Goal: Transaction & Acquisition: Obtain resource

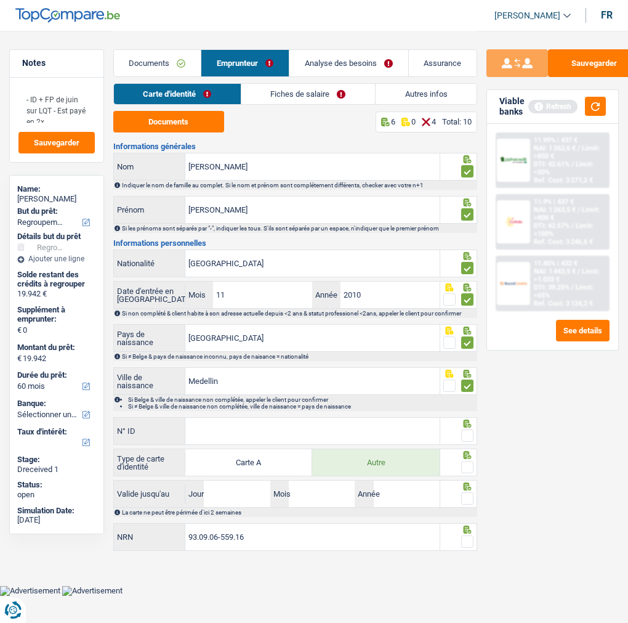
select select "refinancing"
select select "60"
click at [251, 437] on input "N° ID" at bounding box center [312, 431] width 254 height 26
type input "B-6327482-75"
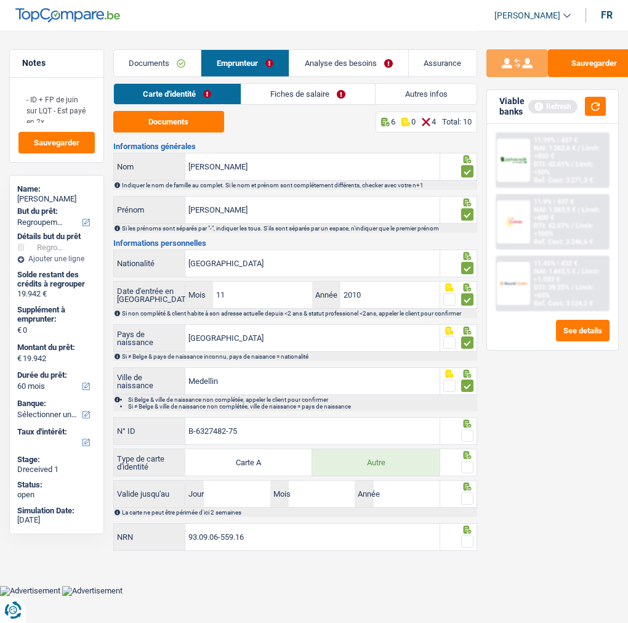
click at [466, 429] on span at bounding box center [467, 435] width 12 height 12
click at [0, 0] on input "radio" at bounding box center [0, 0] width 0 height 0
click at [473, 463] on span at bounding box center [467, 467] width 12 height 12
click at [0, 0] on input "radio" at bounding box center [0, 0] width 0 height 0
click at [242, 487] on input "Jour" at bounding box center [237, 494] width 66 height 26
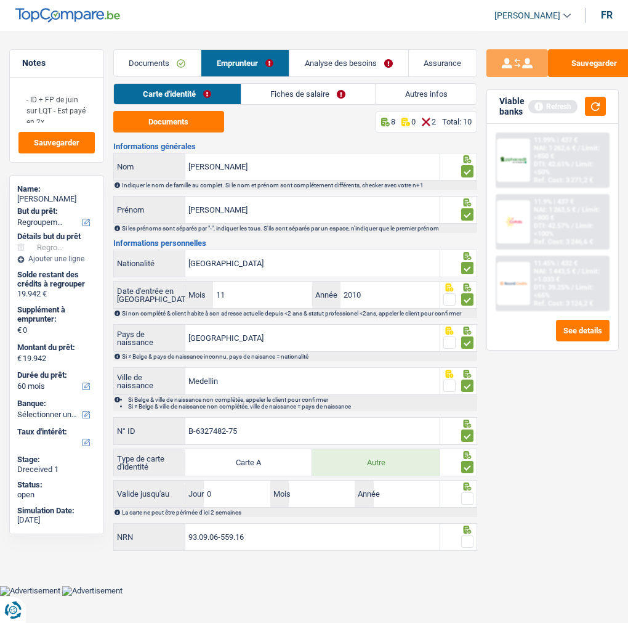
type input "09"
type input "12"
type input "2034"
click at [459, 497] on fieldset at bounding box center [459, 498] width 30 height 15
click at [466, 540] on span at bounding box center [467, 541] width 12 height 12
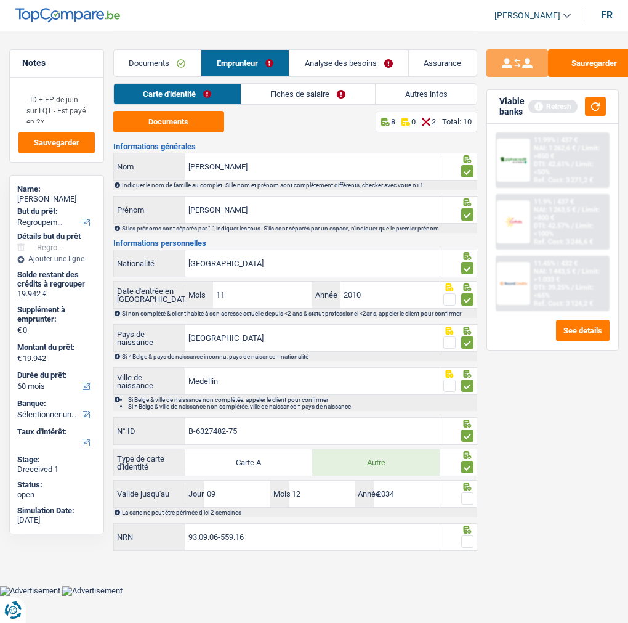
click at [0, 0] on input "radio" at bounding box center [0, 0] width 0 height 0
click at [466, 494] on span at bounding box center [467, 498] width 12 height 12
click at [0, 0] on input "radio" at bounding box center [0, 0] width 0 height 0
click at [318, 88] on link "Fiches de salaire" at bounding box center [309, 94] width 134 height 20
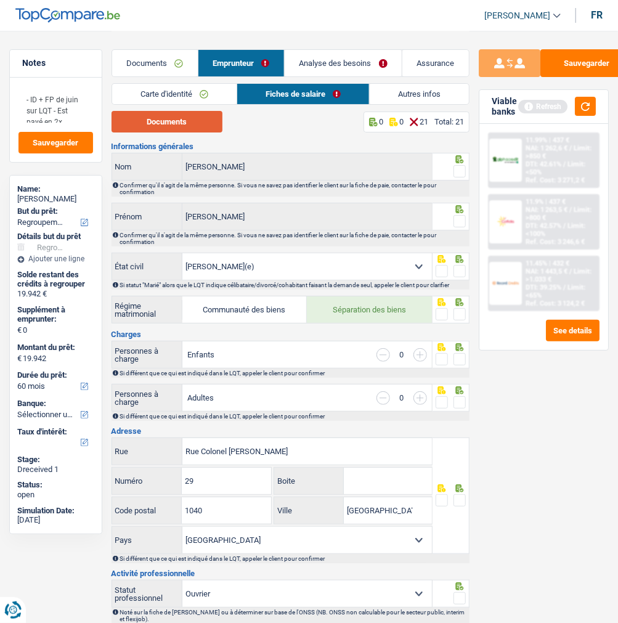
click at [182, 120] on button "Documents" at bounding box center [167, 122] width 111 height 22
click at [460, 169] on span at bounding box center [459, 171] width 12 height 12
click at [0, 0] on input "radio" at bounding box center [0, 0] width 0 height 0
click at [458, 223] on span at bounding box center [459, 221] width 12 height 12
click at [0, 0] on input "radio" at bounding box center [0, 0] width 0 height 0
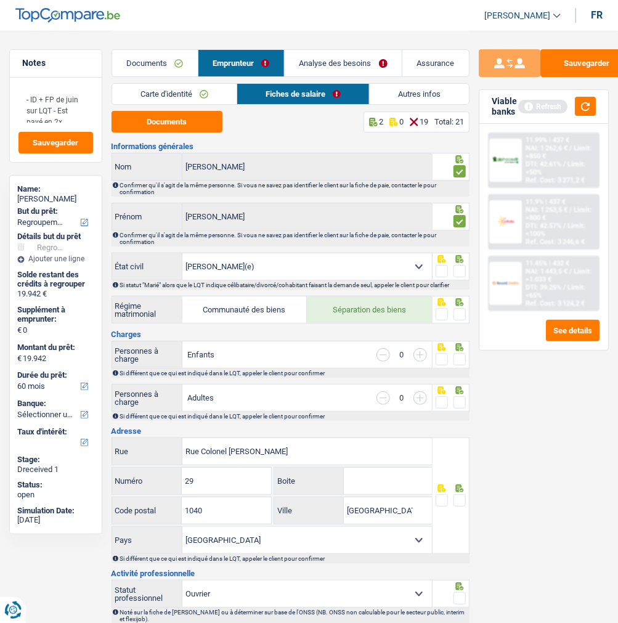
click at [458, 267] on span at bounding box center [459, 271] width 12 height 12
click at [0, 0] on input "radio" at bounding box center [0, 0] width 0 height 0
click at [461, 311] on span at bounding box center [459, 314] width 12 height 12
click at [0, 0] on input "radio" at bounding box center [0, 0] width 0 height 0
click at [463, 355] on span at bounding box center [459, 359] width 12 height 12
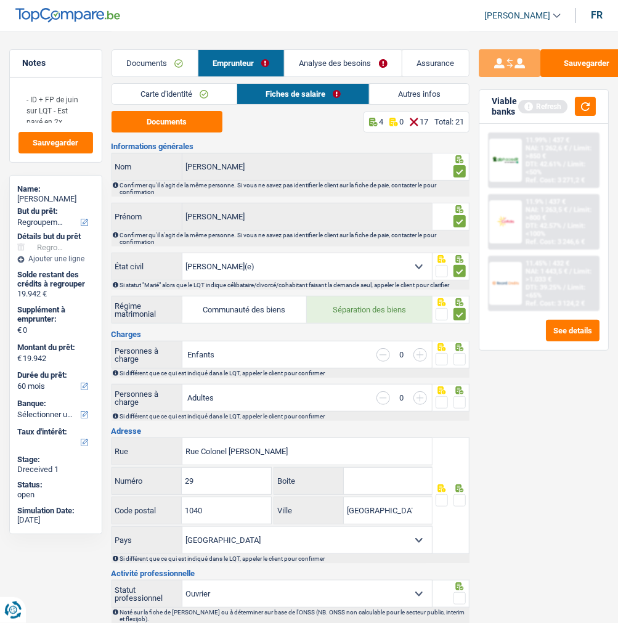
click at [0, 0] on input "radio" at bounding box center [0, 0] width 0 height 0
click at [463, 401] on span at bounding box center [459, 402] width 12 height 12
click at [0, 0] on input "radio" at bounding box center [0, 0] width 0 height 0
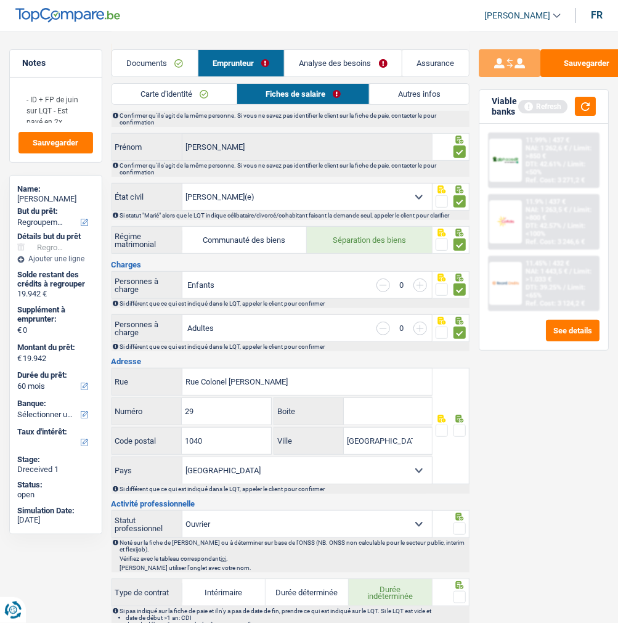
scroll to position [137, 0]
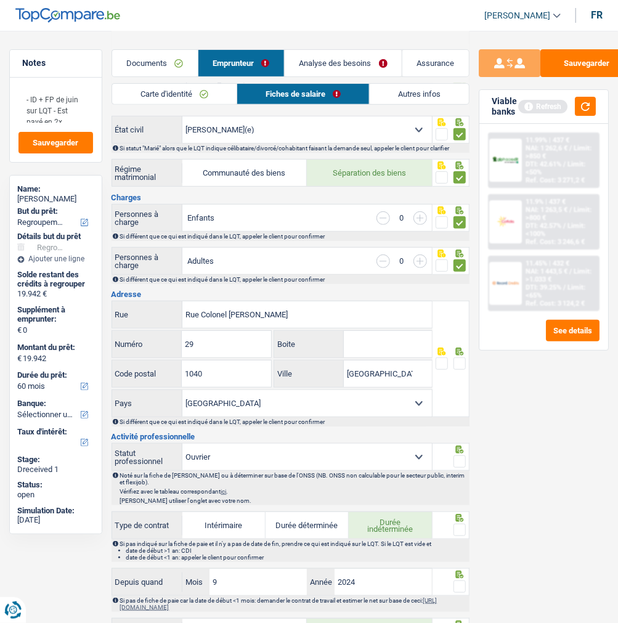
click at [456, 361] on span at bounding box center [459, 363] width 12 height 12
click at [0, 0] on input "radio" at bounding box center [0, 0] width 0 height 0
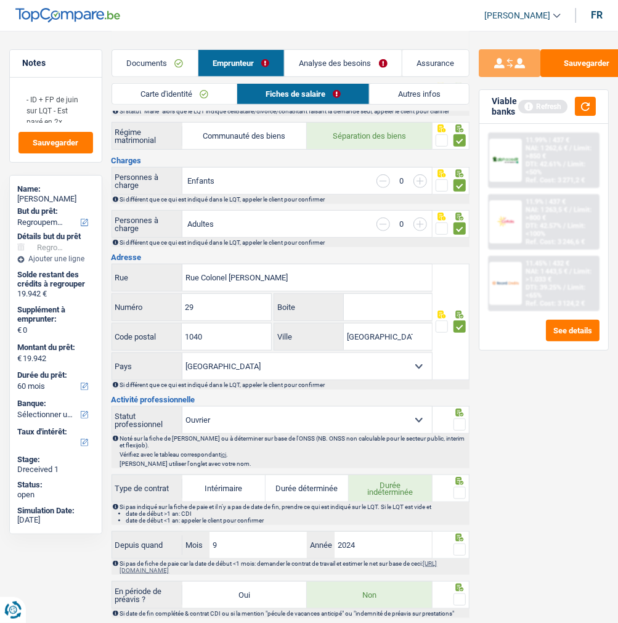
scroll to position [205, 0]
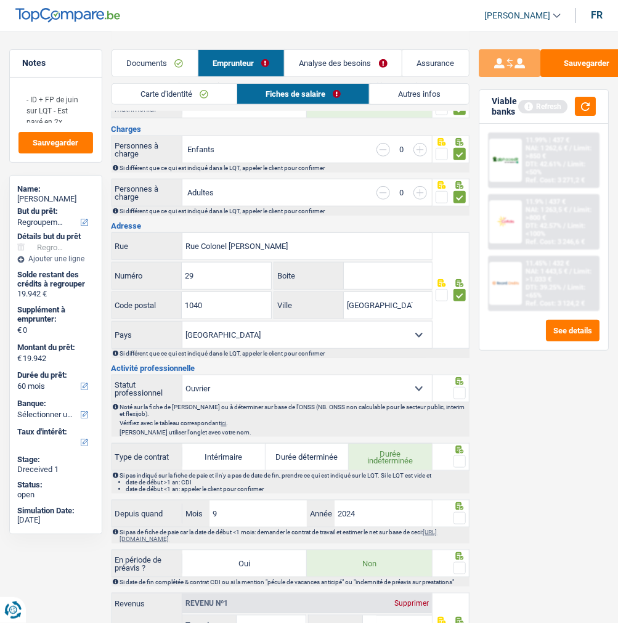
click at [465, 387] on span at bounding box center [459, 393] width 12 height 12
click at [0, 0] on input "radio" at bounding box center [0, 0] width 0 height 0
click at [465, 455] on span at bounding box center [459, 461] width 12 height 12
click at [0, 0] on input "radio" at bounding box center [0, 0] width 0 height 0
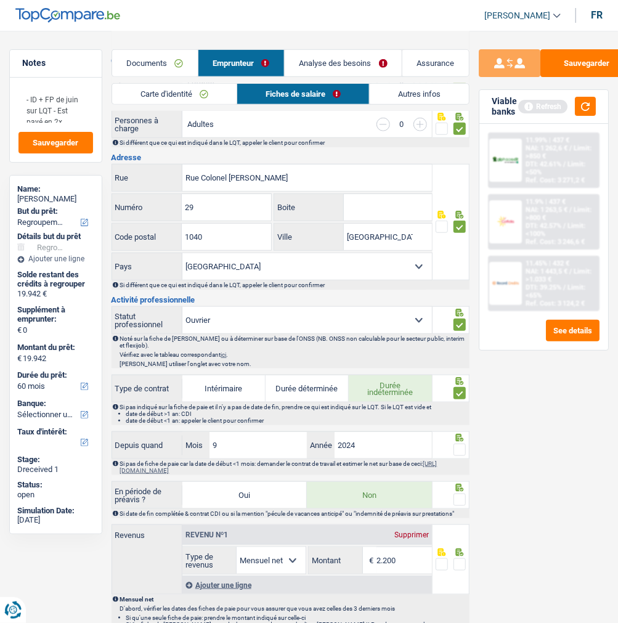
click at [457, 442] on div at bounding box center [459, 449] width 12 height 15
click at [460, 444] on span at bounding box center [459, 450] width 12 height 12
click at [0, 0] on input "radio" at bounding box center [0, 0] width 0 height 0
click at [227, 434] on input "9" at bounding box center [257, 445] width 97 height 26
type input "11"
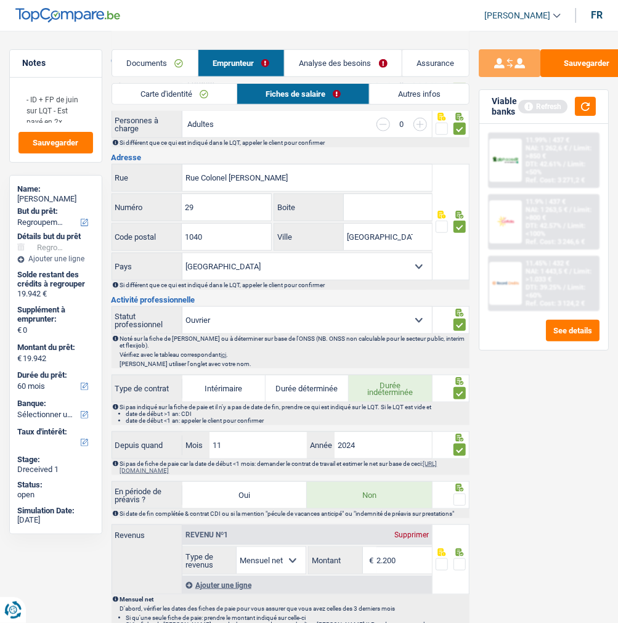
click at [464, 495] on span at bounding box center [459, 500] width 12 height 12
click at [0, 0] on input "radio" at bounding box center [0, 0] width 0 height 0
click at [399, 555] on input "2.200" at bounding box center [403, 560] width 55 height 26
type input "2.104"
click at [455, 563] on span at bounding box center [459, 564] width 12 height 12
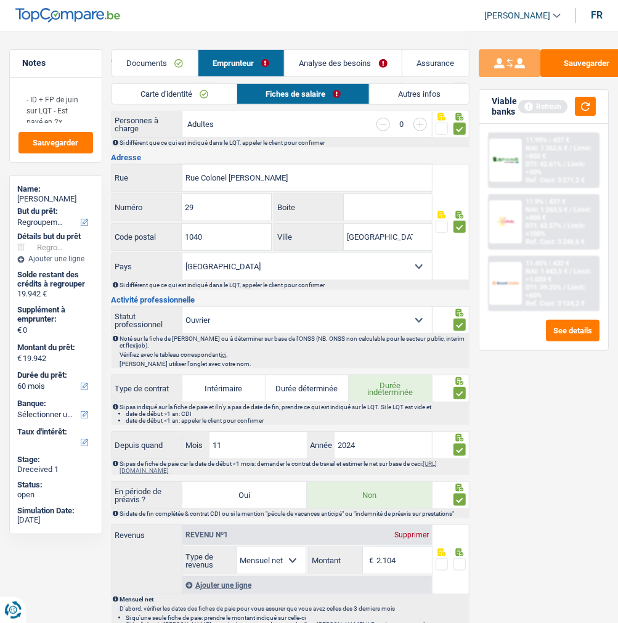
click at [0, 0] on input "radio" at bounding box center [0, 0] width 0 height 0
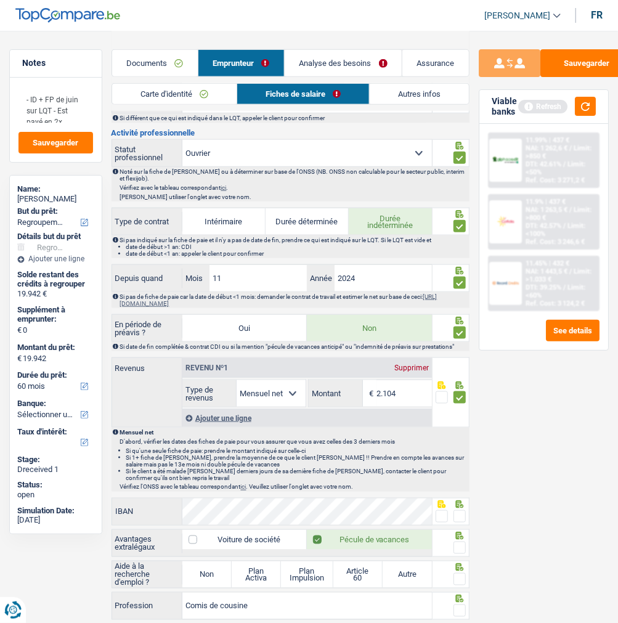
scroll to position [479, 0]
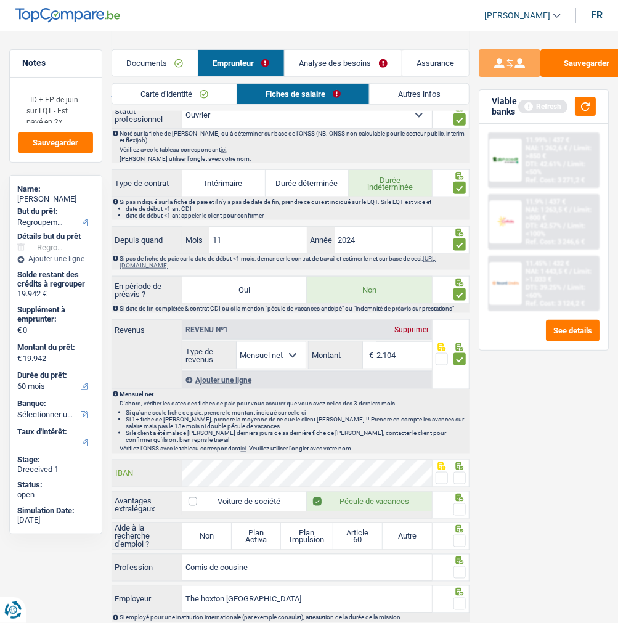
click at [122, 460] on div "IBAN" at bounding box center [272, 473] width 320 height 26
drag, startPoint x: 462, startPoint y: 473, endPoint x: 458, endPoint y: 490, distance: 17.6
click at [461, 473] on span at bounding box center [459, 478] width 12 height 12
click at [0, 0] on input "radio" at bounding box center [0, 0] width 0 height 0
click at [458, 506] on span at bounding box center [459, 509] width 12 height 12
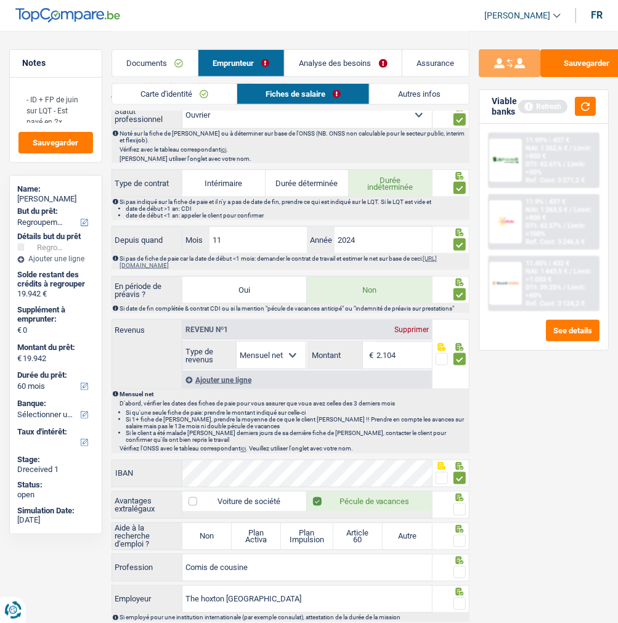
click at [0, 0] on input "radio" at bounding box center [0, 0] width 0 height 0
click at [198, 541] on label "Non" at bounding box center [206, 536] width 49 height 26
click at [198, 541] on input "Non" at bounding box center [206, 536] width 49 height 26
radio input "true"
click at [457, 566] on span at bounding box center [459, 572] width 12 height 12
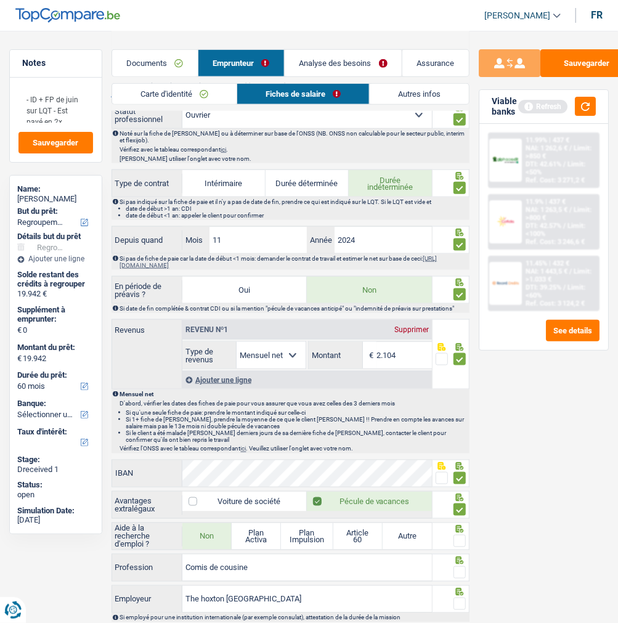
click at [0, 0] on input "radio" at bounding box center [0, 0] width 0 height 0
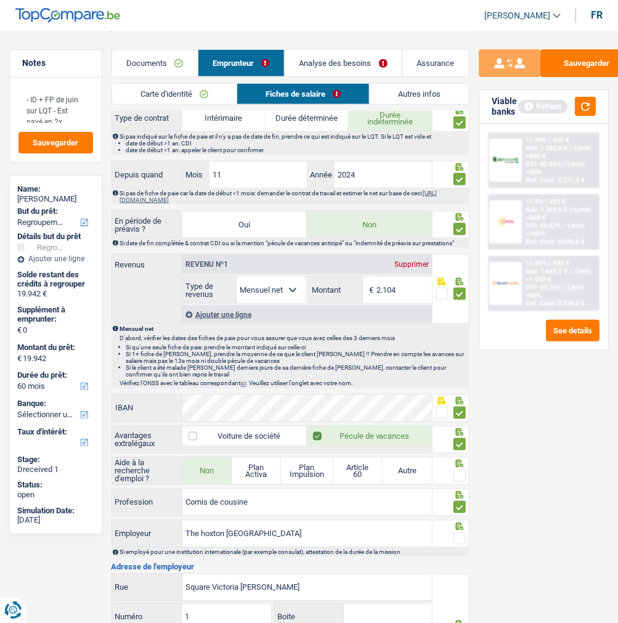
scroll to position [547, 0]
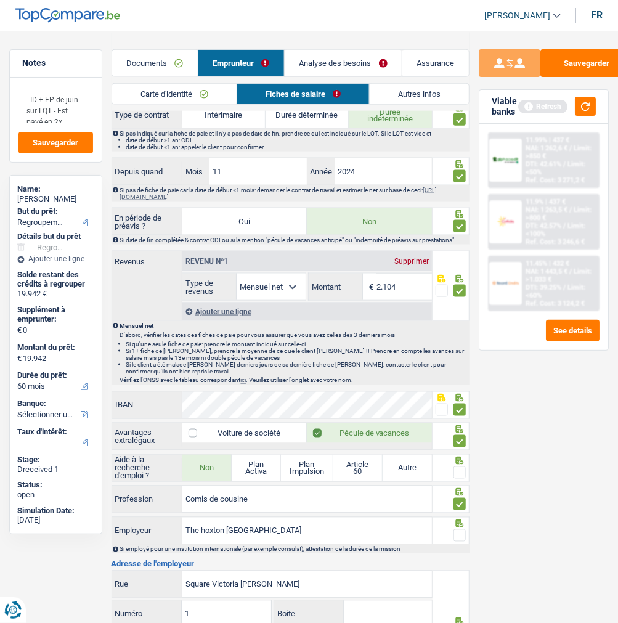
click at [460, 535] on span at bounding box center [459, 535] width 12 height 12
click at [0, 0] on input "radio" at bounding box center [0, 0] width 0 height 0
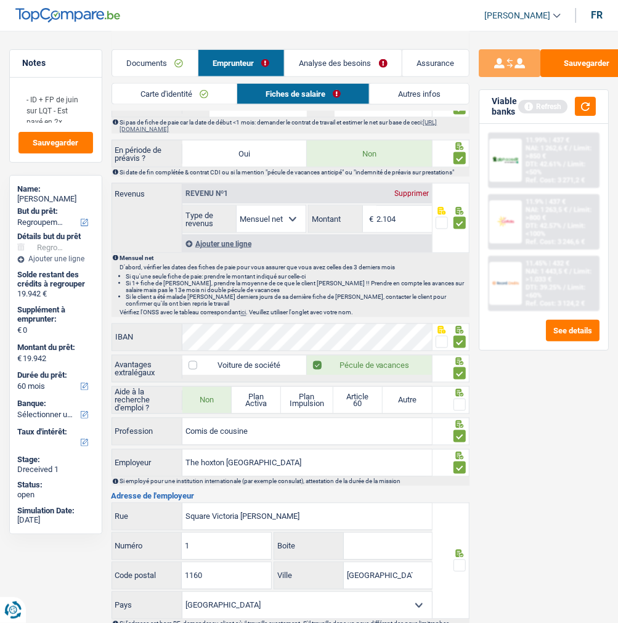
scroll to position [616, 0]
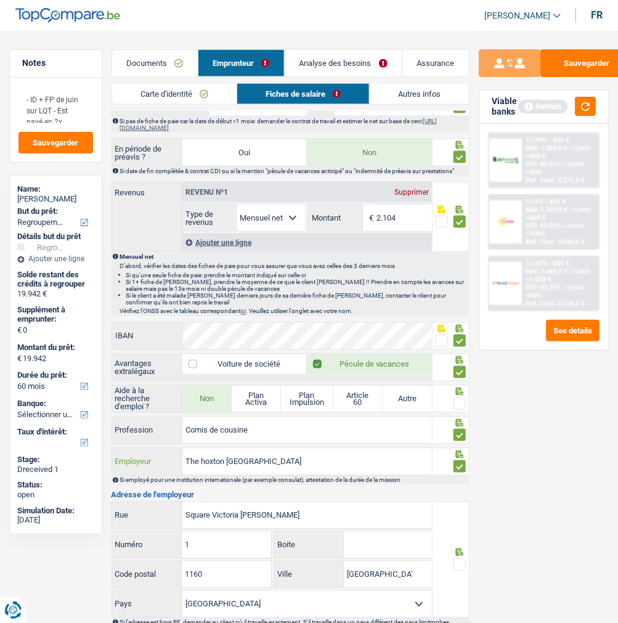
drag, startPoint x: 272, startPoint y: 457, endPoint x: 145, endPoint y: 458, distance: 126.3
click at [145, 458] on div "The hoxton bruxelles Employeur" at bounding box center [272, 462] width 320 height 26
click at [263, 437] on input "Comis de cousine" at bounding box center [307, 430] width 250 height 26
drag, startPoint x: 272, startPoint y: 467, endPoint x: 128, endPoint y: 462, distance: 144.3
click at [128, 462] on div "The hoxton bruxelles Employeur" at bounding box center [272, 462] width 320 height 26
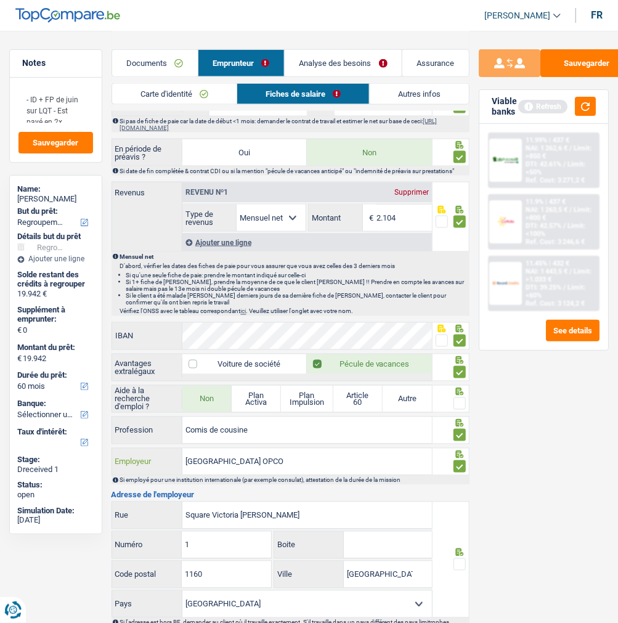
type input "Victoria Hotel OPCO"
drag, startPoint x: 307, startPoint y: 503, endPoint x: 102, endPoint y: 519, distance: 205.8
click at [102, 519] on div "Notes - ID + FP de juin sur LQT - Est payé en 2x Sauvegarder Name: Kevin Montoy…" at bounding box center [309, 100] width 618 height 1370
type input "Pauline Van Pottelsberghela"
click at [207, 550] on input "1" at bounding box center [226, 545] width 89 height 26
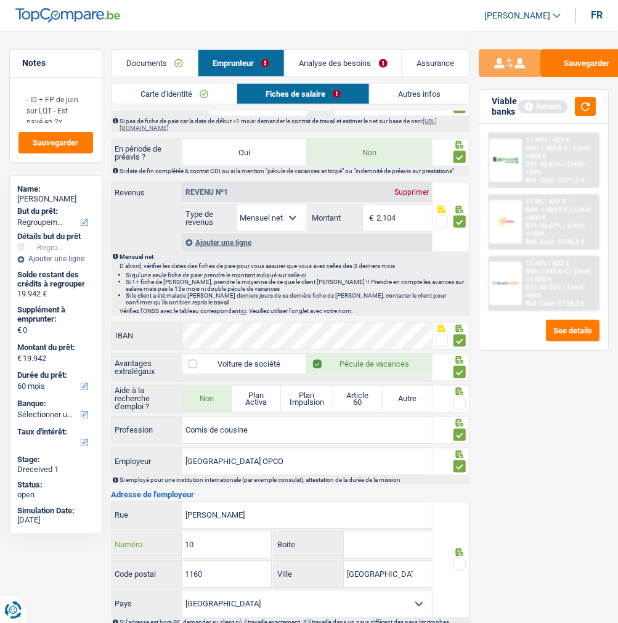
type input "10"
drag, startPoint x: 224, startPoint y: 574, endPoint x: 150, endPoint y: 567, distance: 74.2
click at [150, 567] on div "1160 Code postal" at bounding box center [192, 574] width 160 height 26
click at [410, 569] on input "Saint-Josse-ten-Noode" at bounding box center [388, 574] width 88 height 26
type input "1160"
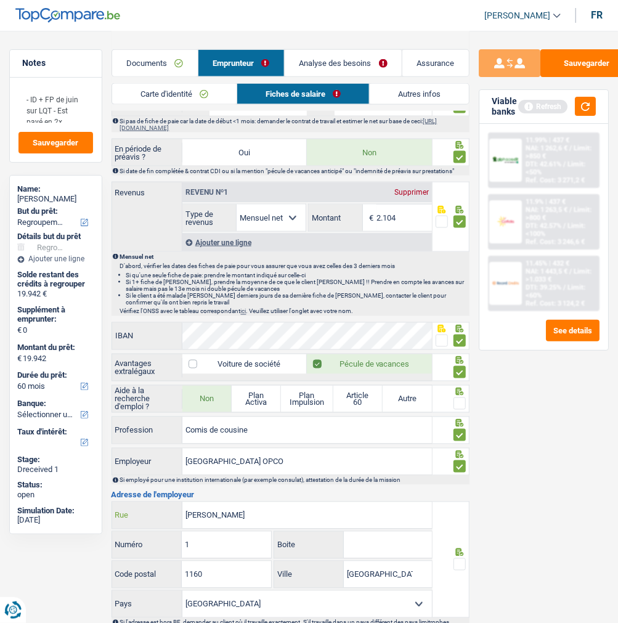
type input "1"
type input "Square Victoria Regina"
drag, startPoint x: 205, startPoint y: 575, endPoint x: 93, endPoint y: 595, distance: 114.0
click at [93, 595] on div "Notes - ID + FP de juin sur LQT - Est payé en 2x Sauvegarder Name: Kevin Montoy…" at bounding box center [309, 100] width 618 height 1370
drag, startPoint x: 203, startPoint y: 543, endPoint x: 128, endPoint y: 546, distance: 75.8
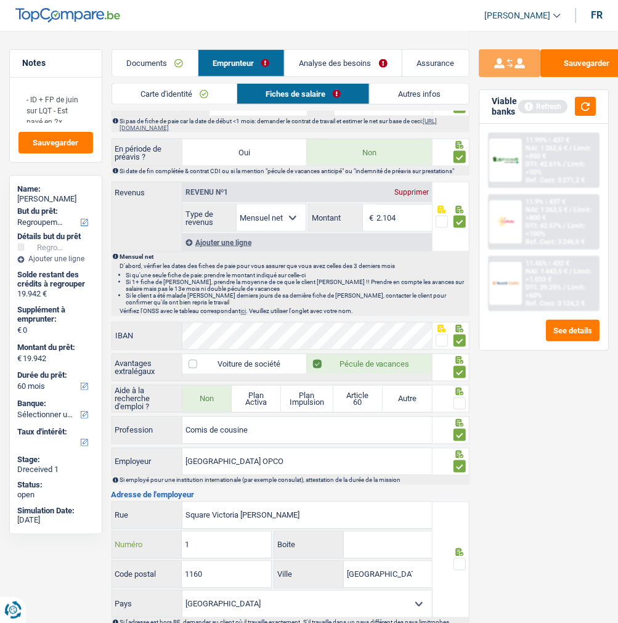
click at [128, 546] on div "1 Numéro" at bounding box center [192, 545] width 160 height 26
click at [194, 540] on input "1" at bounding box center [226, 545] width 89 height 26
drag, startPoint x: 194, startPoint y: 540, endPoint x: 176, endPoint y: 537, distance: 18.8
click at [176, 537] on div "1 Numéro" at bounding box center [192, 545] width 160 height 26
click at [226, 558] on div "1 Numéro" at bounding box center [192, 546] width 161 height 30
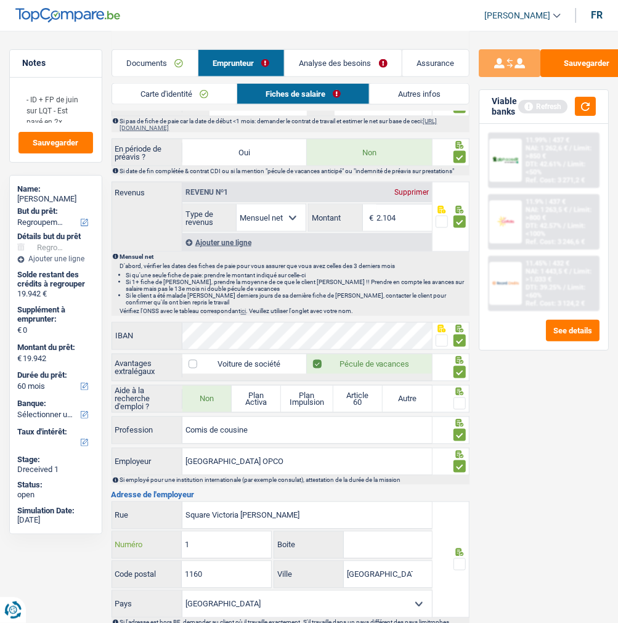
click at [229, 547] on input "1" at bounding box center [226, 545] width 89 height 26
click at [286, 465] on input "The hoxton bruxelles" at bounding box center [307, 462] width 250 height 26
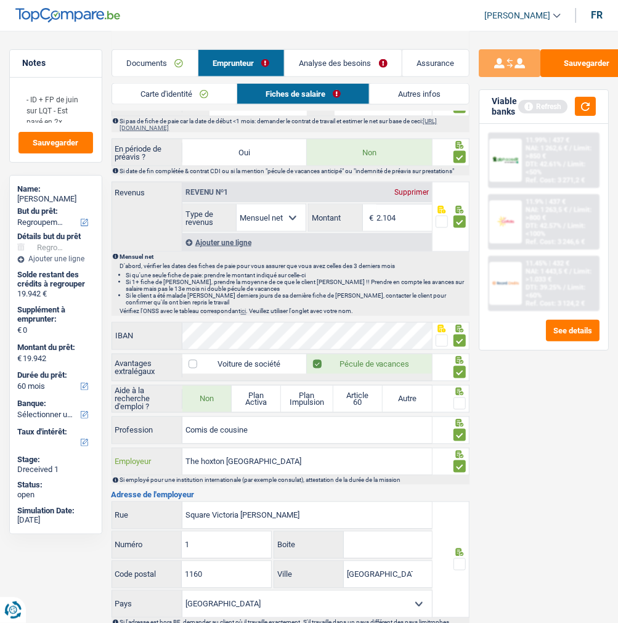
click at [286, 465] on input "The hoxton bruxelles" at bounding box center [307, 462] width 250 height 26
type input "Victoria Hotel OPCO"
drag, startPoint x: 288, startPoint y: 513, endPoint x: 144, endPoint y: 510, distance: 144.2
click at [144, 510] on div "Square Victoria Regina Rue" at bounding box center [272, 515] width 320 height 26
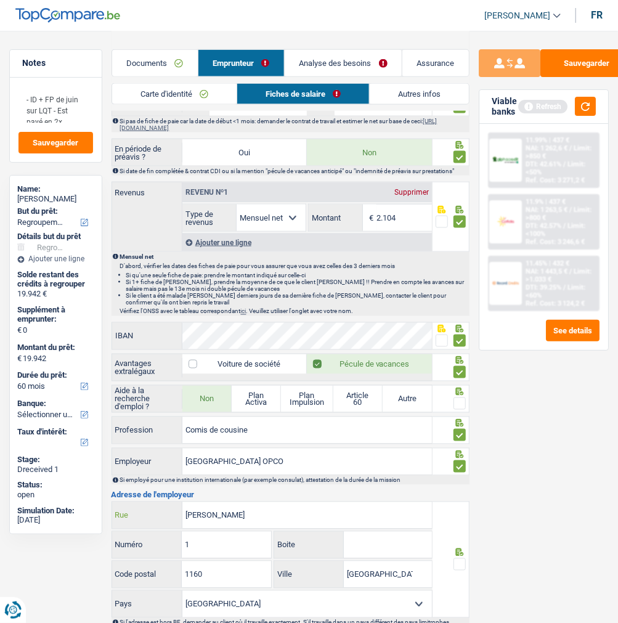
type input "Pauline Van Pottelsberghela"
click at [214, 550] on input "1" at bounding box center [226, 545] width 89 height 26
type input "10"
drag, startPoint x: 220, startPoint y: 568, endPoint x: 154, endPoint y: 568, distance: 65.9
click at [154, 568] on div "1160 Code postal" at bounding box center [192, 574] width 160 height 26
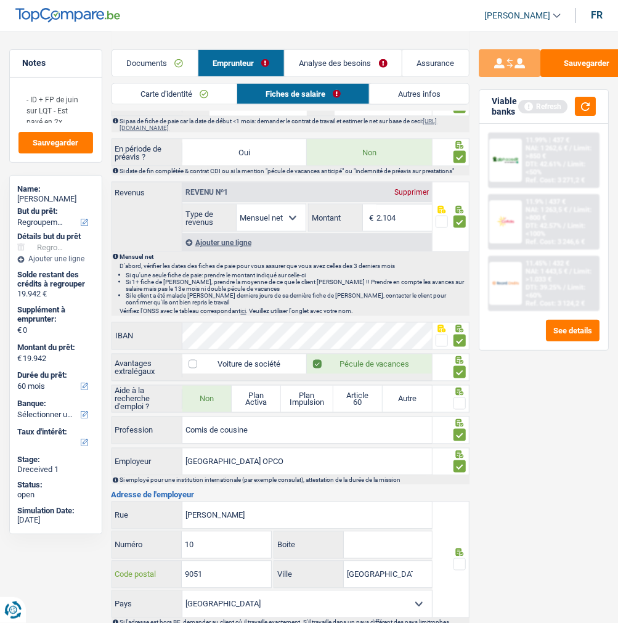
type input "9051"
click at [385, 574] on input "Saint-Josse-ten-Noode" at bounding box center [388, 574] width 88 height 26
click at [376, 574] on input "Saint-Josse-ten-Noode" at bounding box center [388, 574] width 88 height 26
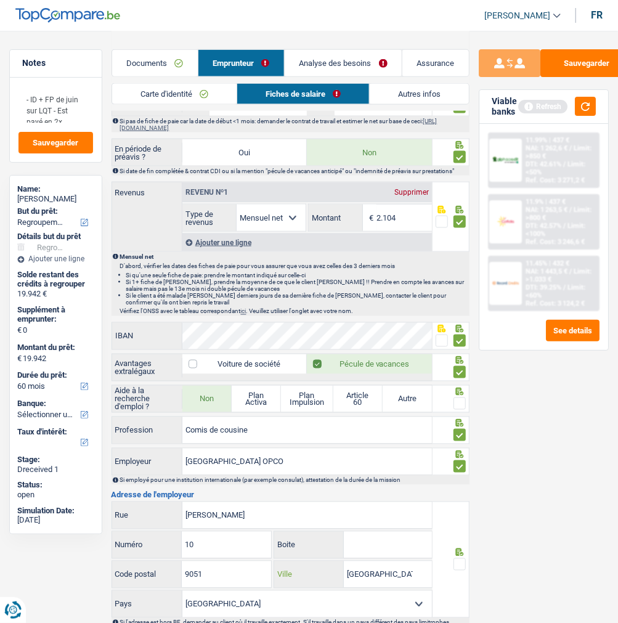
click at [376, 574] on input "Saint-Josse-ten-Noode" at bounding box center [388, 574] width 88 height 26
type input "Gent"
click at [460, 555] on icon at bounding box center [460, 552] width 8 height 8
click at [460, 566] on span at bounding box center [459, 564] width 12 height 12
click at [0, 0] on input "radio" at bounding box center [0, 0] width 0 height 0
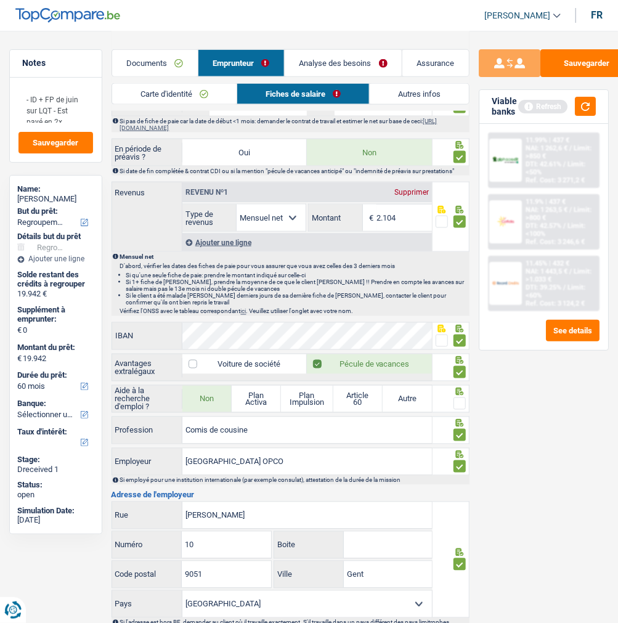
click at [457, 399] on span at bounding box center [459, 403] width 12 height 12
click at [0, 0] on input "radio" at bounding box center [0, 0] width 0 height 0
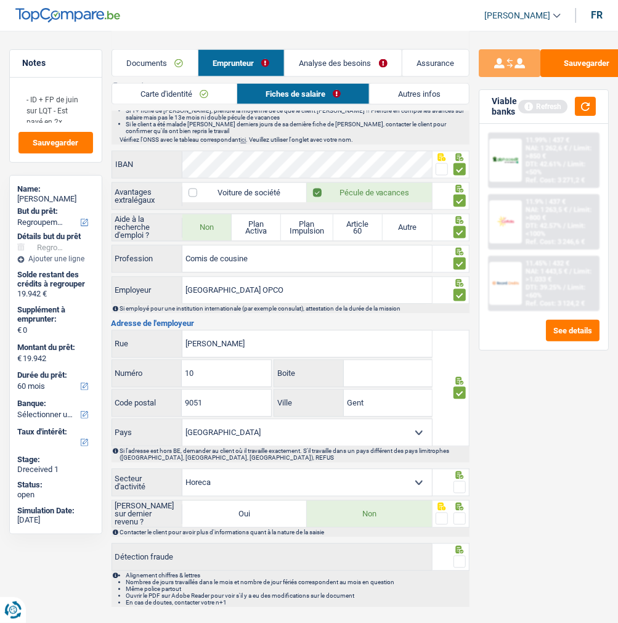
scroll to position [818, 0]
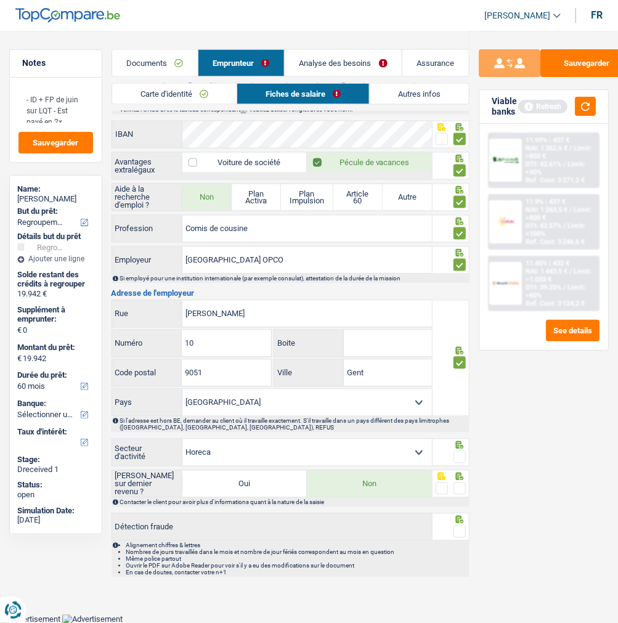
click at [461, 457] on span at bounding box center [459, 457] width 12 height 12
click at [0, 0] on input "radio" at bounding box center [0, 0] width 0 height 0
click at [457, 489] on span at bounding box center [459, 488] width 12 height 12
click at [0, 0] on input "radio" at bounding box center [0, 0] width 0 height 0
click at [457, 532] on span at bounding box center [459, 532] width 12 height 12
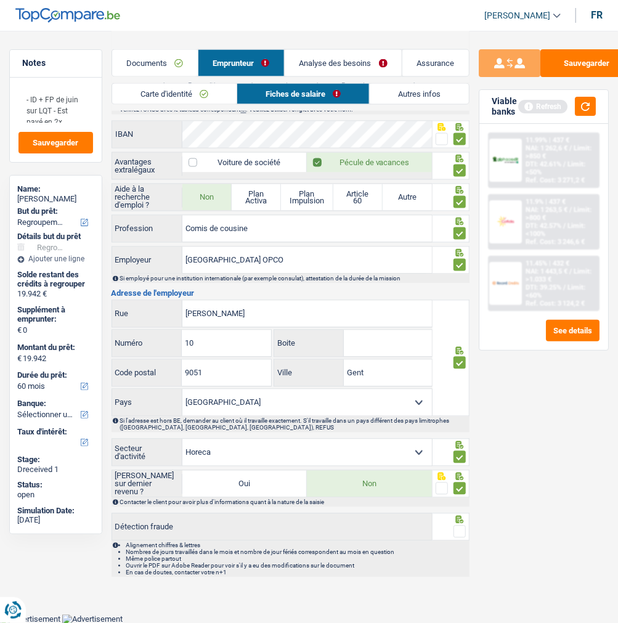
click at [0, 0] on input "radio" at bounding box center [0, 0] width 0 height 0
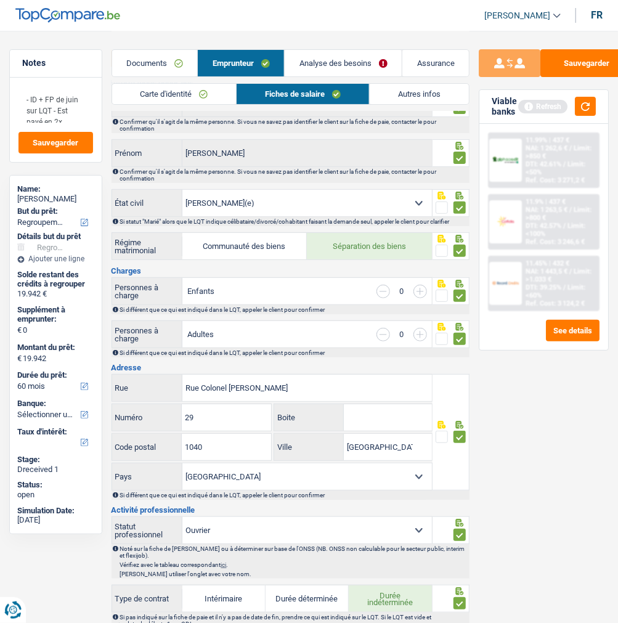
scroll to position [0, 0]
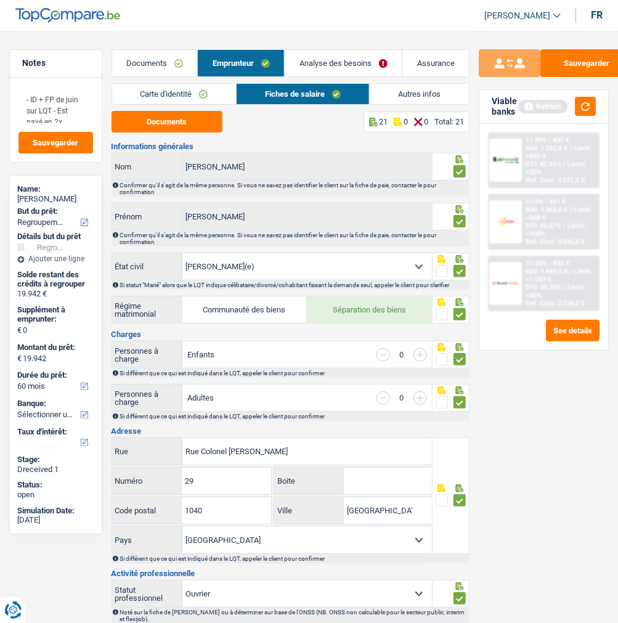
click at [403, 92] on link "Autres infos" at bounding box center [419, 94] width 99 height 20
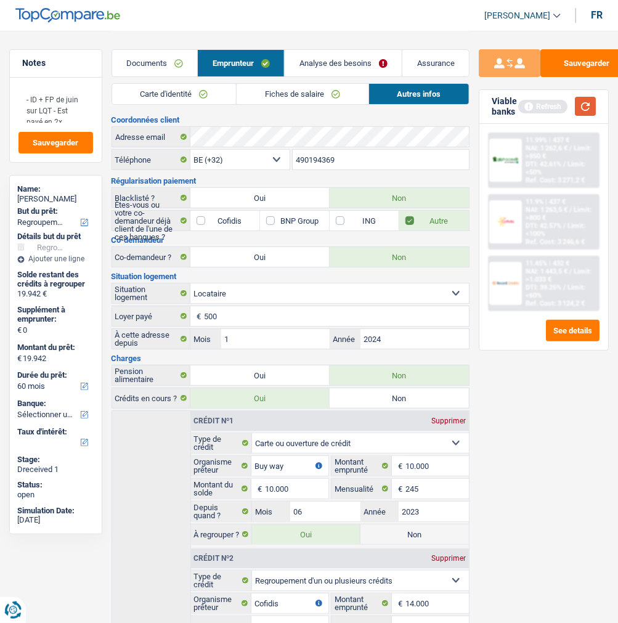
click at [583, 108] on button "button" at bounding box center [585, 106] width 21 height 19
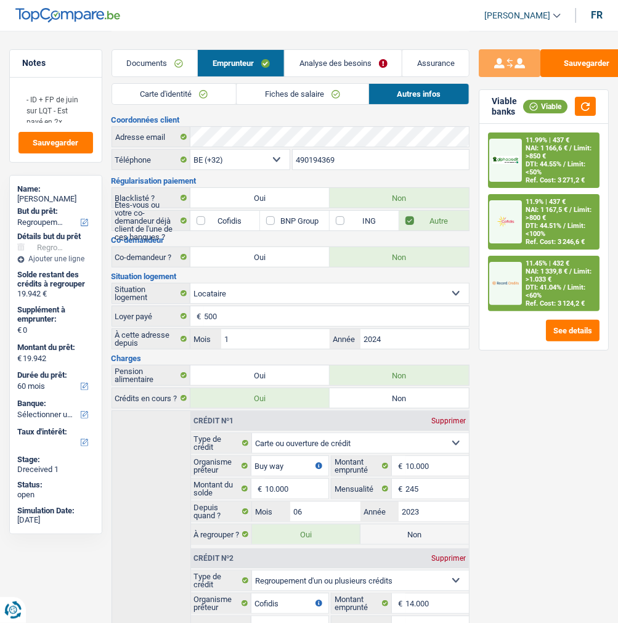
click at [370, 59] on link "Analyse des besoins" at bounding box center [343, 63] width 117 height 26
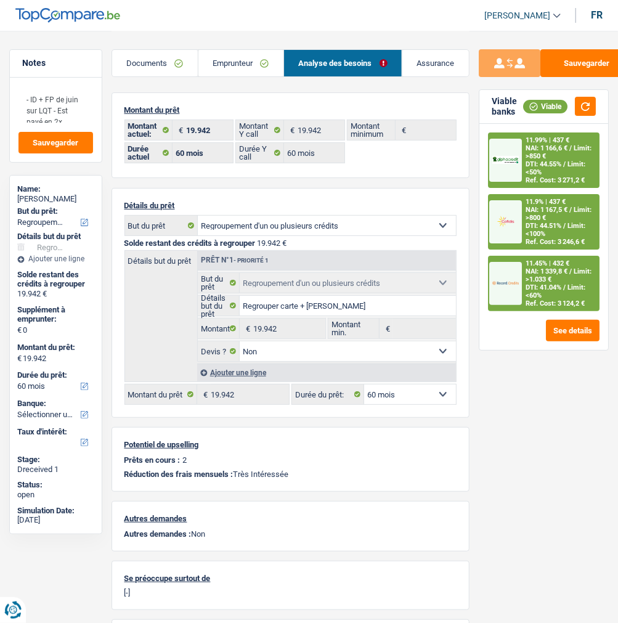
click at [527, 257] on div "11.45% | 432 € NAI: 1 339,8 € / Limit: >1.033 € DTI: 41.04% / Limit: <60% Ref. …" at bounding box center [560, 283] width 76 height 53
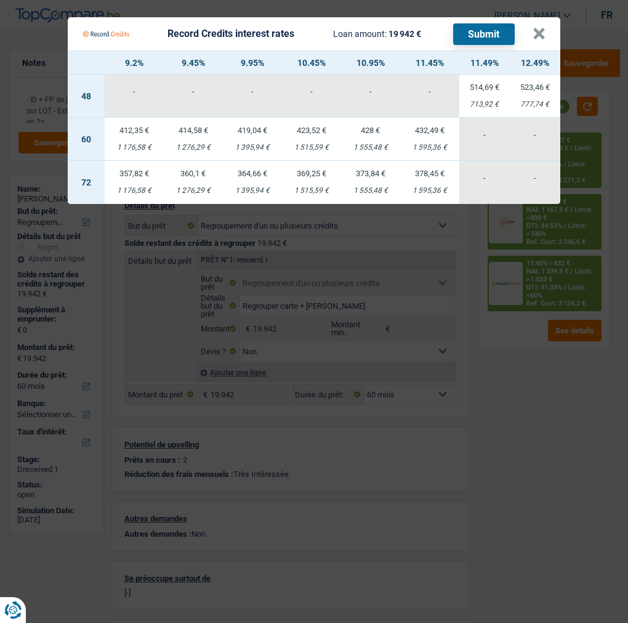
click at [256, 176] on td "364,66 € 1 395,94 €" at bounding box center [252, 182] width 59 height 43
select select "72"
select select "record credits"
type input "9,95"
select select "72"
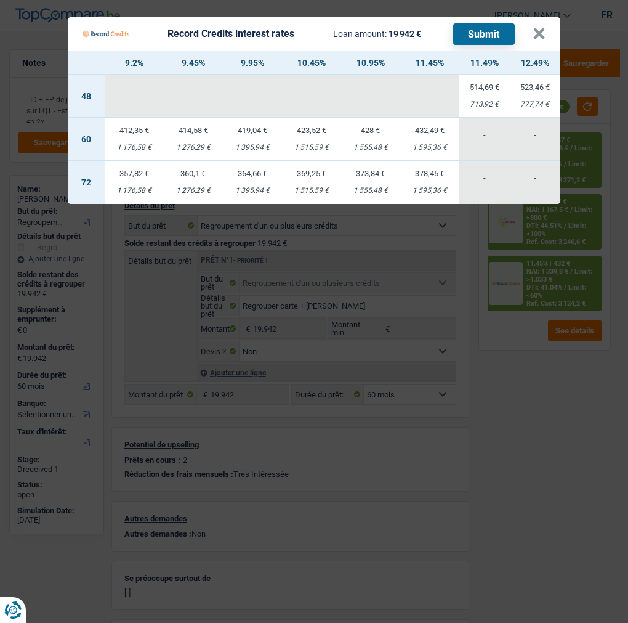
select select "72"
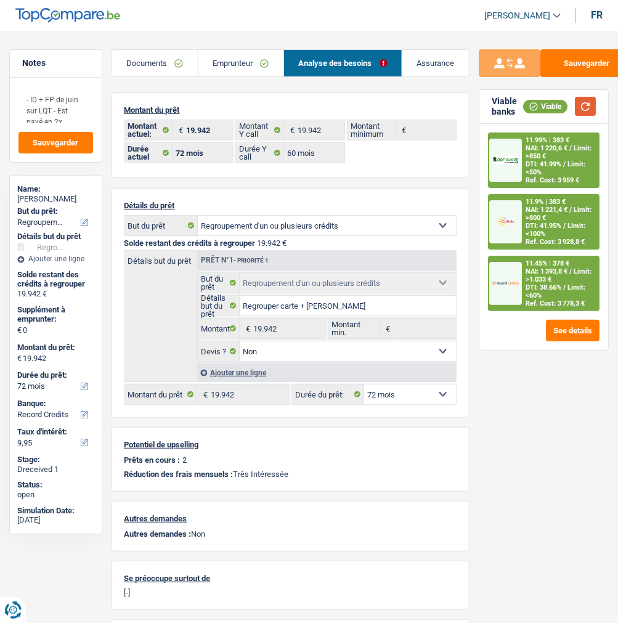
click at [585, 112] on button "button" at bounding box center [585, 106] width 21 height 19
click at [551, 259] on div "11.45% | 378 €" at bounding box center [548, 263] width 44 height 8
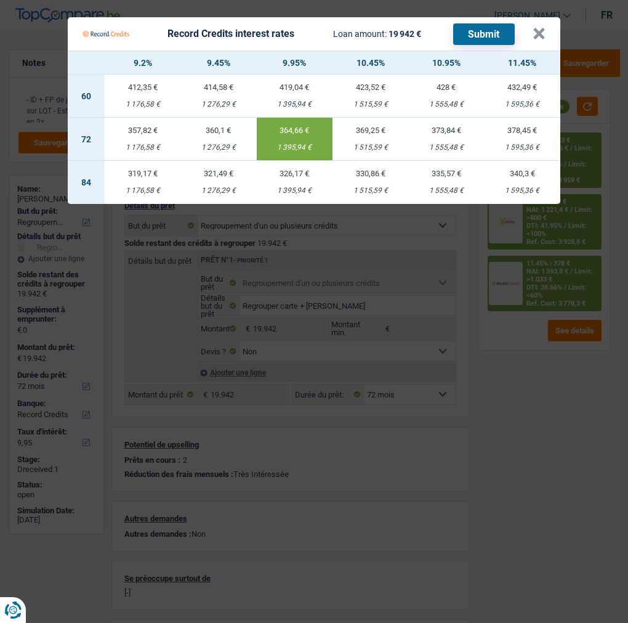
click at [489, 28] on button "Submit" at bounding box center [484, 34] width 62 height 22
click at [543, 28] on button "×" at bounding box center [539, 34] width 13 height 12
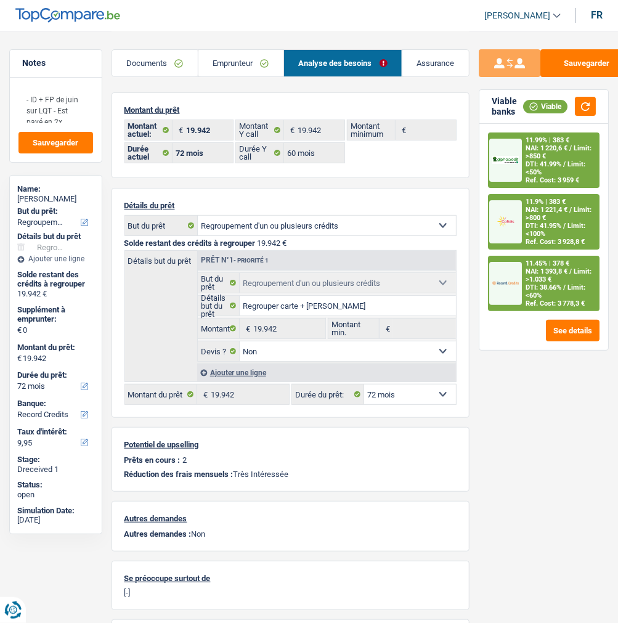
click at [548, 222] on span "DTI: 41.95%" at bounding box center [544, 226] width 36 height 8
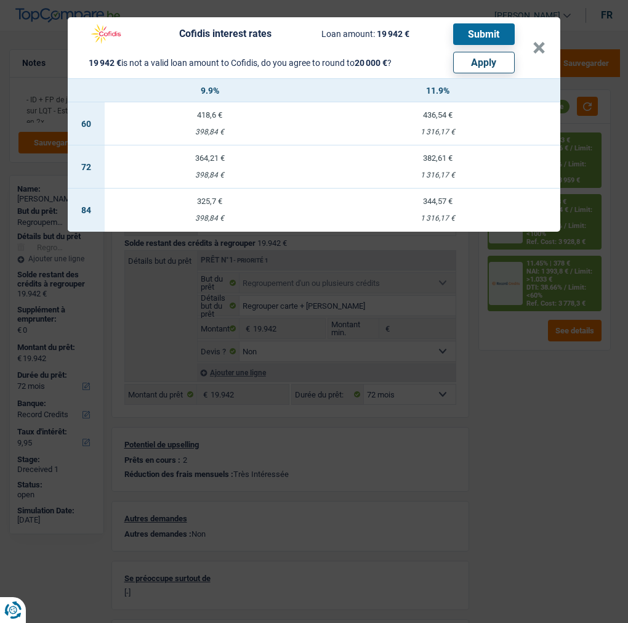
click at [495, 54] on button "Apply" at bounding box center [484, 63] width 62 height 22
type input "58"
type input "20.000"
select select "84"
type input "20.000"
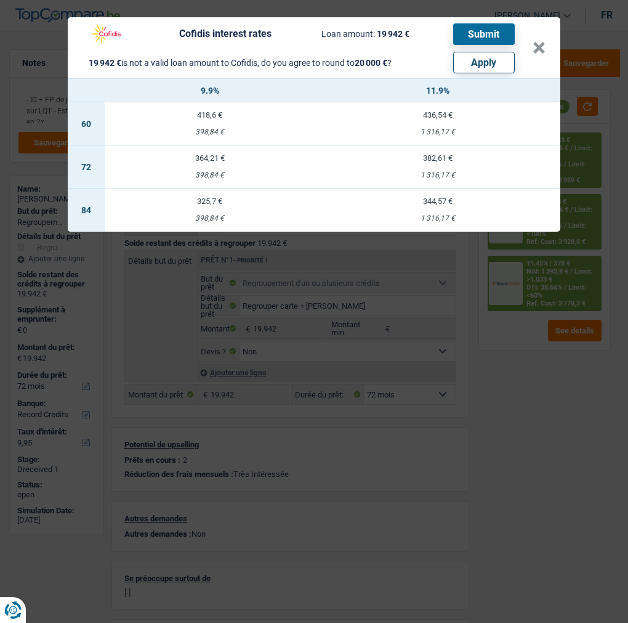
select select "84"
type input "20.000"
select select "84"
select select "other"
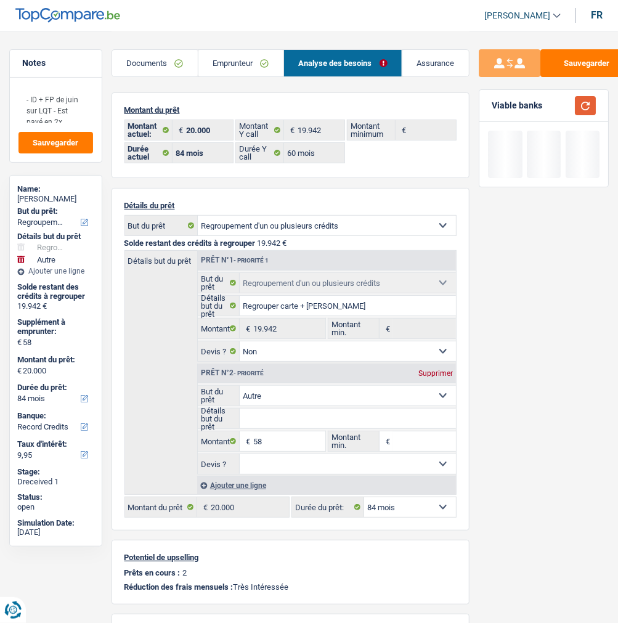
click at [592, 106] on button "button" at bounding box center [585, 105] width 21 height 19
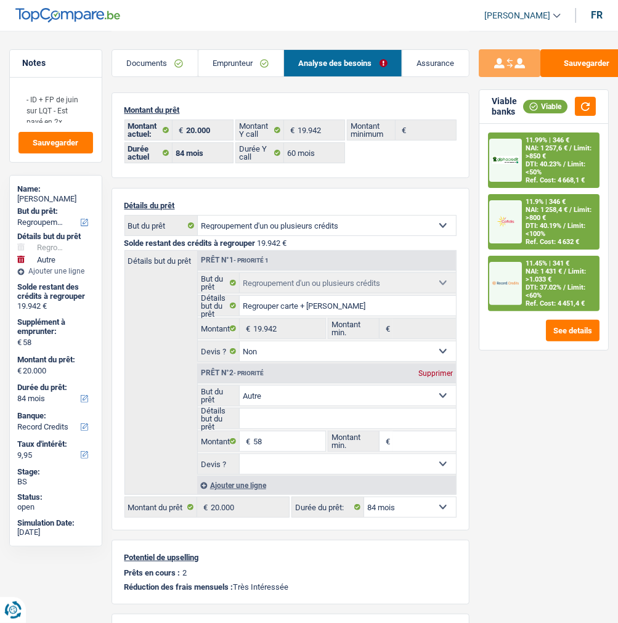
click at [530, 204] on div "11.9% | 346 € NAI: 1 258,4 € / Limit: >800 € DTI: 40.19% / Limit: <100% Ref. Co…" at bounding box center [560, 221] width 76 height 53
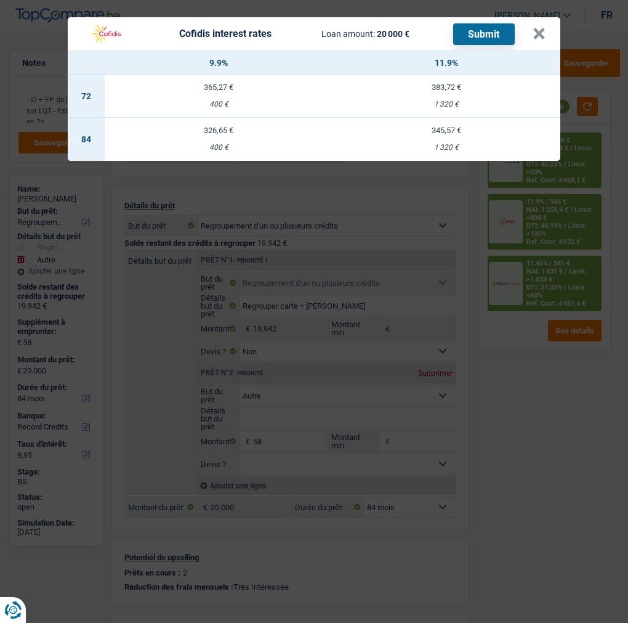
click at [451, 132] on td "345,57 € 1 320 €" at bounding box center [447, 139] width 228 height 43
select select "cofidis"
type input "11,90"
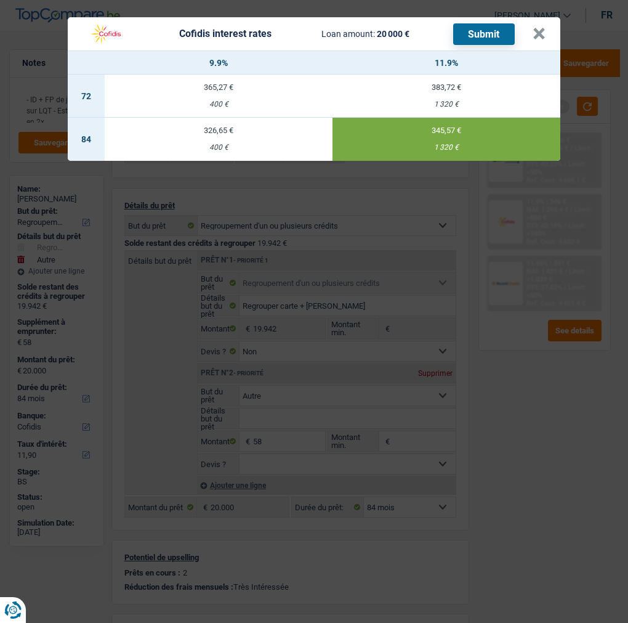
click at [477, 23] on button "Submit" at bounding box center [484, 34] width 62 height 22
click at [542, 28] on button "×" at bounding box center [539, 34] width 13 height 12
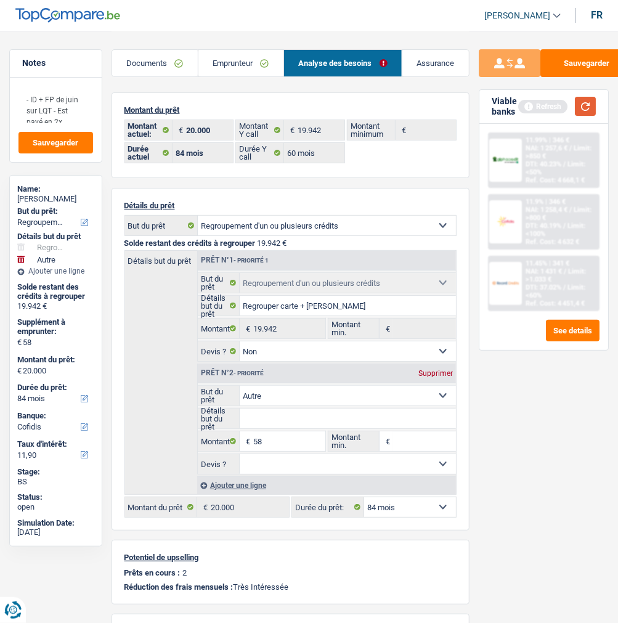
click at [588, 102] on button "button" at bounding box center [585, 106] width 21 height 19
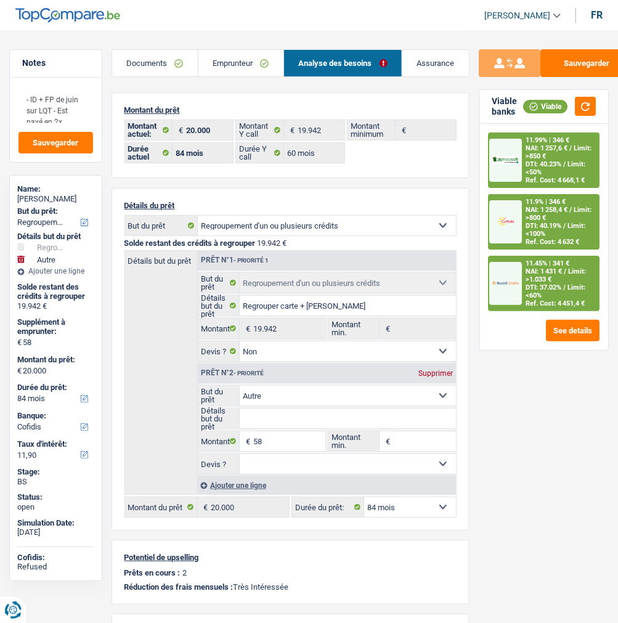
click at [555, 149] on span "NAI: 1 257,6 €" at bounding box center [547, 148] width 42 height 8
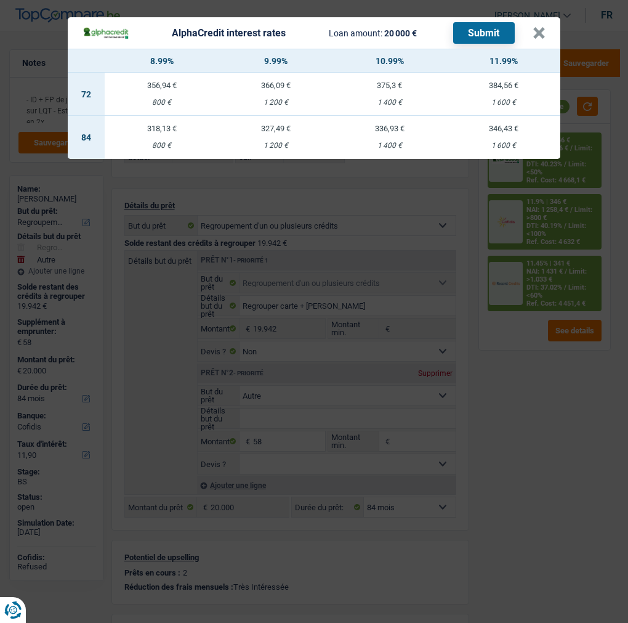
click at [389, 124] on div "336,93 €" at bounding box center [390, 128] width 114 height 8
select select "alphacredit"
type input "10,99"
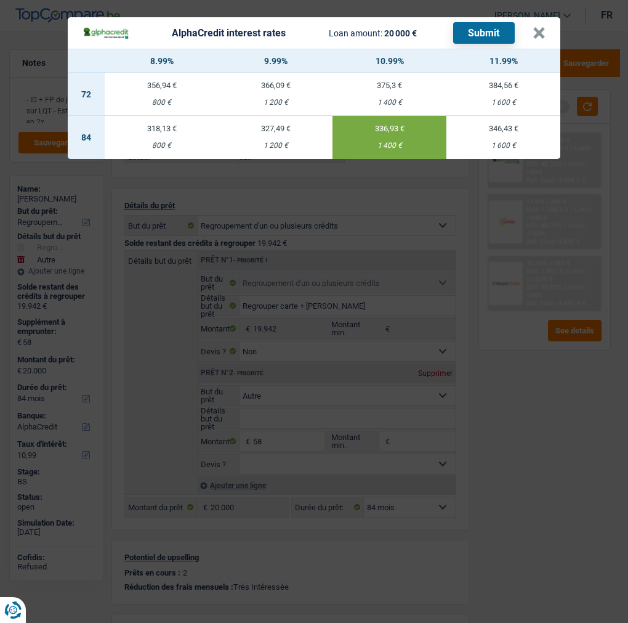
click at [485, 17] on header "AlphaCredit interest rates Loan amount: 20 000 € Submit ×" at bounding box center [314, 32] width 493 height 31
click at [484, 23] on button "Submit" at bounding box center [484, 33] width 62 height 22
click at [546, 27] on button "×" at bounding box center [539, 33] width 13 height 12
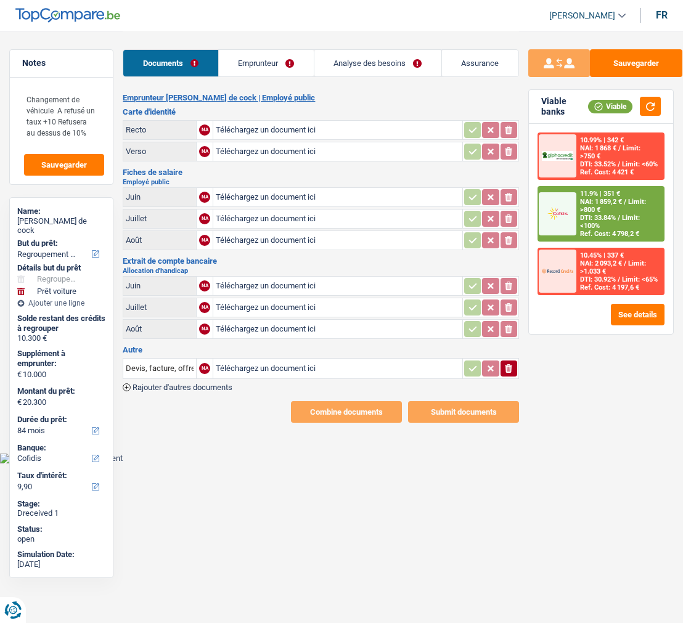
select select "refinancing"
select select "car"
select select "84"
select select "cofidis"
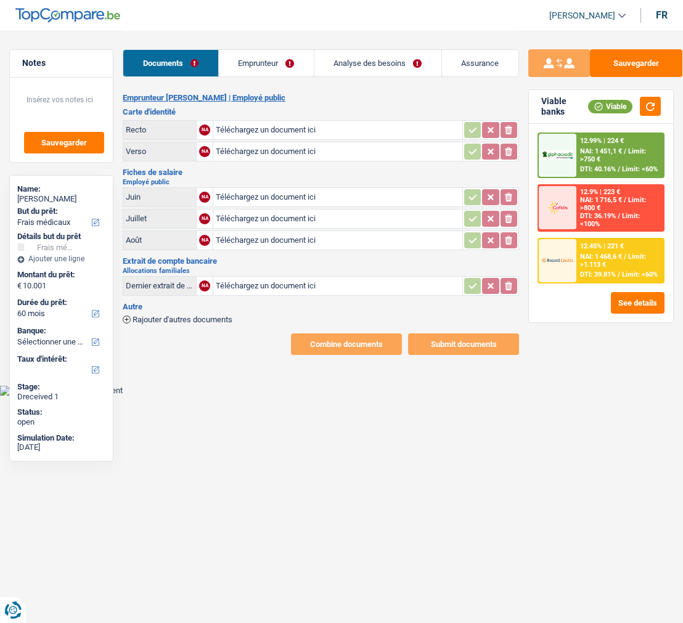
select select "medical"
select select "60"
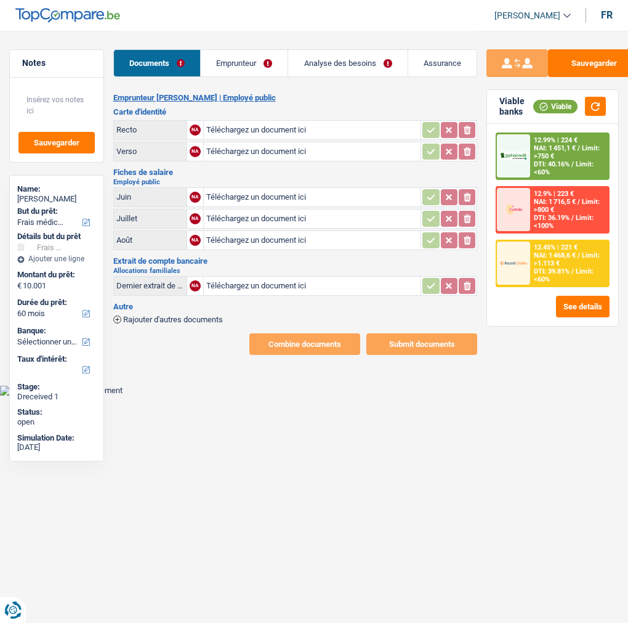
type input "C:\fakepath\id.pdf"
type input "C:\fakepath\IMG_0449.jpeg"
type input "C:\fakepath\GAHIMBAREJun-2025.pdf"
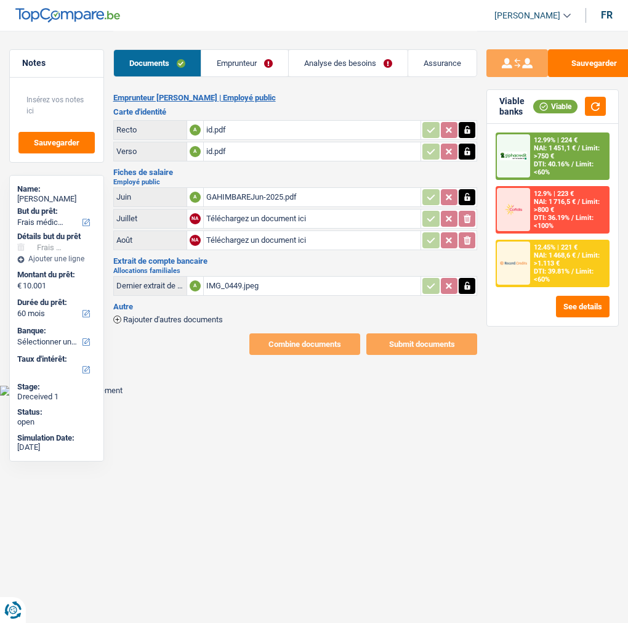
type input "C:\fakepath\GAHIMBARE-Jul-2025.pdf"
click at [586, 60] on button "Sauvegarder" at bounding box center [594, 63] width 92 height 28
click at [257, 57] on link "Emprunteur" at bounding box center [244, 63] width 87 height 26
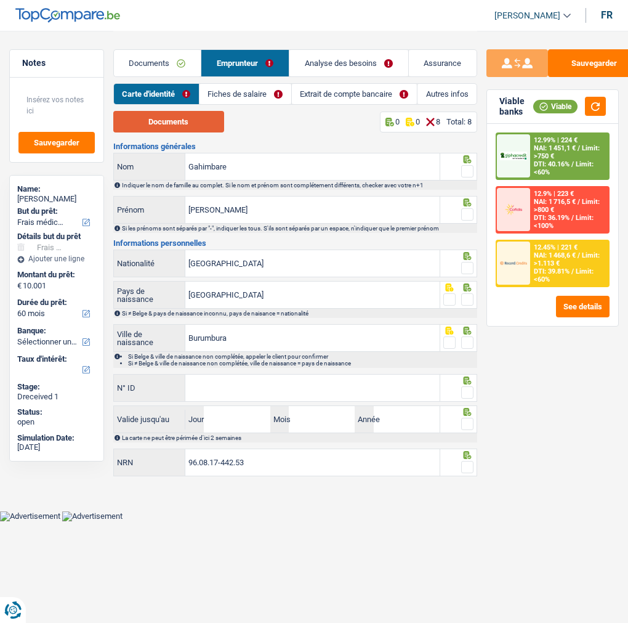
click at [142, 128] on button "Documents" at bounding box center [168, 122] width 111 height 22
click at [461, 165] on span at bounding box center [467, 171] width 12 height 12
click at [0, 0] on input "radio" at bounding box center [0, 0] width 0 height 0
click at [469, 208] on span at bounding box center [467, 214] width 12 height 12
click at [0, 0] on input "radio" at bounding box center [0, 0] width 0 height 0
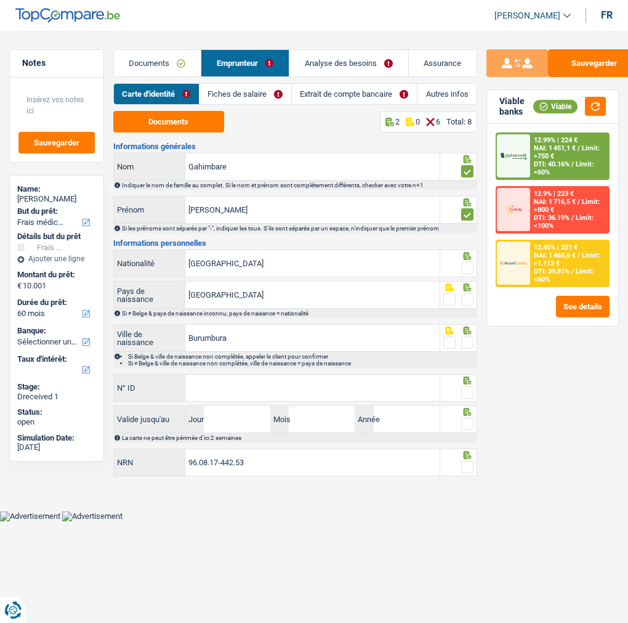
click at [469, 269] on span at bounding box center [467, 268] width 12 height 12
click at [0, 0] on input "radio" at bounding box center [0, 0] width 0 height 0
click at [466, 295] on span at bounding box center [467, 299] width 12 height 12
click at [0, 0] on input "radio" at bounding box center [0, 0] width 0 height 0
click at [470, 346] on span at bounding box center [467, 342] width 12 height 12
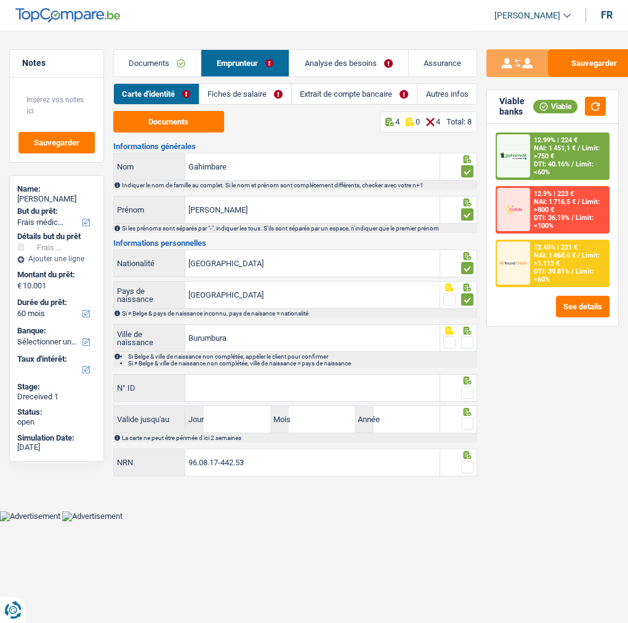
click at [0, 0] on input "radio" at bounding box center [0, 0] width 0 height 0
drag, startPoint x: 200, startPoint y: 339, endPoint x: 235, endPoint y: 415, distance: 84.3
click at [201, 341] on input "Burumbura" at bounding box center [312, 338] width 254 height 26
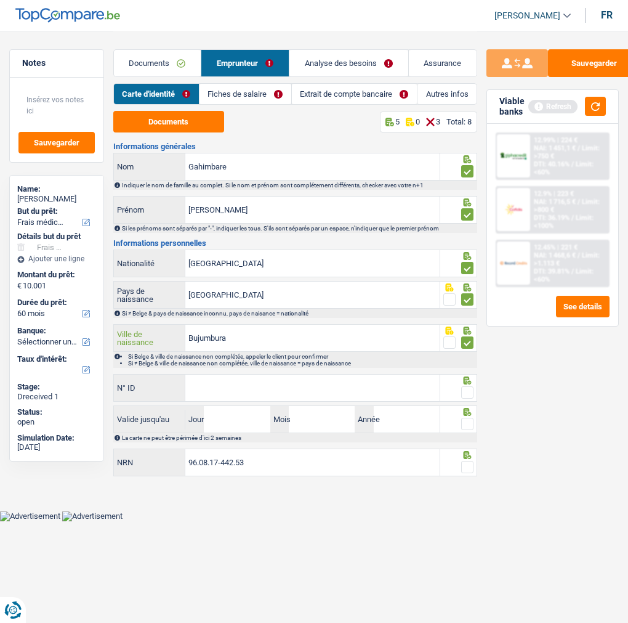
type input "Bujumbura"
click at [322, 392] on input "N° ID" at bounding box center [312, 388] width 254 height 26
type input "595-2626014-48"
click at [471, 386] on label at bounding box center [467, 392] width 12 height 12
click at [0, 0] on input "radio" at bounding box center [0, 0] width 0 height 0
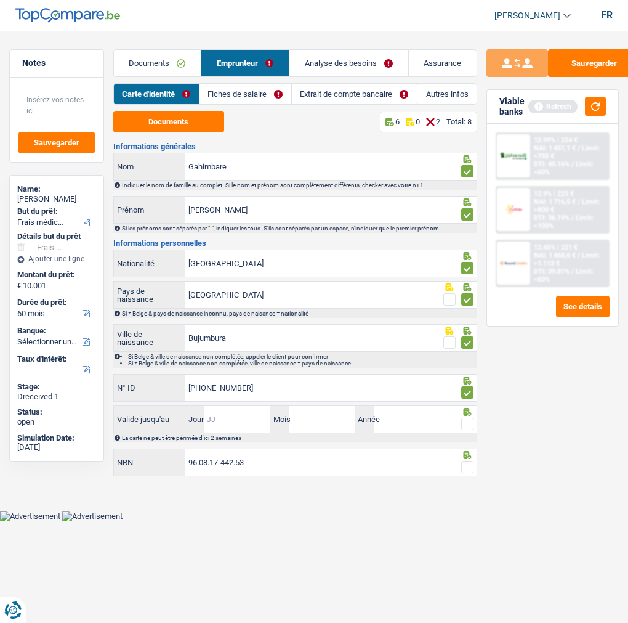
drag, startPoint x: 233, startPoint y: 410, endPoint x: 240, endPoint y: 410, distance: 7.4
click at [233, 410] on input "Jour" at bounding box center [237, 419] width 66 height 26
type input "06"
type input "08"
type input "2034"
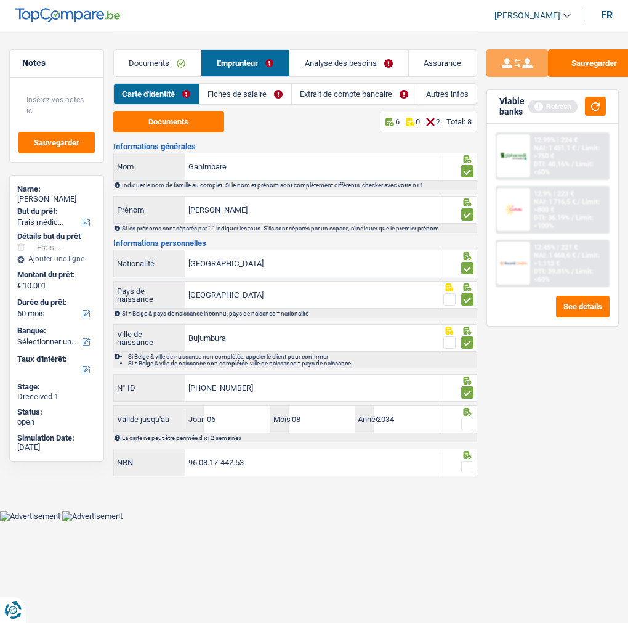
click at [465, 418] on span at bounding box center [467, 424] width 12 height 12
click at [0, 0] on input "radio" at bounding box center [0, 0] width 0 height 0
click at [470, 461] on span at bounding box center [467, 467] width 12 height 12
click at [0, 0] on input "radio" at bounding box center [0, 0] width 0 height 0
click at [264, 91] on link "Fiches de salaire" at bounding box center [246, 94] width 92 height 20
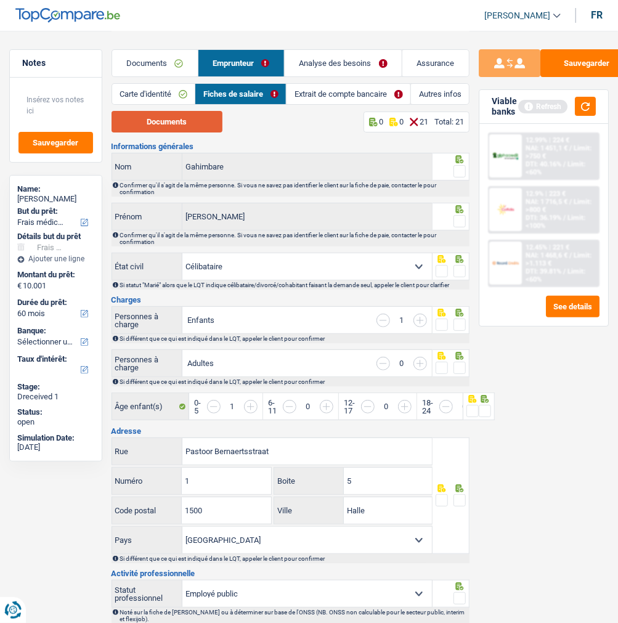
click at [193, 120] on button "Documents" at bounding box center [167, 122] width 111 height 22
click at [126, 60] on link "Documents" at bounding box center [155, 63] width 86 height 26
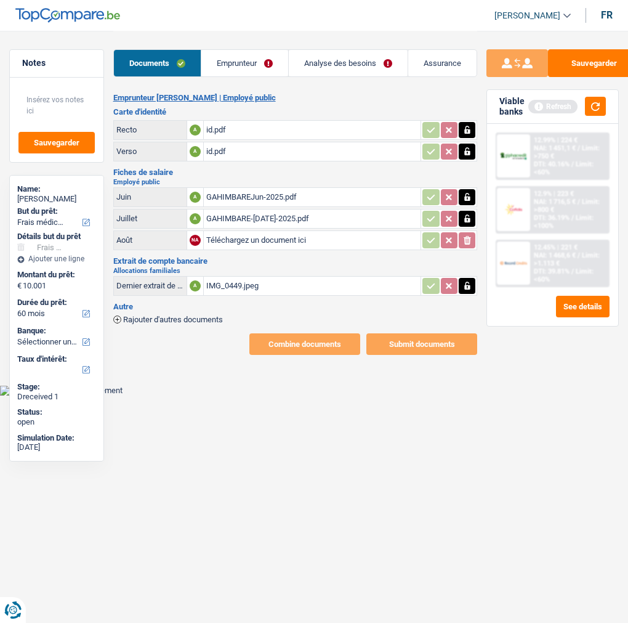
click at [262, 60] on link "Emprunteur" at bounding box center [244, 63] width 87 height 26
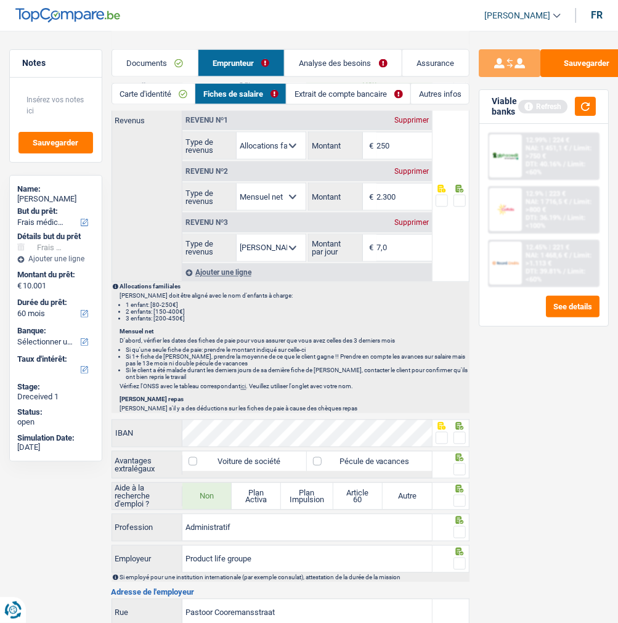
scroll to position [616, 0]
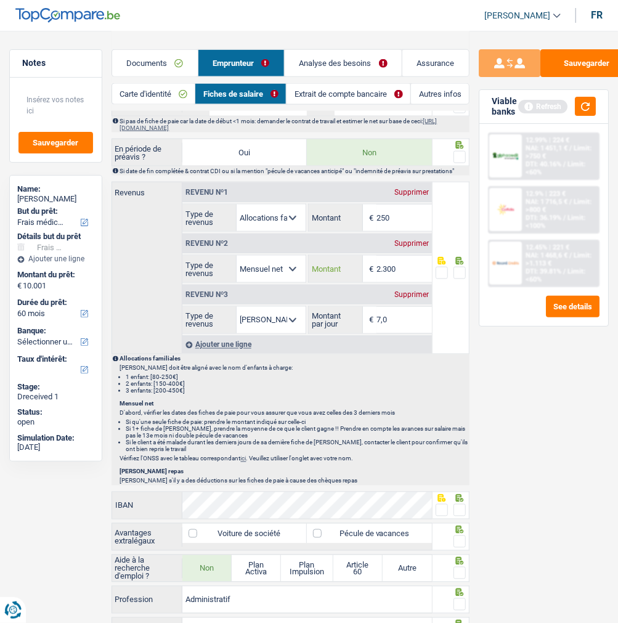
click at [408, 268] on input "2.300" at bounding box center [403, 269] width 55 height 26
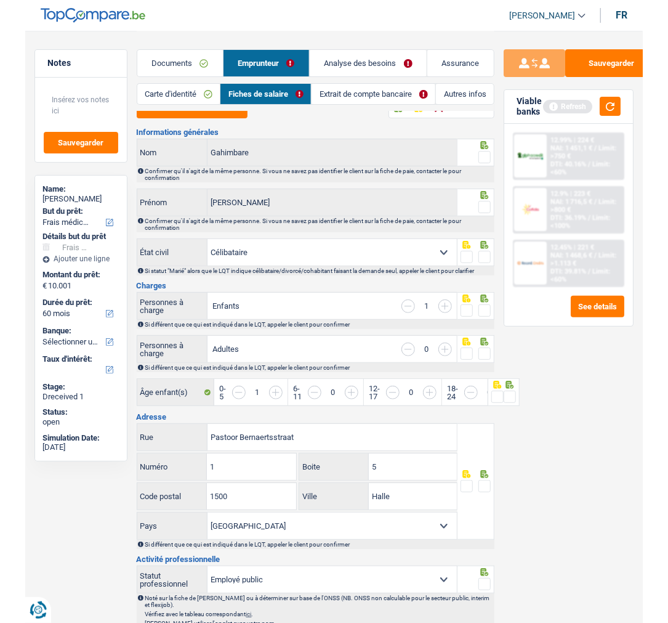
scroll to position [0, 0]
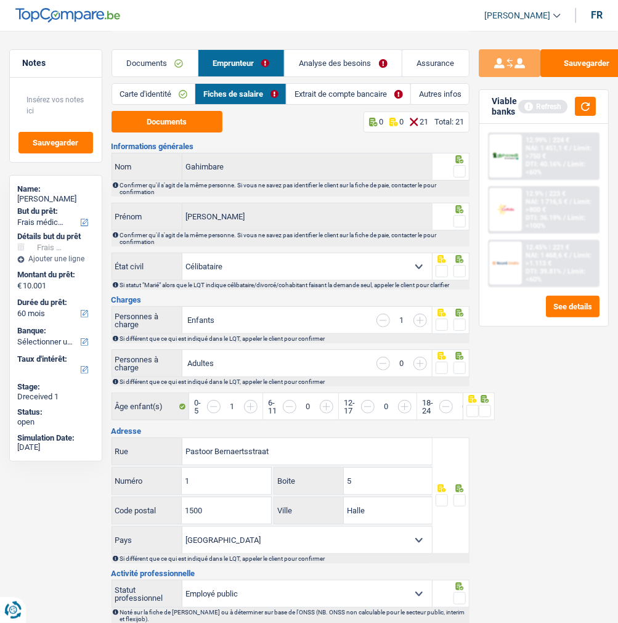
type input "2.328"
click at [457, 170] on span at bounding box center [459, 171] width 12 height 12
click at [0, 0] on input "radio" at bounding box center [0, 0] width 0 height 0
click at [461, 219] on span at bounding box center [459, 221] width 12 height 12
click at [0, 0] on input "radio" at bounding box center [0, 0] width 0 height 0
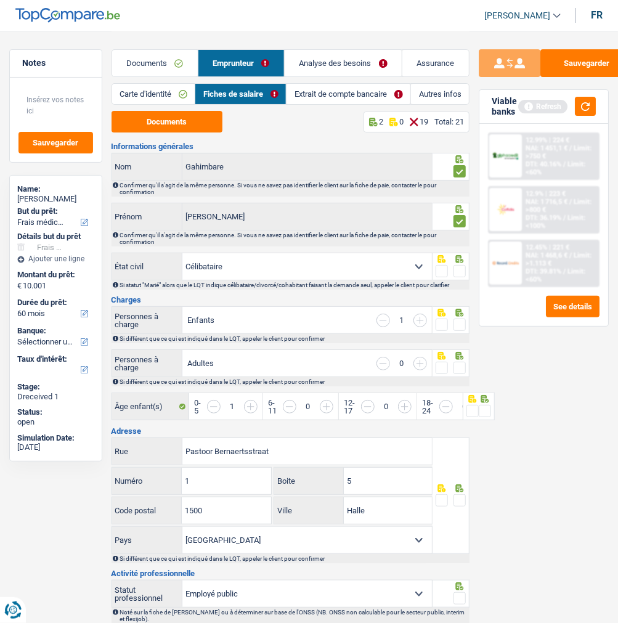
click at [463, 268] on span at bounding box center [459, 271] width 12 height 12
click at [0, 0] on input "radio" at bounding box center [0, 0] width 0 height 0
click at [462, 325] on span at bounding box center [459, 325] width 12 height 12
click at [0, 0] on input "radio" at bounding box center [0, 0] width 0 height 0
click at [457, 362] on span at bounding box center [459, 368] width 12 height 12
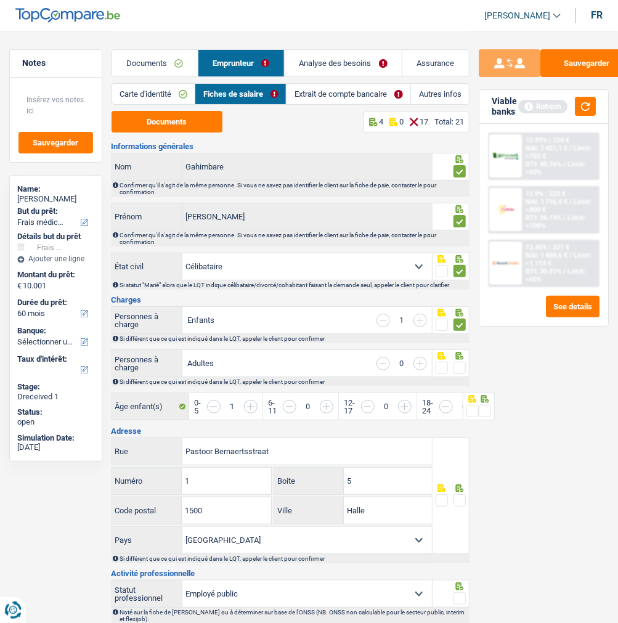
click at [0, 0] on input "radio" at bounding box center [0, 0] width 0 height 0
click at [488, 410] on div "Sauvegarder Viable banks Refresh 12.99% | 224 € NAI: 1 451,1 € / Limit: >750 € …" at bounding box center [543, 326] width 148 height 554
click at [483, 407] on div "Sauvegarder Viable banks Refresh 12.99% | 224 € NAI: 1 451,1 € / Limit: >750 € …" at bounding box center [543, 326] width 148 height 554
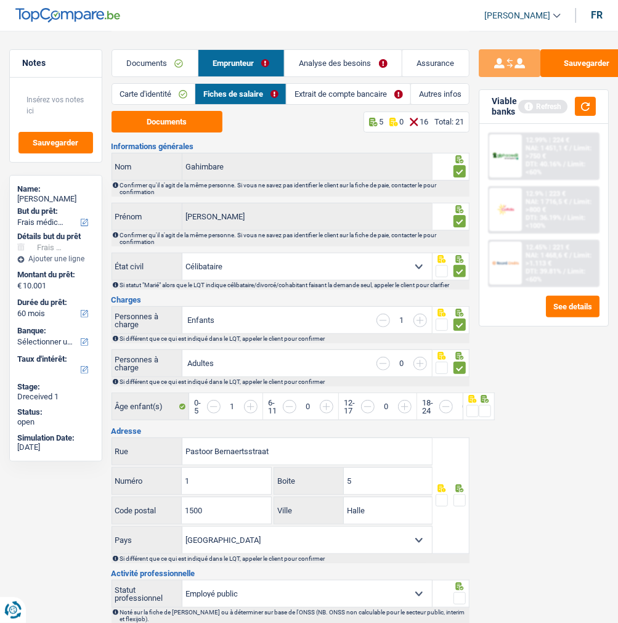
click at [483, 407] on div "Sauvegarder Viable banks Refresh 12.99% | 224 € NAI: 1 451,1 € / Limit: >750 € …" at bounding box center [543, 326] width 148 height 554
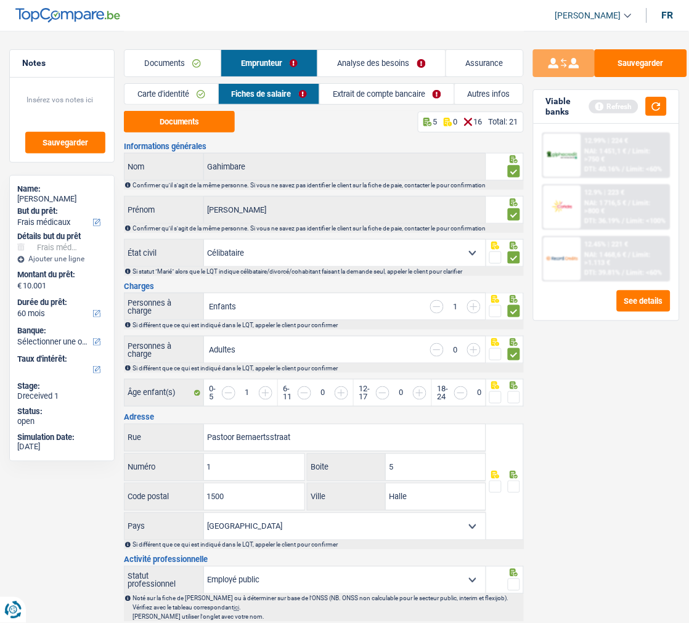
click at [511, 394] on span at bounding box center [514, 397] width 12 height 12
click at [0, 0] on input "radio" at bounding box center [0, 0] width 0 height 0
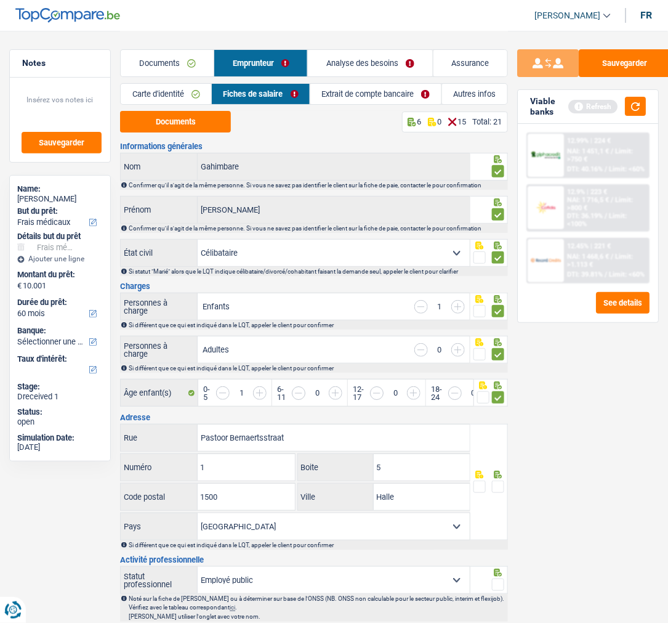
click at [500, 482] on span at bounding box center [498, 487] width 12 height 12
click at [0, 0] on input "radio" at bounding box center [0, 0] width 0 height 0
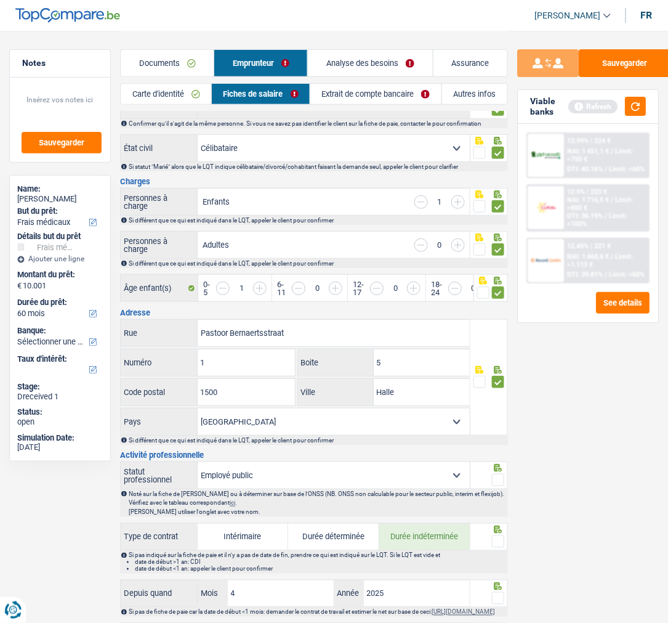
scroll to position [137, 0]
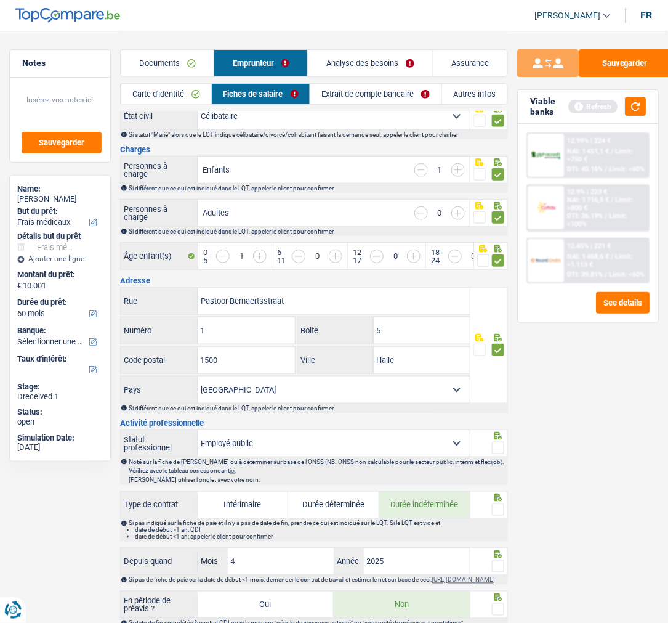
drag, startPoint x: 497, startPoint y: 448, endPoint x: 491, endPoint y: 447, distance: 6.3
click at [495, 447] on span at bounding box center [498, 448] width 12 height 12
click at [0, 0] on input "radio" at bounding box center [0, 0] width 0 height 0
click at [501, 512] on span at bounding box center [498, 509] width 12 height 12
click at [0, 0] on input "radio" at bounding box center [0, 0] width 0 height 0
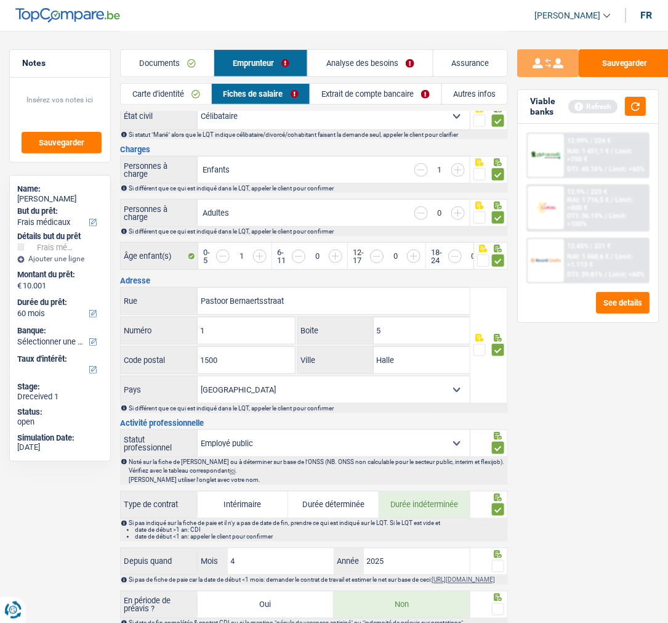
click at [489, 563] on fieldset at bounding box center [489, 566] width 31 height 15
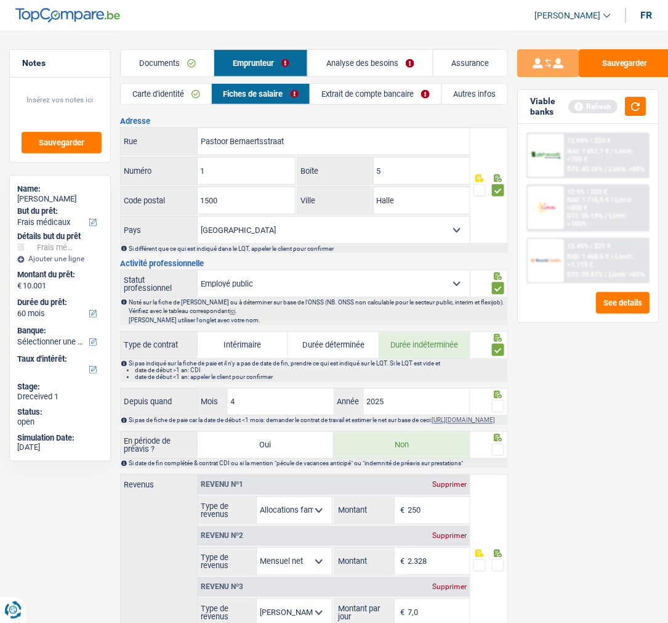
scroll to position [274, 0]
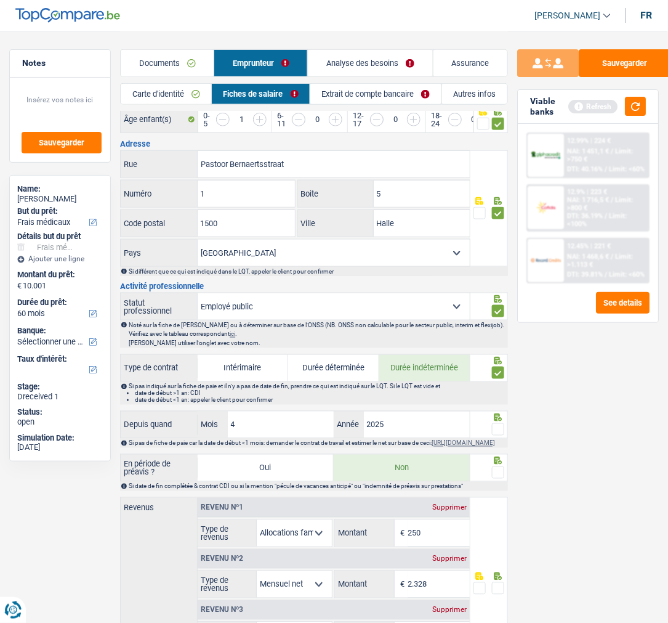
click at [499, 429] on span at bounding box center [498, 429] width 12 height 12
click at [0, 0] on input "radio" at bounding box center [0, 0] width 0 height 0
click at [496, 478] on span at bounding box center [498, 472] width 12 height 12
click at [0, 0] on input "radio" at bounding box center [0, 0] width 0 height 0
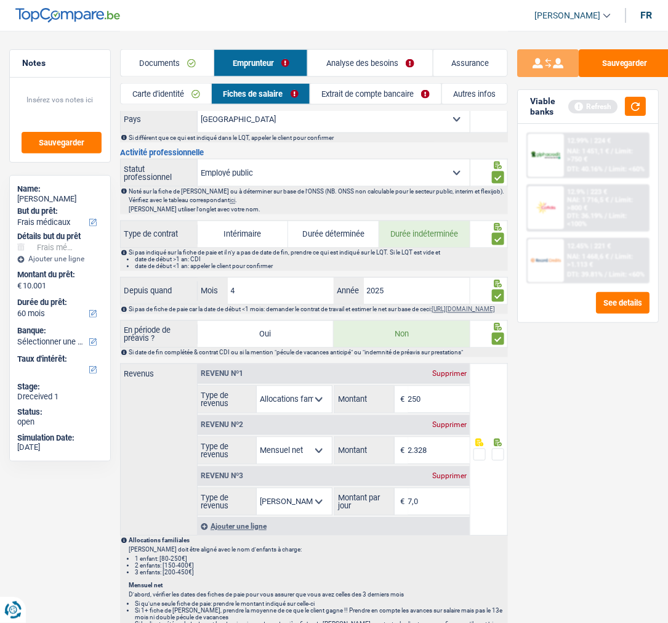
scroll to position [410, 0]
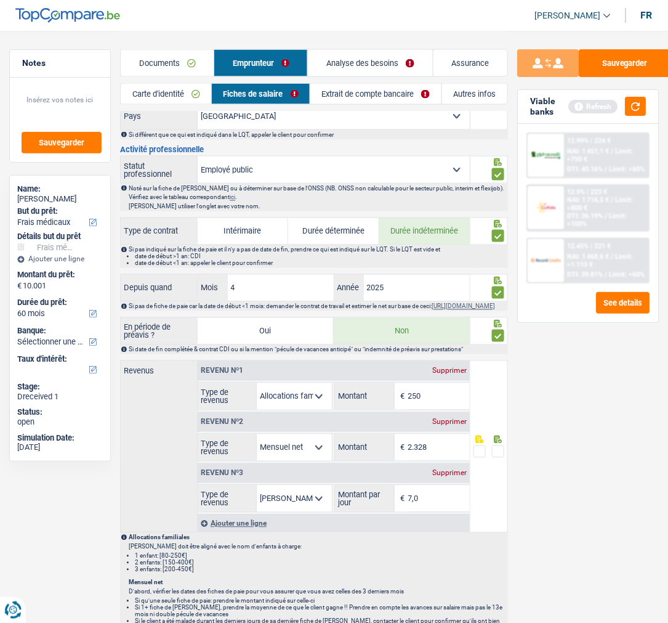
click at [502, 458] on span at bounding box center [498, 451] width 12 height 12
click at [0, 0] on input "radio" at bounding box center [0, 0] width 0 height 0
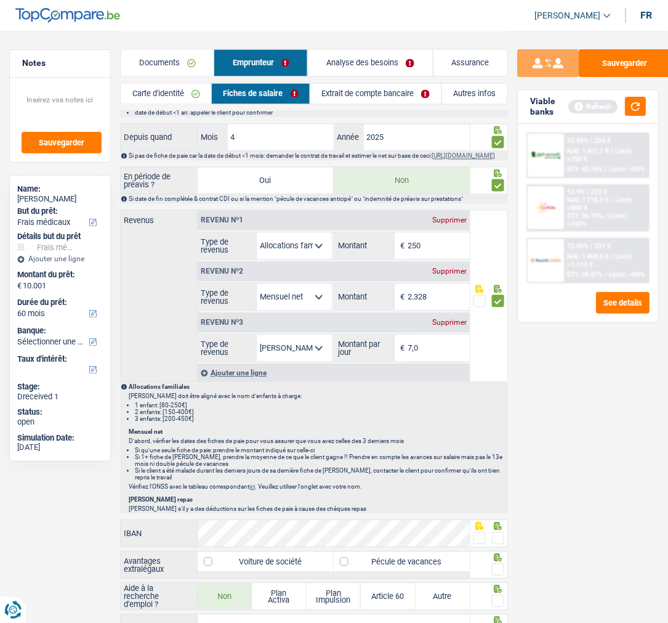
scroll to position [616, 0]
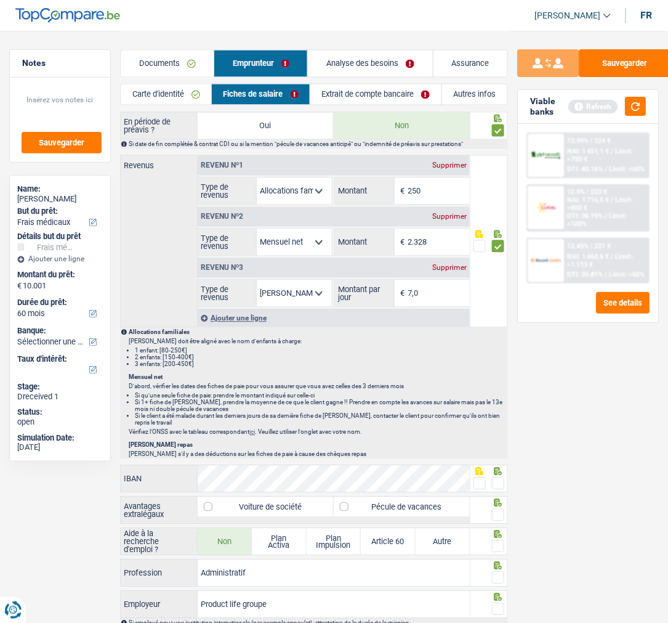
click at [286, 475] on div "Informations générales Gahimbare Nom Confirmer qu'il s'agit de la même personne…" at bounding box center [314, 223] width 388 height 1395
click at [499, 489] on span at bounding box center [498, 483] width 12 height 12
click at [0, 0] on input "radio" at bounding box center [0, 0] width 0 height 0
click at [426, 510] on label "Pécule de vacances" at bounding box center [402, 507] width 136 height 20
click at [426, 510] on input "Pécule de vacances" at bounding box center [402, 507] width 136 height 20
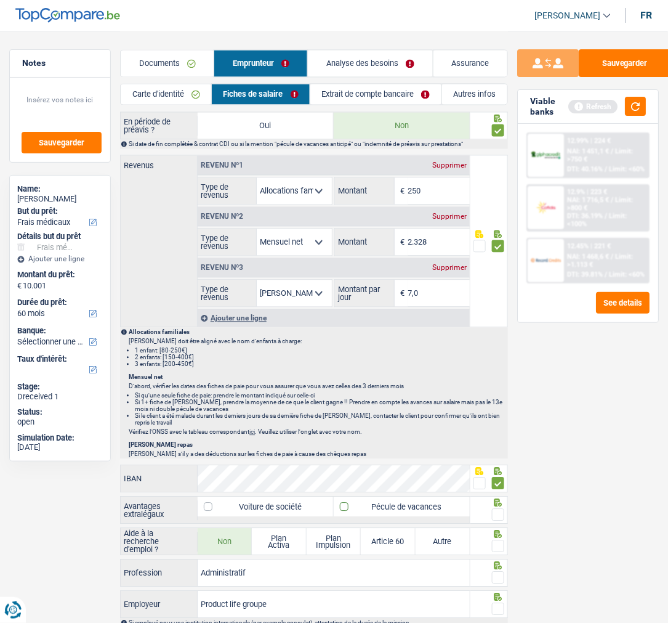
checkbox input "true"
click at [503, 521] on span at bounding box center [498, 514] width 12 height 12
click at [0, 0] on input "radio" at bounding box center [0, 0] width 0 height 0
click at [495, 557] on div "Aide à la recherche d'emploi ? Non Plan Activa Plan Impulsion Article 60 Autre" at bounding box center [314, 542] width 388 height 30
click at [496, 548] on span at bounding box center [498, 546] width 12 height 12
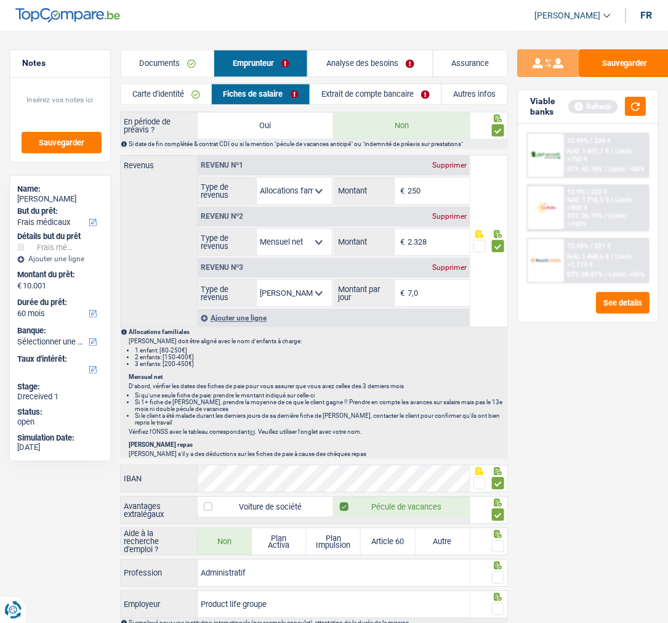
click at [0, 0] on input "radio" at bounding box center [0, 0] width 0 height 0
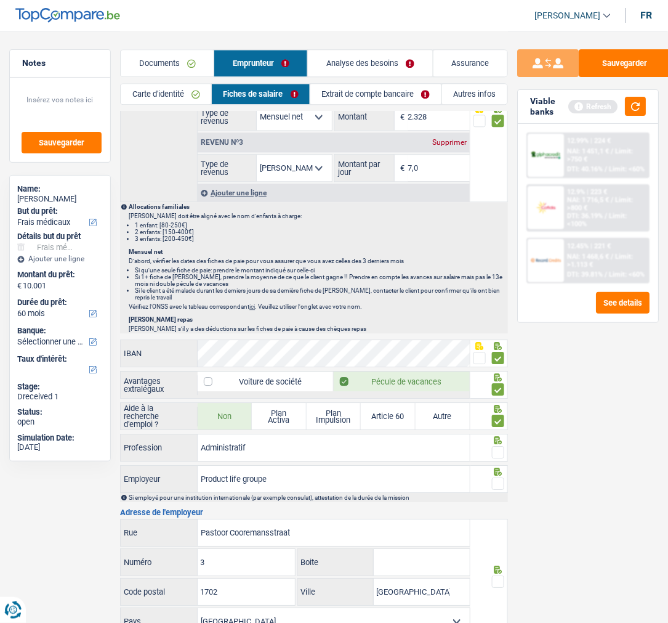
scroll to position [753, 0]
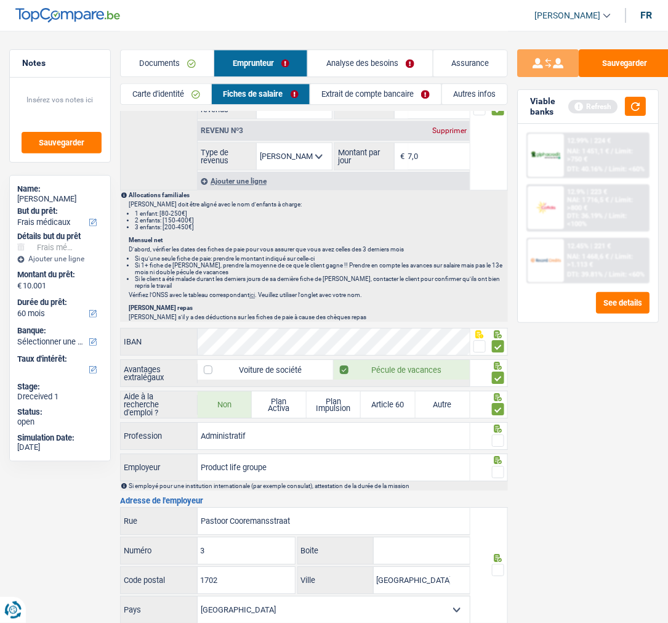
click at [497, 440] on span at bounding box center [498, 440] width 12 height 12
click at [0, 0] on input "radio" at bounding box center [0, 0] width 0 height 0
click at [495, 476] on span at bounding box center [498, 472] width 12 height 12
click at [0, 0] on input "radio" at bounding box center [0, 0] width 0 height 0
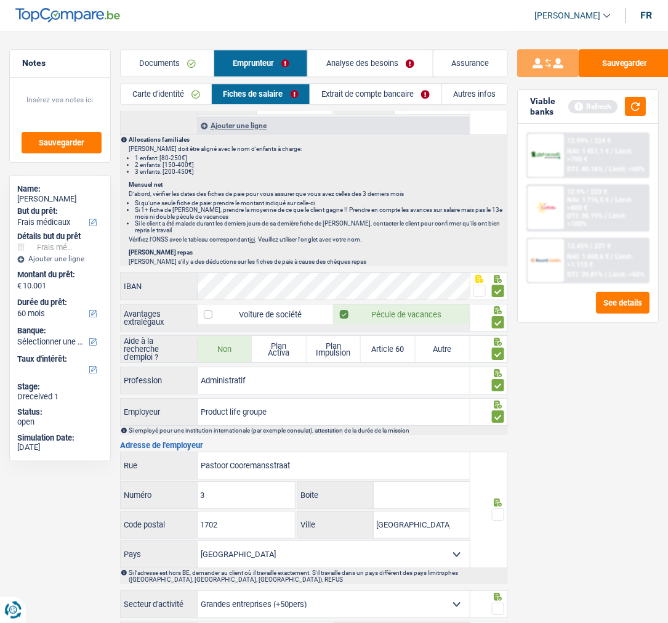
scroll to position [890, 0]
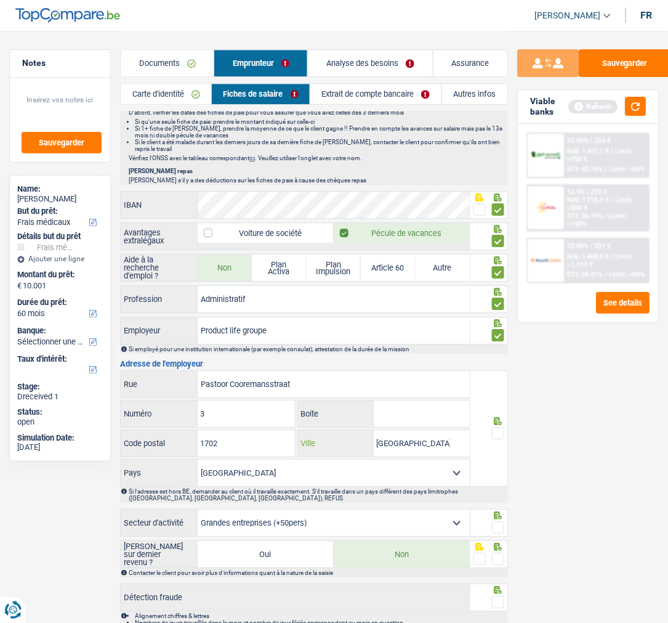
drag, startPoint x: 425, startPoint y: 445, endPoint x: 333, endPoint y: 446, distance: 92.4
click at [333, 446] on div "Dilbeek Ville" at bounding box center [384, 443] width 172 height 26
type input "Groot-Bijgaarden"
click at [497, 439] on span at bounding box center [498, 433] width 12 height 12
click at [0, 0] on input "radio" at bounding box center [0, 0] width 0 height 0
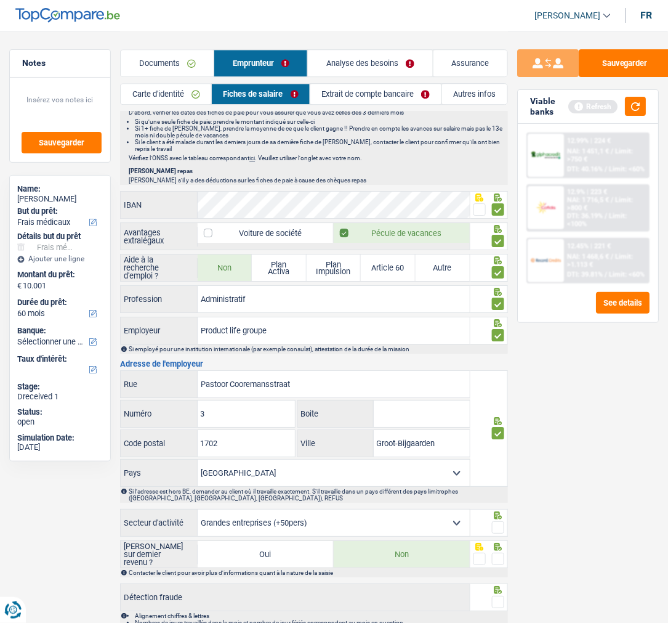
click at [496, 531] on span at bounding box center [498, 527] width 12 height 12
click at [0, 0] on input "radio" at bounding box center [0, 0] width 0 height 0
click at [502, 565] on span at bounding box center [498, 559] width 12 height 12
click at [0, 0] on input "radio" at bounding box center [0, 0] width 0 height 0
click at [495, 606] on span at bounding box center [498, 602] width 12 height 12
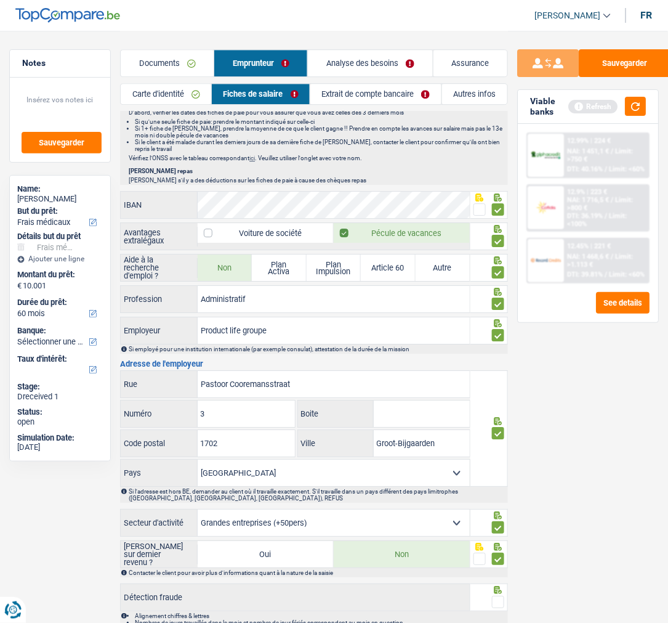
click at [0, 0] on input "radio" at bounding box center [0, 0] width 0 height 0
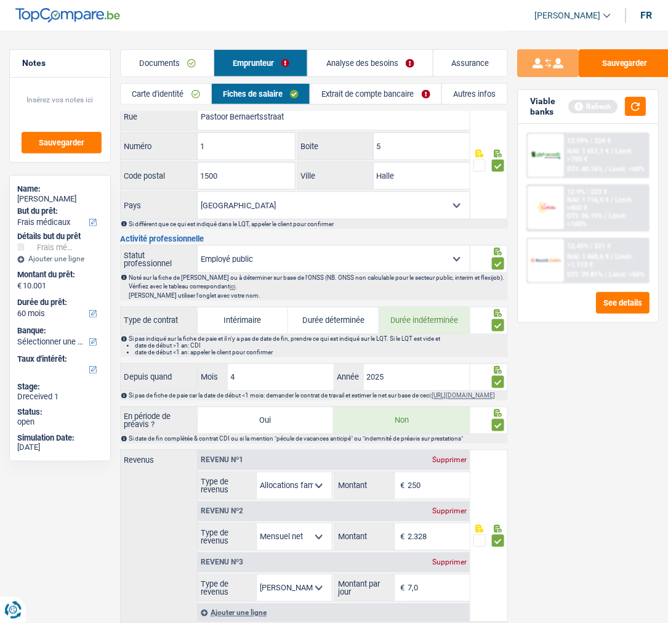
scroll to position [214, 0]
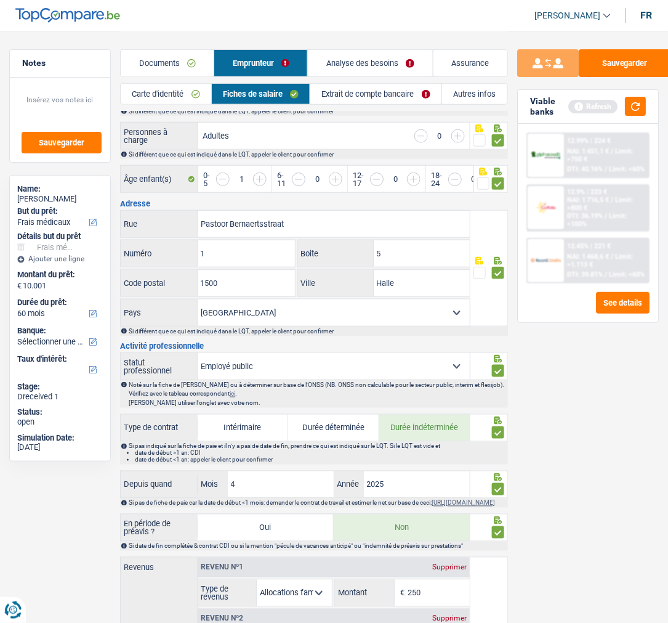
click at [396, 95] on link "Extrait de compte bancaire" at bounding box center [376, 94] width 131 height 20
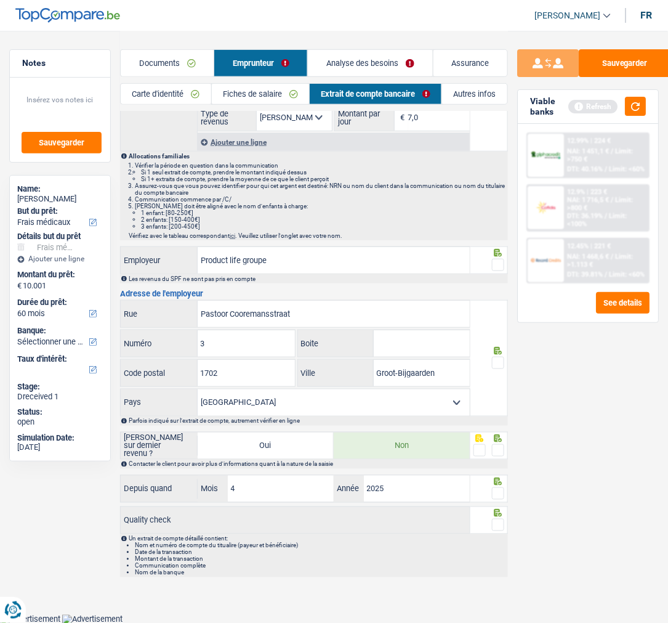
scroll to position [0, 0]
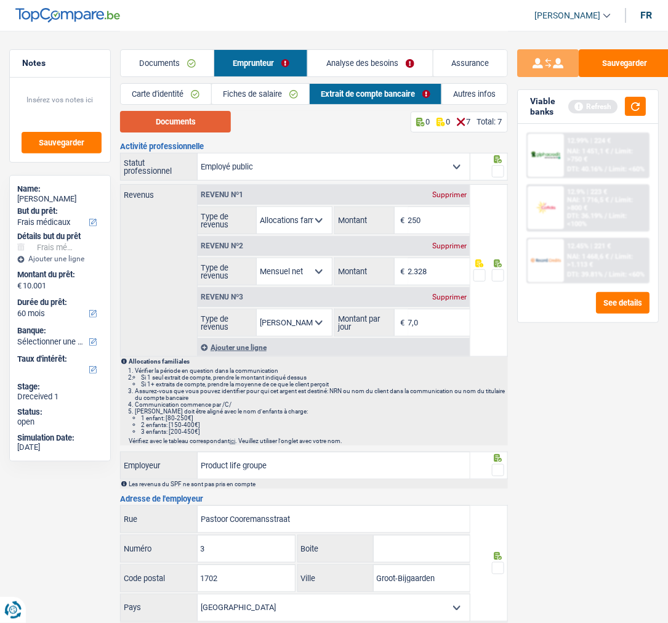
click at [205, 112] on button "Documents" at bounding box center [175, 122] width 111 height 22
click at [494, 271] on span at bounding box center [498, 275] width 12 height 12
click at [0, 0] on input "radio" at bounding box center [0, 0] width 0 height 0
click at [497, 169] on span at bounding box center [498, 171] width 12 height 12
click at [0, 0] on input "radio" at bounding box center [0, 0] width 0 height 0
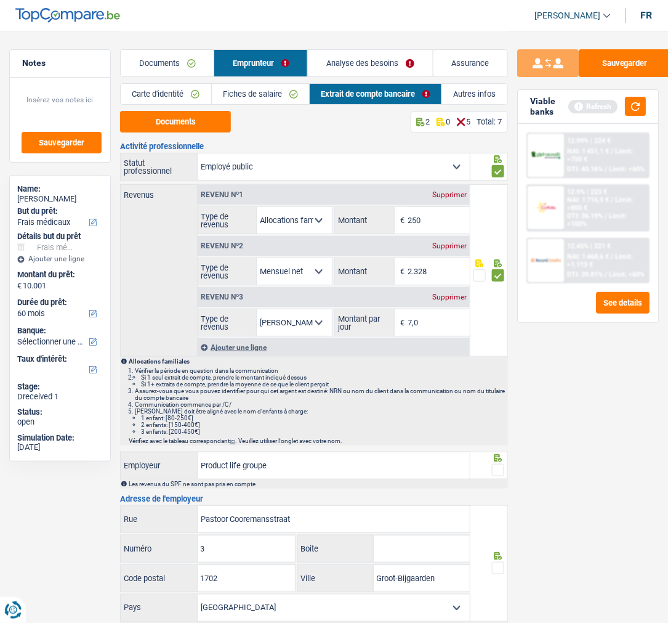
click at [495, 466] on span at bounding box center [498, 470] width 12 height 12
click at [0, 0] on input "radio" at bounding box center [0, 0] width 0 height 0
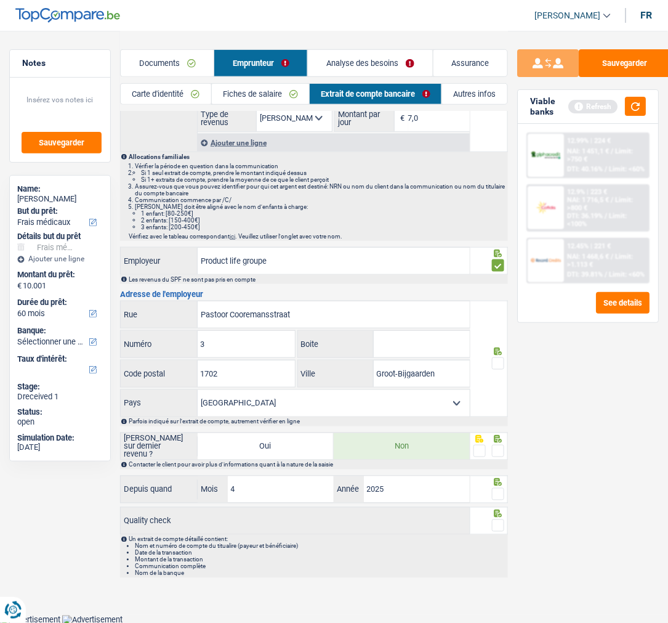
scroll to position [205, 0]
click at [496, 362] on span at bounding box center [498, 363] width 12 height 12
click at [0, 0] on input "radio" at bounding box center [0, 0] width 0 height 0
click at [500, 453] on span at bounding box center [498, 450] width 12 height 12
click at [0, 0] on input "radio" at bounding box center [0, 0] width 0 height 0
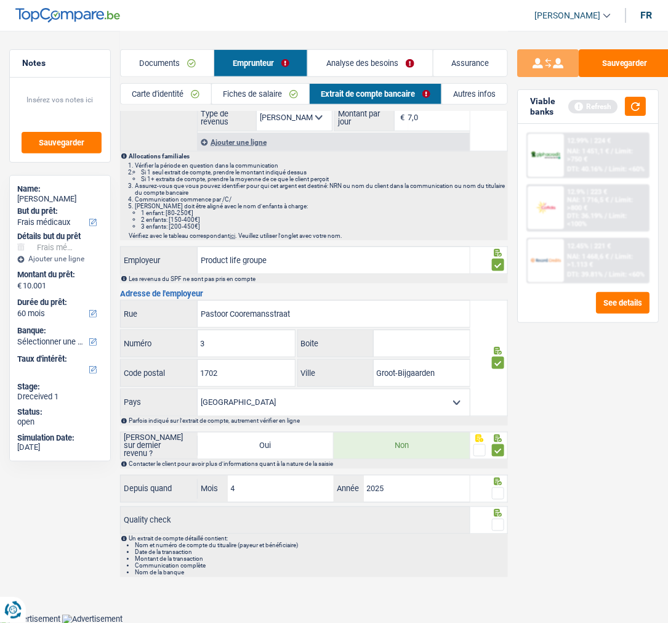
click at [500, 487] on span at bounding box center [498, 493] width 12 height 12
click at [0, 0] on input "radio" at bounding box center [0, 0] width 0 height 0
click at [500, 521] on span at bounding box center [498, 525] width 12 height 12
click at [0, 0] on input "radio" at bounding box center [0, 0] width 0 height 0
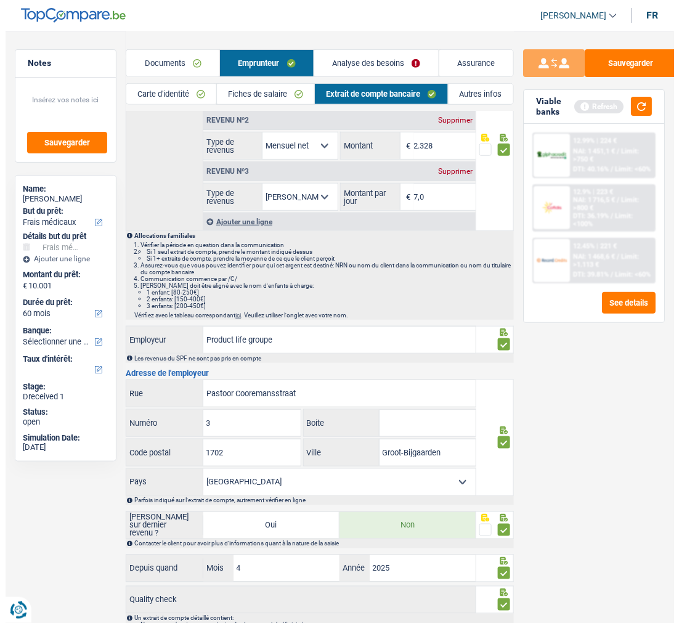
scroll to position [0, 0]
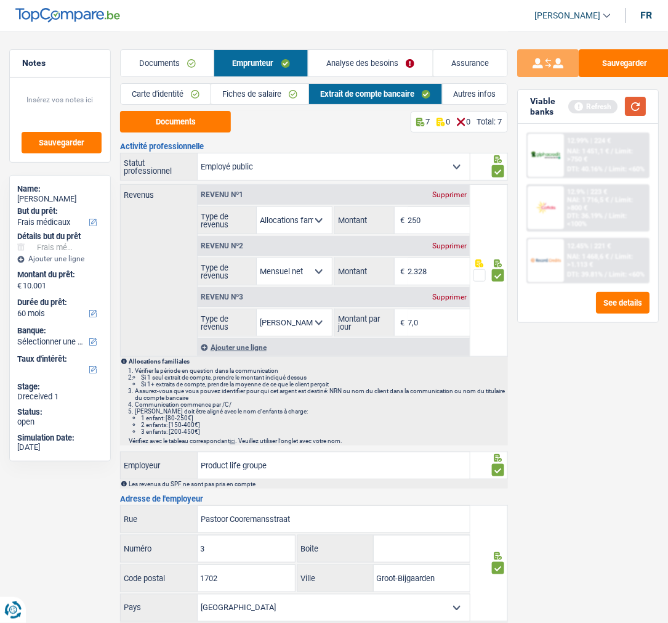
click at [635, 100] on button "button" at bounding box center [635, 106] width 21 height 19
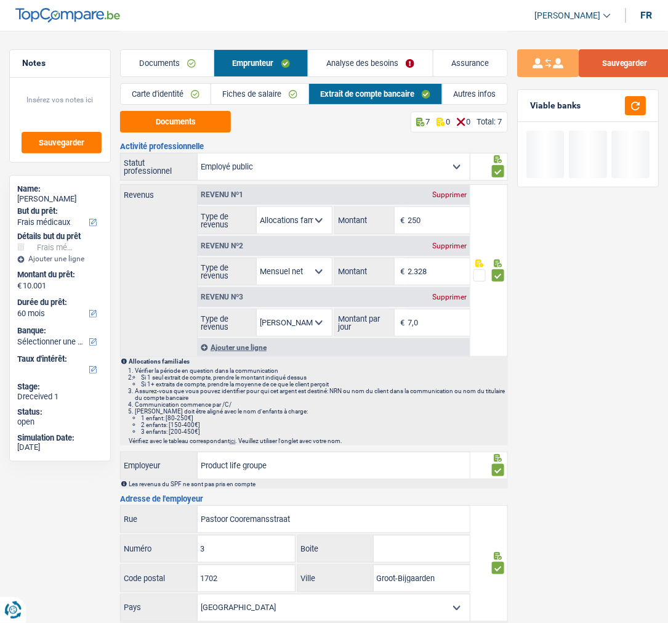
click at [623, 63] on button "Sauvegarder" at bounding box center [625, 63] width 92 height 28
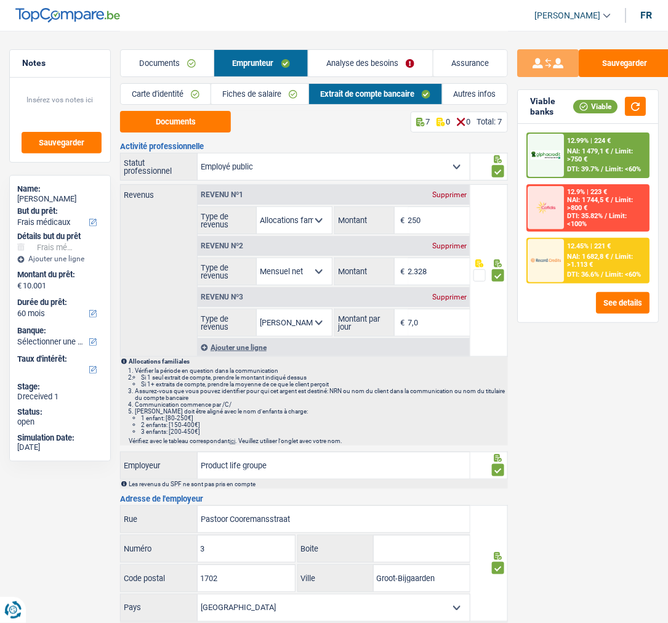
click at [397, 71] on link "Analyse des besoins" at bounding box center [371, 63] width 124 height 26
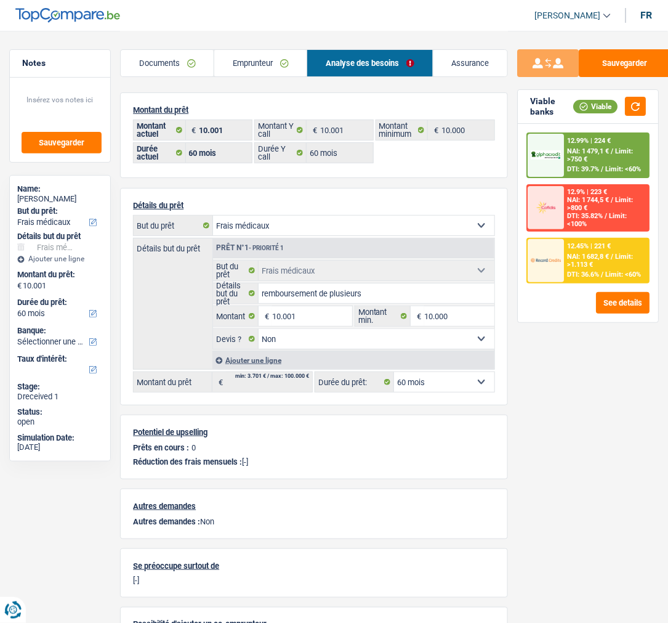
click at [402, 62] on link "Analyse des besoins" at bounding box center [369, 63] width 125 height 26
click at [593, 257] on span "NAI: 1 682,8 €" at bounding box center [589, 257] width 42 height 8
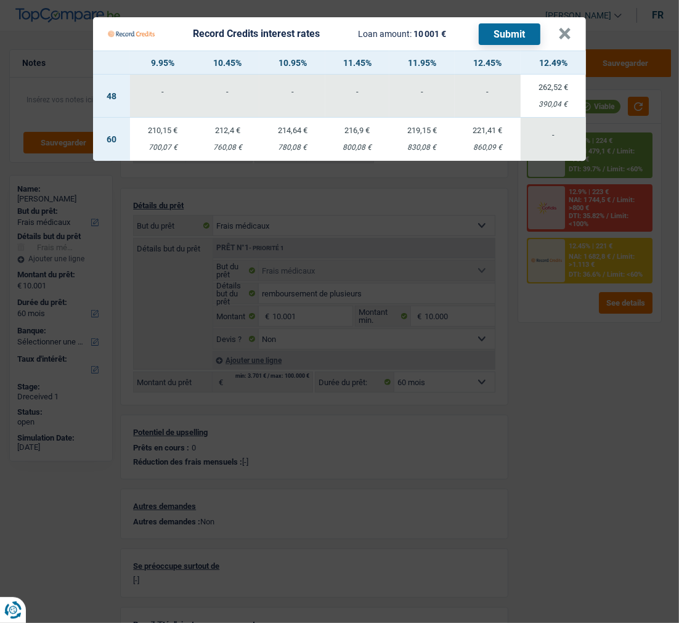
click at [342, 130] on td "216,9 € 800,08 €" at bounding box center [357, 139] width 64 height 43
select select "record credits"
type input "11,45"
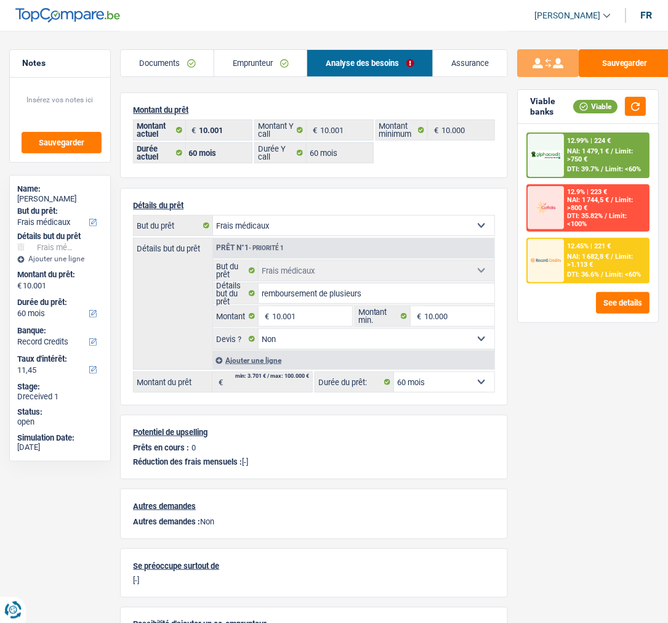
click at [615, 250] on div "12.45% | 221 € NAI: 1 682,8 € / Limit: >1.113 € DTI: 36.6% / Limit: <60%" at bounding box center [606, 260] width 84 height 43
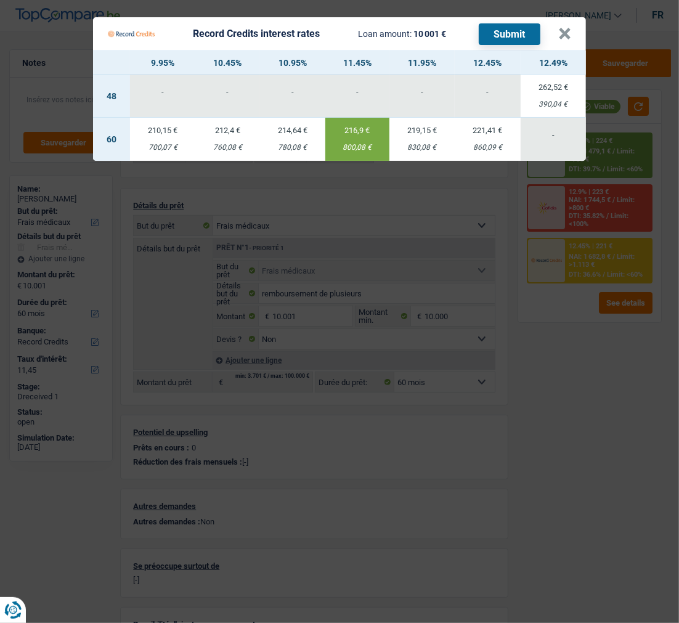
click at [521, 23] on button "Submit" at bounding box center [510, 34] width 62 height 22
click at [567, 28] on button "×" at bounding box center [564, 34] width 13 height 12
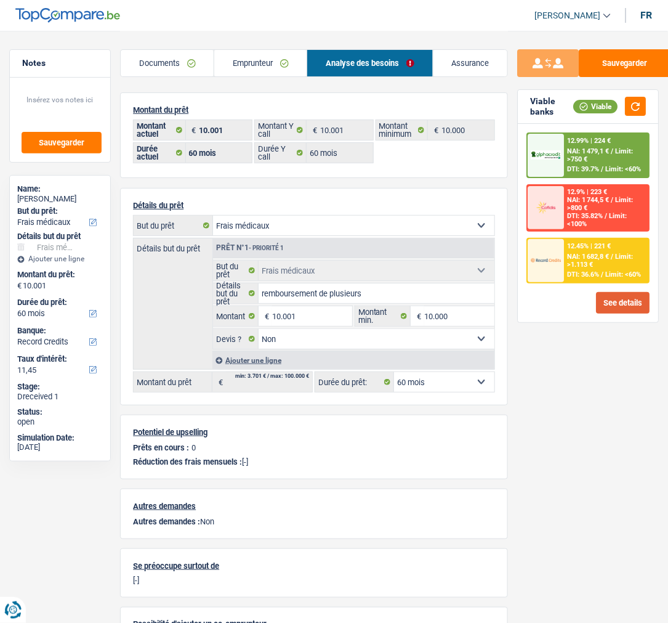
click at [632, 306] on button "See details" at bounding box center [623, 303] width 54 height 22
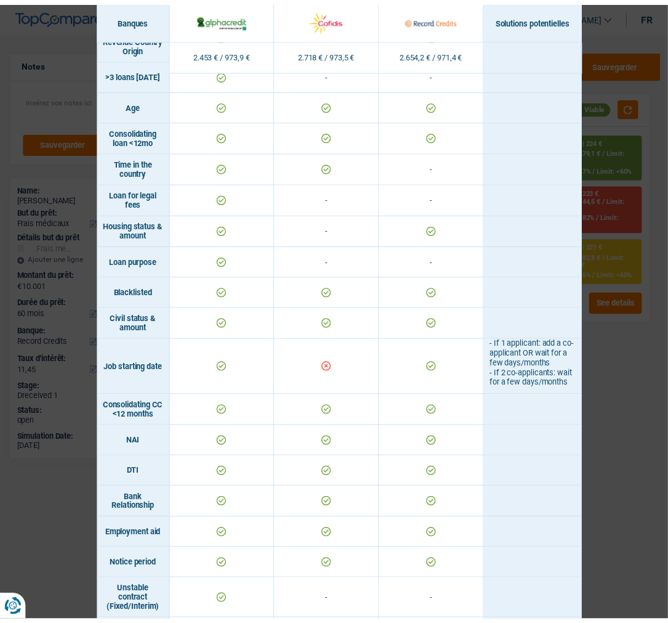
scroll to position [205, 0]
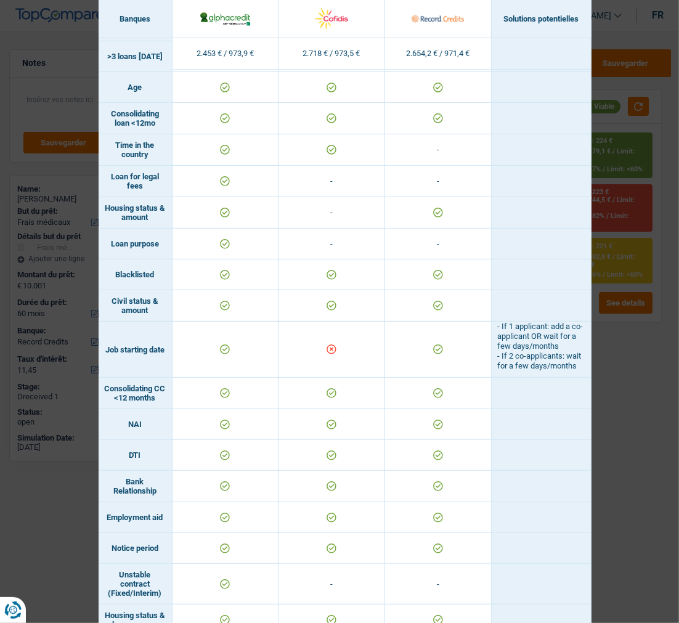
click at [643, 353] on div "Banks conditions × Banques Solutions potentielles Revenus / Charges 2.453 € / 9…" at bounding box center [339, 311] width 679 height 623
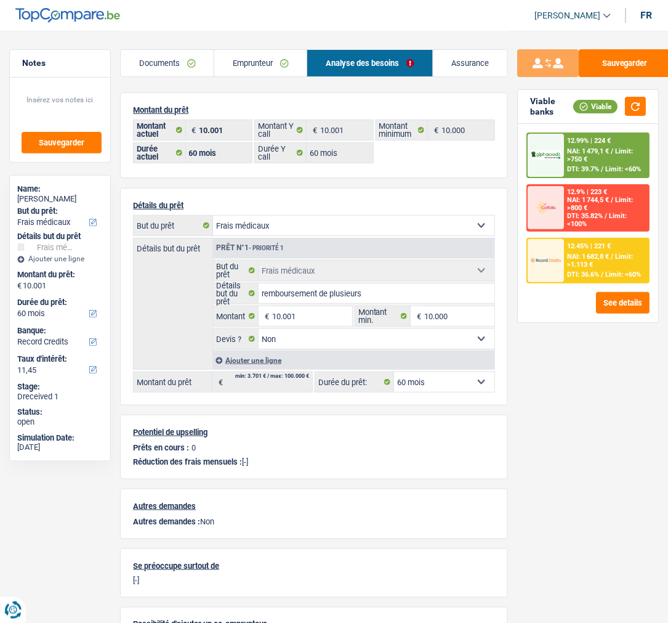
click at [263, 54] on link "Emprunteur" at bounding box center [260, 63] width 92 height 26
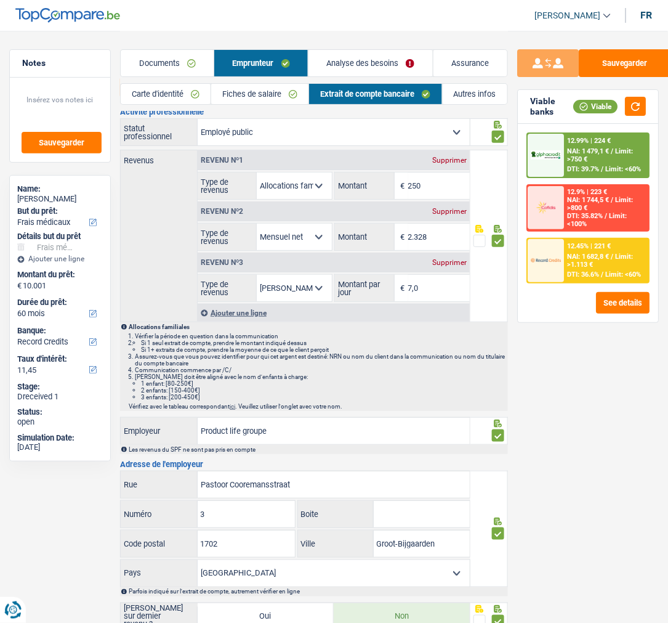
scroll to position [68, 0]
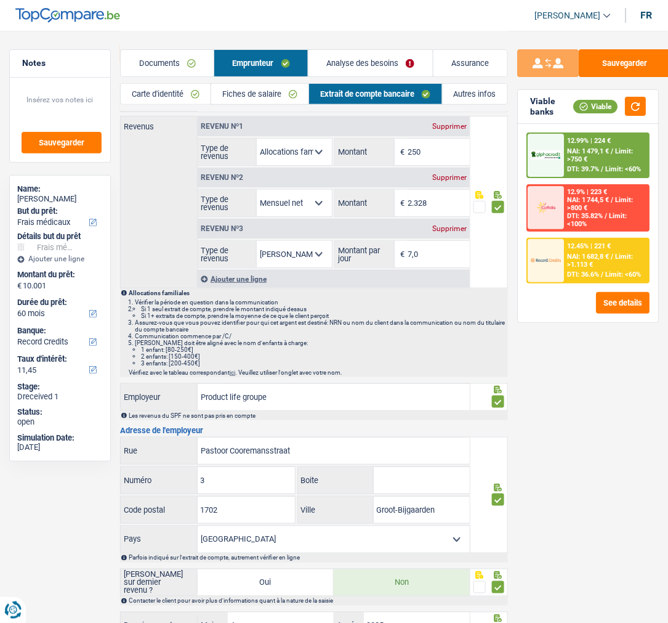
click at [253, 95] on link "Fiches de salaire" at bounding box center [259, 94] width 97 height 20
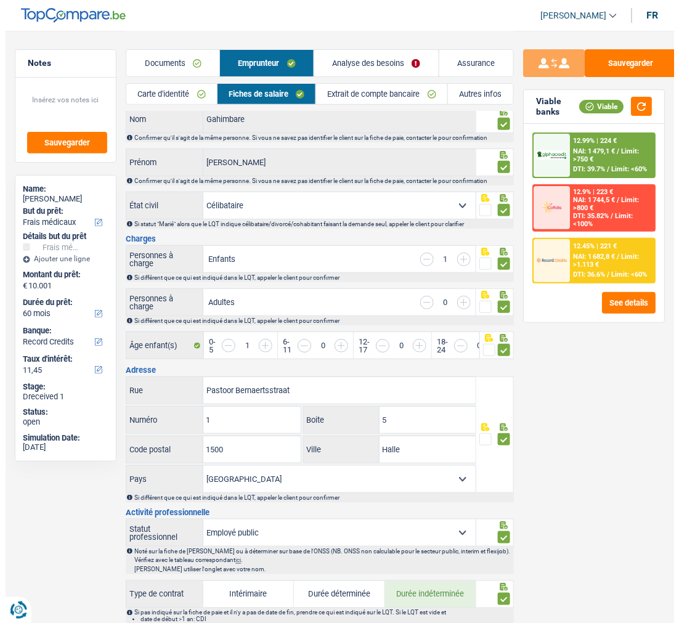
scroll to position [0, 0]
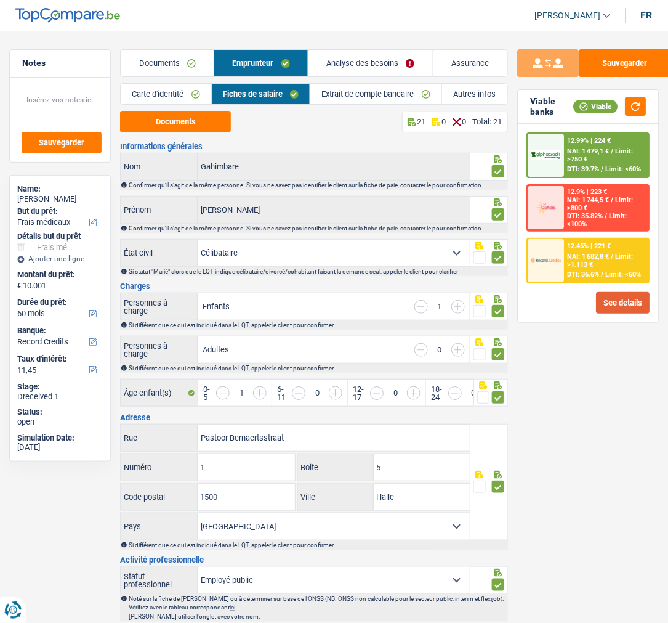
click at [627, 292] on button "See details" at bounding box center [623, 303] width 54 height 22
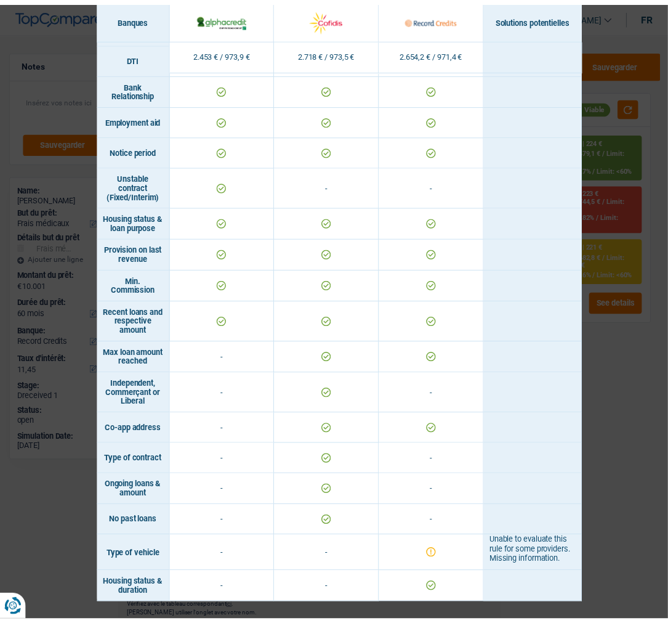
scroll to position [630, 0]
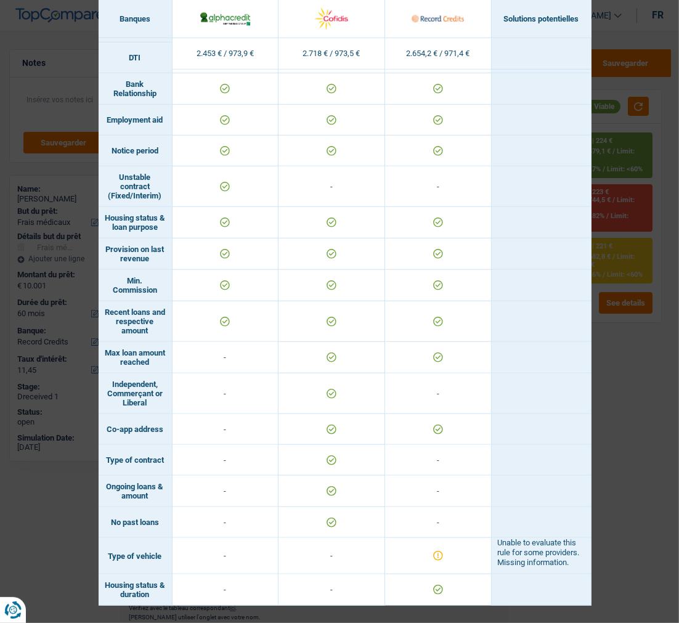
click at [611, 343] on div "Banks conditions × Banques Solutions potentielles Revenus / Charges 2.453 € / 9…" at bounding box center [339, 311] width 679 height 623
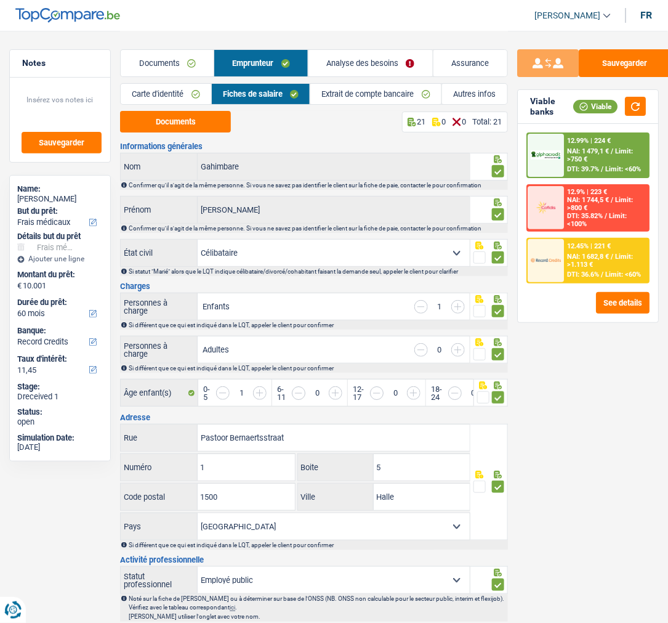
click at [579, 153] on span "NAI: 1 479,1 €" at bounding box center [589, 151] width 42 height 8
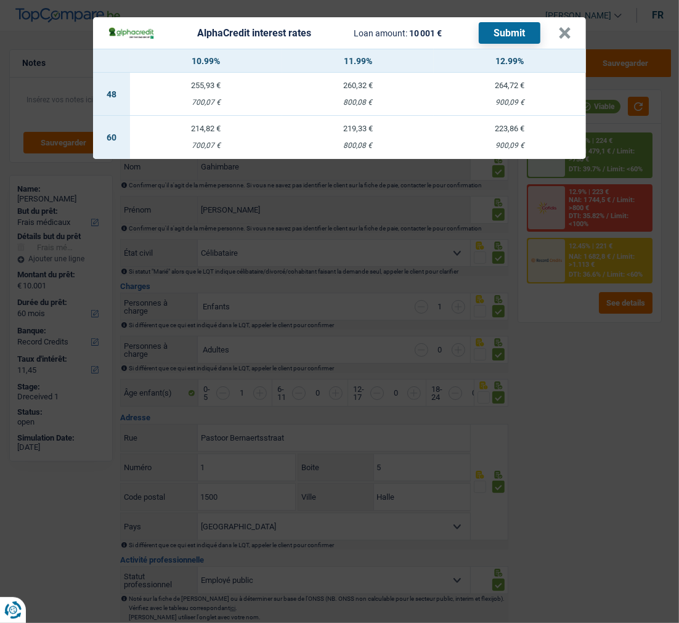
click at [371, 129] on td "219,33 € 800,08 €" at bounding box center [358, 137] width 152 height 43
select select "alphacredit"
type input "11,99"
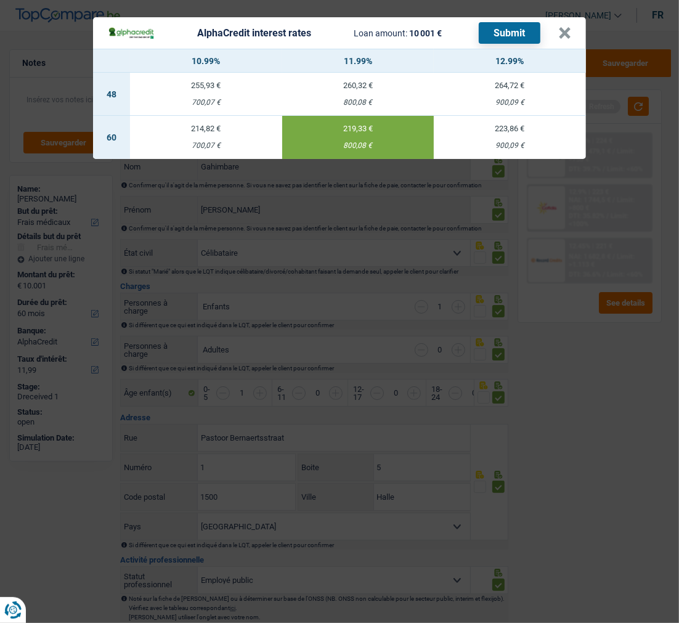
click at [508, 27] on button "Submit" at bounding box center [510, 33] width 62 height 22
drag, startPoint x: 566, startPoint y: 26, endPoint x: 529, endPoint y: 33, distance: 37.7
click at [563, 27] on button "×" at bounding box center [564, 33] width 13 height 12
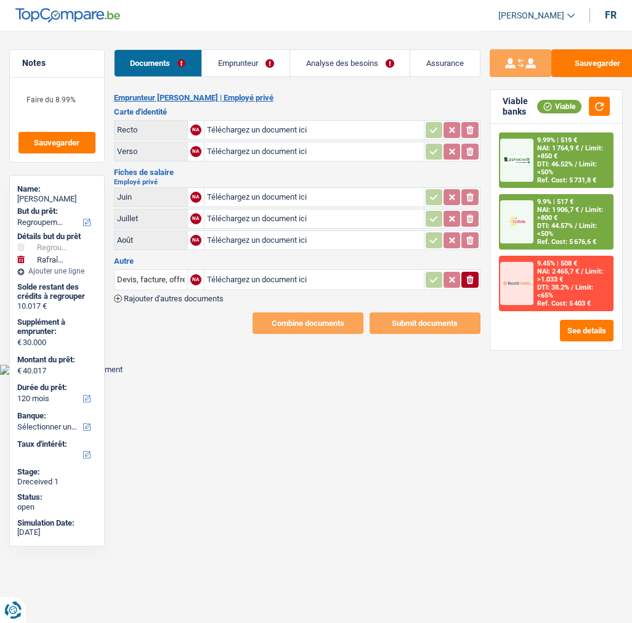
select select "refinancing"
select select "houseOrGarden"
select select "120"
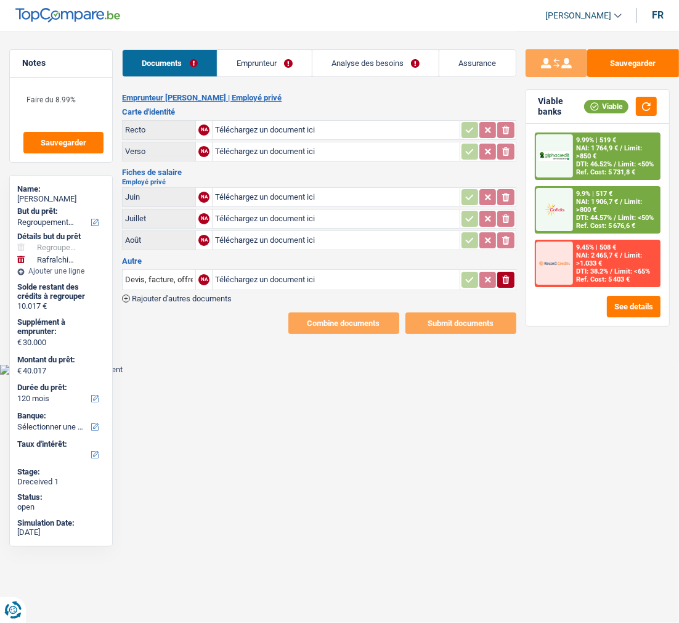
type input "C:\fakepath\CI GASORE.pdf"
type input "C:\fakepath\FP 06 2025.pdf"
type input "C:\fakepath\FP 07 202 .pdf"
type input "C:\fakepath\FP 08 2025.pdf"
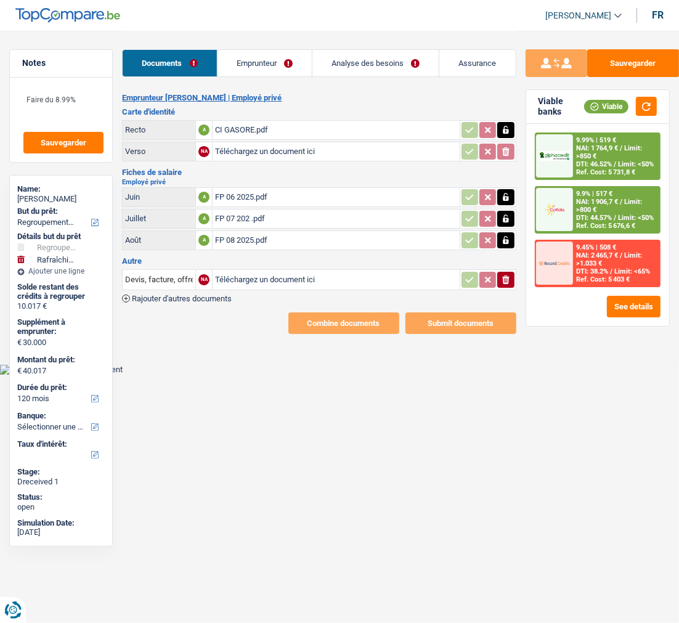
click at [511, 272] on button "ionicons-v5-e" at bounding box center [505, 280] width 17 height 16
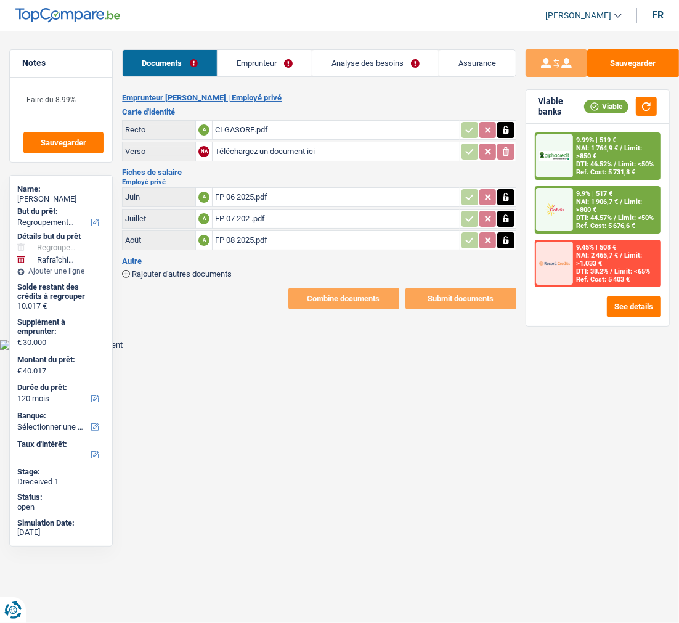
click at [268, 55] on link "Emprunteur" at bounding box center [264, 63] width 94 height 26
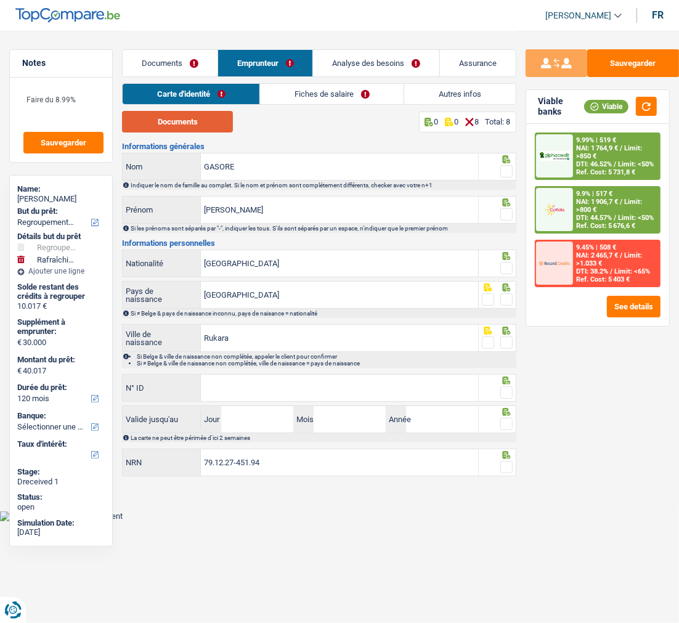
click at [211, 130] on button "Documents" at bounding box center [177, 122] width 111 height 22
click at [503, 171] on span at bounding box center [506, 171] width 12 height 12
click at [0, 0] on input "radio" at bounding box center [0, 0] width 0 height 0
click at [504, 210] on span at bounding box center [506, 214] width 12 height 12
click at [0, 0] on input "radio" at bounding box center [0, 0] width 0 height 0
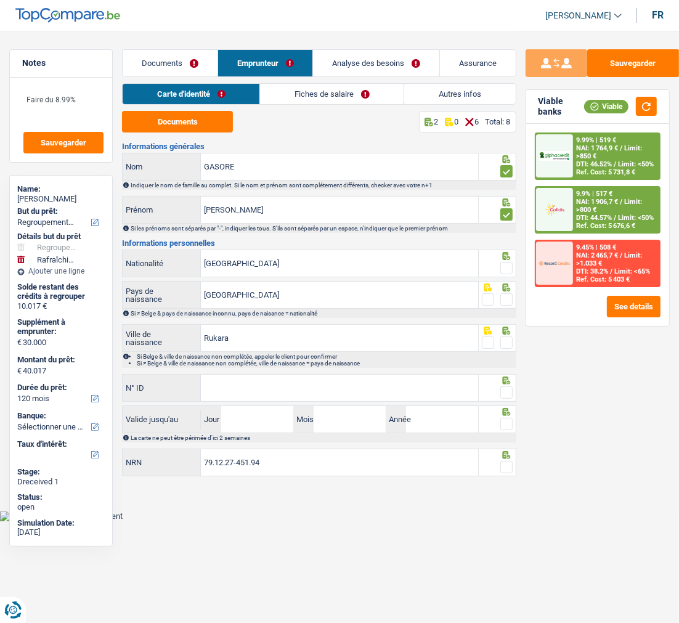
click at [506, 264] on span at bounding box center [506, 268] width 12 height 12
click at [0, 0] on input "radio" at bounding box center [0, 0] width 0 height 0
click at [505, 298] on span at bounding box center [506, 299] width 12 height 12
click at [0, 0] on input "radio" at bounding box center [0, 0] width 0 height 0
click at [503, 337] on span at bounding box center [506, 342] width 12 height 12
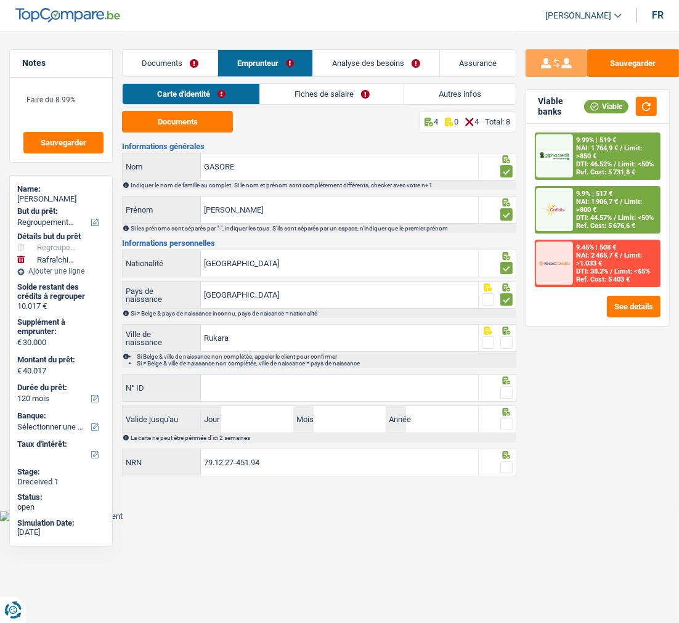
click at [0, 0] on input "radio" at bounding box center [0, 0] width 0 height 0
drag, startPoint x: 368, startPoint y: 370, endPoint x: 357, endPoint y: 393, distance: 25.9
click at [359, 390] on div "Informations générales GASORE Nom Indiquer le nom de famille au complet. Si le …" at bounding box center [319, 310] width 394 height 336
click at [353, 396] on input "N° ID" at bounding box center [339, 388] width 277 height 26
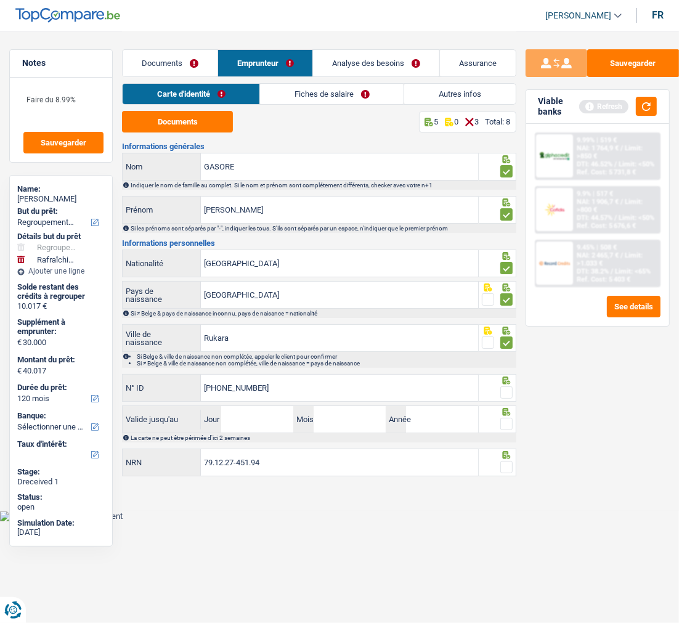
type input "595-1922436-11"
click at [503, 389] on span at bounding box center [506, 392] width 12 height 12
click at [0, 0] on input "radio" at bounding box center [0, 0] width 0 height 0
click at [273, 419] on input "Jour" at bounding box center [257, 419] width 72 height 26
type input "09"
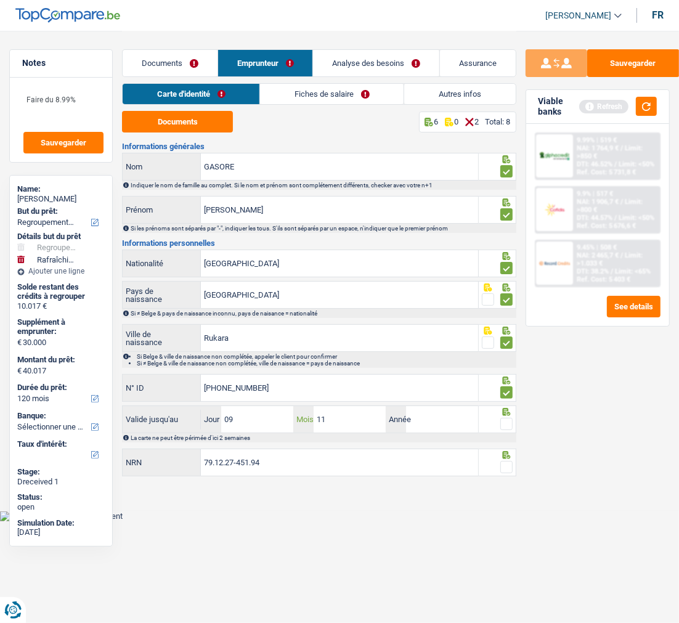
drag, startPoint x: 349, startPoint y: 420, endPoint x: 308, endPoint y: 415, distance: 41.0
click at [308, 415] on div "11 Mois" at bounding box center [339, 419] width 92 height 26
type input "01"
type input "2034"
click at [502, 425] on span at bounding box center [506, 424] width 12 height 12
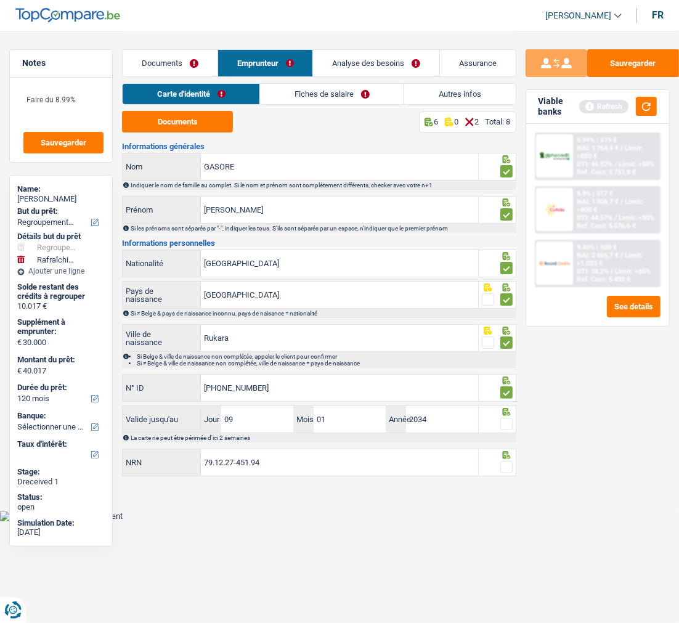
click at [0, 0] on input "radio" at bounding box center [0, 0] width 0 height 0
click at [504, 466] on span at bounding box center [506, 467] width 12 height 12
click at [0, 0] on input "radio" at bounding box center [0, 0] width 0 height 0
click at [632, 62] on button "Sauvegarder" at bounding box center [633, 63] width 92 height 28
click at [352, 87] on link "Fiches de salaire" at bounding box center [333, 94] width 144 height 20
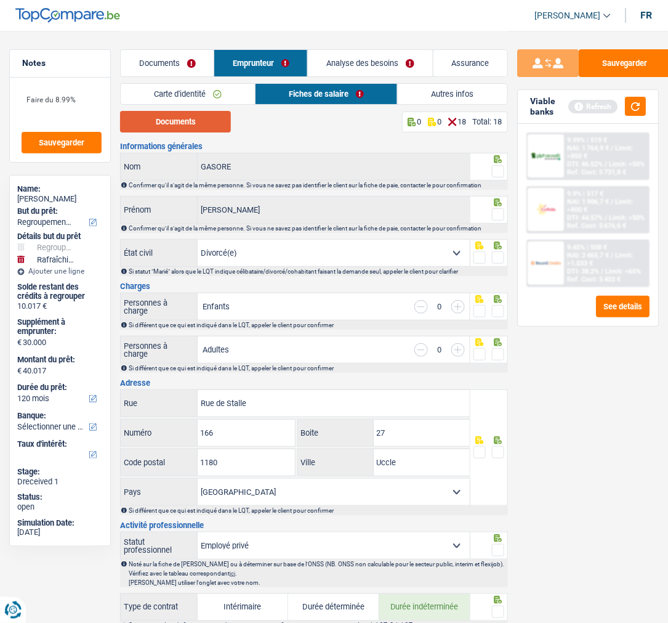
click at [200, 126] on button "Documents" at bounding box center [175, 122] width 111 height 22
click at [498, 166] on span at bounding box center [498, 171] width 12 height 12
click at [0, 0] on input "radio" at bounding box center [0, 0] width 0 height 0
click at [496, 203] on icon at bounding box center [498, 202] width 8 height 8
click at [502, 209] on span at bounding box center [498, 214] width 12 height 12
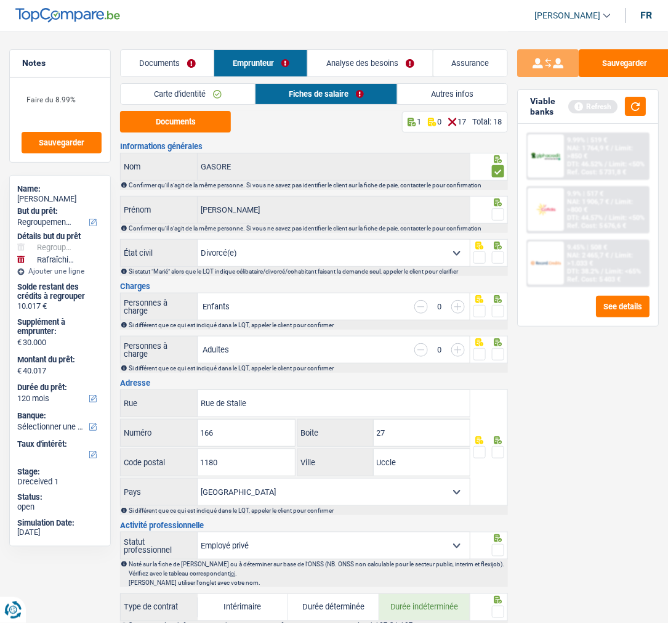
click at [0, 0] on input "radio" at bounding box center [0, 0] width 0 height 0
click at [499, 251] on span at bounding box center [498, 257] width 12 height 12
click at [0, 0] on input "radio" at bounding box center [0, 0] width 0 height 0
click at [502, 311] on span at bounding box center [498, 311] width 12 height 12
click at [0, 0] on input "radio" at bounding box center [0, 0] width 0 height 0
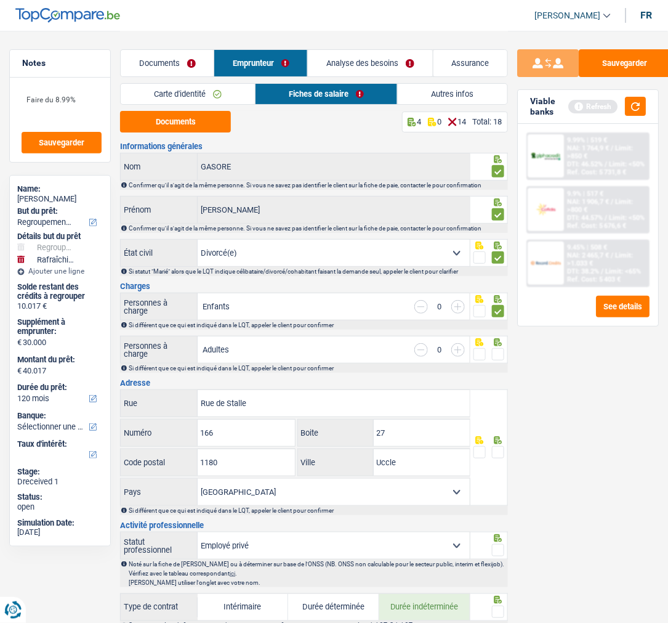
click at [460, 308] on input "button" at bounding box center [459, 307] width 14 height 14
select select "familyAllowances"
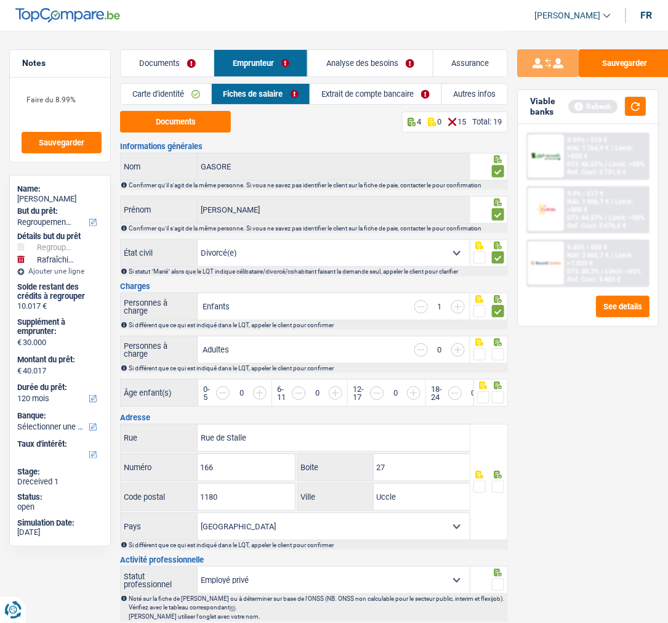
click at [460, 308] on input "button" at bounding box center [459, 307] width 14 height 14
click at [493, 349] on span at bounding box center [498, 354] width 12 height 12
click at [0, 0] on input "radio" at bounding box center [0, 0] width 0 height 0
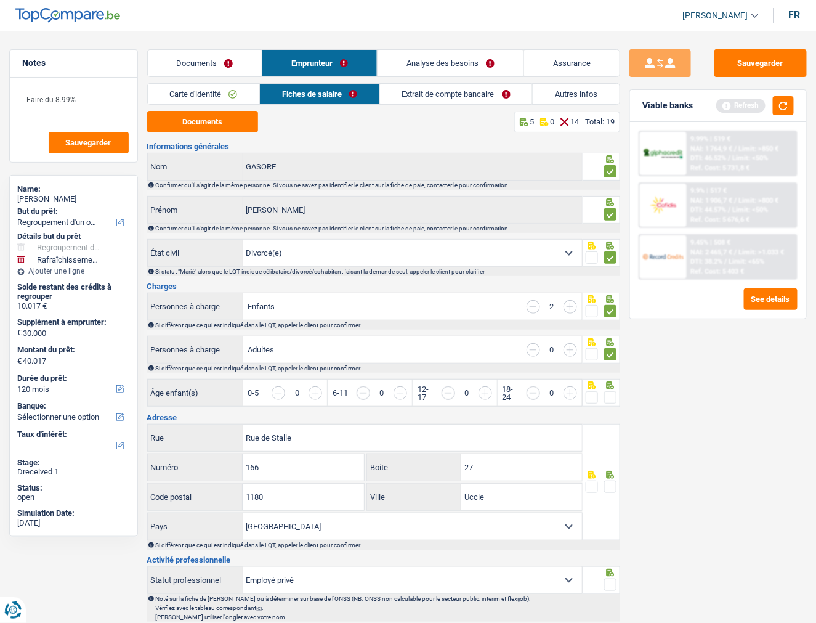
click at [575, 394] on input "button" at bounding box center [781, 399] width 434 height 26
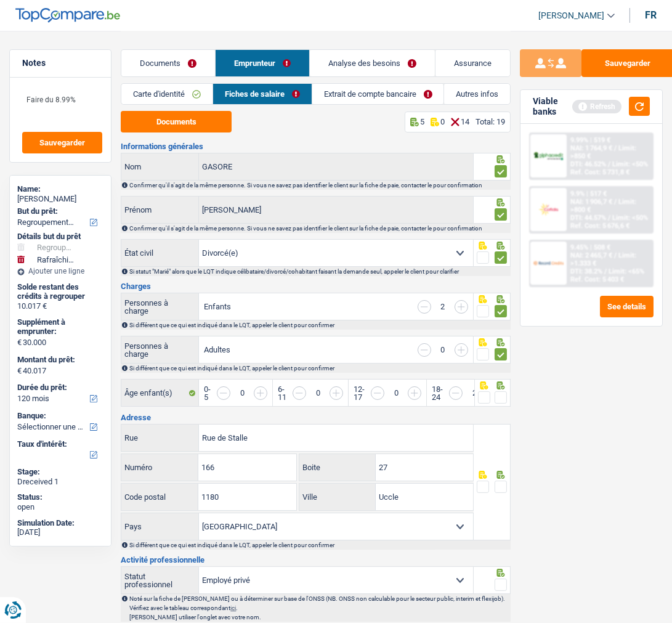
click at [506, 396] on span at bounding box center [501, 397] width 12 height 12
click at [0, 0] on input "radio" at bounding box center [0, 0] width 0 height 0
click at [484, 397] on span at bounding box center [484, 397] width 12 height 12
click at [0, 0] on input "radio" at bounding box center [0, 0] width 0 height 0
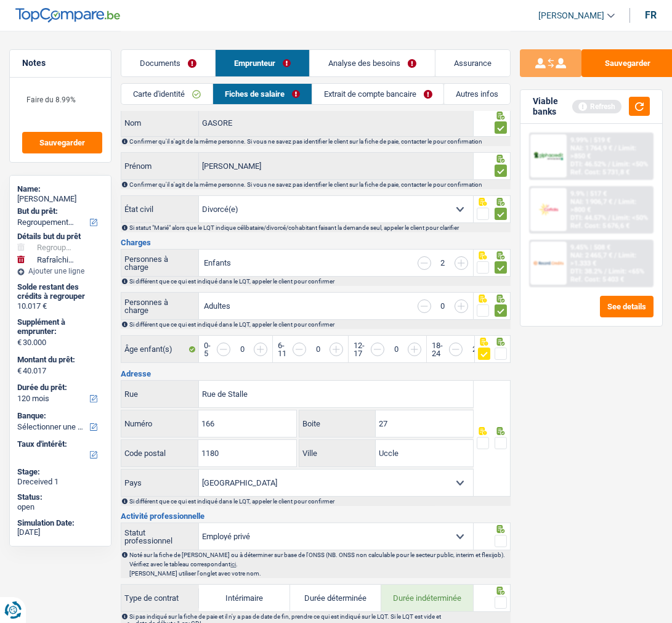
scroll to position [68, 0]
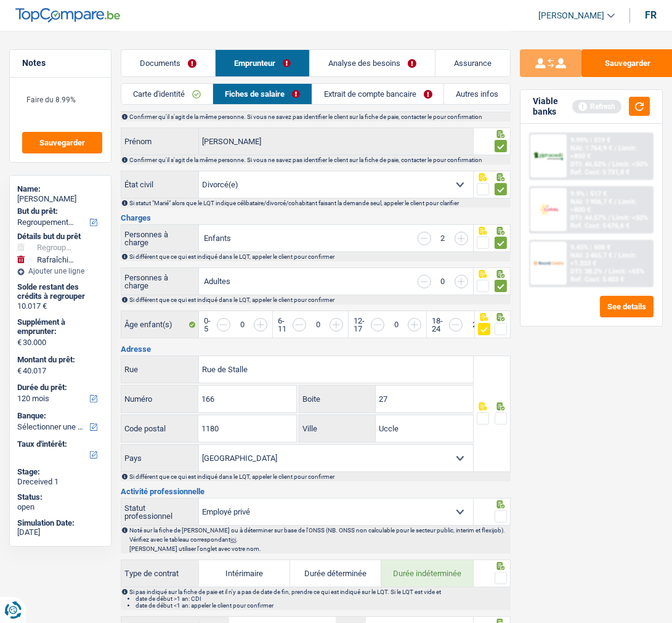
click at [503, 415] on span at bounding box center [501, 418] width 12 height 12
click at [0, 0] on input "radio" at bounding box center [0, 0] width 0 height 0
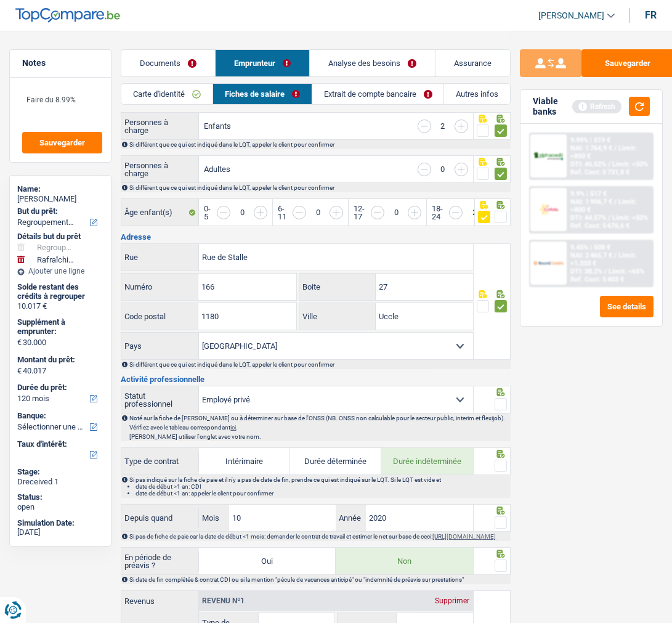
scroll to position [205, 0]
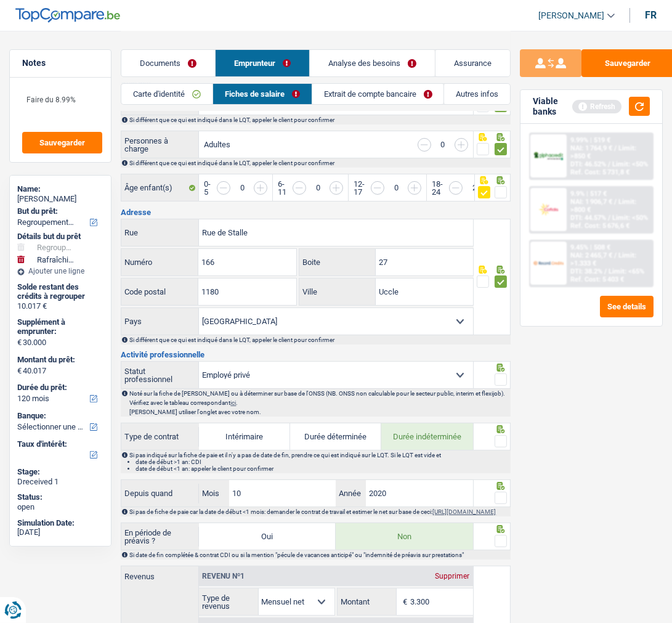
click at [500, 372] on div at bounding box center [501, 379] width 12 height 15
click at [502, 378] on span at bounding box center [501, 379] width 12 height 12
click at [0, 0] on input "radio" at bounding box center [0, 0] width 0 height 0
click at [500, 442] on span at bounding box center [501, 441] width 12 height 12
click at [0, 0] on input "radio" at bounding box center [0, 0] width 0 height 0
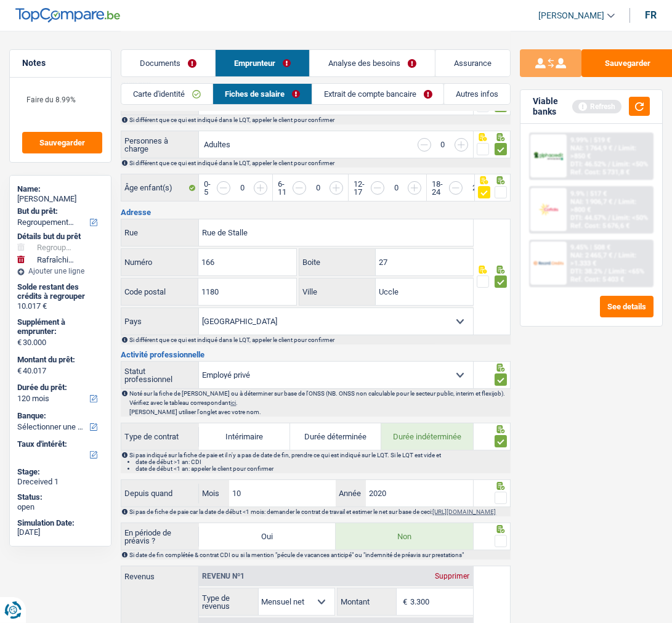
click at [500, 490] on div at bounding box center [501, 497] width 12 height 15
click at [500, 492] on span at bounding box center [501, 498] width 12 height 12
click at [0, 0] on input "radio" at bounding box center [0, 0] width 0 height 0
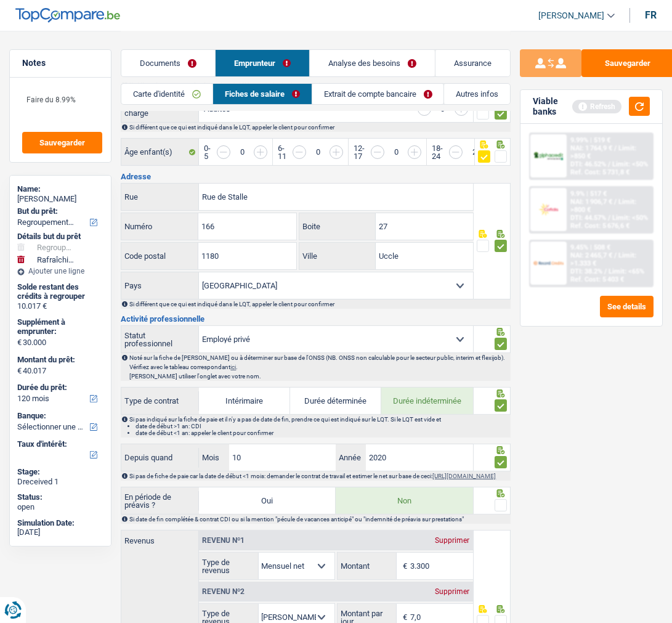
scroll to position [274, 0]
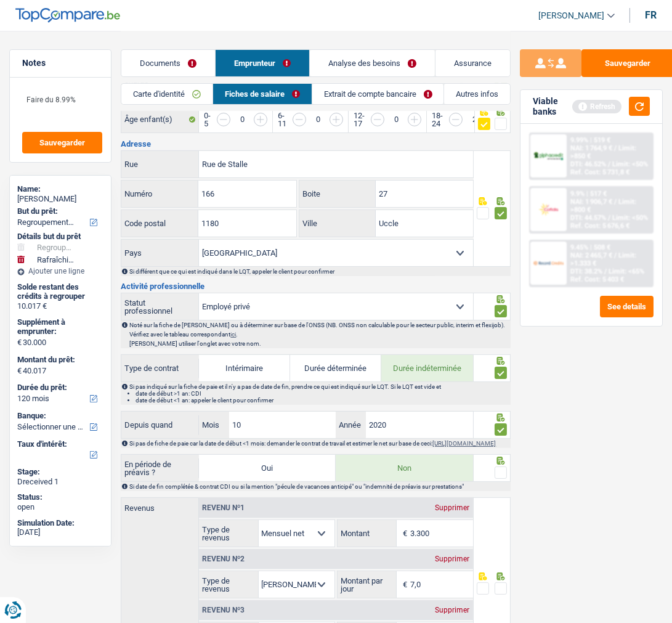
click at [503, 479] on span at bounding box center [501, 472] width 12 height 12
click at [0, 0] on input "radio" at bounding box center [0, 0] width 0 height 0
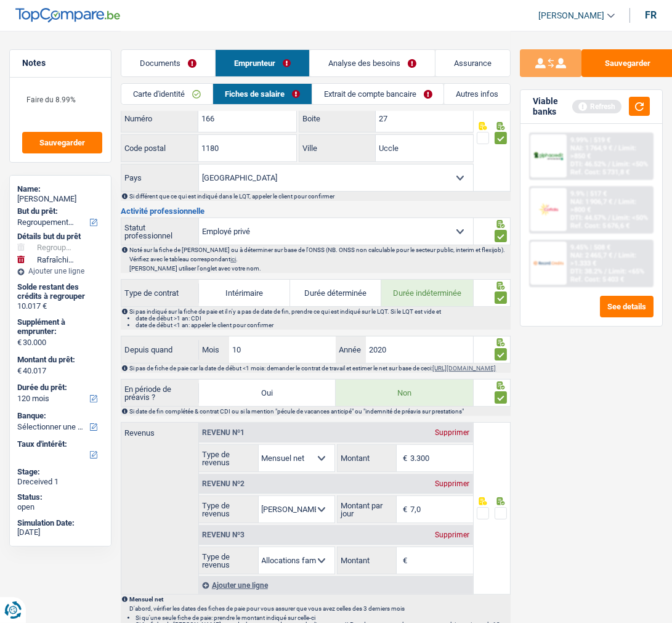
scroll to position [410, 0]
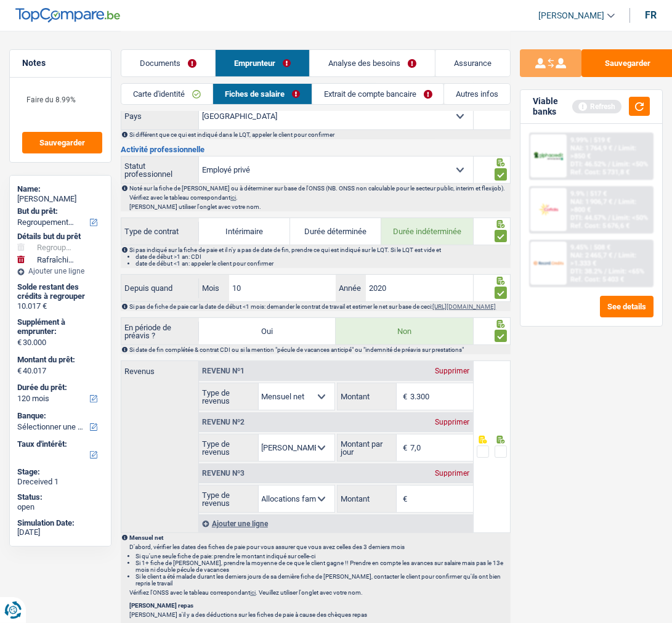
click at [458, 407] on input "3.300" at bounding box center [441, 396] width 62 height 26
type input "3.696"
click at [502, 458] on span at bounding box center [501, 451] width 12 height 12
click at [0, 0] on input "radio" at bounding box center [0, 0] width 0 height 0
click at [159, 63] on link "Documents" at bounding box center [168, 63] width 94 height 26
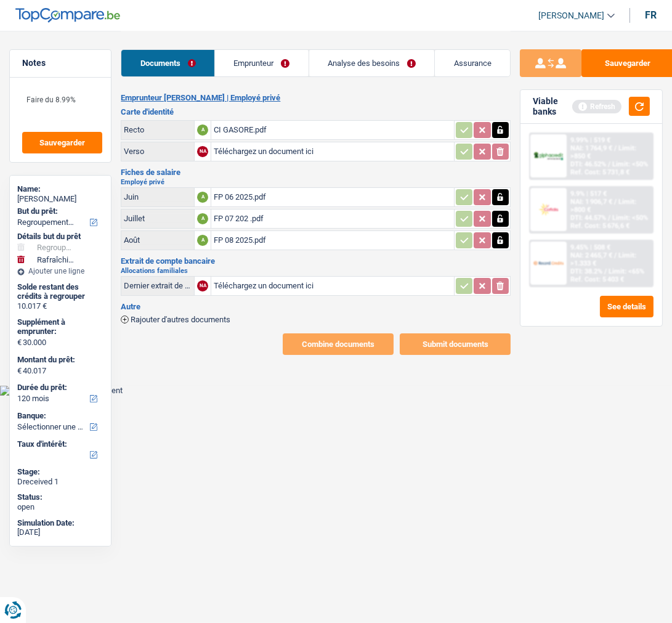
scroll to position [0, 0]
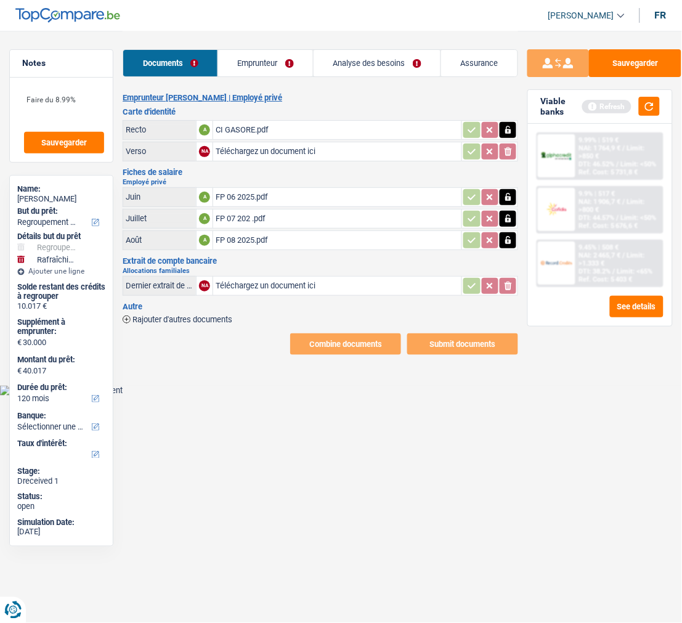
click at [278, 55] on link "Emprunteur" at bounding box center [265, 63] width 95 height 26
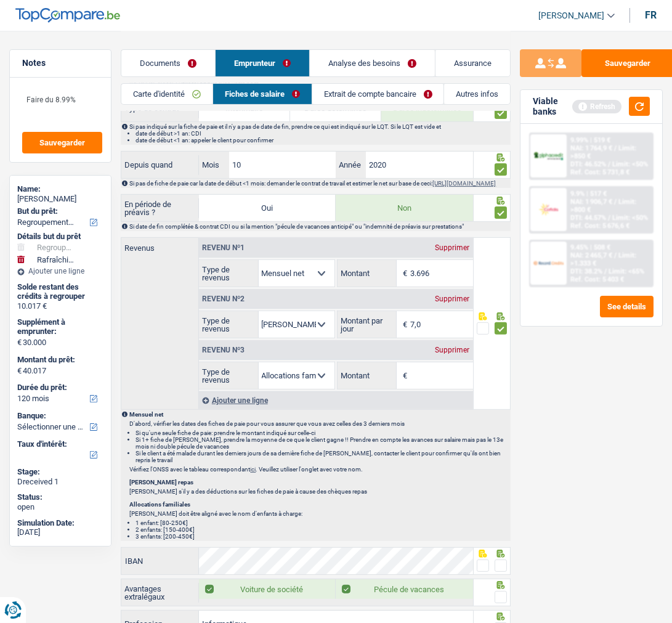
scroll to position [616, 0]
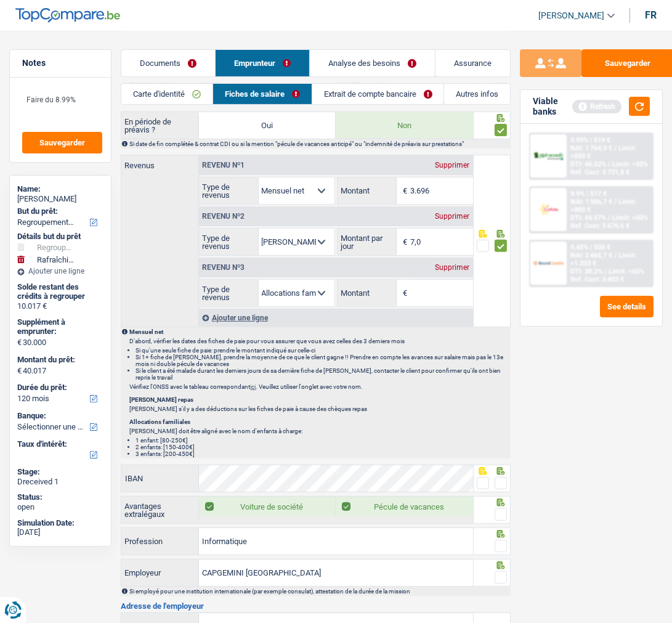
click at [455, 269] on div "Supprimer" at bounding box center [453, 267] width 41 height 7
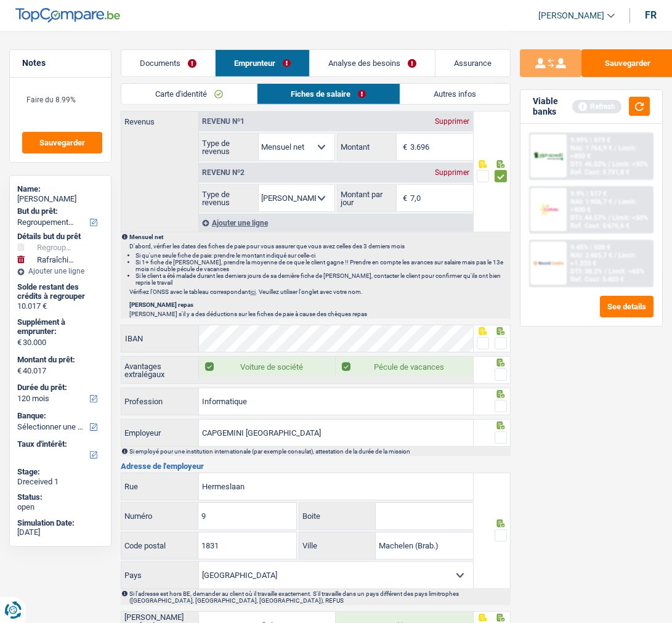
scroll to position [685, 0]
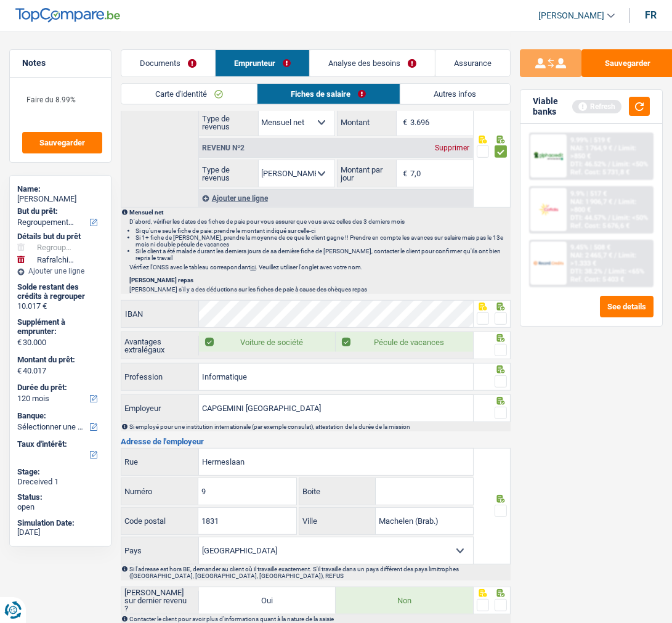
click at [503, 325] on span at bounding box center [501, 318] width 12 height 12
click at [0, 0] on input "radio" at bounding box center [0, 0] width 0 height 0
click at [507, 354] on div at bounding box center [493, 345] width 38 height 28
click at [496, 351] on span at bounding box center [501, 350] width 12 height 12
click at [0, 0] on input "radio" at bounding box center [0, 0] width 0 height 0
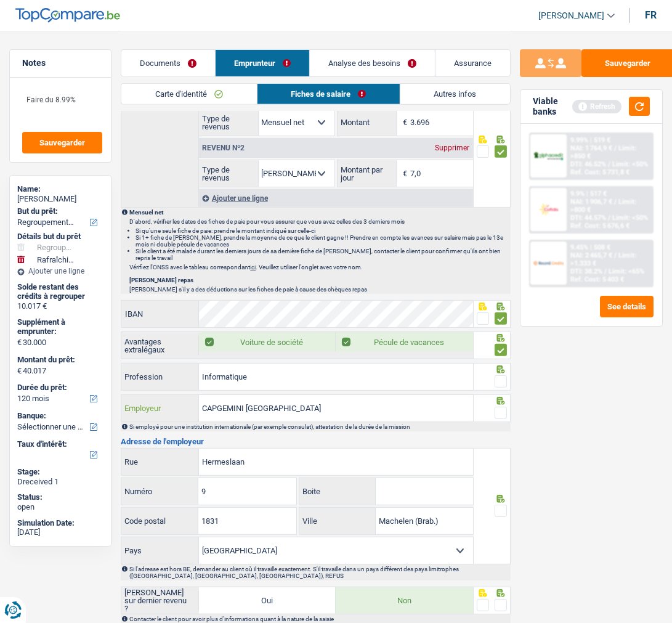
drag, startPoint x: 304, startPoint y: 413, endPoint x: 248, endPoint y: 411, distance: 56.1
click at [248, 411] on input "CAPGEMINI BELGIUM" at bounding box center [336, 408] width 274 height 26
type input "CAPGEMINI Engineering"
drag, startPoint x: 458, startPoint y: 527, endPoint x: 417, endPoint y: 519, distance: 42.2
click at [417, 519] on input "Machelen (Brab.)" at bounding box center [424, 521] width 97 height 26
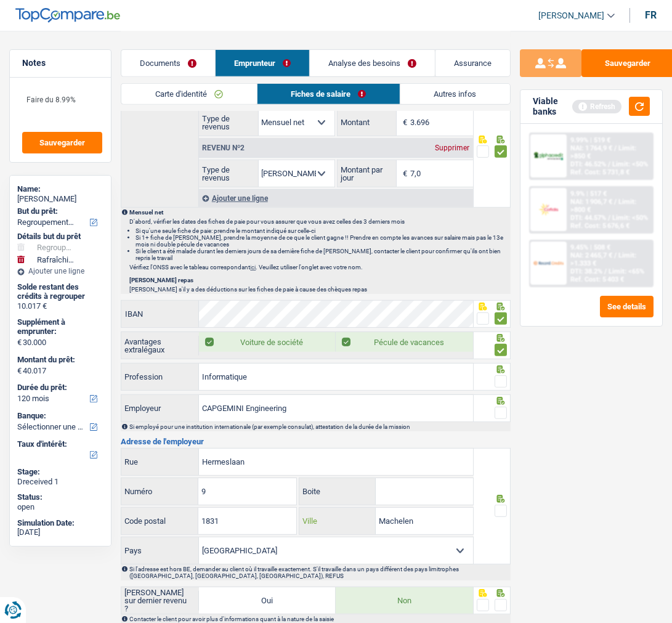
type input "Machelen"
click at [499, 516] on span at bounding box center [501, 511] width 12 height 12
click at [0, 0] on input "radio" at bounding box center [0, 0] width 0 height 0
click at [502, 415] on span at bounding box center [501, 413] width 12 height 12
click at [0, 0] on input "radio" at bounding box center [0, 0] width 0 height 0
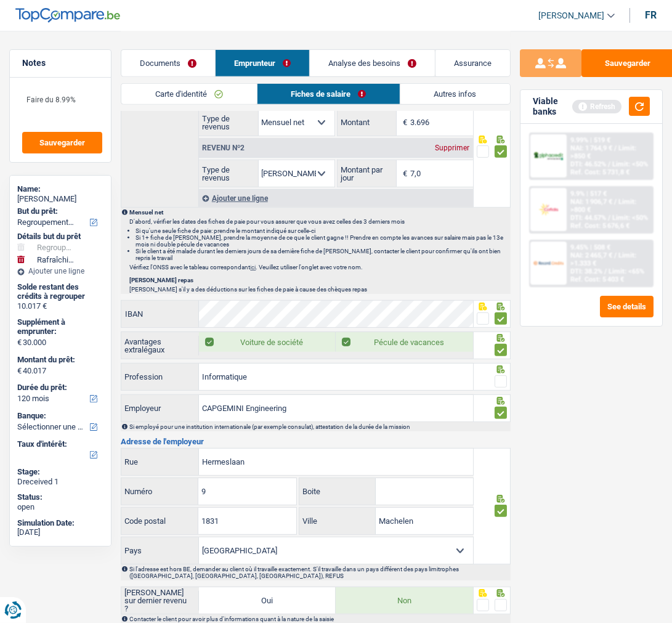
click at [502, 388] on span at bounding box center [501, 381] width 12 height 12
click at [0, 0] on input "radio" at bounding box center [0, 0] width 0 height 0
drag, startPoint x: 298, startPoint y: 376, endPoint x: 134, endPoint y: 384, distance: 164.1
click at [134, 384] on div "Informatique Profession" at bounding box center [296, 377] width 351 height 26
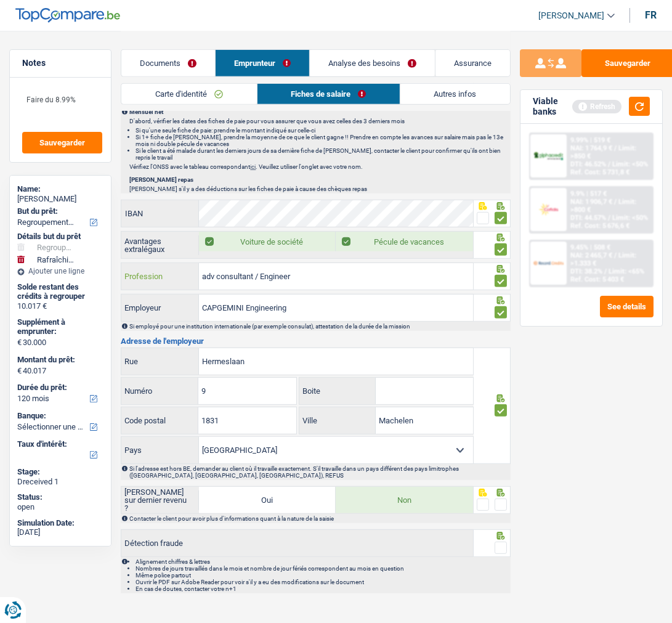
scroll to position [808, 0]
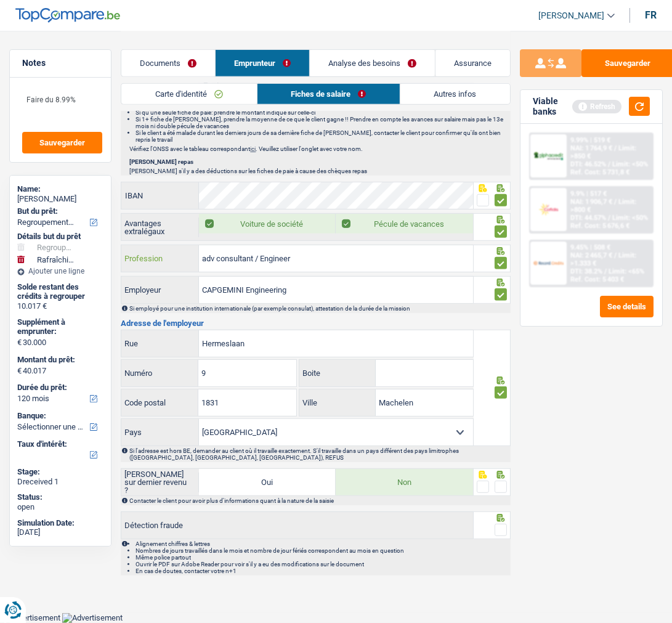
type input "adv consultant / Engineer"
click at [499, 485] on span at bounding box center [501, 487] width 12 height 12
click at [0, 0] on input "radio" at bounding box center [0, 0] width 0 height 0
click at [504, 528] on span at bounding box center [501, 530] width 12 height 12
click at [0, 0] on input "radio" at bounding box center [0, 0] width 0 height 0
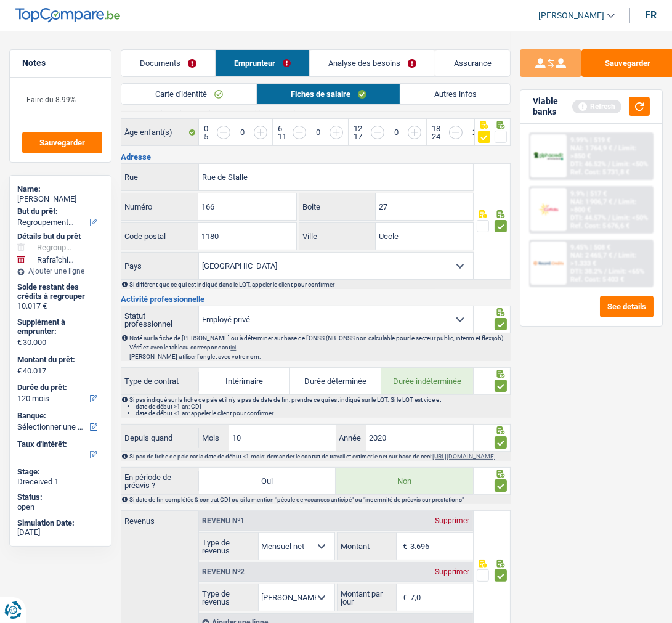
scroll to position [0, 0]
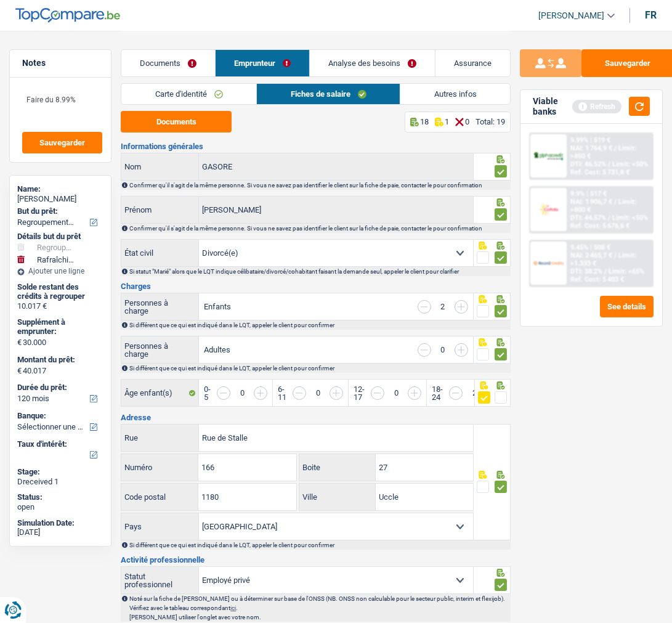
click at [450, 87] on link "Autres infos" at bounding box center [455, 94] width 110 height 20
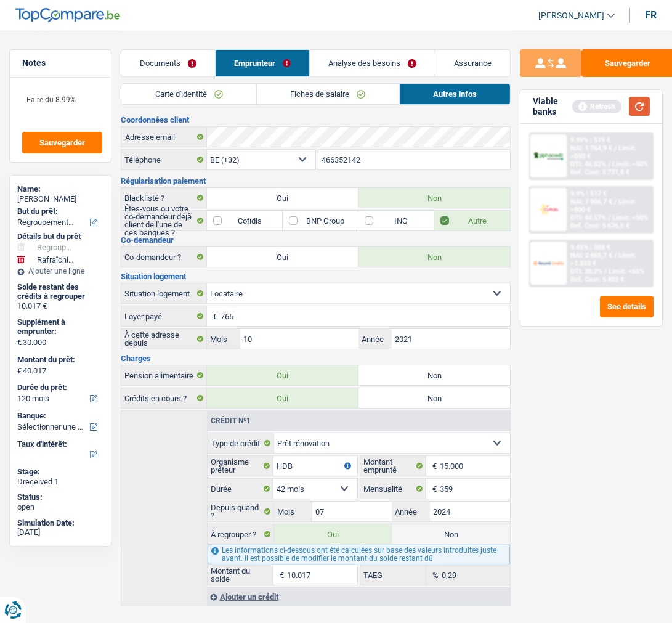
click at [632, 104] on button "button" at bounding box center [639, 106] width 21 height 19
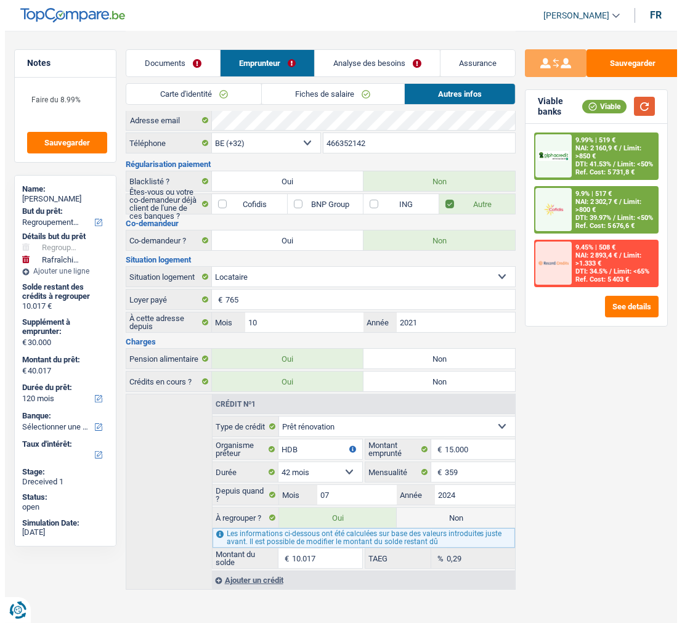
scroll to position [22, 0]
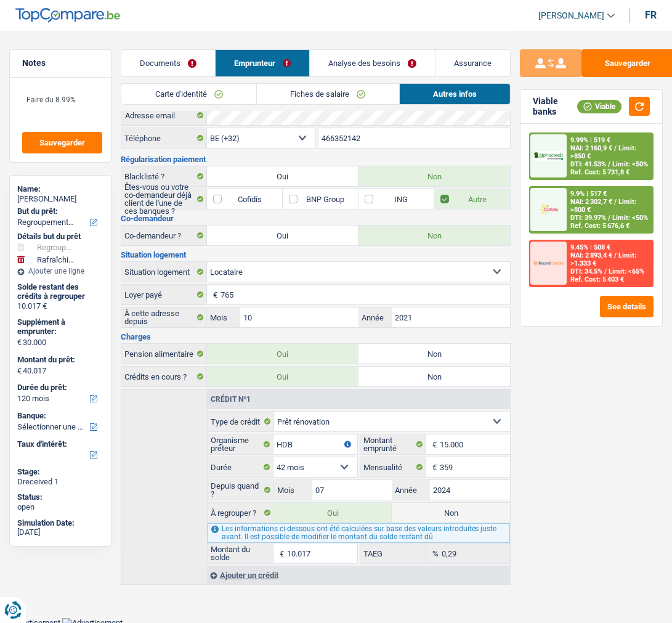
click at [373, 67] on link "Analyse des besoins" at bounding box center [372, 63] width 125 height 26
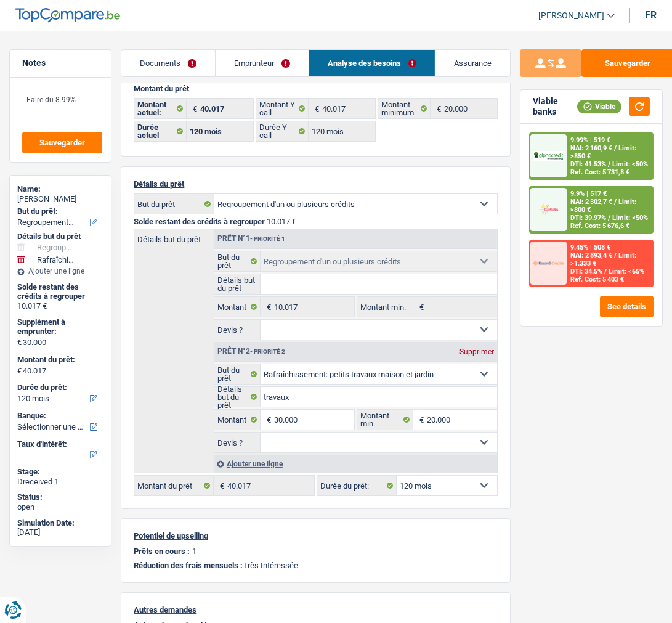
click at [632, 285] on div "9.99% | 519 € NAI: 2 160,9 € / Limit: >850 € DTI: 41.53% / Limit: <50% Ref. Cos…" at bounding box center [592, 225] width 142 height 202
click at [629, 298] on button "See details" at bounding box center [627, 307] width 54 height 22
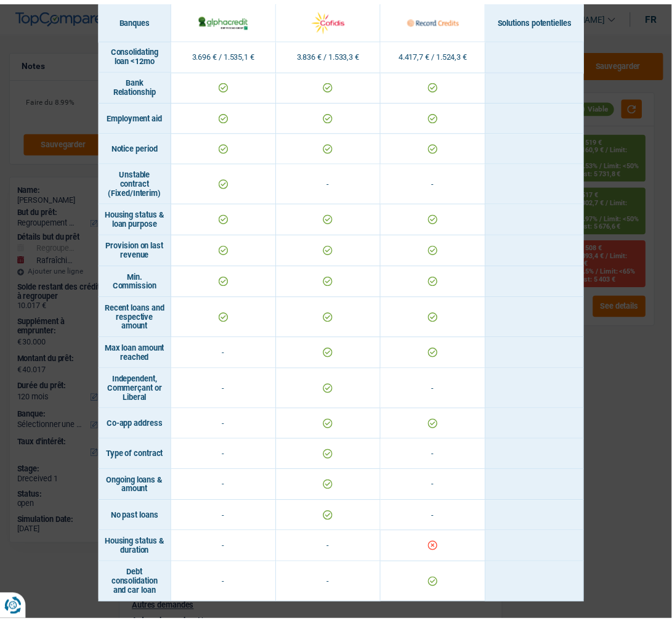
scroll to position [561, 0]
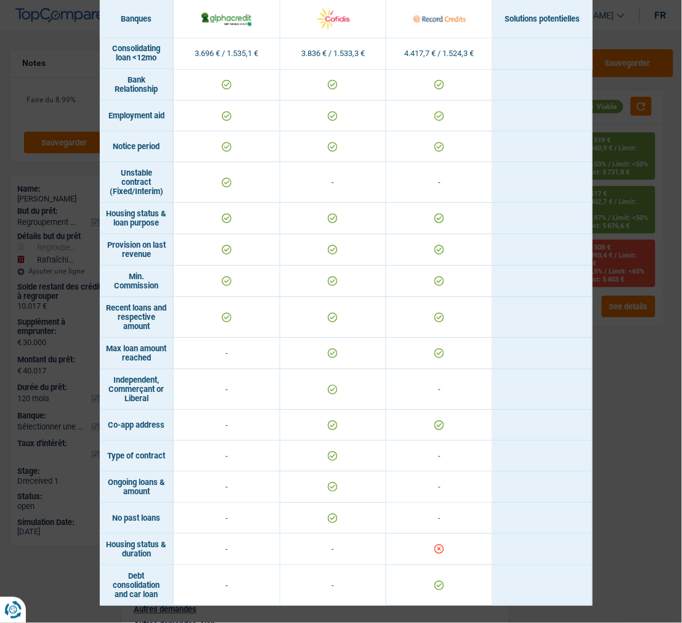
click at [614, 367] on div "Banks conditions × Banques Solutions potentielles Revenus / Charges 3.696 € / 1…" at bounding box center [341, 311] width 682 height 623
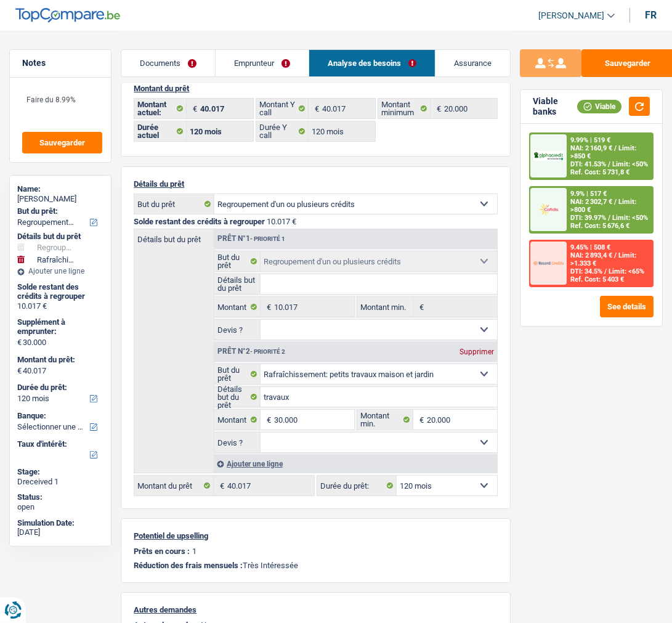
click at [438, 484] on select "12 mois 18 mois 24 mois 30 mois 36 mois 42 mois 48 mois 60 mois 72 mois 84 mois…" at bounding box center [447, 486] width 100 height 20
select select "84"
click at [397, 476] on select "12 mois 18 mois 24 mois 30 mois 36 mois 42 mois 48 mois 60 mois 72 mois 84 mois…" at bounding box center [447, 486] width 100 height 20
select select "84"
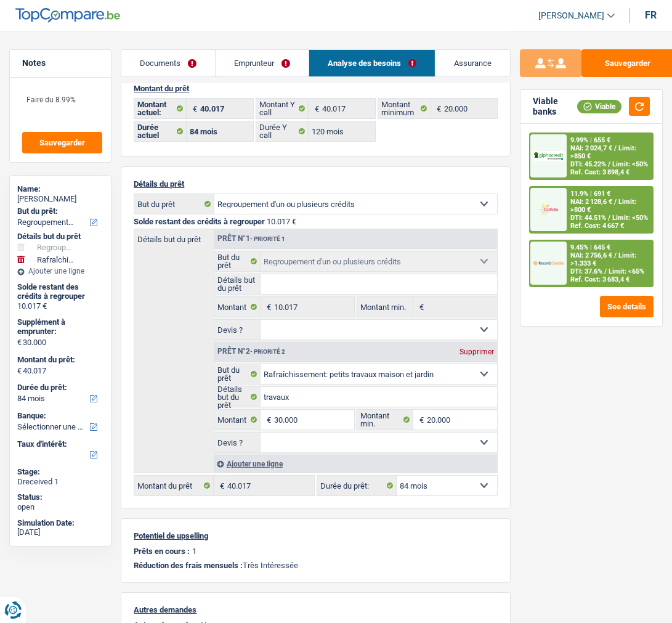
click at [593, 275] on div "Ref. Cost: 3 683,4 €" at bounding box center [600, 279] width 59 height 8
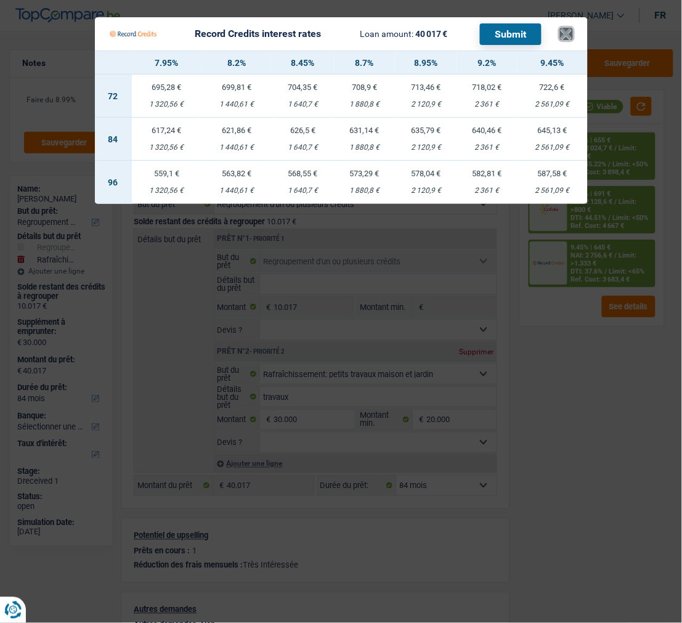
click at [567, 28] on button "×" at bounding box center [566, 34] width 13 height 12
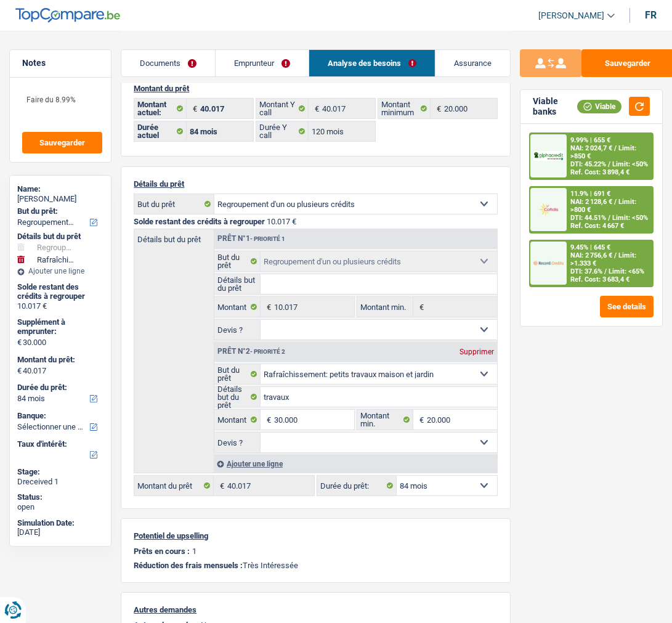
click at [609, 267] on span "Limit: <65%" at bounding box center [627, 271] width 36 height 8
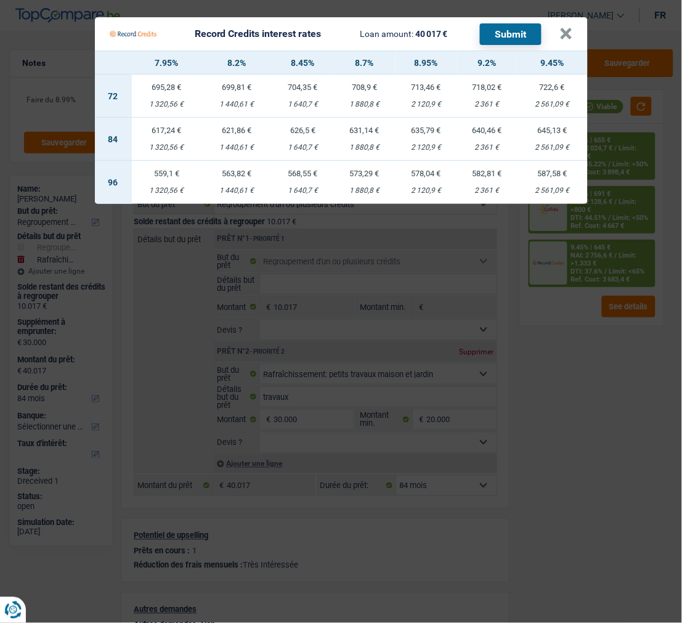
click at [426, 169] on div "578,04 €" at bounding box center [427, 173] width 62 height 8
select select "96"
select select "record credits"
type input "8,95"
select select "96"
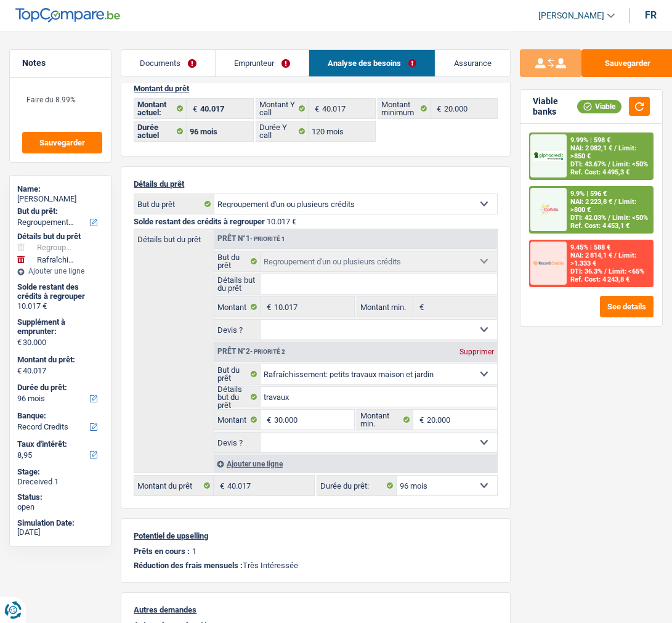
click at [445, 486] on select "12 mois 18 mois 24 mois 30 mois 36 mois 42 mois 48 mois 60 mois 72 mois 84 mois…" at bounding box center [447, 486] width 100 height 20
select select "84"
click at [397, 476] on select "12 mois 18 mois 24 mois 30 mois 36 mois 42 mois 48 mois 60 mois 72 mois 84 mois…" at bounding box center [447, 486] width 100 height 20
select select "84"
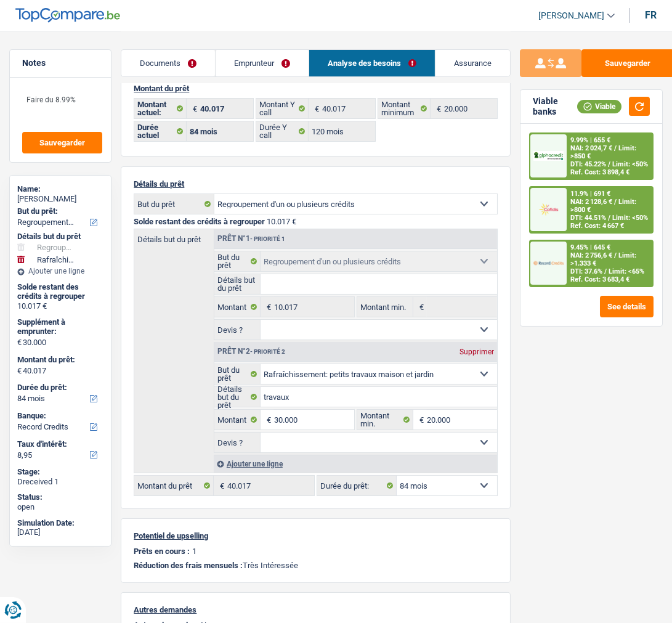
click at [609, 267] on span "Limit: <65%" at bounding box center [627, 271] width 36 height 8
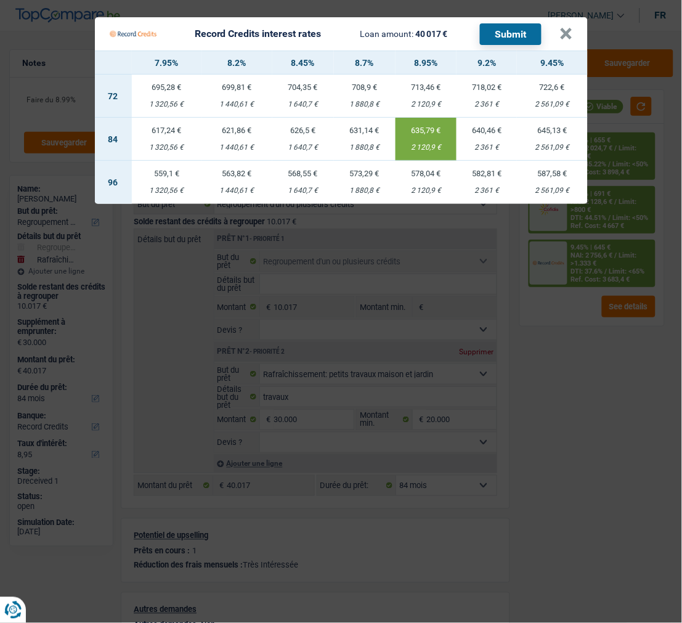
click at [555, 126] on div "645,13 €" at bounding box center [552, 130] width 70 height 8
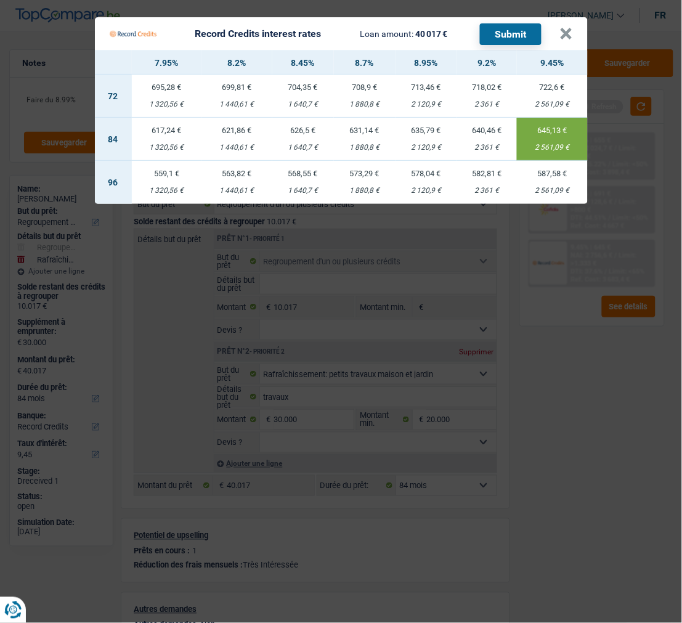
click at [364, 131] on td "631,14 € 1 880,8 €" at bounding box center [365, 139] width 62 height 43
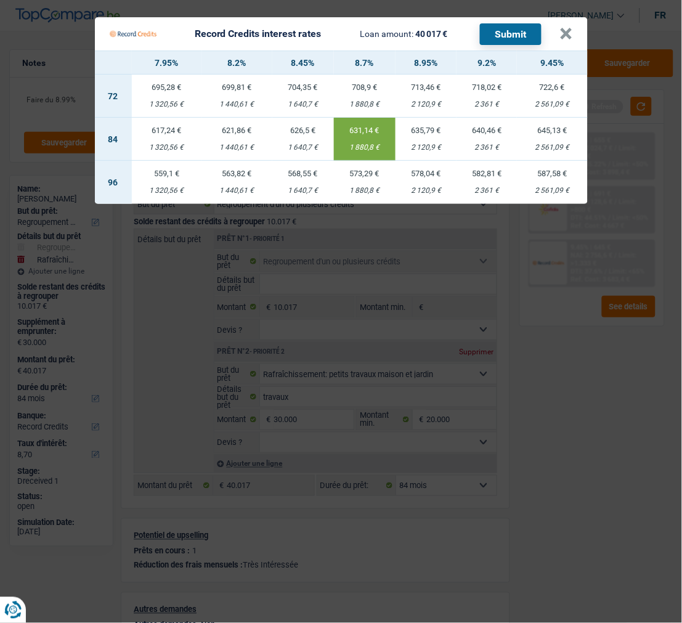
drag, startPoint x: 494, startPoint y: 26, endPoint x: 433, endPoint y: 23, distance: 61.1
click at [433, 23] on div "Record Credits interest rates Loan amount: 40 017 € Submit" at bounding box center [326, 33] width 433 height 23
click at [427, 132] on td "635,79 € 2 120,9 €" at bounding box center [427, 139] width 62 height 43
type input "8,95"
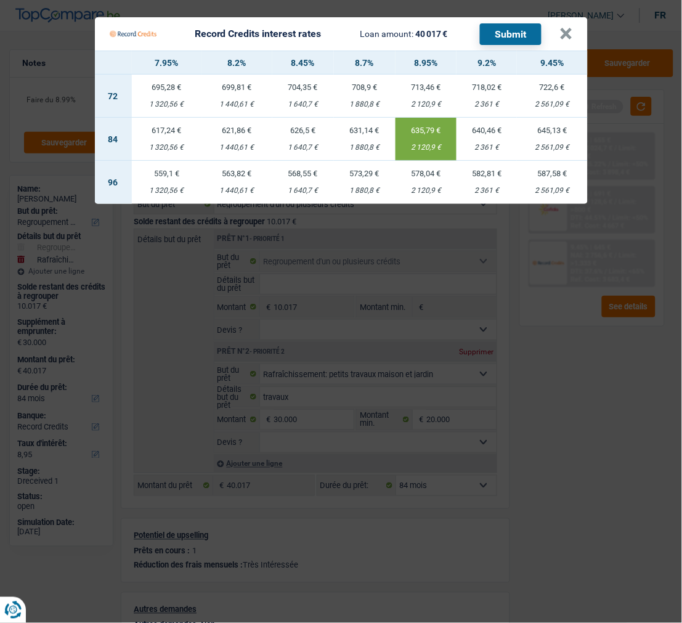
click at [531, 23] on button "Submit" at bounding box center [511, 34] width 62 height 22
click at [573, 28] on button "×" at bounding box center [566, 34] width 13 height 12
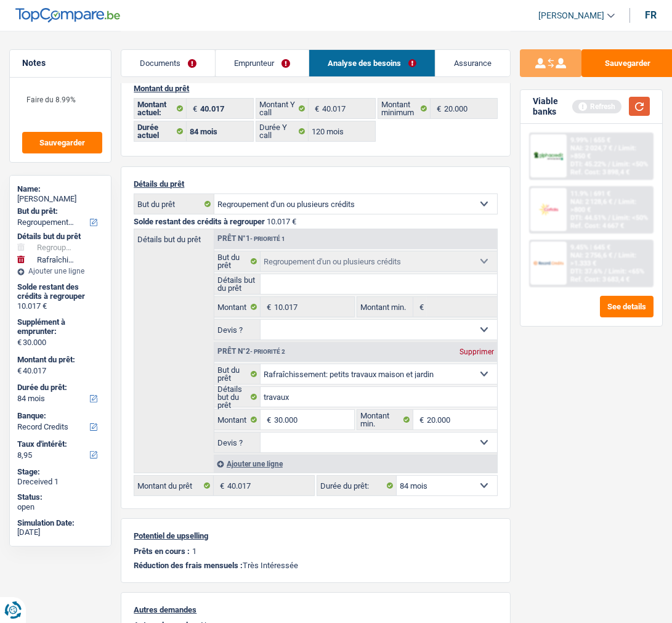
click at [632, 102] on button "button" at bounding box center [639, 106] width 21 height 19
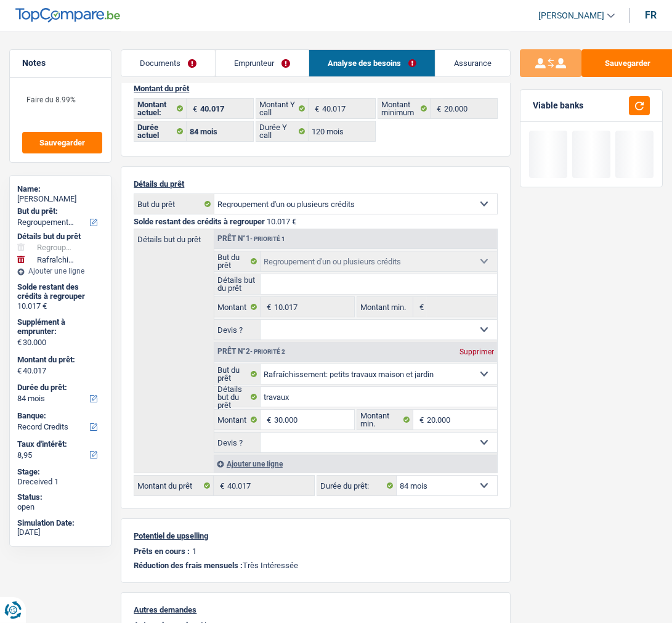
click at [481, 490] on select "12 mois 18 mois 24 mois 30 mois 36 mois 42 mois 48 mois 60 mois 72 mois 84 mois…" at bounding box center [447, 486] width 100 height 20
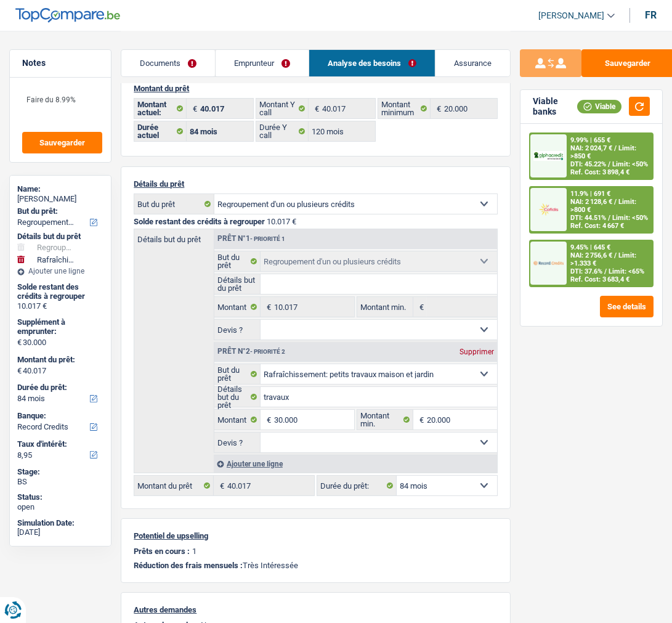
select select "120"
click at [397, 476] on select "12 mois 18 mois 24 mois 30 mois 36 mois 42 mois 48 mois 60 mois 72 mois 84 mois…" at bounding box center [447, 486] width 100 height 20
select select "120"
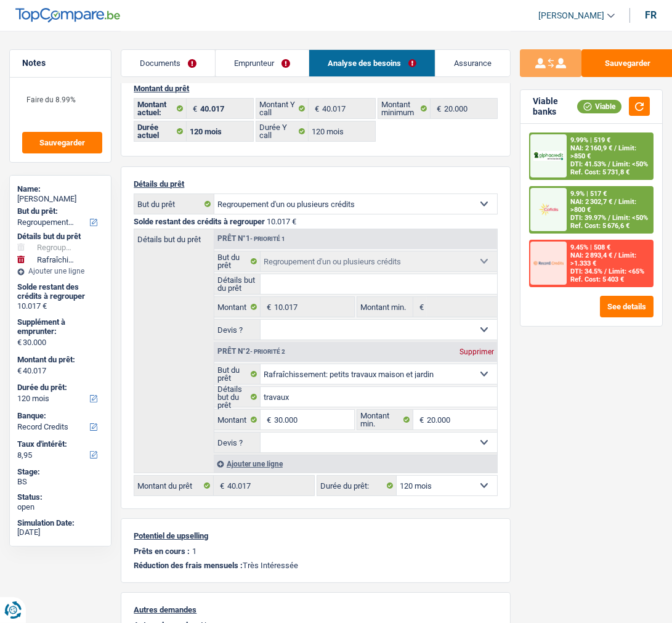
click at [596, 201] on span "NAI: 2 302,7 €" at bounding box center [592, 202] width 42 height 8
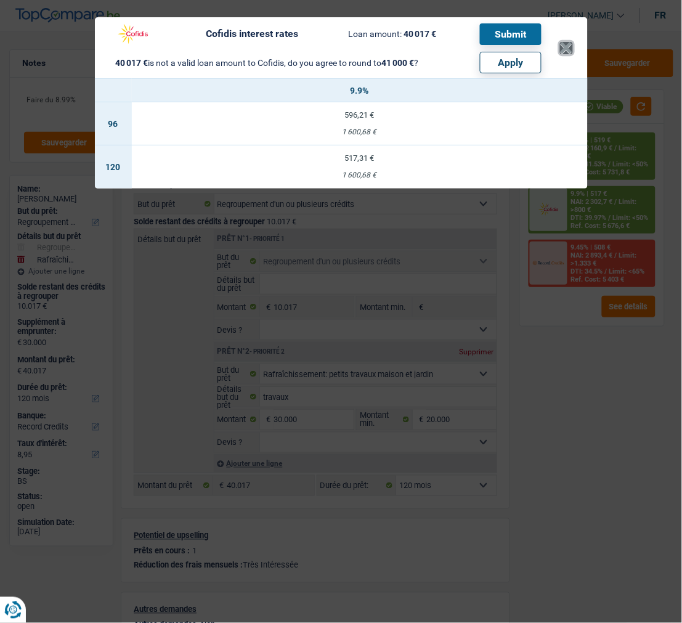
click at [566, 49] on button "×" at bounding box center [566, 48] width 13 height 12
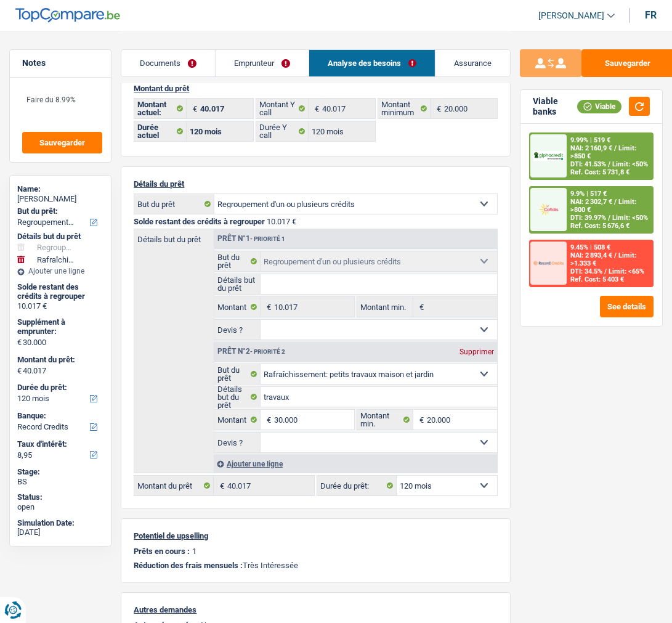
click at [466, 489] on select "12 mois 18 mois 24 mois 30 mois 36 mois 42 mois 48 mois 60 mois 72 mois 84 mois…" at bounding box center [447, 486] width 100 height 20
select select "84"
click at [397, 476] on select "12 mois 18 mois 24 mois 30 mois 36 mois 42 mois 48 mois 60 mois 72 mois 84 mois…" at bounding box center [447, 486] width 100 height 20
select select "84"
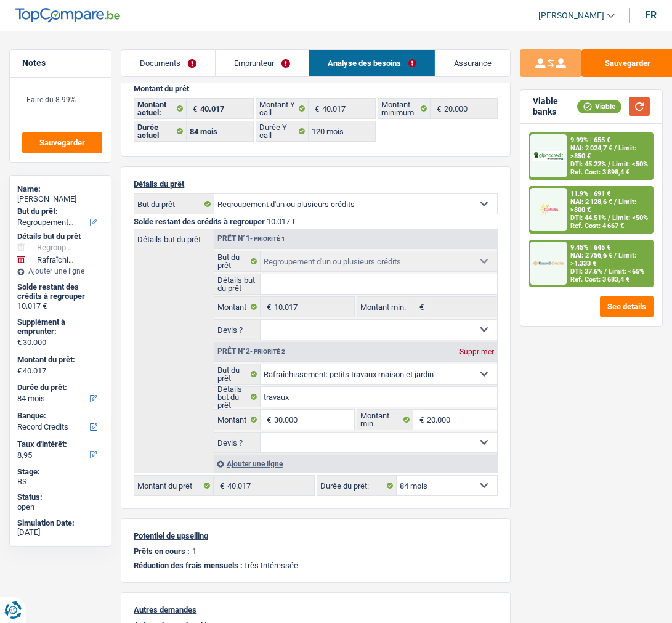
click at [632, 105] on button "button" at bounding box center [639, 106] width 21 height 19
click at [625, 198] on span "Limit: >800 €" at bounding box center [604, 206] width 66 height 16
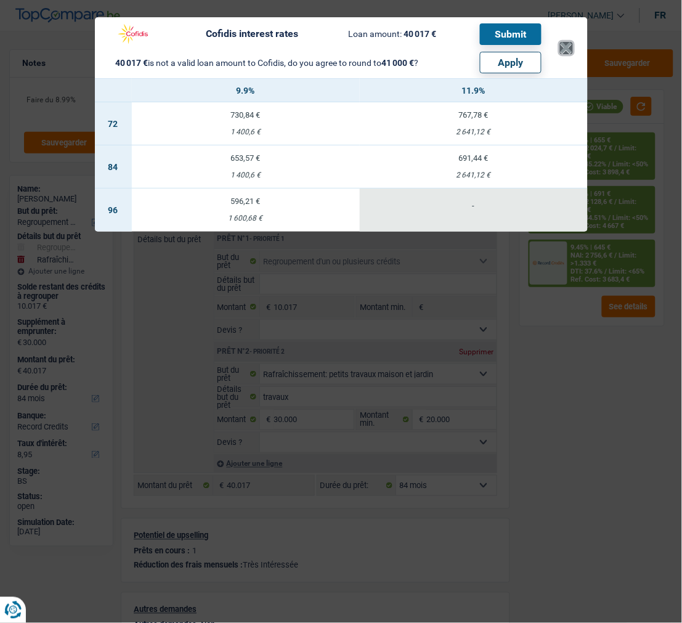
click at [572, 44] on button "×" at bounding box center [566, 48] width 13 height 12
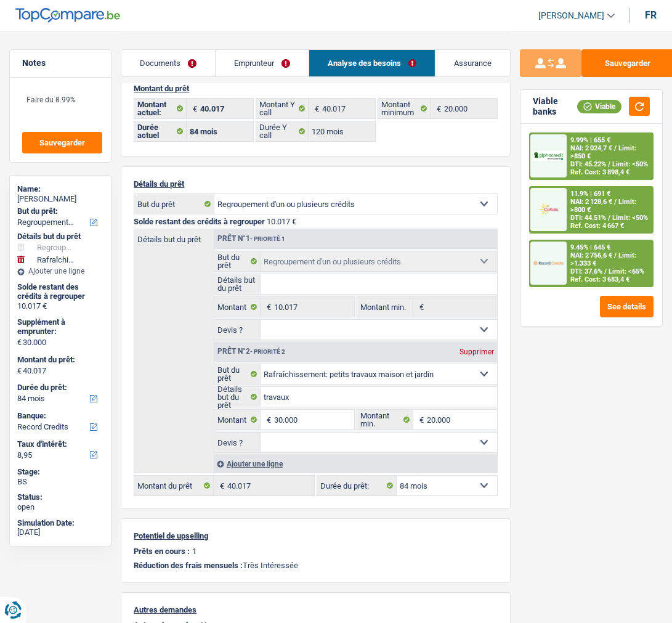
click at [484, 481] on select "12 mois 18 mois 24 mois 30 mois 36 mois 42 mois 48 mois 60 mois 72 mois 84 mois…" at bounding box center [447, 486] width 100 height 20
select select "144"
click at [397, 476] on select "12 mois 18 mois 24 mois 30 mois 36 mois 42 mois 48 mois 60 mois 72 mois 84 mois…" at bounding box center [447, 486] width 100 height 20
select select "144"
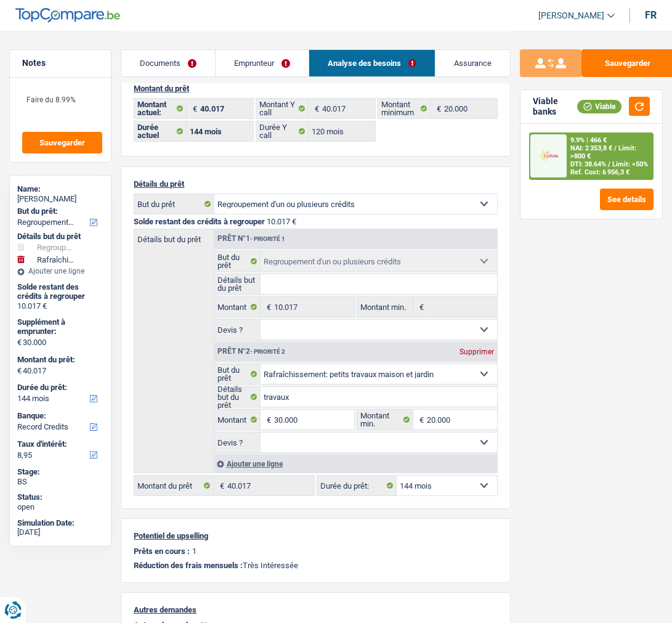
click at [624, 150] on span "Limit: >800 €" at bounding box center [604, 152] width 66 height 16
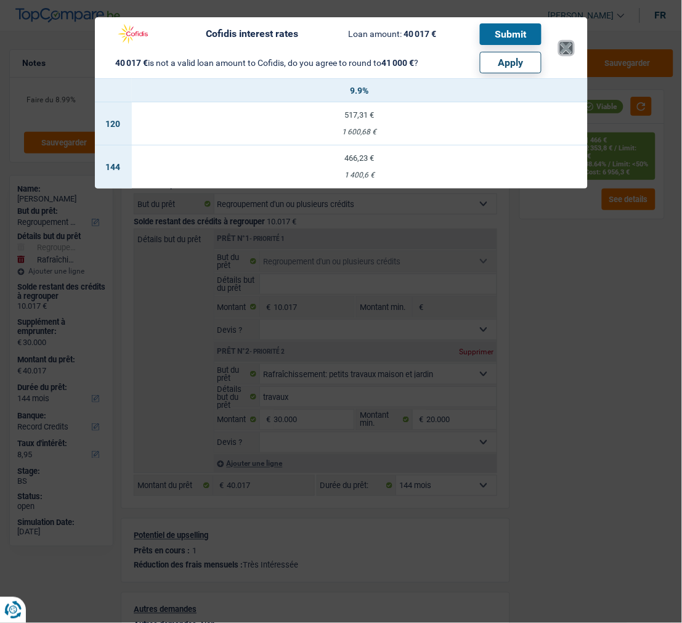
click at [569, 42] on button "×" at bounding box center [566, 48] width 13 height 12
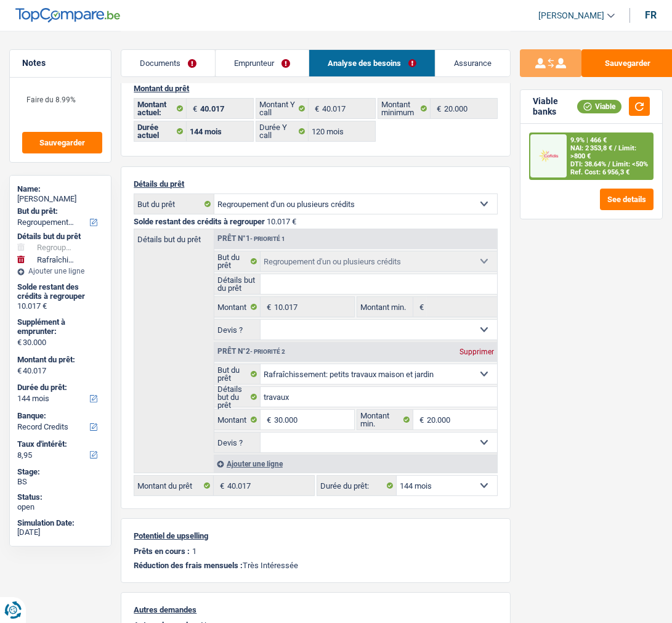
click at [460, 487] on select "12 mois 18 mois 24 mois 30 mois 36 mois 42 mois 48 mois 60 mois 72 mois 84 mois…" at bounding box center [447, 486] width 100 height 20
select select "120"
click at [397, 476] on select "12 mois 18 mois 24 mois 30 mois 36 mois 42 mois 48 mois 60 mois 72 mois 84 mois…" at bounding box center [447, 486] width 100 height 20
select select "120"
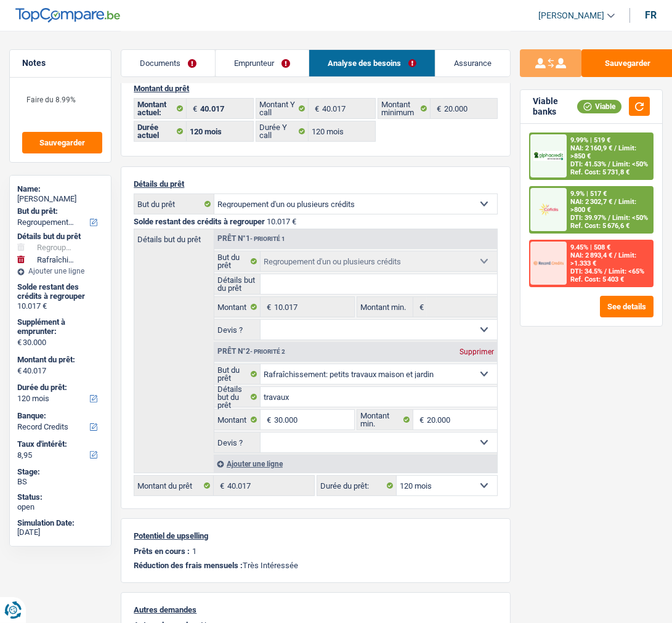
click at [632, 206] on div "9.9% | 517 € NAI: 2 302,7 € / Limit: >800 € DTI: 39.97% / Limit: <50% Ref. Cost…" at bounding box center [609, 209] width 85 height 45
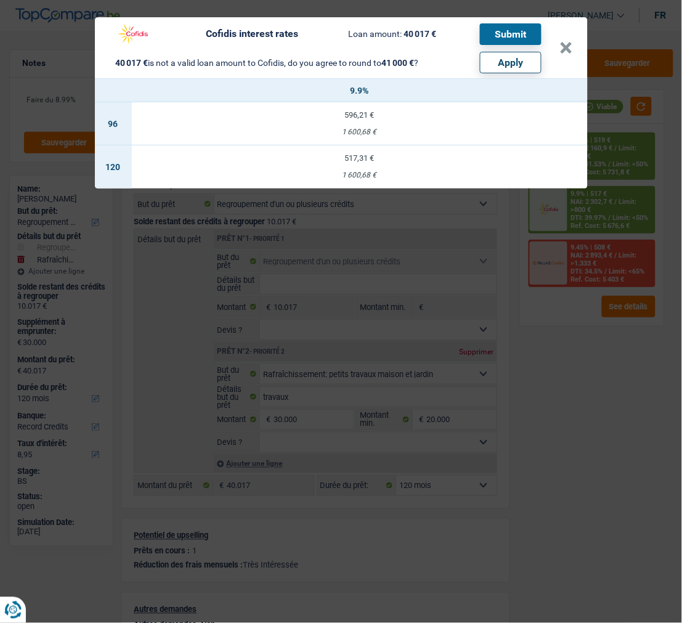
click at [521, 57] on button "Apply" at bounding box center [511, 63] width 62 height 22
type input "30.983"
type input "41.000"
select select "144"
type input "41.000"
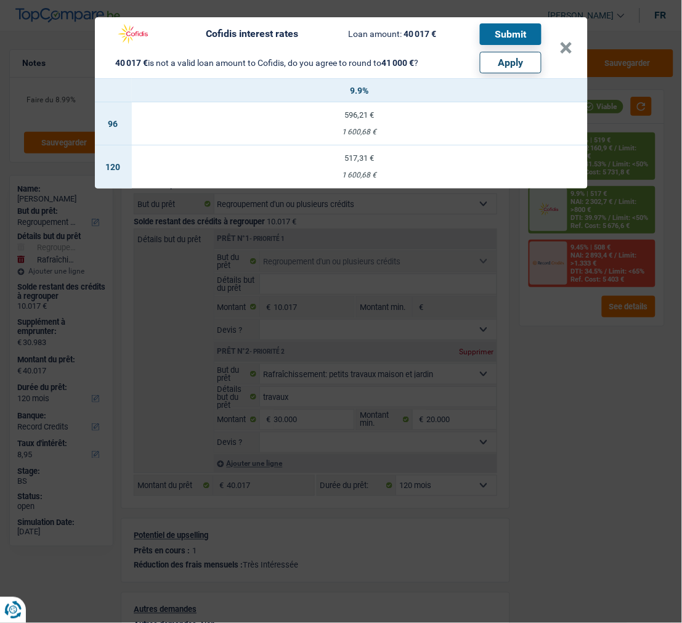
select select "144"
type input "41.000"
select select "144"
select select "other"
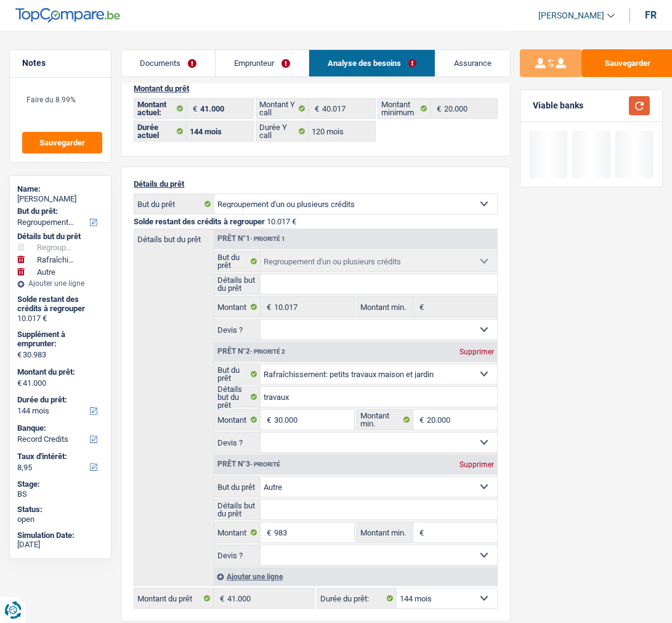
click at [632, 106] on button "button" at bounding box center [639, 105] width 21 height 19
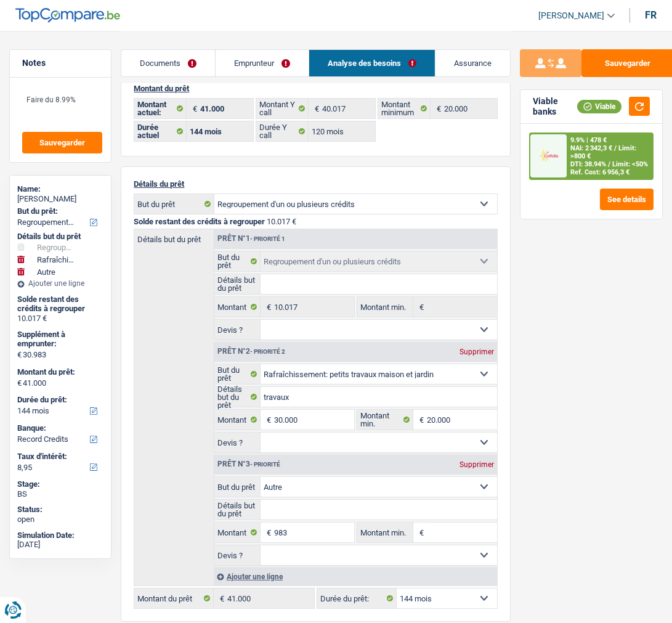
click at [458, 601] on select "12 mois 18 mois 24 mois 30 mois 36 mois 42 mois 48 mois 60 mois 72 mois 84 mois…" at bounding box center [447, 598] width 100 height 20
select select "120"
click at [397, 588] on select "12 mois 18 mois 24 mois 30 mois 36 mois 42 mois 48 mois 60 mois 72 mois 84 mois…" at bounding box center [447, 598] width 100 height 20
select select "120"
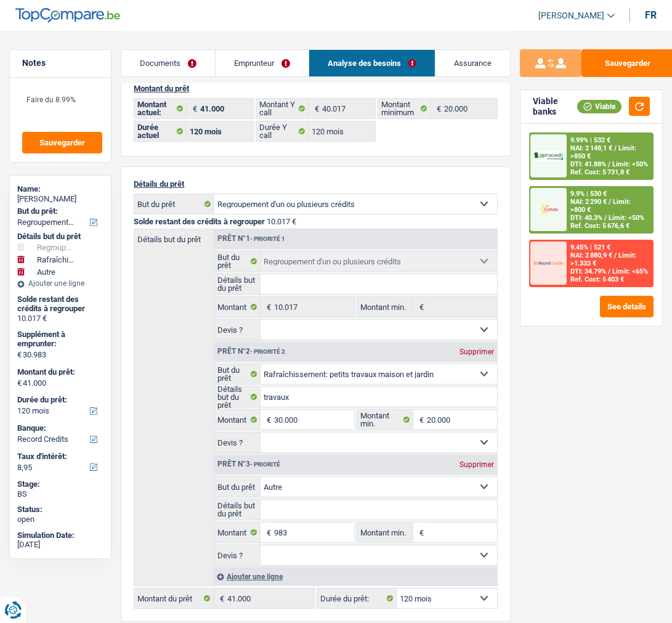
click at [611, 193] on div "9.9% | 530 € NAI: 2 290 € / Limit: >800 € DTI: 40.3% / Limit: <50% Ref. Cost: 5…" at bounding box center [609, 209] width 85 height 45
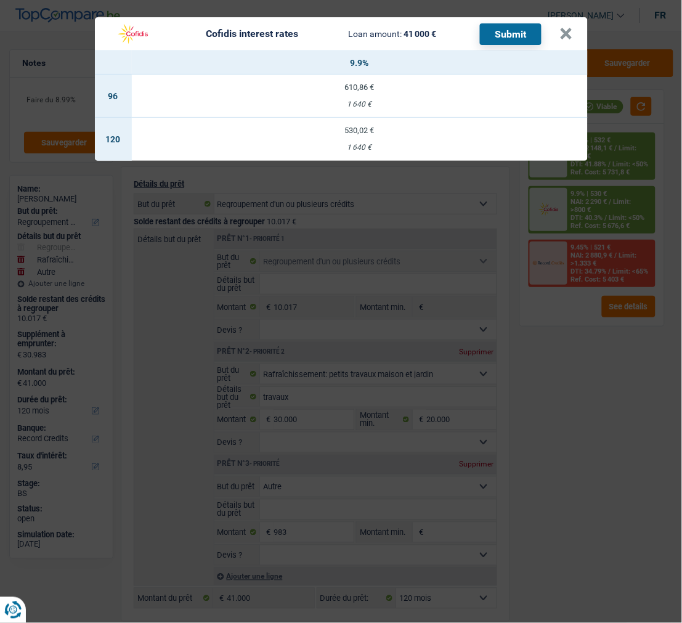
click at [373, 136] on td "530,02 € 1 640 €" at bounding box center [360, 139] width 456 height 43
select select "cofidis"
type input "9,90"
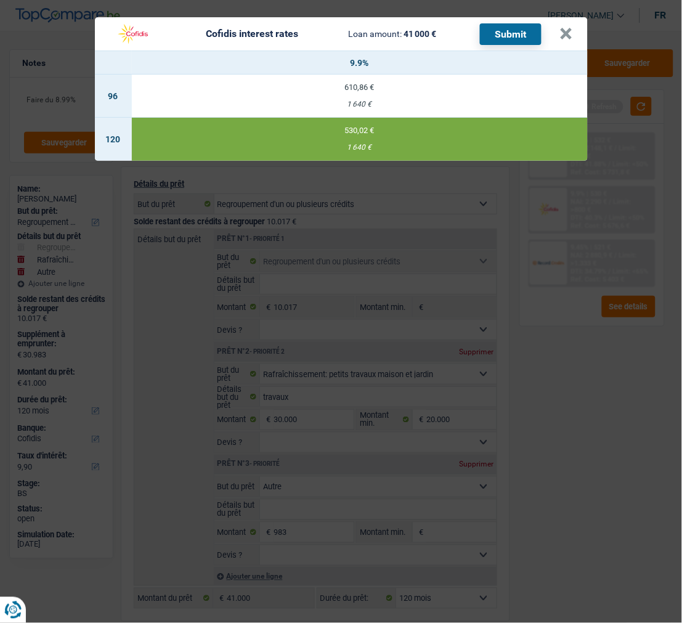
click at [507, 23] on button "Submit" at bounding box center [511, 34] width 62 height 22
click at [571, 33] on button "×" at bounding box center [566, 34] width 13 height 12
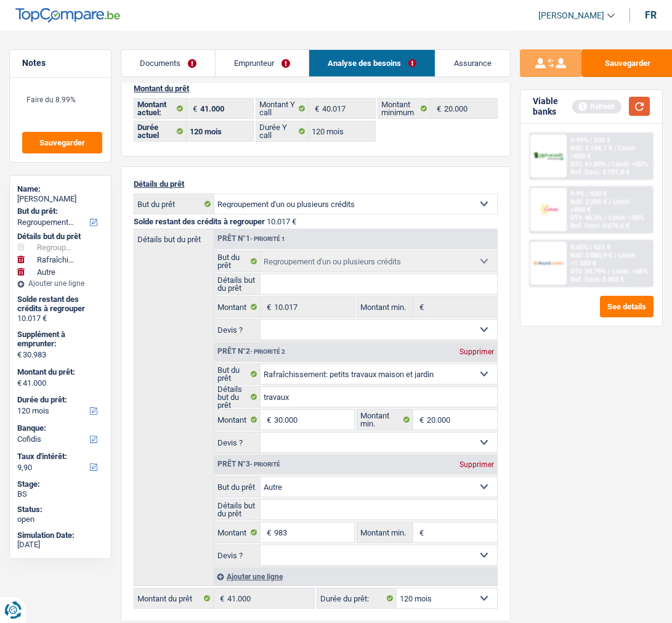
click at [632, 108] on button "button" at bounding box center [639, 106] width 21 height 19
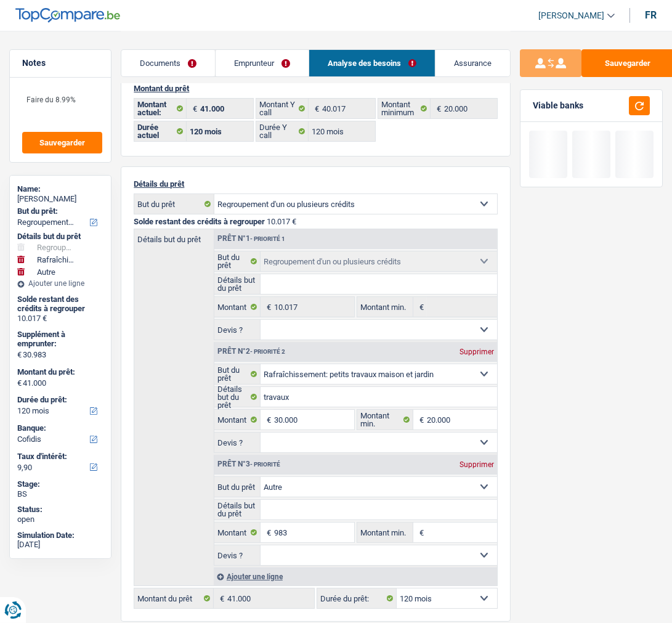
click at [470, 461] on div "Supprimer" at bounding box center [477, 464] width 41 height 7
type input "30.000"
type input "40.017"
select select "144"
type input "40.017"
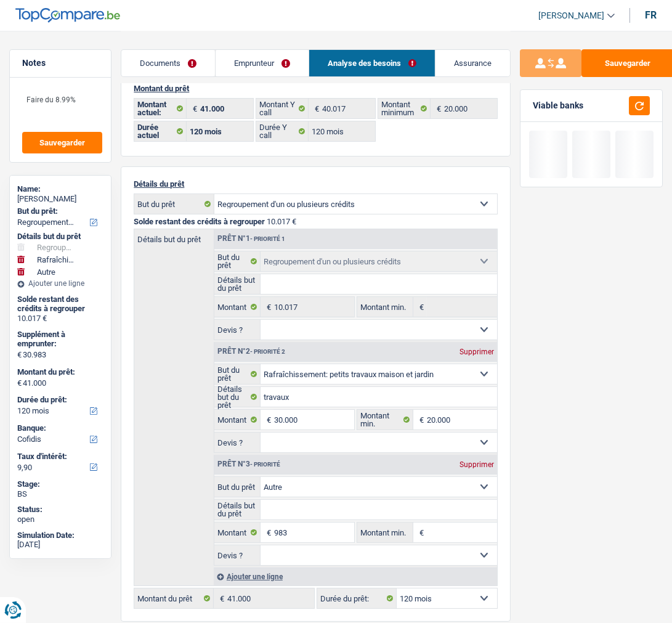
select select "144"
type input "40.017"
select select "144"
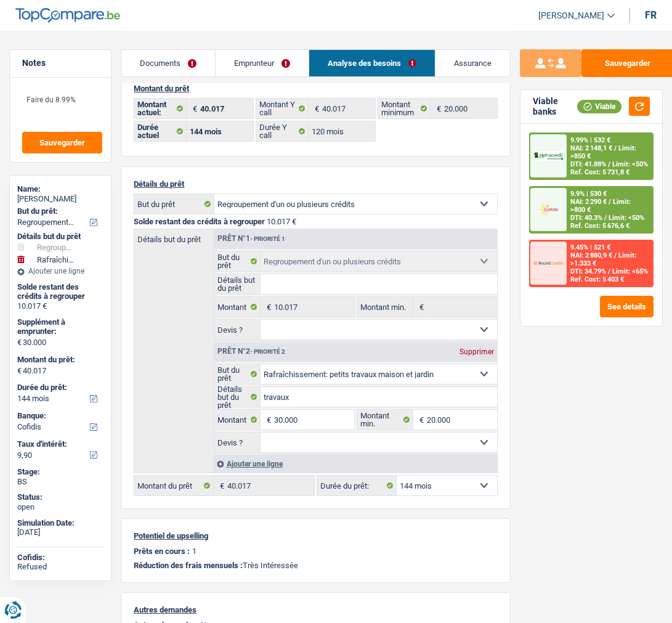
click at [606, 154] on div "9.99% | 532 € NAI: 2 148,1 € / Limit: >850 € DTI: 41.88% / Limit: <50% Ref. Cos…" at bounding box center [609, 156] width 85 height 45
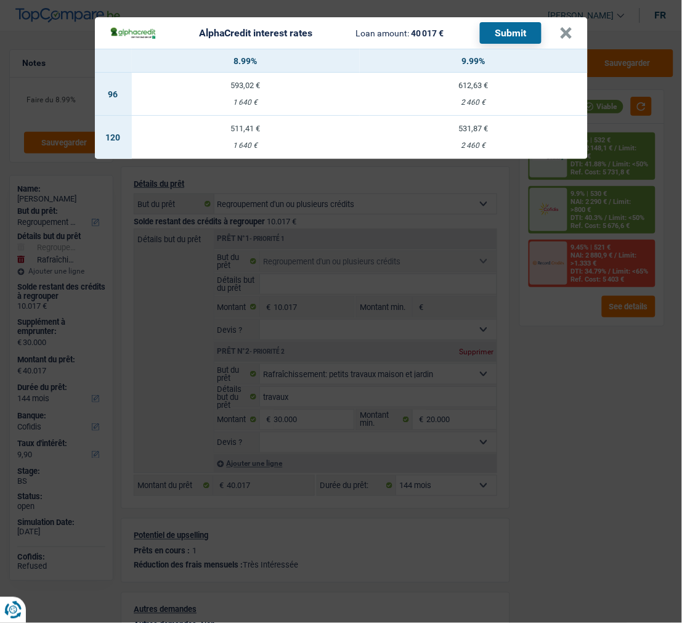
click at [249, 124] on div "511,41 €" at bounding box center [246, 128] width 228 height 8
select select "120"
select select "alphacredit"
type input "8,99"
select select "120"
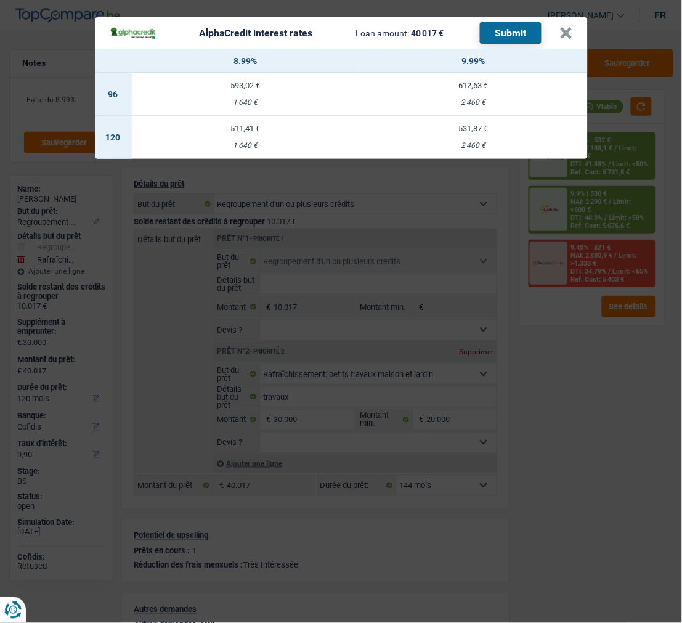
select select "120"
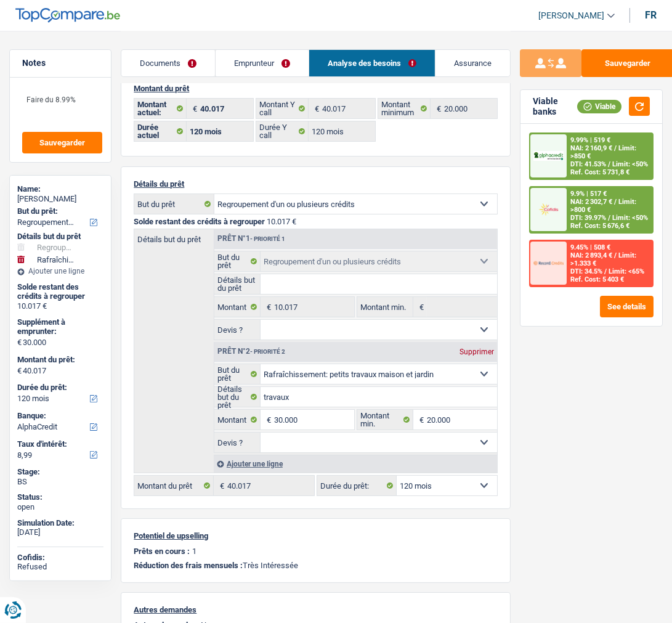
click at [607, 140] on div "9.99% | 519 € NAI: 2 160,9 € / Limit: >850 € DTI: 41.53% / Limit: <50% Ref. Cos…" at bounding box center [609, 156] width 85 height 45
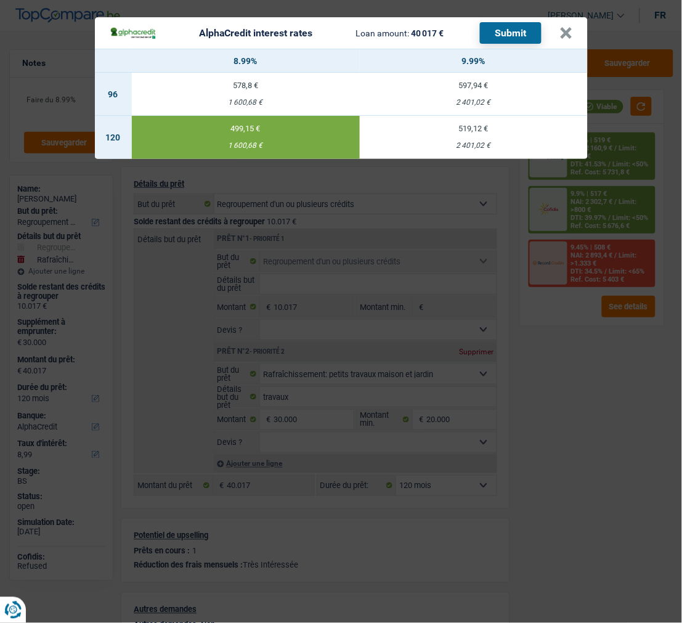
click at [502, 31] on button "Submit" at bounding box center [511, 33] width 62 height 22
click at [560, 22] on div "AlphaCredit interest rates Loan amount: 40 017 € Submit" at bounding box center [335, 33] width 450 height 22
click at [568, 27] on button "×" at bounding box center [566, 33] width 13 height 12
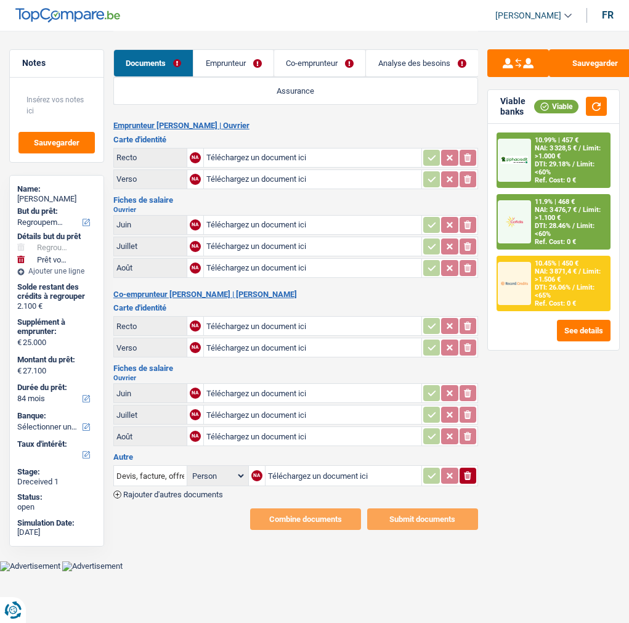
select select "refinancing"
select select "car"
select select "84"
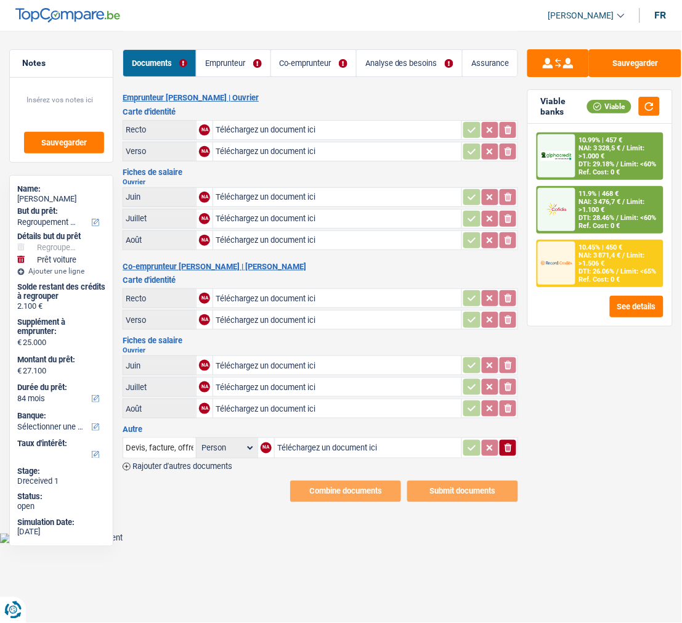
type input "C:\fakepath\Carte d’identité [PERSON_NAME].pdf"
type input "C:\fakepath\Carte identité [PERSON_NAME].pdf"
type input "C:\fakepath\1.pdf"
type input "C:\fakepath\2.pdf"
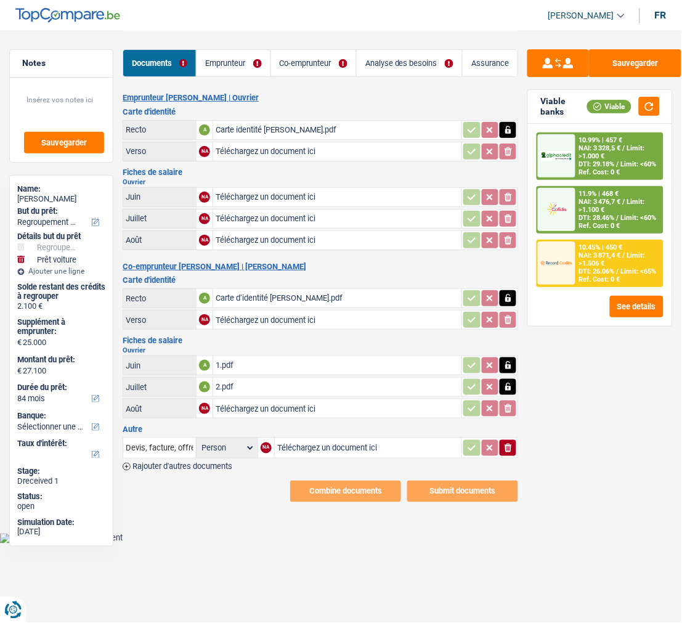
type input "C:\fakepath\5.pdf"
type input "C:\fakepath\6.pdf"
type input "C:\fakepath\IMG_4885.png"
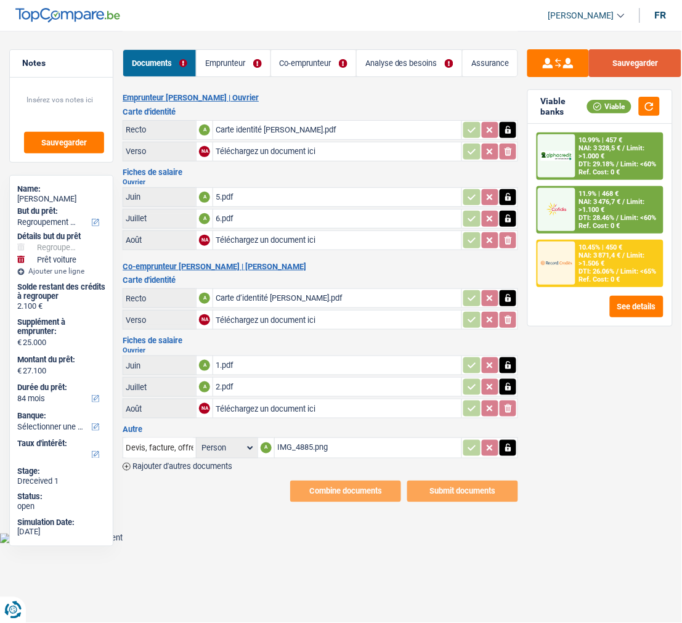
click at [628, 66] on button "Sauvegarder" at bounding box center [635, 63] width 92 height 28
click at [269, 56] on link "Emprunteur" at bounding box center [233, 63] width 73 height 26
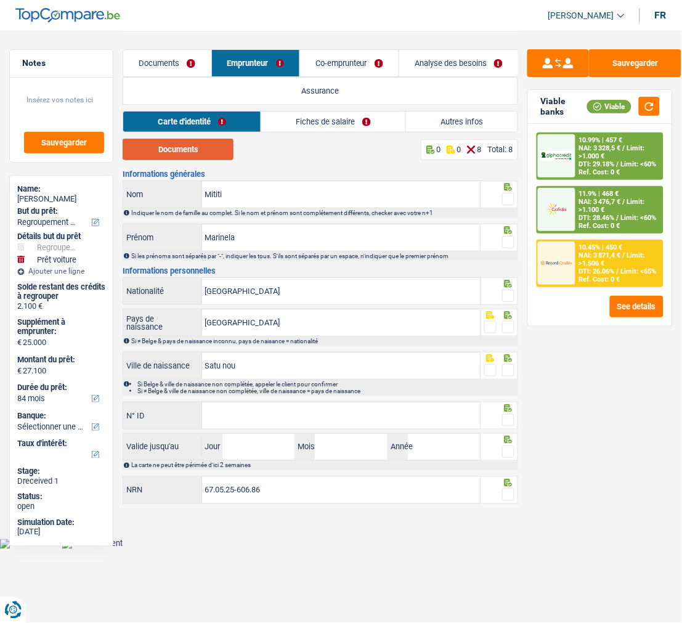
click at [196, 144] on button "Documents" at bounding box center [178, 150] width 111 height 22
click at [513, 195] on span at bounding box center [508, 199] width 12 height 12
click at [0, 0] on input "radio" at bounding box center [0, 0] width 0 height 0
click at [508, 236] on span at bounding box center [508, 242] width 12 height 12
click at [0, 0] on input "radio" at bounding box center [0, 0] width 0 height 0
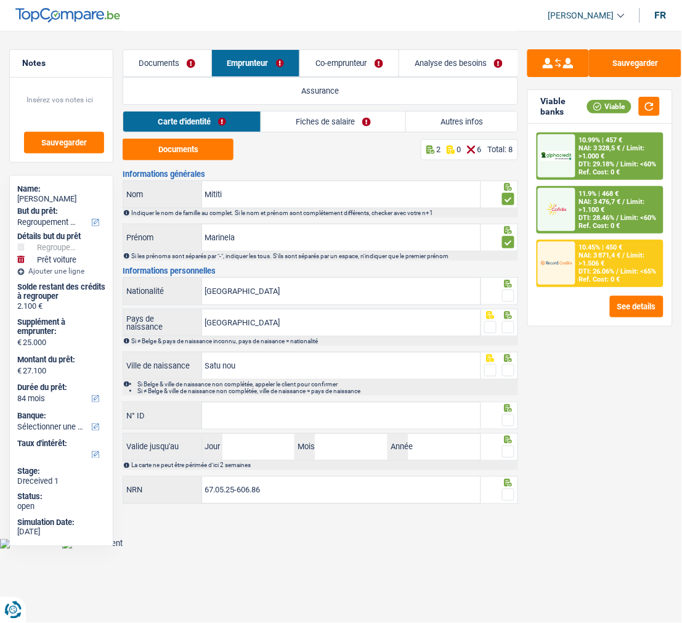
click at [505, 294] on span at bounding box center [508, 296] width 12 height 12
click at [0, 0] on input "radio" at bounding box center [0, 0] width 0 height 0
click at [510, 321] on span at bounding box center [508, 327] width 12 height 12
click at [0, 0] on input "radio" at bounding box center [0, 0] width 0 height 0
drag, startPoint x: 508, startPoint y: 375, endPoint x: 510, endPoint y: 366, distance: 8.8
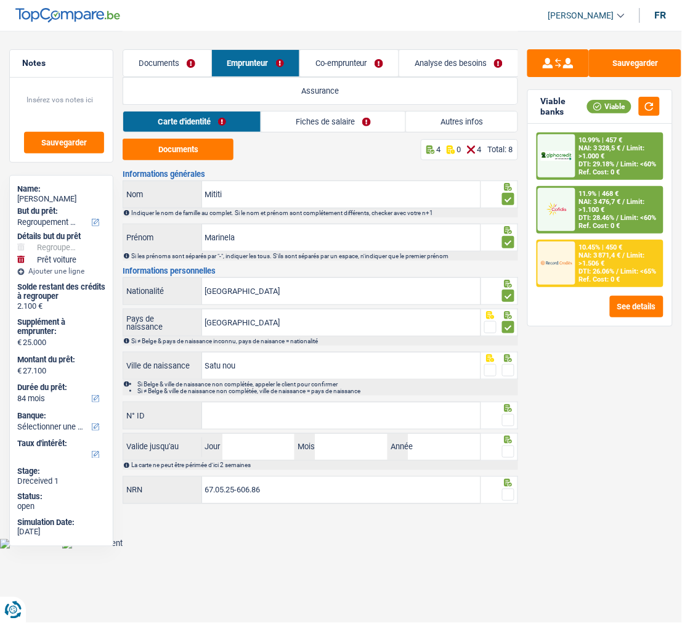
click at [508, 374] on div at bounding box center [508, 370] width 12 height 15
click at [511, 366] on span at bounding box center [508, 370] width 12 height 12
click at [0, 0] on input "radio" at bounding box center [0, 0] width 0 height 0
click at [356, 402] on input "N° ID" at bounding box center [341, 415] width 278 height 26
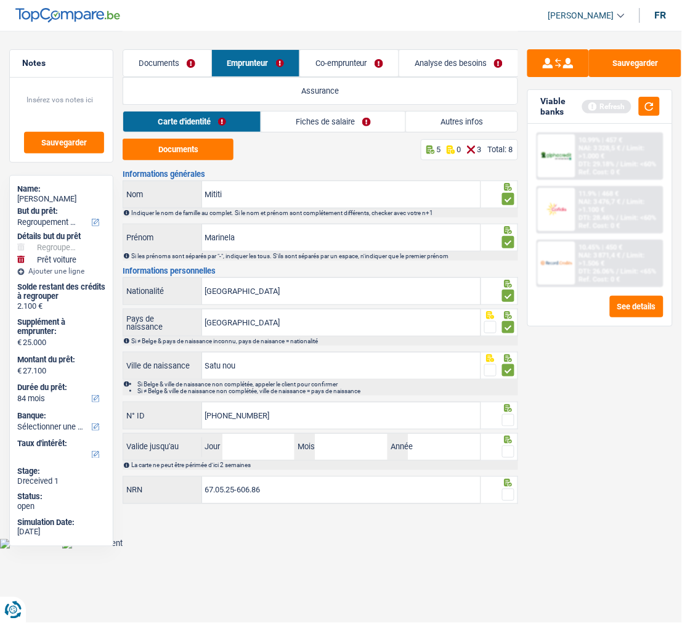
type input "[PHONE_NUMBER]"
click at [503, 419] on span at bounding box center [508, 420] width 12 height 12
click at [0, 0] on input "radio" at bounding box center [0, 0] width 0 height 0
click at [275, 434] on input "Jour" at bounding box center [258, 447] width 73 height 26
type input "13"
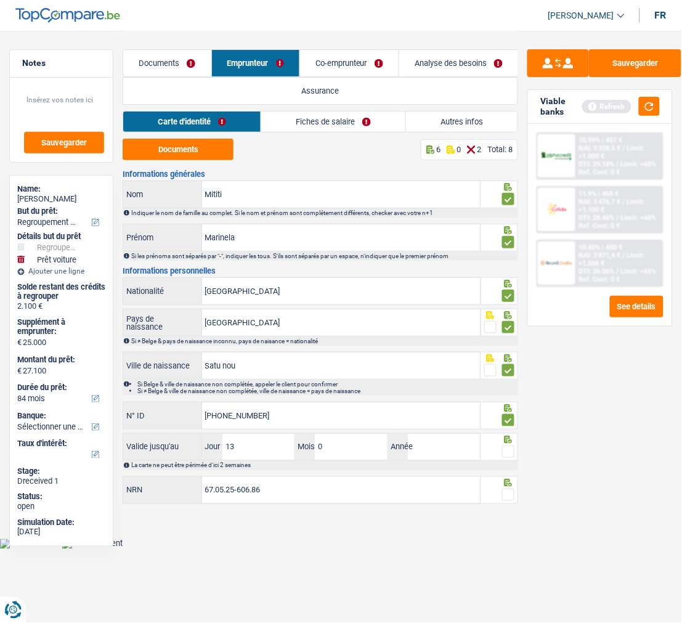
type input "07"
type input "2033"
click at [514, 453] on span at bounding box center [508, 451] width 12 height 12
click at [0, 0] on input "radio" at bounding box center [0, 0] width 0 height 0
click at [509, 489] on span at bounding box center [508, 495] width 12 height 12
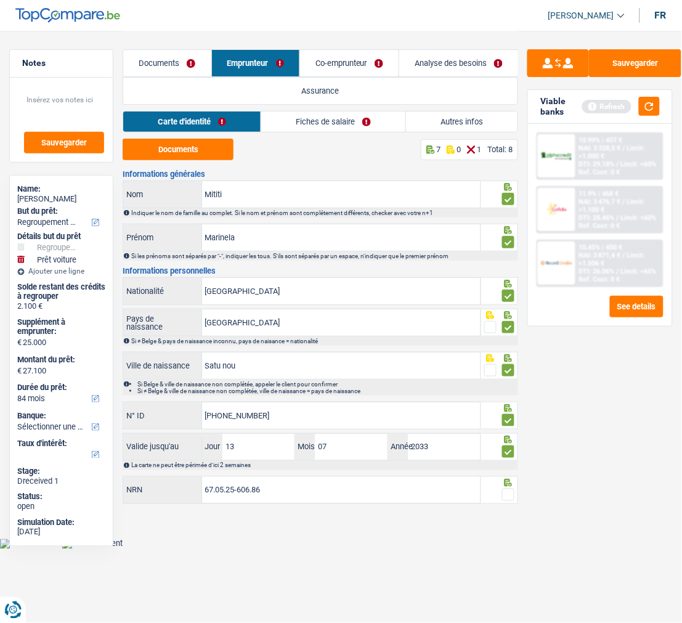
click at [0, 0] on input "radio" at bounding box center [0, 0] width 0 height 0
click at [628, 58] on button "Sauvegarder" at bounding box center [635, 63] width 92 height 28
click at [356, 121] on link "Fiches de salaire" at bounding box center [334, 122] width 144 height 20
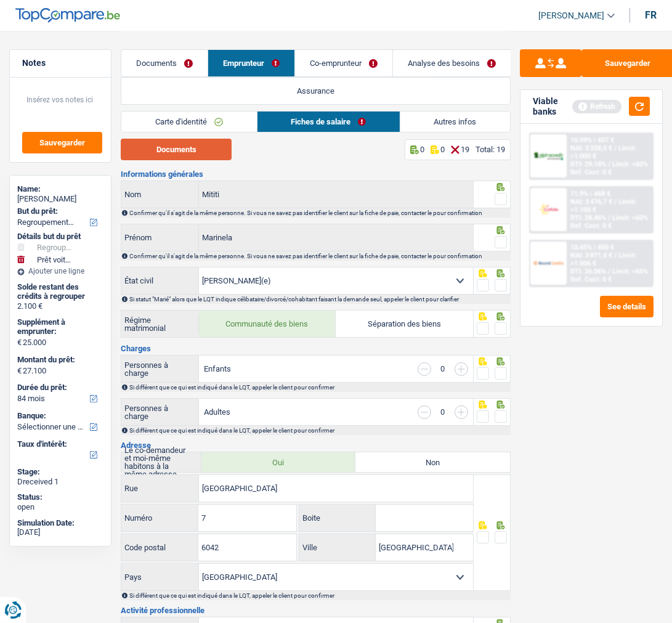
click at [187, 151] on button "Documents" at bounding box center [176, 150] width 111 height 22
click at [498, 198] on span at bounding box center [501, 199] width 12 height 12
click at [0, 0] on input "radio" at bounding box center [0, 0] width 0 height 0
click at [505, 239] on span at bounding box center [501, 242] width 12 height 12
click at [0, 0] on input "radio" at bounding box center [0, 0] width 0 height 0
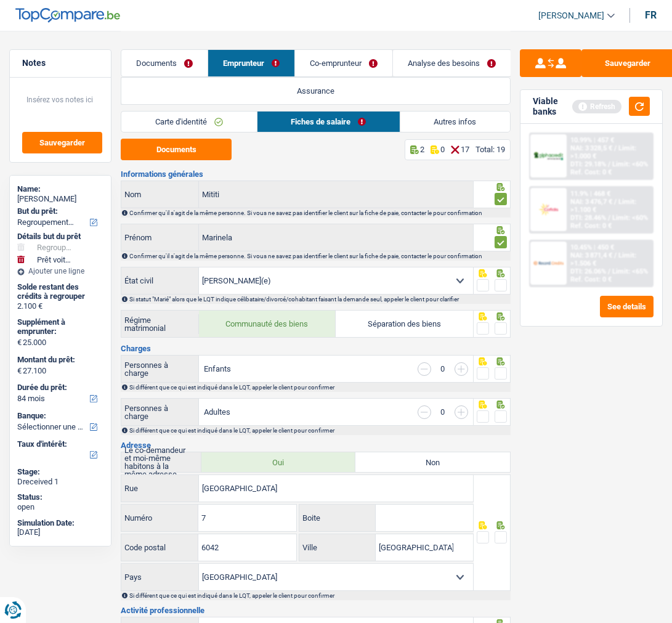
click at [503, 283] on span at bounding box center [501, 285] width 12 height 12
click at [0, 0] on input "radio" at bounding box center [0, 0] width 0 height 0
click at [501, 325] on span at bounding box center [501, 328] width 12 height 12
click at [0, 0] on input "radio" at bounding box center [0, 0] width 0 height 0
click at [497, 370] on span at bounding box center [501, 373] width 12 height 12
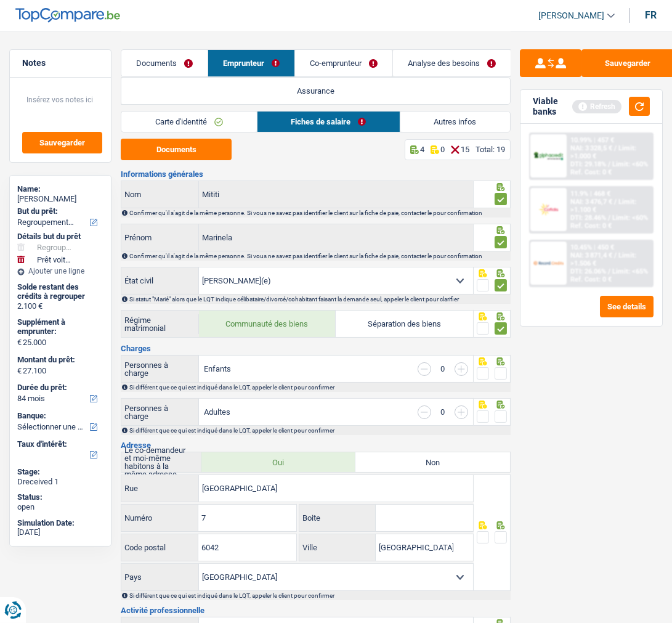
click at [0, 0] on input "radio" at bounding box center [0, 0] width 0 height 0
click at [497, 414] on span at bounding box center [501, 416] width 12 height 12
click at [0, 0] on input "radio" at bounding box center [0, 0] width 0 height 0
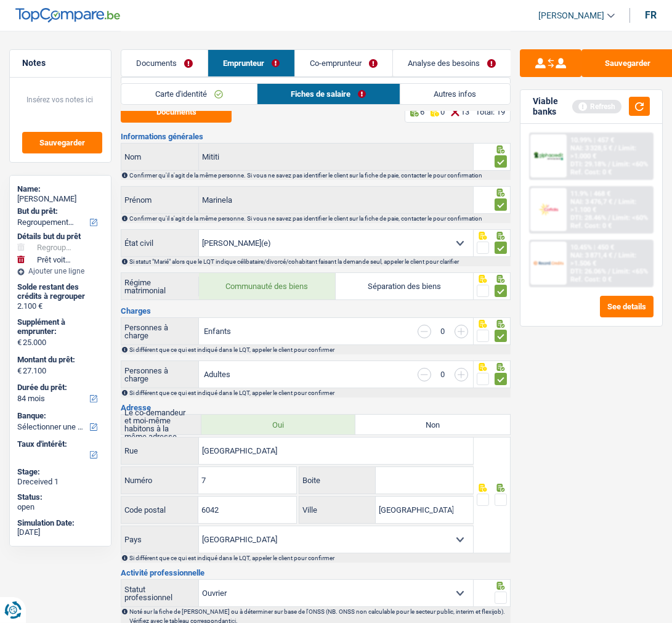
scroll to position [68, 0]
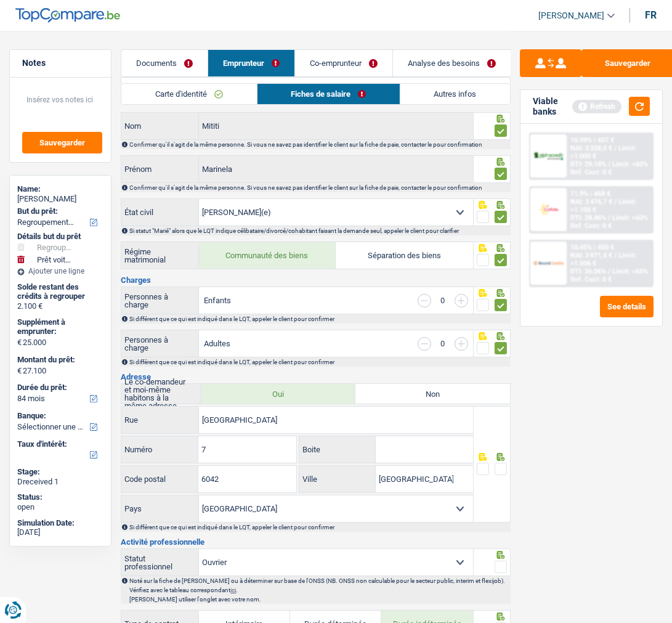
click at [506, 466] on span at bounding box center [501, 469] width 12 height 12
click at [0, 0] on input "radio" at bounding box center [0, 0] width 0 height 0
drag, startPoint x: 435, startPoint y: 473, endPoint x: 348, endPoint y: 452, distance: 89.5
click at [348, 452] on div "[GEOGRAPHIC_DATA] Boite 6042 Code postal [GEOGRAPHIC_DATA] Ville [GEOGRAPHIC_DA…" at bounding box center [297, 464] width 352 height 116
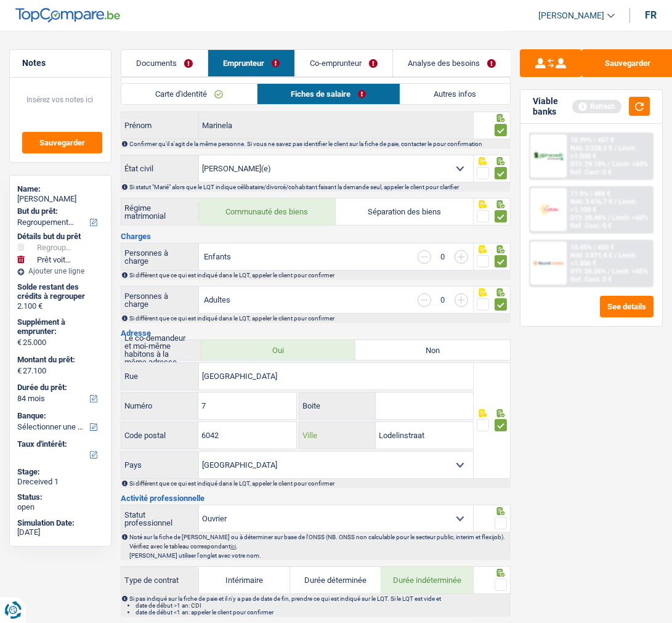
scroll to position [137, 0]
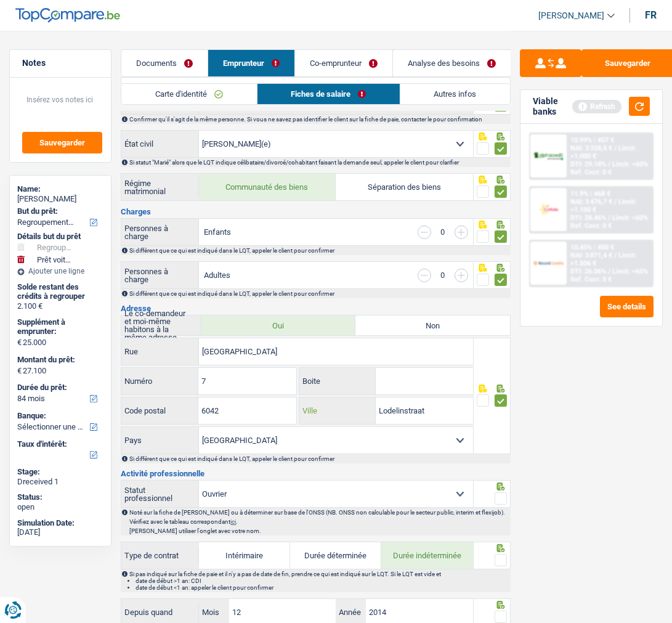
type input "Lodelinstraat"
click at [503, 494] on span at bounding box center [501, 498] width 12 height 12
click at [0, 0] on input "radio" at bounding box center [0, 0] width 0 height 0
click at [501, 558] on span at bounding box center [501, 560] width 12 height 12
click at [0, 0] on input "radio" at bounding box center [0, 0] width 0 height 0
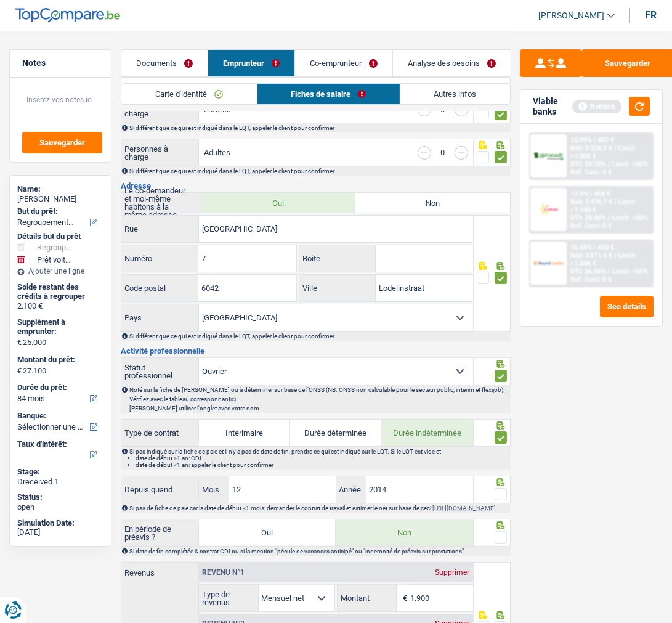
scroll to position [342, 0]
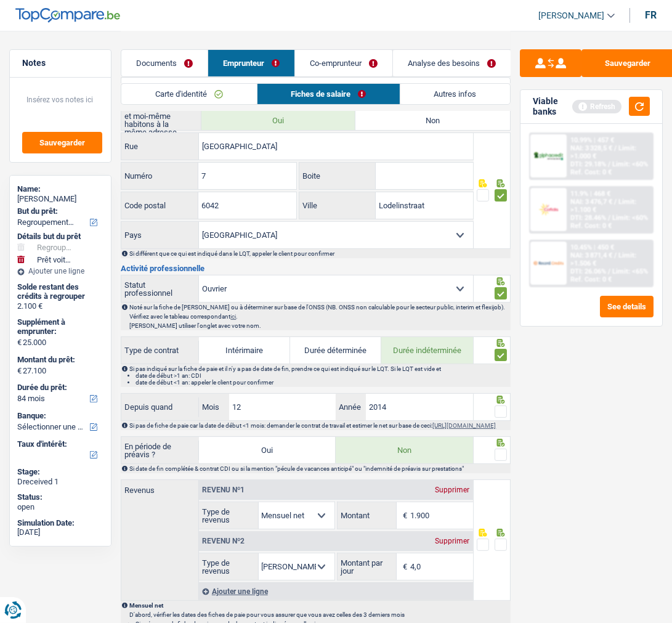
click at [502, 407] on span at bounding box center [501, 411] width 12 height 12
click at [0, 0] on input "radio" at bounding box center [0, 0] width 0 height 0
click at [501, 453] on span at bounding box center [501, 455] width 12 height 12
click at [0, 0] on input "radio" at bounding box center [0, 0] width 0 height 0
click at [452, 516] on input "1.900" at bounding box center [441, 515] width 62 height 26
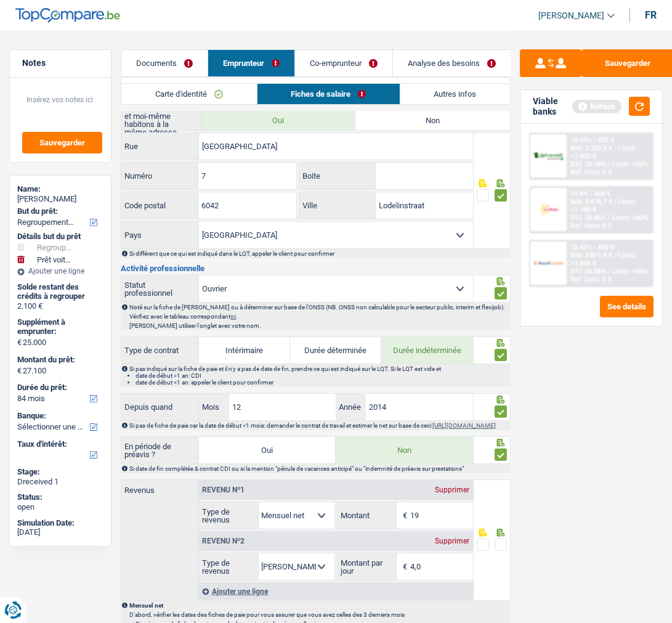
type input "1"
type input "1.651"
click at [497, 544] on span at bounding box center [501, 544] width 12 height 12
click at [0, 0] on input "radio" at bounding box center [0, 0] width 0 height 0
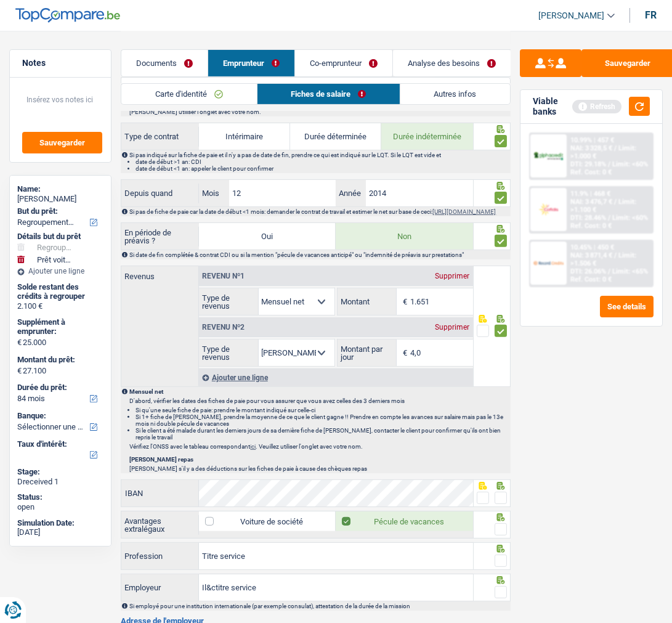
scroll to position [616, 0]
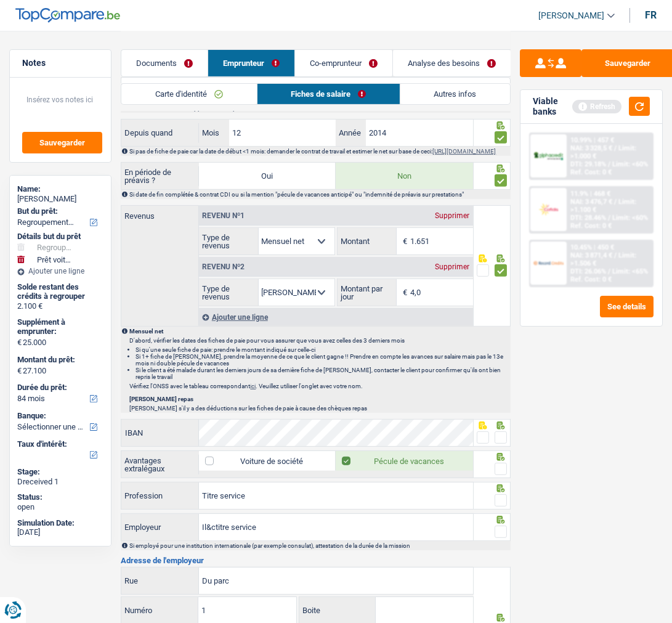
click at [479, 444] on span at bounding box center [483, 437] width 12 height 12
click at [0, 0] on input "radio" at bounding box center [0, 0] width 0 height 0
click at [500, 475] on span at bounding box center [501, 469] width 12 height 12
click at [0, 0] on input "radio" at bounding box center [0, 0] width 0 height 0
click at [505, 506] on span at bounding box center [501, 500] width 12 height 12
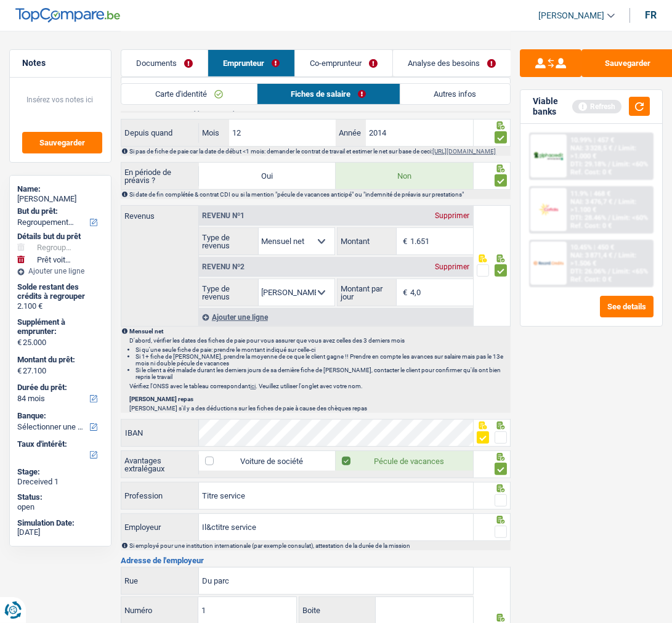
click at [0, 0] on input "radio" at bounding box center [0, 0] width 0 height 0
click at [501, 524] on icon at bounding box center [501, 520] width 8 height 8
click at [505, 533] on span at bounding box center [501, 532] width 12 height 12
click at [0, 0] on input "radio" at bounding box center [0, 0] width 0 height 0
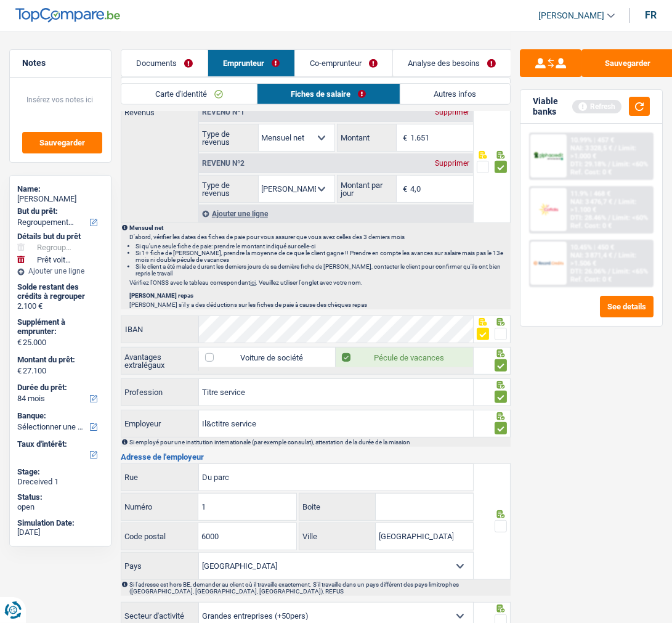
scroll to position [753, 0]
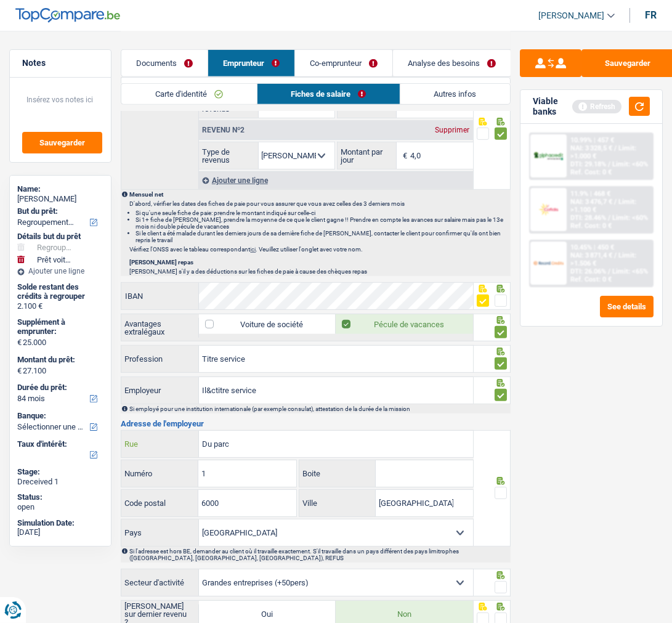
drag, startPoint x: 251, startPoint y: 448, endPoint x: 131, endPoint y: 439, distance: 120.5
click at [131, 439] on div "[GEOGRAPHIC_DATA]" at bounding box center [296, 444] width 351 height 26
type input "Avenue [PERSON_NAME]"
click at [264, 485] on input "1" at bounding box center [247, 473] width 98 height 26
type input "17"
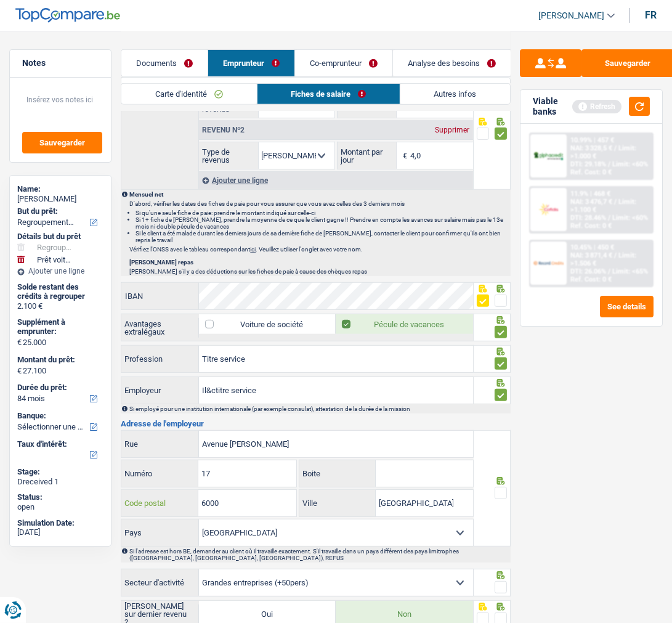
drag, startPoint x: 248, startPoint y: 510, endPoint x: 177, endPoint y: 512, distance: 70.9
click at [177, 512] on div "6000 Code postal" at bounding box center [208, 503] width 175 height 26
type input "1160"
drag, startPoint x: 452, startPoint y: 519, endPoint x: 301, endPoint y: 498, distance: 152.4
click at [301, 498] on div "Charleroi Ville" at bounding box center [385, 503] width 173 height 26
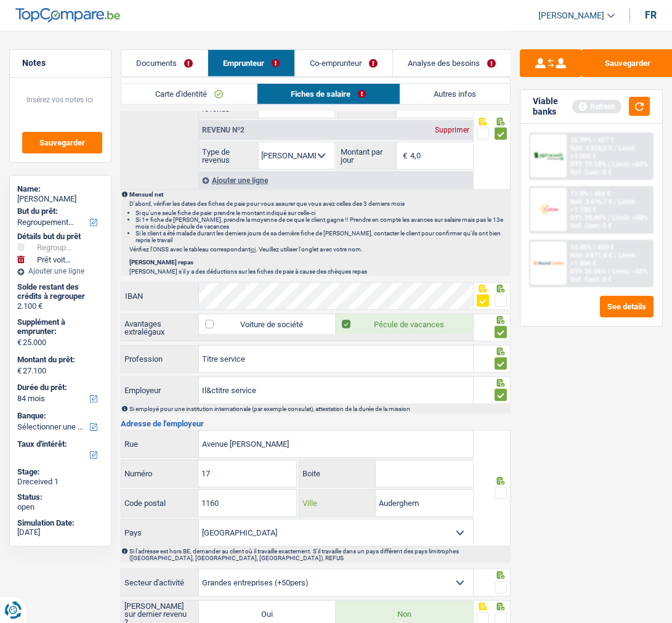
type input "Auderghem"
click at [500, 495] on span at bounding box center [501, 493] width 12 height 12
click at [0, 0] on input "radio" at bounding box center [0, 0] width 0 height 0
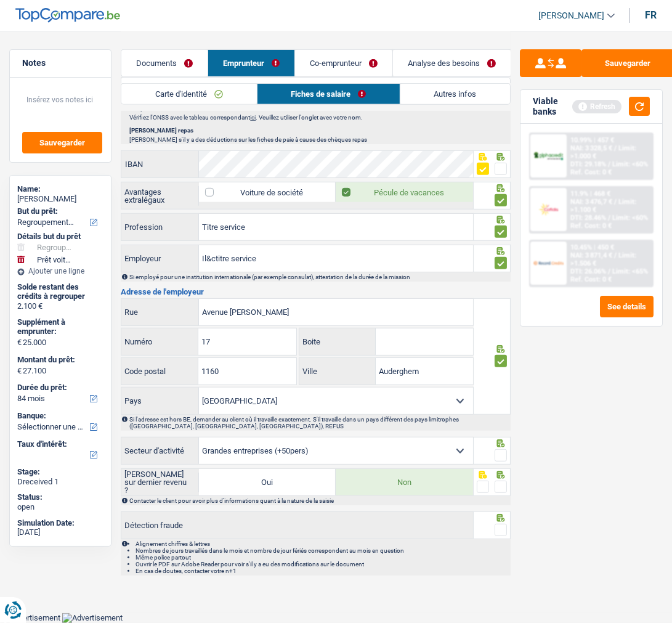
click at [501, 452] on span at bounding box center [501, 455] width 12 height 12
click at [0, 0] on input "radio" at bounding box center [0, 0] width 0 height 0
click at [502, 487] on span at bounding box center [501, 487] width 12 height 12
click at [0, 0] on input "radio" at bounding box center [0, 0] width 0 height 0
click at [500, 533] on span at bounding box center [501, 530] width 12 height 12
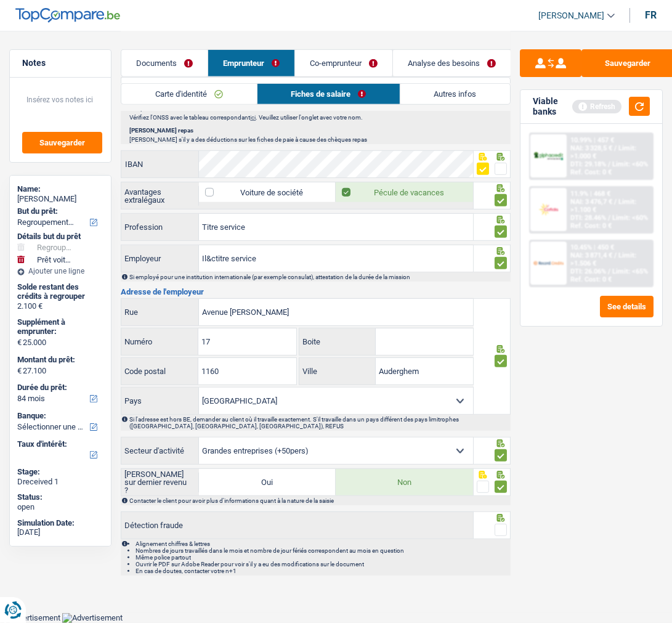
click at [0, 0] on input "radio" at bounding box center [0, 0] width 0 height 0
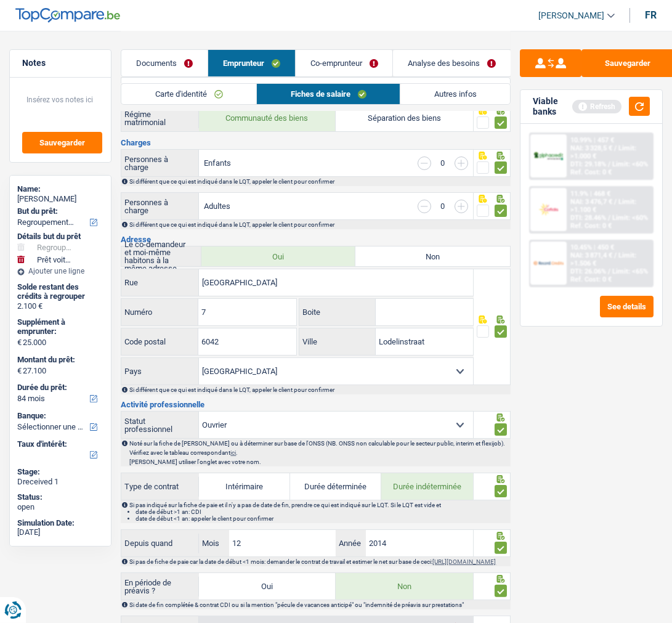
scroll to position [0, 0]
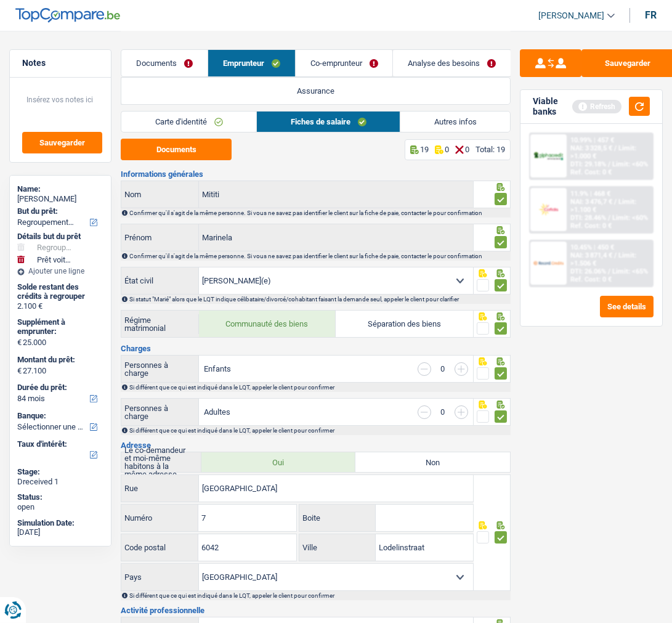
click at [460, 121] on link "Autres infos" at bounding box center [455, 122] width 110 height 20
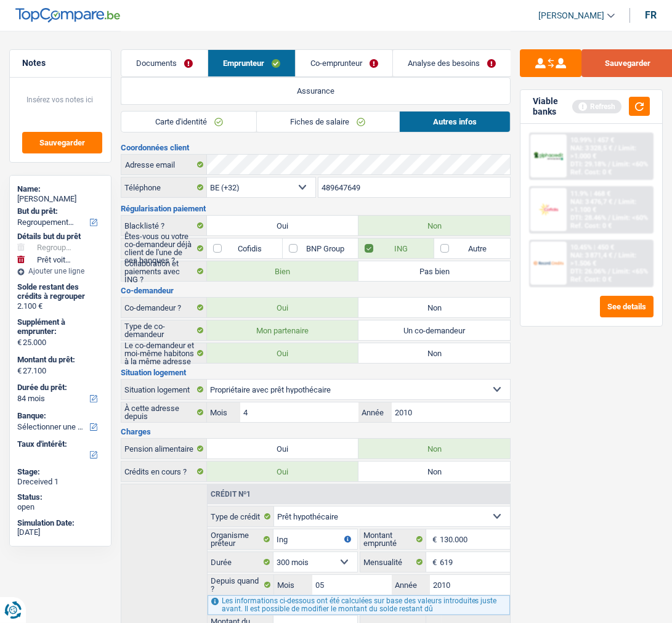
click at [628, 70] on button "Sauvegarder" at bounding box center [628, 63] width 92 height 28
click at [380, 65] on link "Co-emprunteur" at bounding box center [344, 63] width 97 height 26
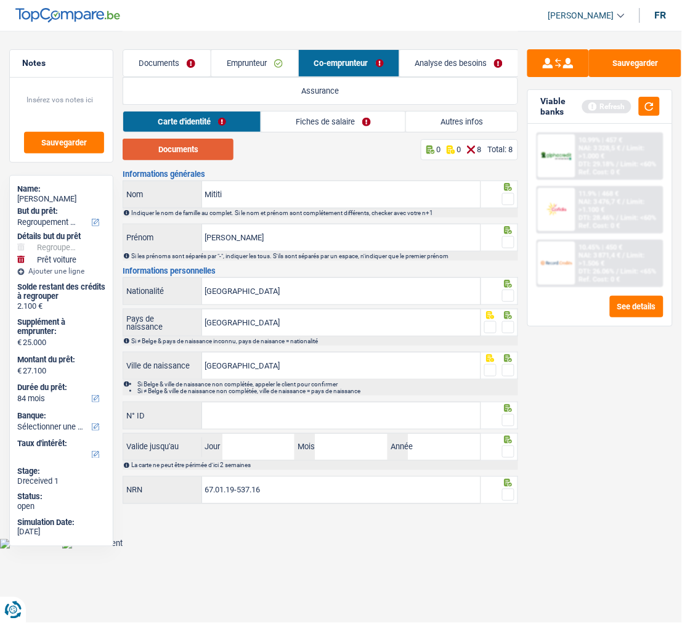
click at [192, 147] on button "Documents" at bounding box center [178, 150] width 111 height 22
click at [508, 200] on span at bounding box center [508, 199] width 12 height 12
click at [0, 0] on input "radio" at bounding box center [0, 0] width 0 height 0
click at [271, 237] on input "[PERSON_NAME]" at bounding box center [341, 237] width 278 height 26
type input "[PERSON_NAME]"
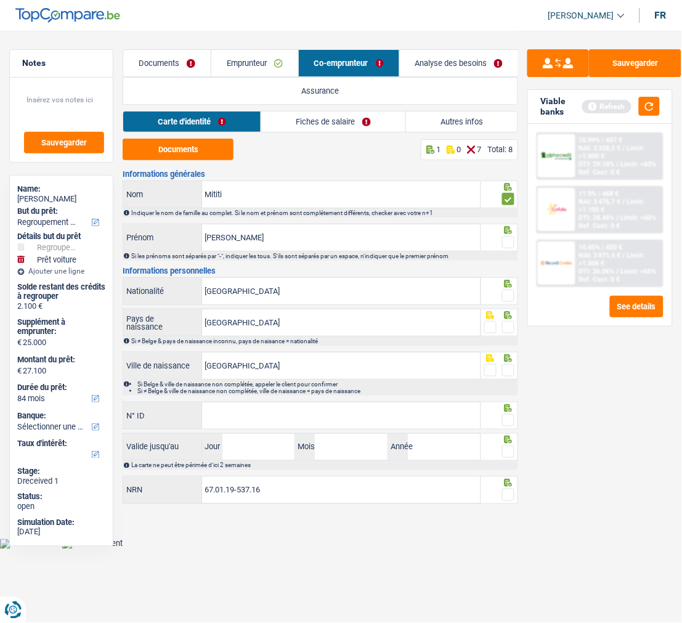
click at [510, 237] on span at bounding box center [508, 242] width 12 height 12
click at [0, 0] on input "radio" at bounding box center [0, 0] width 0 height 0
click at [506, 291] on span at bounding box center [508, 296] width 12 height 12
click at [0, 0] on input "radio" at bounding box center [0, 0] width 0 height 0
click at [508, 322] on span at bounding box center [508, 327] width 12 height 12
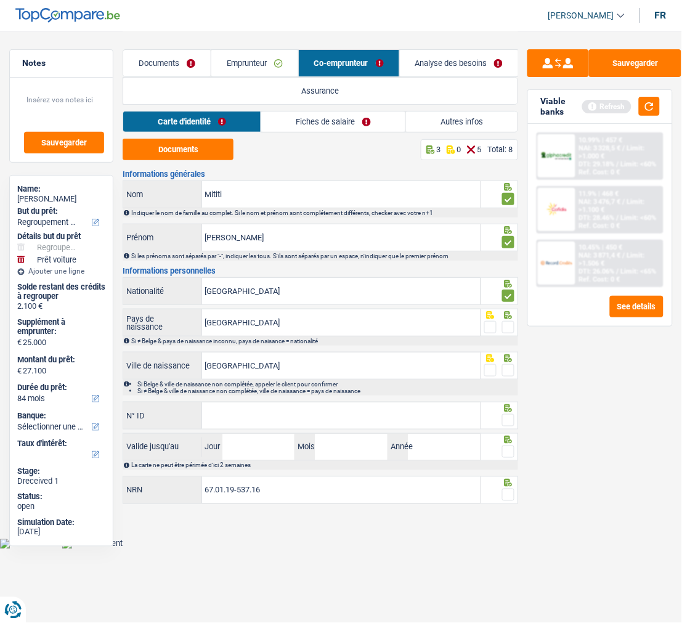
click at [0, 0] on input "radio" at bounding box center [0, 0] width 0 height 0
click at [508, 364] on span at bounding box center [508, 370] width 12 height 12
click at [0, 0] on input "radio" at bounding box center [0, 0] width 0 height 0
click at [311, 413] on input "N° ID" at bounding box center [341, 415] width 278 height 26
type input "[CREDIT_CARD_NUMBER]"
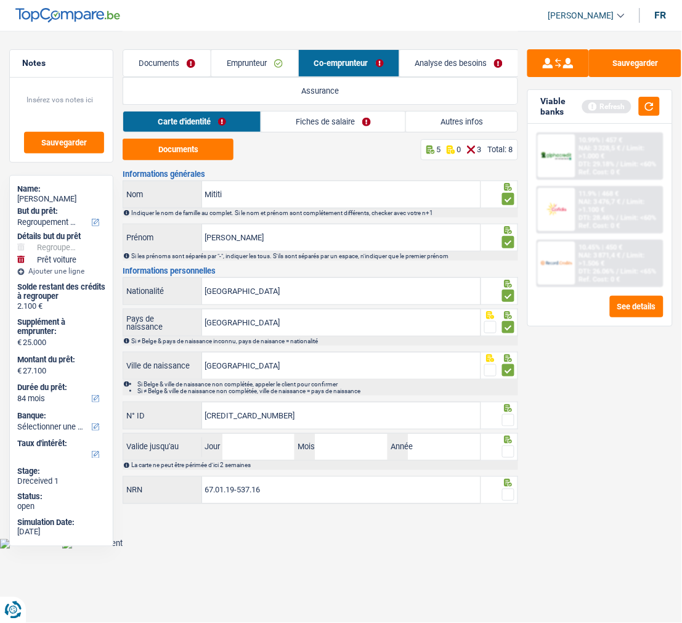
click at [508, 414] on span at bounding box center [508, 420] width 12 height 12
click at [0, 0] on input "radio" at bounding box center [0, 0] width 0 height 0
click at [251, 439] on input "Jour" at bounding box center [258, 447] width 73 height 26
type input "22"
type input "07"
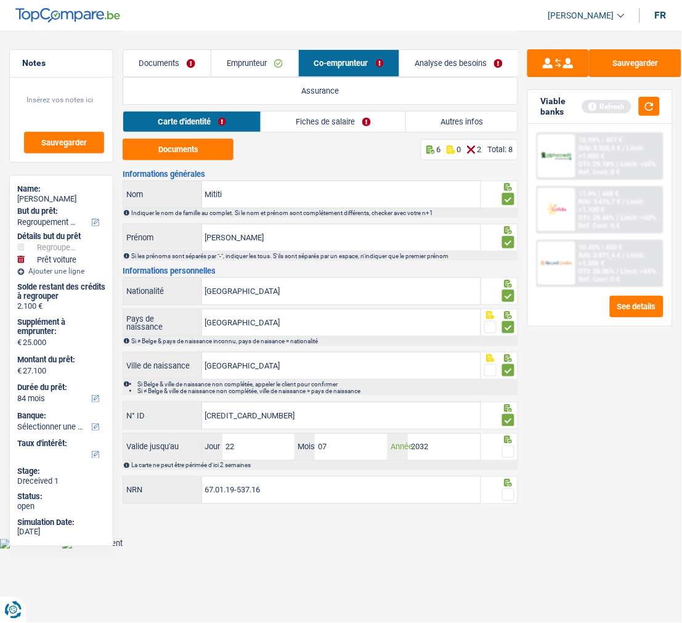
type input "2032"
click at [510, 450] on span at bounding box center [508, 451] width 12 height 12
click at [0, 0] on input "radio" at bounding box center [0, 0] width 0 height 0
click at [508, 493] on span at bounding box center [508, 495] width 12 height 12
click at [0, 0] on input "radio" at bounding box center [0, 0] width 0 height 0
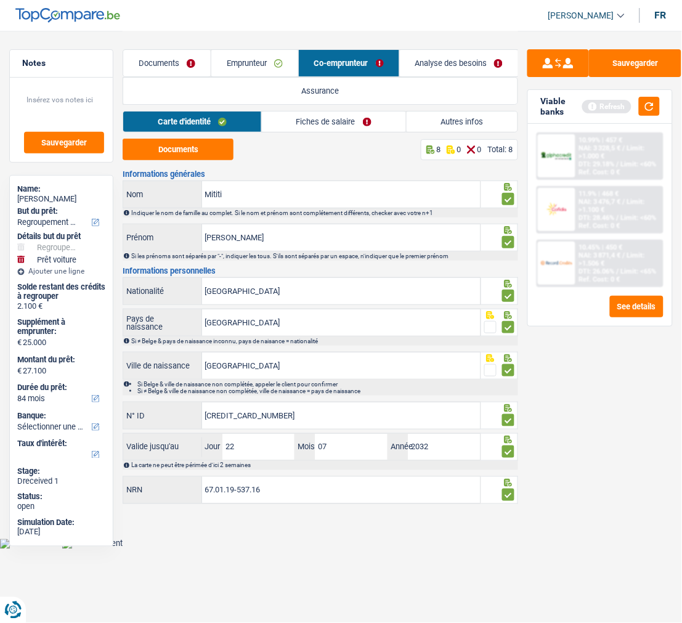
click at [335, 118] on link "Fiches de salaire" at bounding box center [334, 122] width 144 height 20
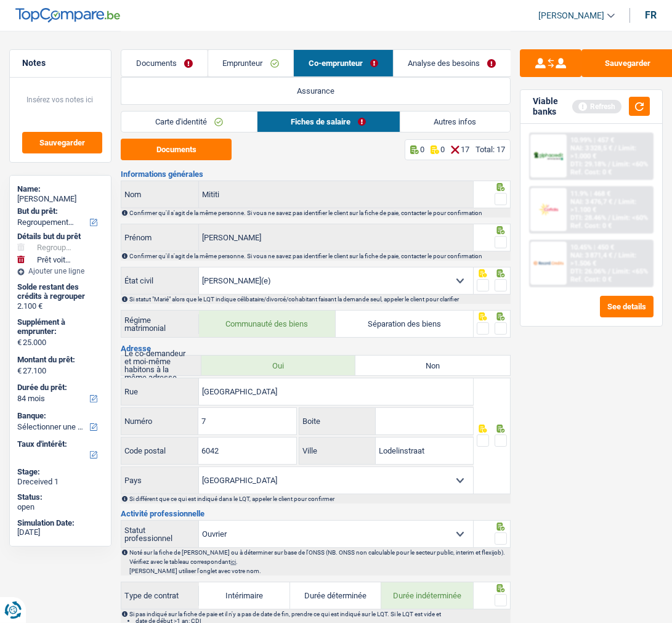
click at [501, 195] on span at bounding box center [501, 199] width 12 height 12
click at [0, 0] on input "radio" at bounding box center [0, 0] width 0 height 0
click at [499, 239] on span at bounding box center [501, 242] width 12 height 12
click at [0, 0] on input "radio" at bounding box center [0, 0] width 0 height 0
click at [501, 285] on span at bounding box center [501, 285] width 12 height 12
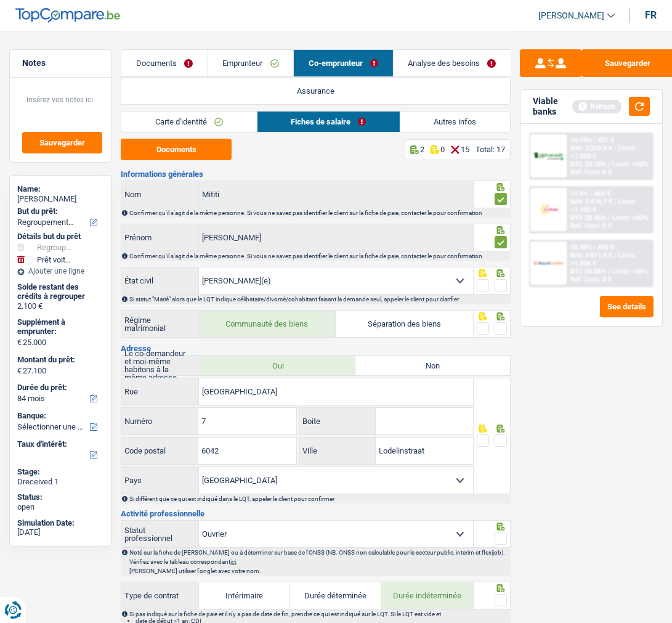
click at [0, 0] on input "radio" at bounding box center [0, 0] width 0 height 0
click at [497, 325] on span at bounding box center [501, 328] width 12 height 12
click at [0, 0] on input "radio" at bounding box center [0, 0] width 0 height 0
click at [503, 438] on span at bounding box center [501, 440] width 12 height 12
click at [0, 0] on input "radio" at bounding box center [0, 0] width 0 height 0
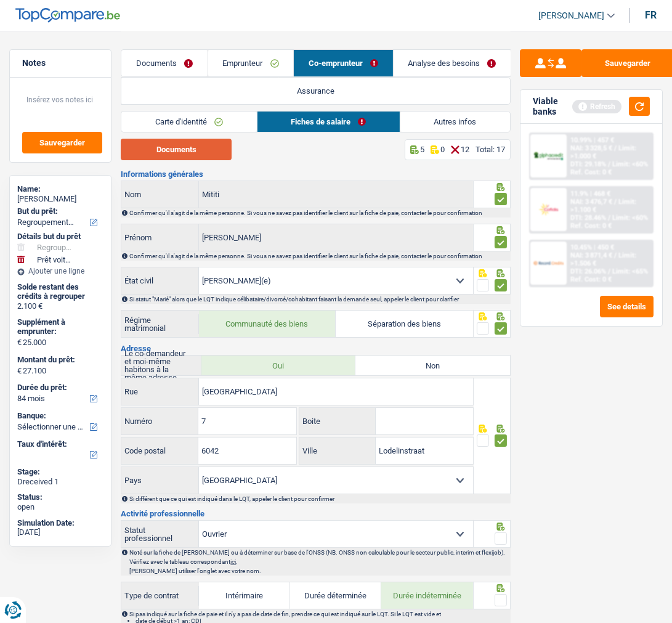
click at [191, 147] on button "Documents" at bounding box center [176, 150] width 111 height 22
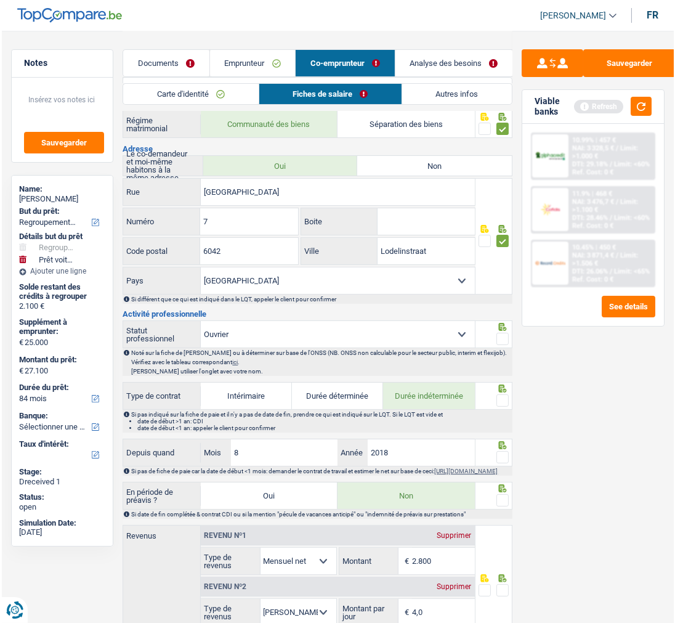
scroll to position [205, 0]
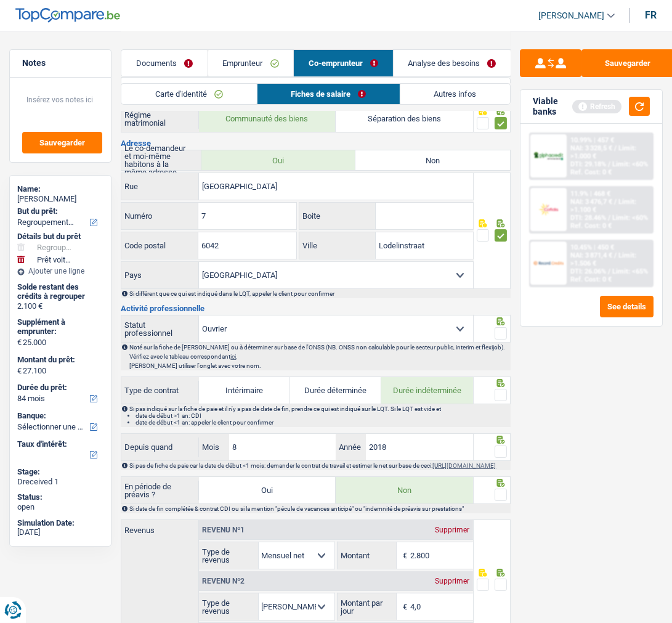
click at [499, 327] on span at bounding box center [501, 333] width 12 height 12
click at [0, 0] on input "radio" at bounding box center [0, 0] width 0 height 0
click at [235, 60] on link "Emprunteur" at bounding box center [250, 63] width 85 height 26
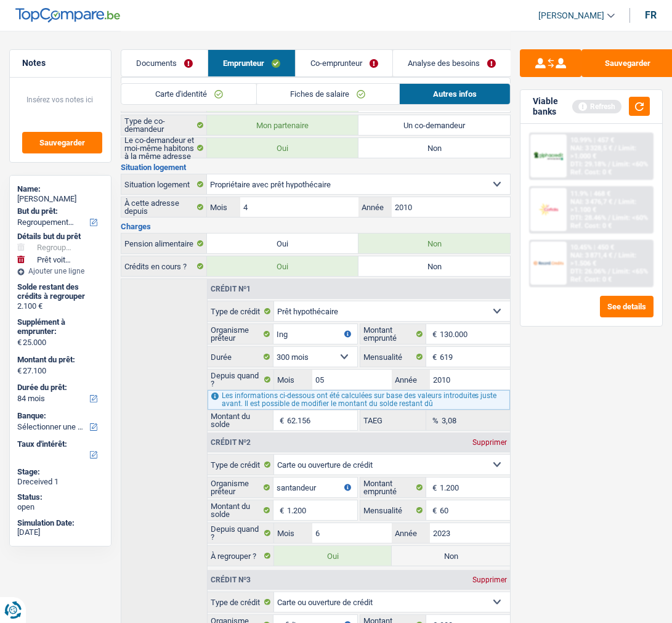
click at [331, 93] on link "Fiches de salaire" at bounding box center [328, 94] width 142 height 20
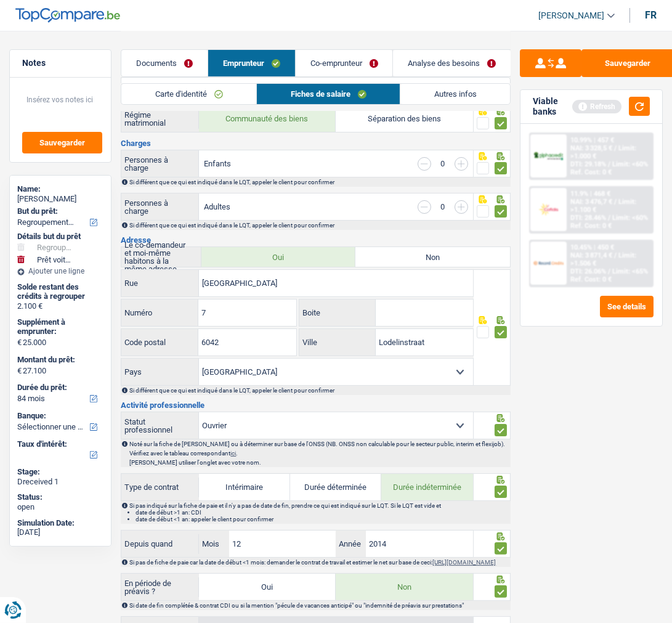
click at [455, 157] on input "button" at bounding box center [462, 164] width 14 height 14
select select "familyAllowances"
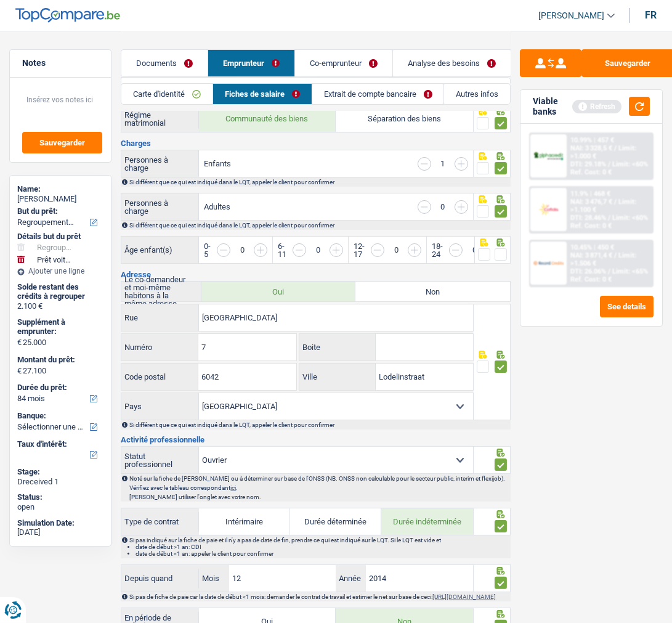
click at [455, 157] on input "button" at bounding box center [462, 164] width 14 height 14
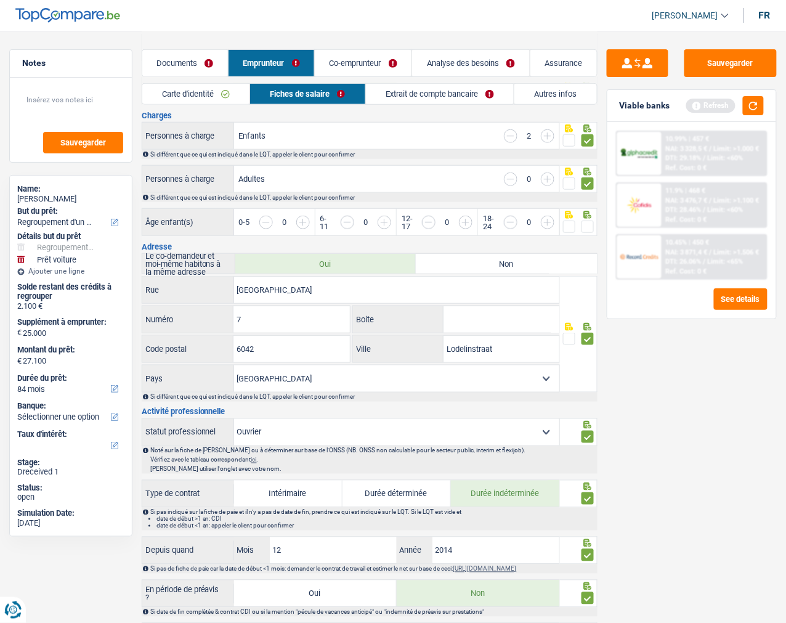
click at [555, 222] on input "button" at bounding box center [749, 229] width 417 height 26
click at [544, 216] on input "button" at bounding box center [749, 229] width 417 height 26
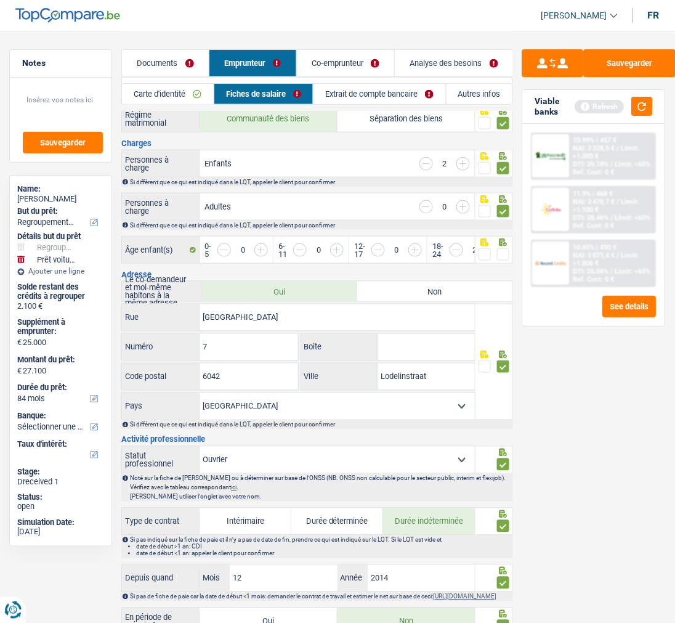
click at [482, 248] on span at bounding box center [485, 254] width 12 height 12
click at [0, 0] on input "radio" at bounding box center [0, 0] width 0 height 0
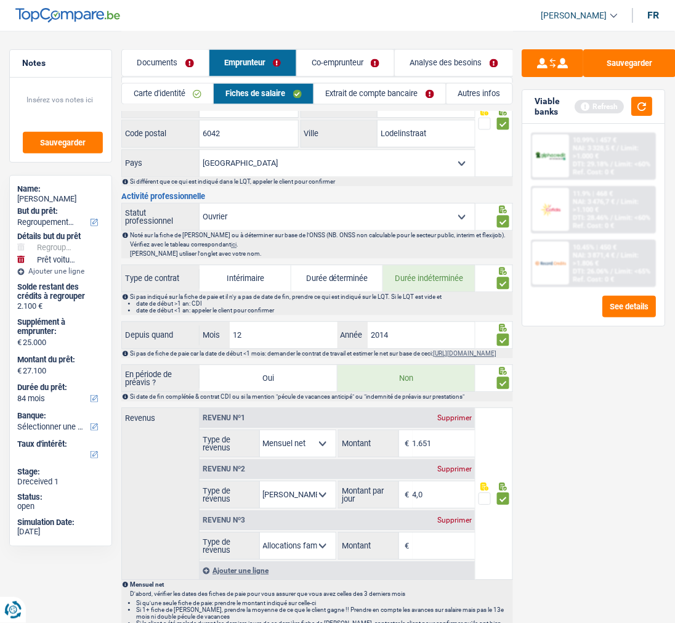
scroll to position [479, 0]
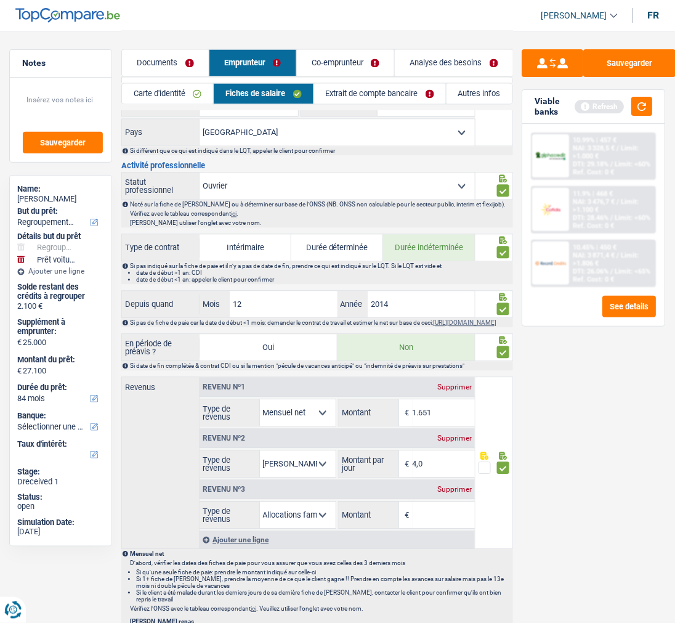
click at [453, 408] on input "1.651" at bounding box center [444, 413] width 63 height 26
type input "1"
type input "2.616"
click at [460, 482] on div "Revenu nº3 Supprimer Allocation d'handicap Allocations chômage Allocations fami…" at bounding box center [337, 503] width 275 height 51
click at [459, 490] on div "Supprimer" at bounding box center [454, 489] width 41 height 7
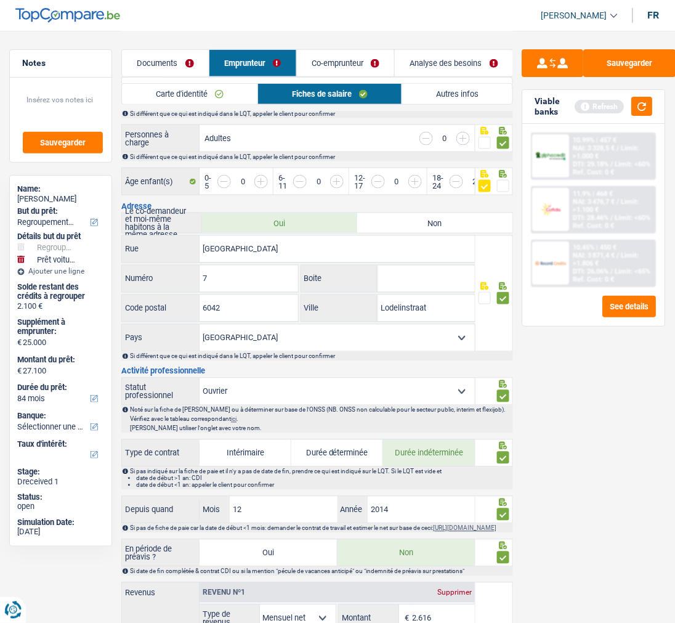
scroll to position [0, 0]
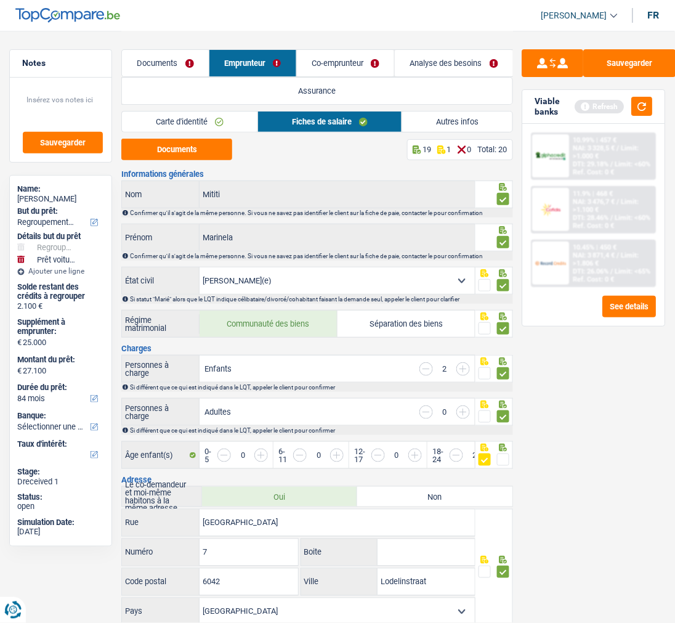
click at [347, 63] on link "Co-emprunteur" at bounding box center [346, 63] width 98 height 26
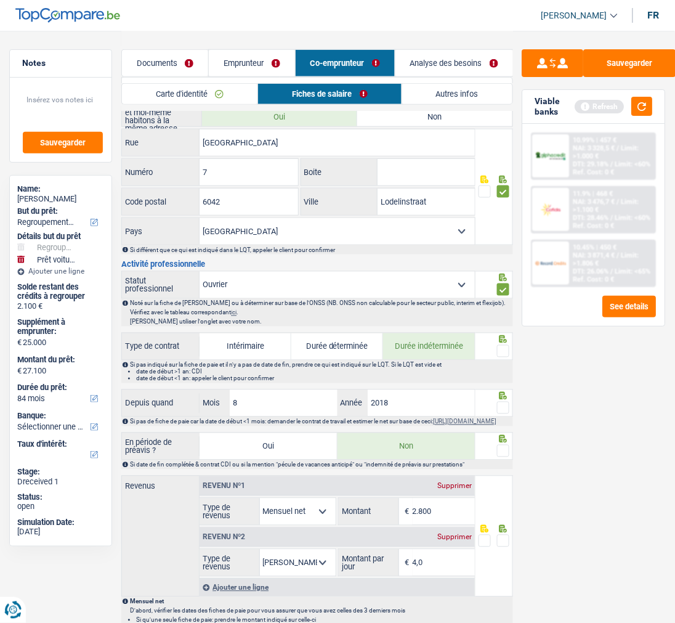
scroll to position [274, 0]
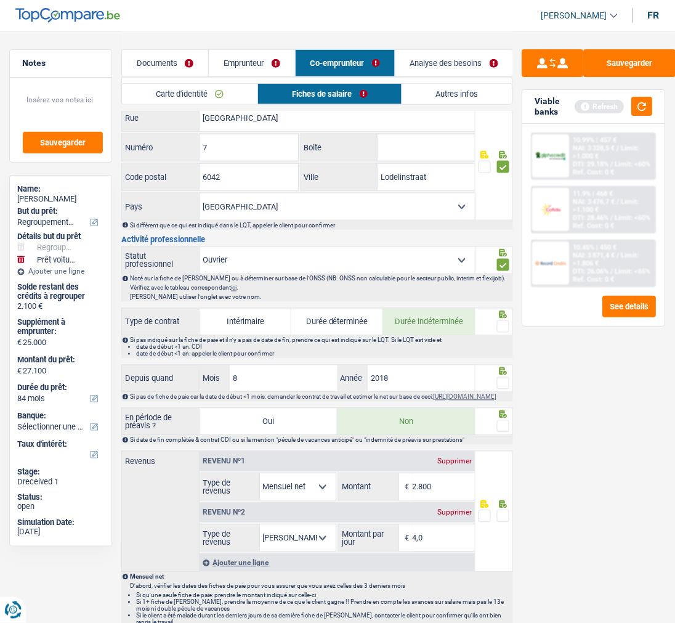
click at [506, 319] on div at bounding box center [503, 326] width 12 height 15
click at [504, 322] on span at bounding box center [503, 326] width 12 height 12
click at [0, 0] on input "radio" at bounding box center [0, 0] width 0 height 0
click at [507, 378] on span at bounding box center [503, 383] width 12 height 12
click at [0, 0] on input "radio" at bounding box center [0, 0] width 0 height 0
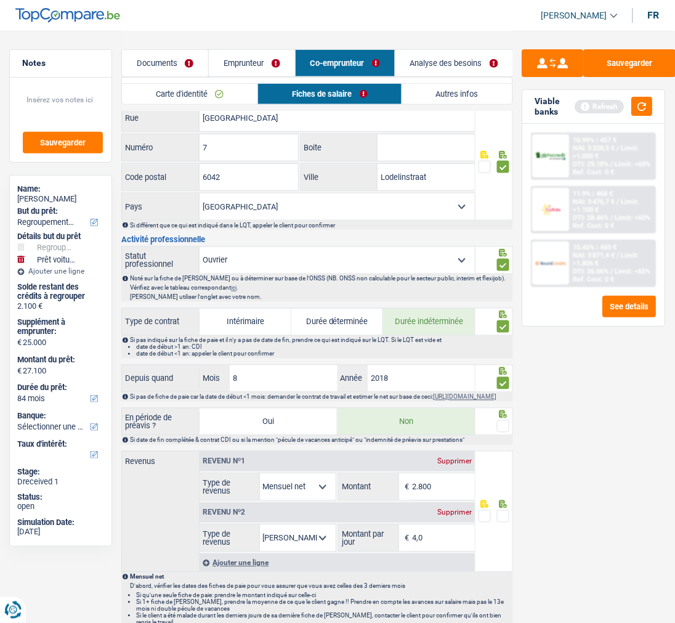
click at [500, 429] on span at bounding box center [503, 426] width 12 height 12
click at [0, 0] on input "radio" at bounding box center [0, 0] width 0 height 0
click at [445, 492] on input "2.800" at bounding box center [444, 487] width 63 height 26
type input "2.616"
click at [506, 522] on span at bounding box center [503, 516] width 12 height 12
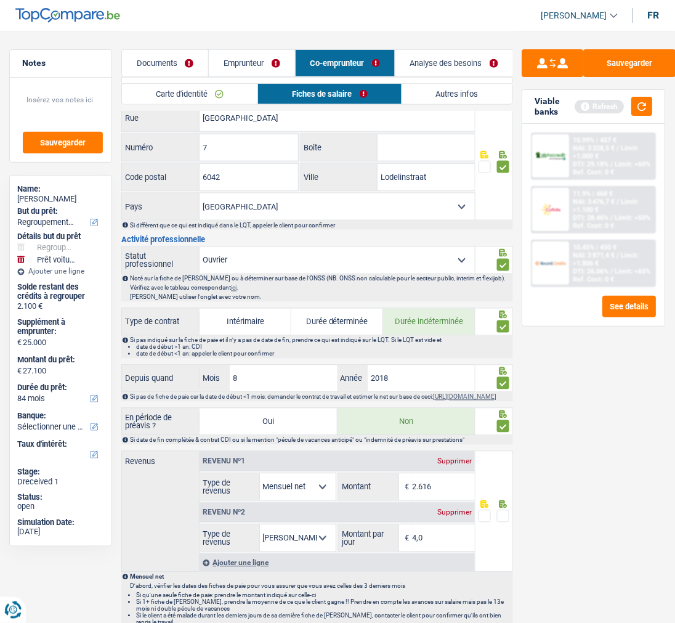
click at [0, 0] on input "radio" at bounding box center [0, 0] width 0 height 0
click at [240, 60] on link "Emprunteur" at bounding box center [252, 63] width 86 height 26
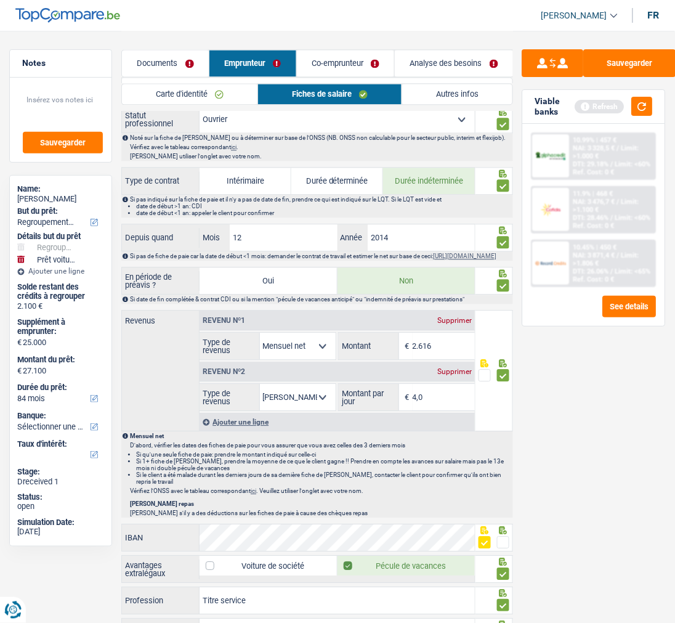
scroll to position [547, 0]
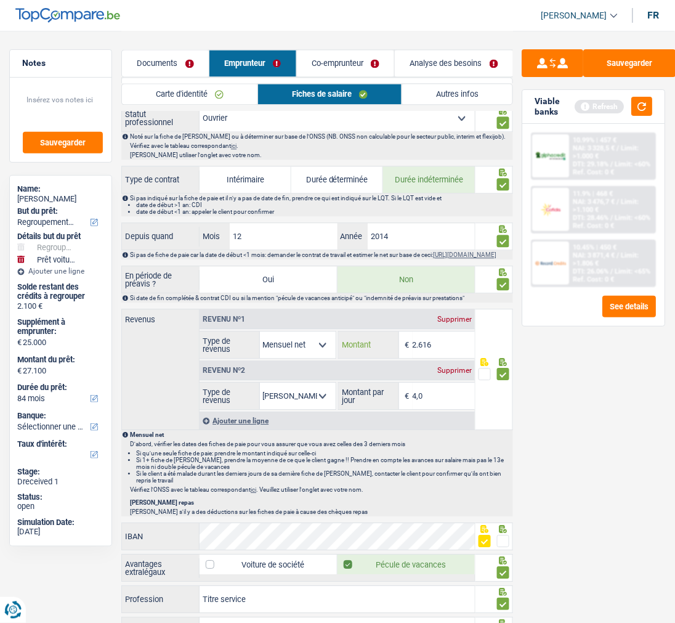
click at [446, 343] on input "2.616" at bounding box center [444, 344] width 63 height 26
click at [352, 58] on link "Co-emprunteur" at bounding box center [346, 63] width 98 height 26
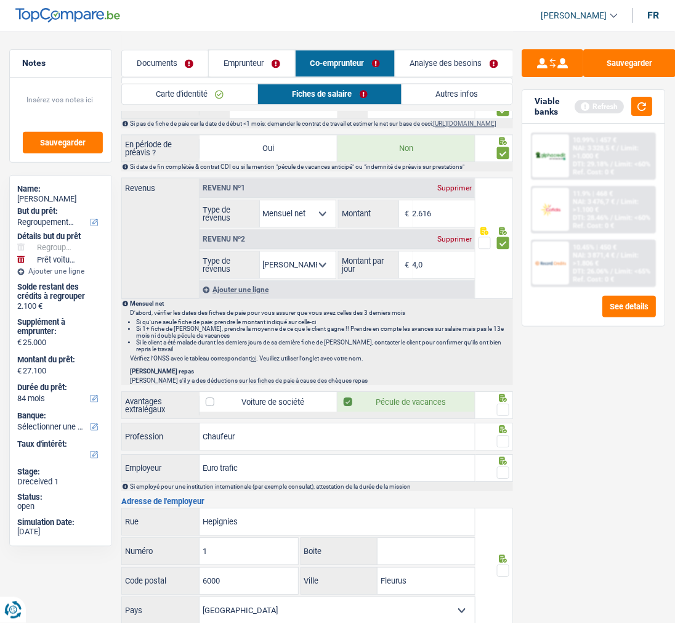
click at [227, 55] on link "Emprunteur" at bounding box center [252, 63] width 86 height 26
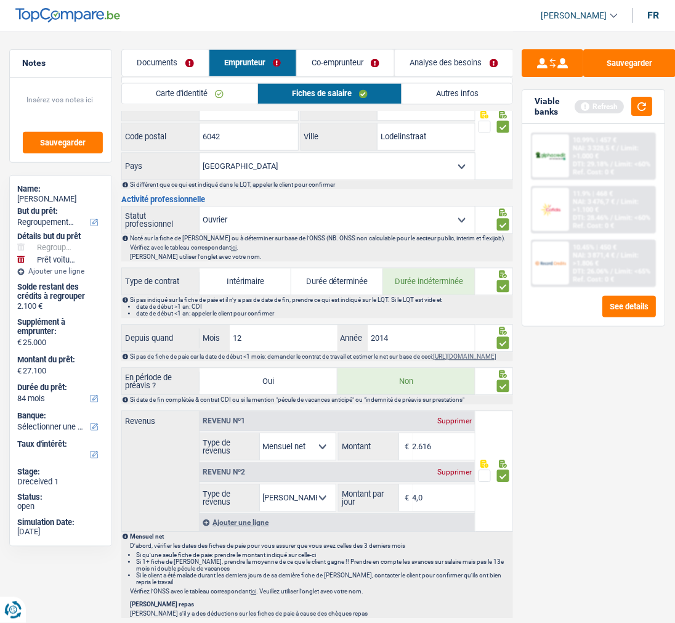
scroll to position [479, 0]
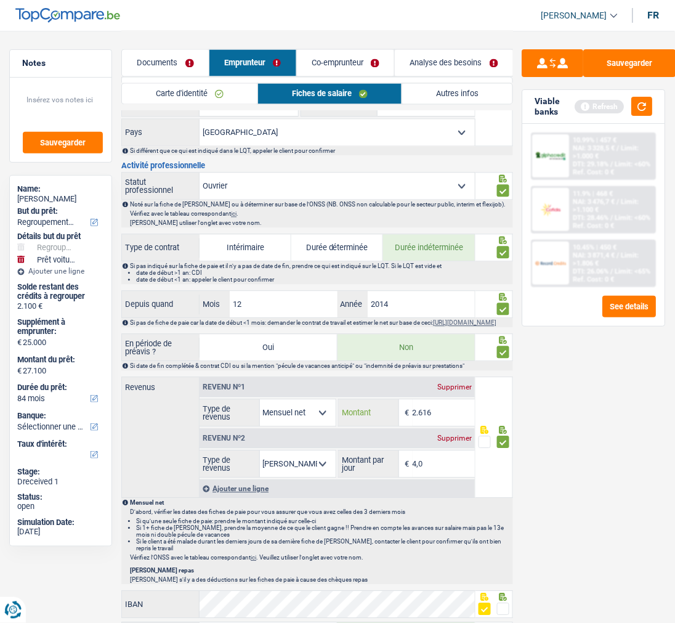
click at [459, 423] on input "2.616" at bounding box center [444, 413] width 63 height 26
type input "2"
type input "1.563"
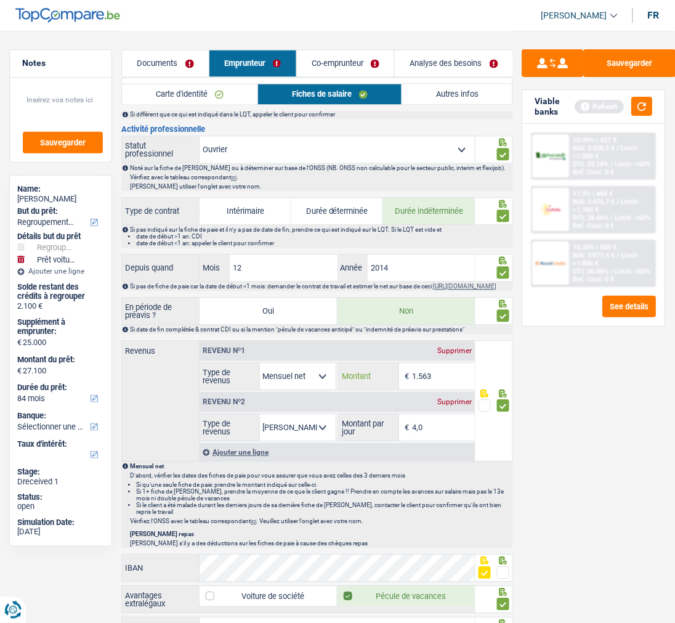
scroll to position [547, 0]
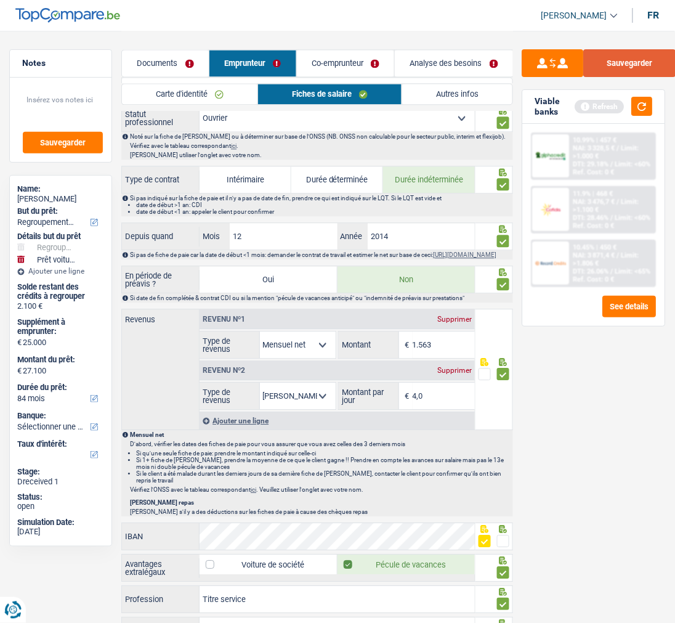
click at [628, 68] on button "Sauvegarder" at bounding box center [630, 63] width 92 height 28
click at [336, 65] on link "Co-emprunteur" at bounding box center [346, 63] width 98 height 26
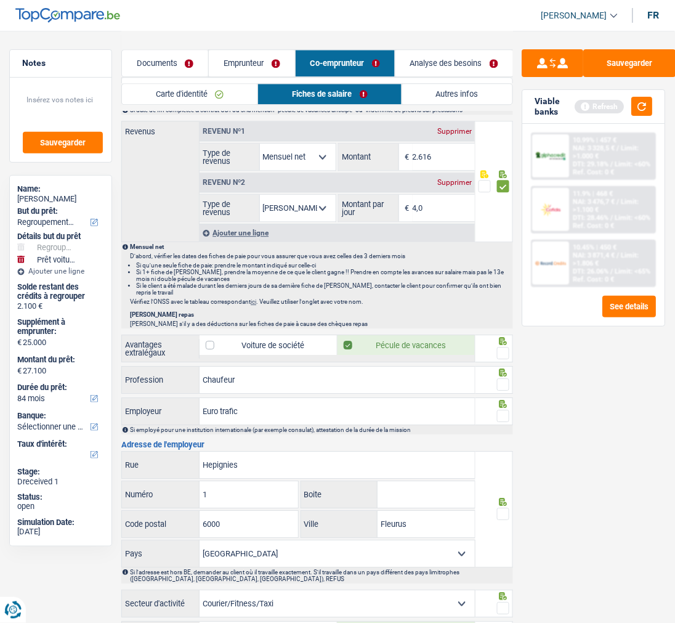
scroll to position [556, 0]
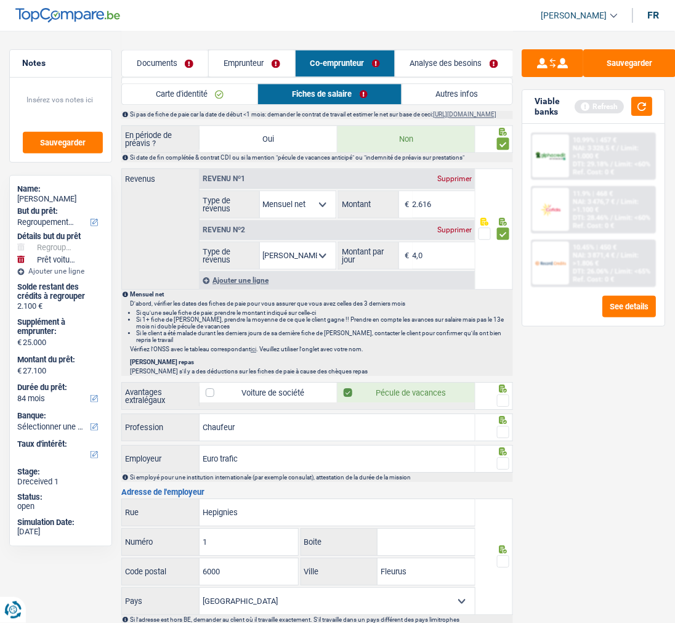
click at [503, 404] on span at bounding box center [503, 400] width 12 height 12
click at [0, 0] on input "radio" at bounding box center [0, 0] width 0 height 0
click at [502, 437] on span at bounding box center [503, 432] width 12 height 12
click at [0, 0] on input "radio" at bounding box center [0, 0] width 0 height 0
click at [494, 471] on fieldset at bounding box center [494, 463] width 31 height 15
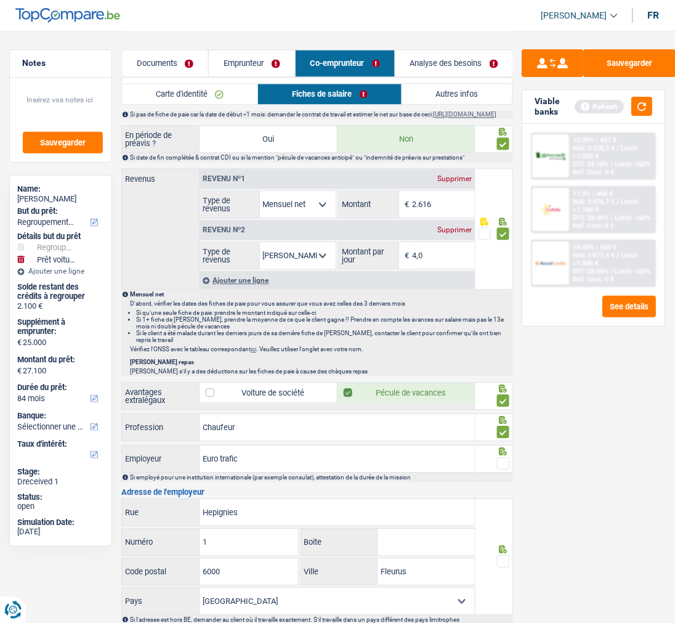
click at [500, 463] on span at bounding box center [503, 463] width 12 height 12
click at [0, 0] on input "radio" at bounding box center [0, 0] width 0 height 0
click at [203, 513] on input "Hepignies" at bounding box center [337, 512] width 275 height 26
type input "Avenue De Hepignies"
click at [253, 572] on input "6000" at bounding box center [249, 571] width 99 height 26
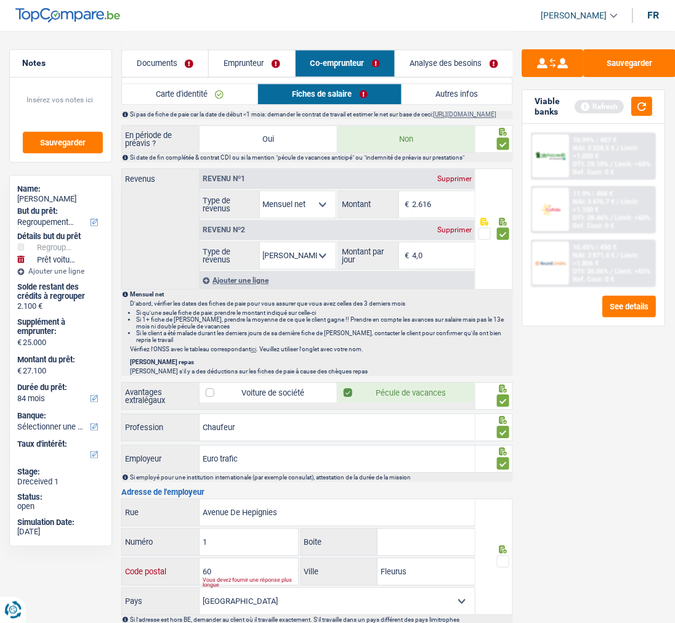
type input "6"
type input "6220"
click at [259, 551] on input "1" at bounding box center [249, 542] width 99 height 26
type input "8"
drag, startPoint x: 423, startPoint y: 578, endPoint x: 304, endPoint y: 559, distance: 121.0
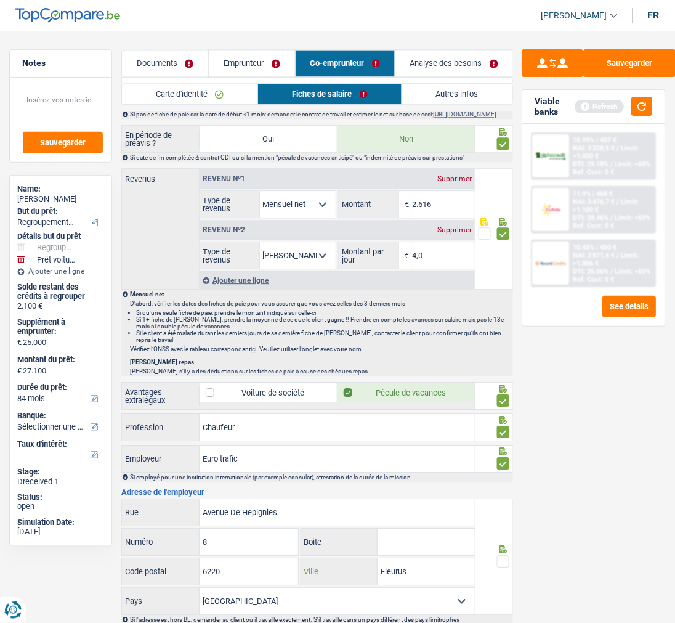
click at [304, 559] on div "[STREET_ADDRESS] Numéro Boite 6220 Code postal Fleurus Ville [GEOGRAPHIC_DATA] …" at bounding box center [298, 556] width 354 height 116
type input "Heppignies"
click at [500, 565] on span at bounding box center [503, 561] width 12 height 12
click at [0, 0] on input "radio" at bounding box center [0, 0] width 0 height 0
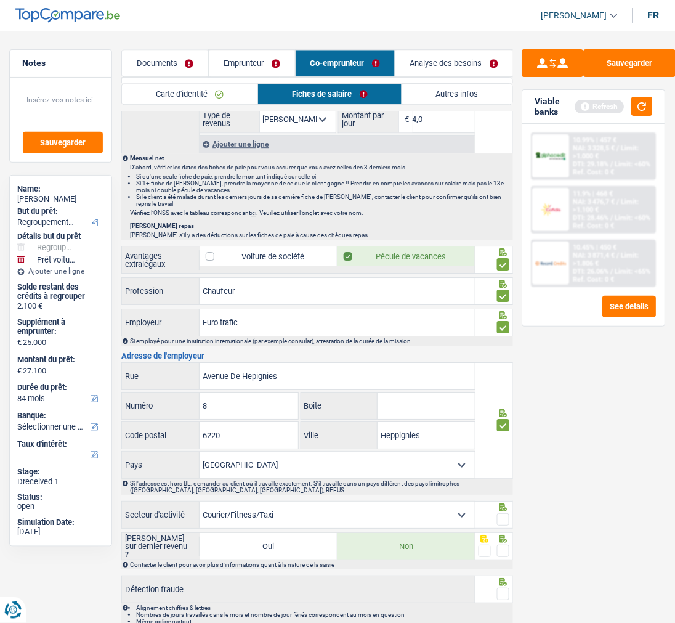
scroll to position [693, 0]
click at [504, 525] on span at bounding box center [503, 519] width 12 height 12
click at [0, 0] on input "radio" at bounding box center [0, 0] width 0 height 0
click at [434, 520] on select "Agriculture/Pêche Industrie Horeca Courier/Fitness/Taxi Construction Banques/As…" at bounding box center [337, 514] width 275 height 26
select select "smallCompanies"
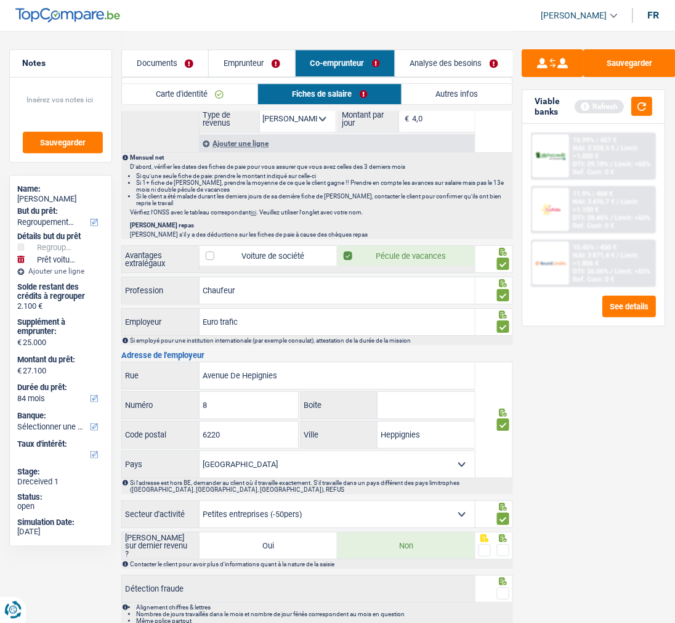
click at [200, 506] on select "Agriculture/Pêche Industrie Horeca Courier/Fitness/Taxi Construction Banques/As…" at bounding box center [337, 514] width 275 height 26
click at [499, 555] on span at bounding box center [503, 550] width 12 height 12
click at [0, 0] on input "radio" at bounding box center [0, 0] width 0 height 0
click at [501, 599] on span at bounding box center [503, 593] width 12 height 12
click at [0, 0] on input "radio" at bounding box center [0, 0] width 0 height 0
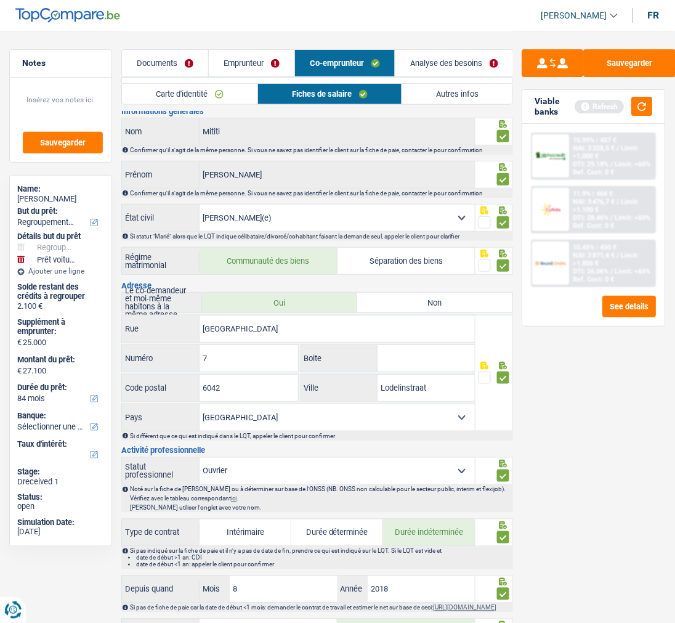
scroll to position [0, 0]
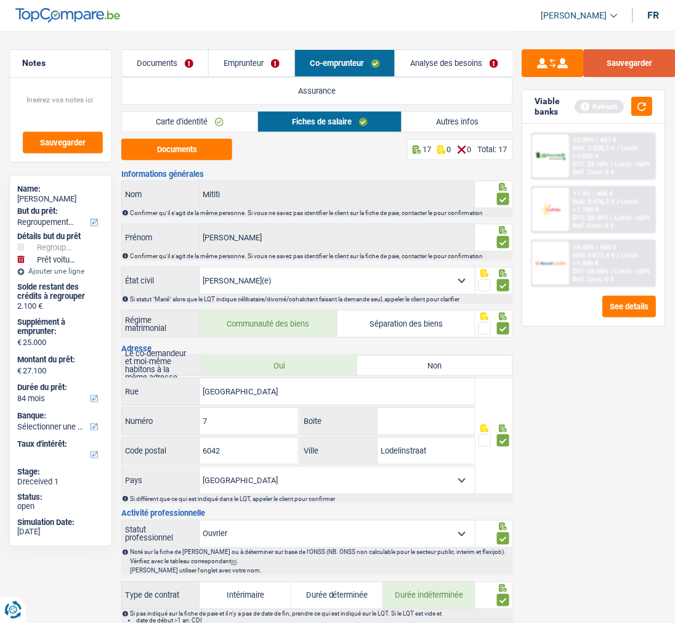
click at [628, 68] on button "Sauvegarder" at bounding box center [630, 63] width 92 height 28
click at [448, 60] on link "Analyse des besoins" at bounding box center [455, 63] width 118 height 26
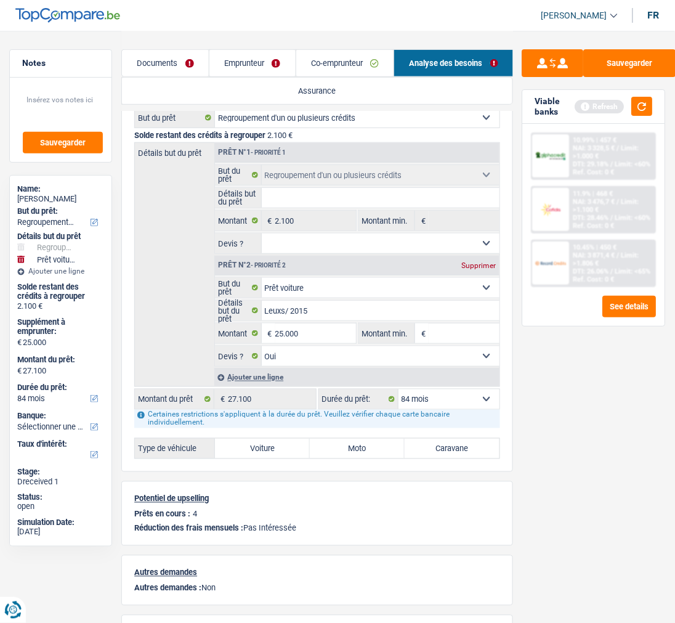
scroll to position [137, 0]
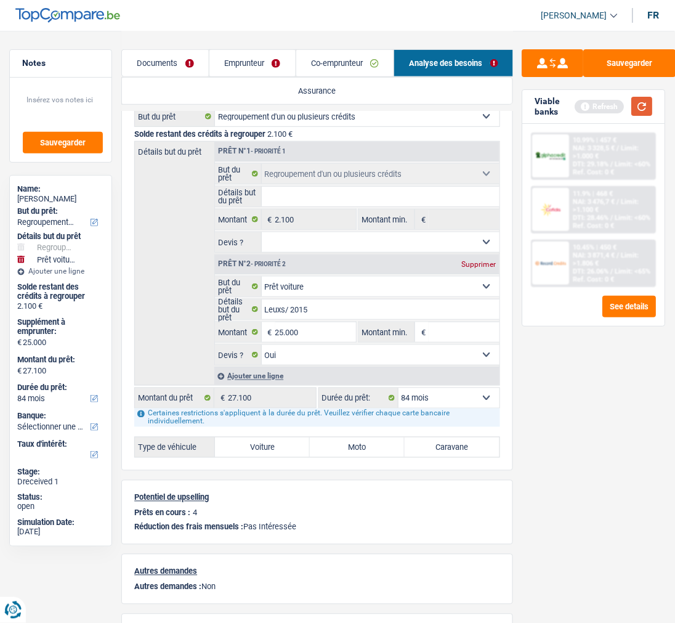
click at [628, 104] on button "button" at bounding box center [642, 106] width 21 height 19
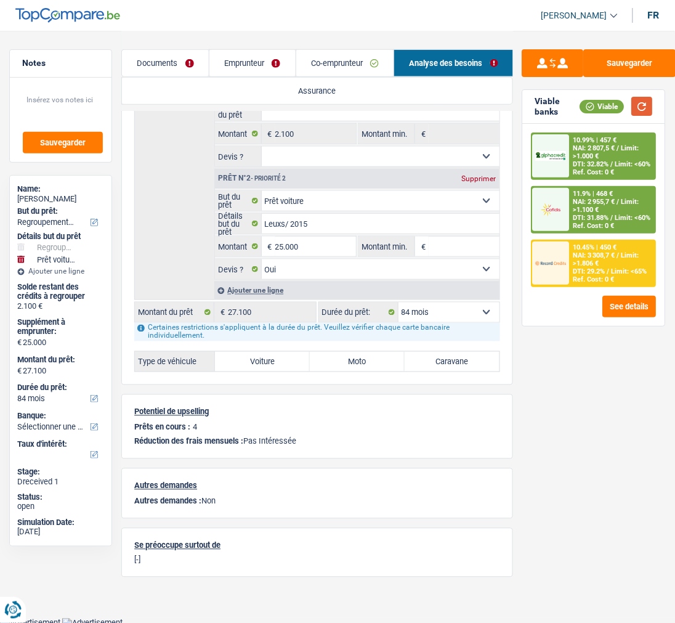
scroll to position [225, 0]
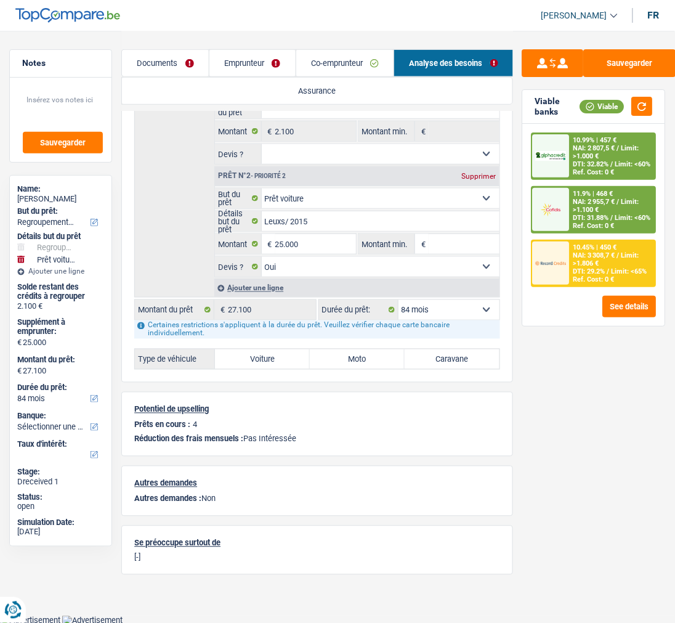
click at [274, 358] on label "Voiture" at bounding box center [262, 359] width 95 height 20
click at [274, 358] on input "Voiture" at bounding box center [262, 359] width 95 height 20
radio input "true"
select select "120"
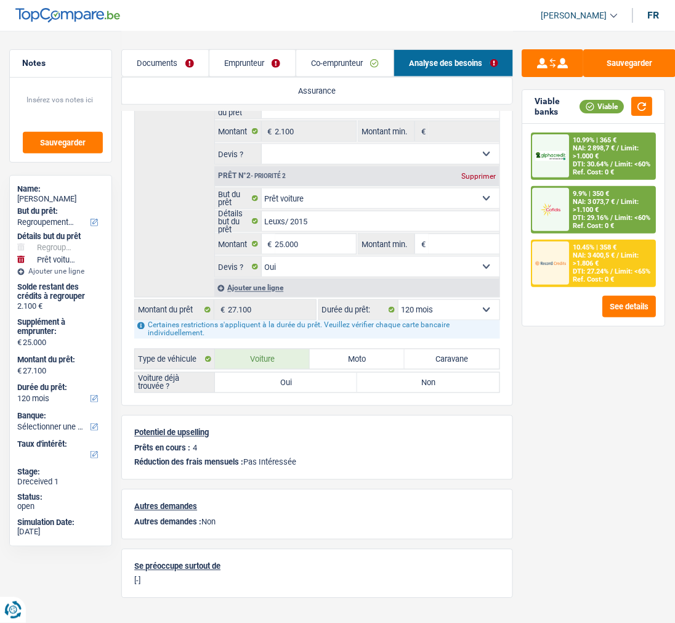
click at [182, 353] on label "Type de véhicule" at bounding box center [175, 359] width 80 height 20
click at [628, 241] on div "10.45% | 358 € NAI: 3 400,5 € / Limit: >1.806 € DTI: 27.24% / Limit: <65% Ref. …" at bounding box center [613, 263] width 86 height 45
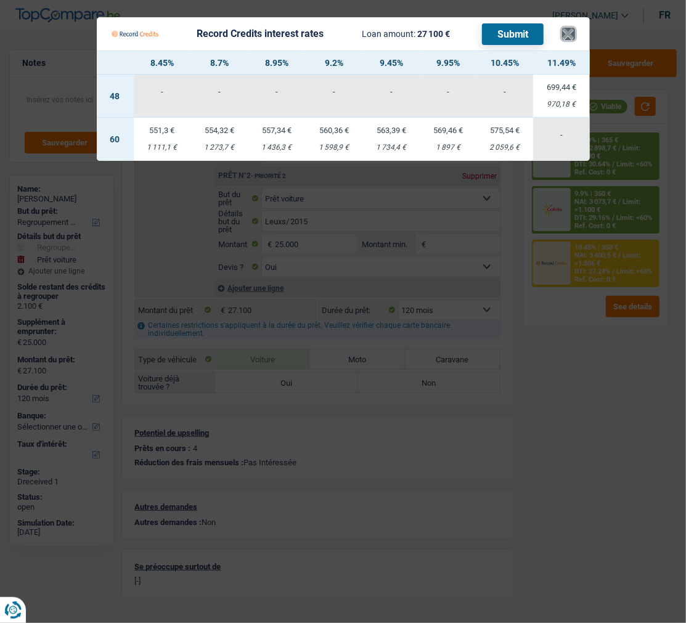
click at [573, 31] on button "×" at bounding box center [568, 34] width 13 height 12
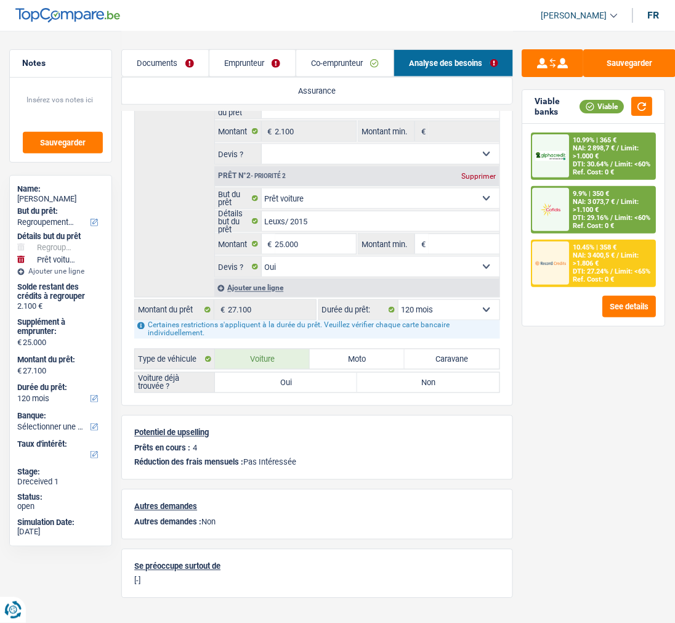
click at [479, 306] on select "12 mois 18 mois 24 mois 30 mois 36 mois 42 mois 48 mois 60 mois 72 mois 84 mois…" at bounding box center [449, 310] width 101 height 20
select select "84"
click at [399, 300] on select "12 mois 18 mois 24 mois 30 mois 36 mois 42 mois 48 mois 60 mois 72 mois 84 mois…" at bounding box center [449, 310] width 101 height 20
select select "84"
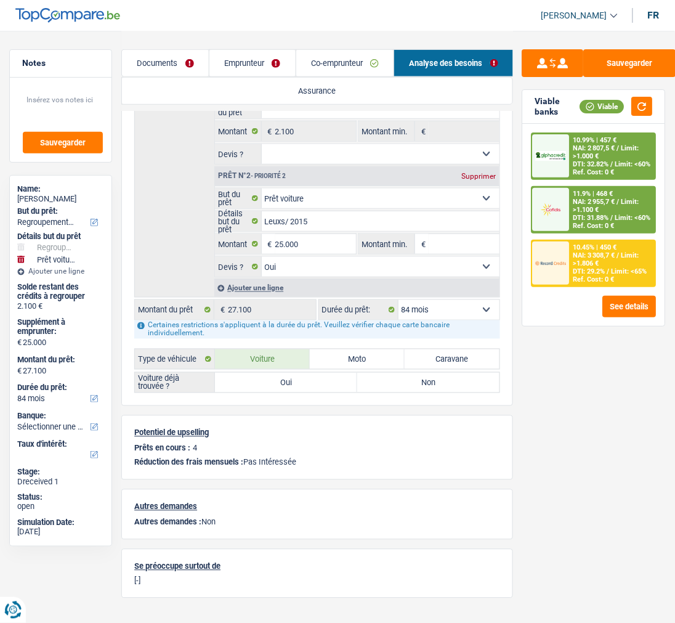
click at [581, 243] on div "10.45% | 450 €" at bounding box center [596, 247] width 44 height 8
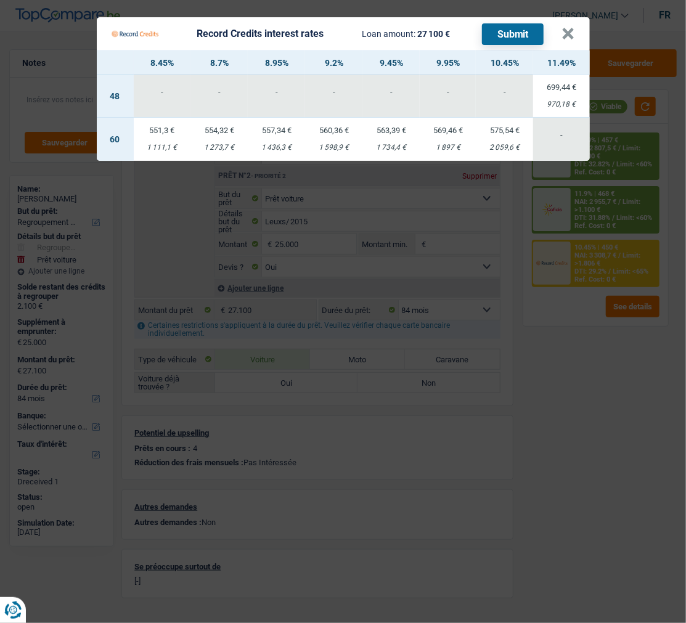
click at [391, 144] on div "1 734,4 €" at bounding box center [390, 148] width 57 height 8
select select "60"
select select "record credits"
type input "9,45"
select select "60"
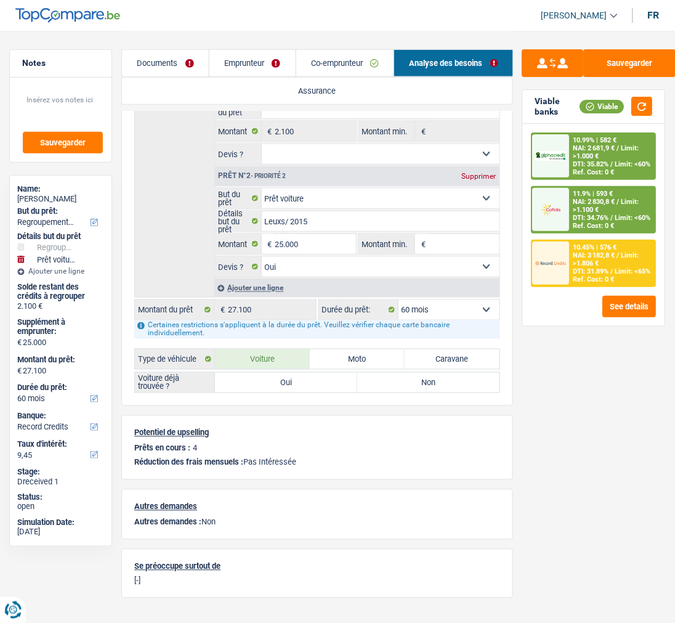
click at [624, 256] on div "10.45% | 576 € NAI: 3 182,8 € / Limit: >1.806 € DTI: 31.89% / Limit: <65% Ref. …" at bounding box center [613, 263] width 86 height 45
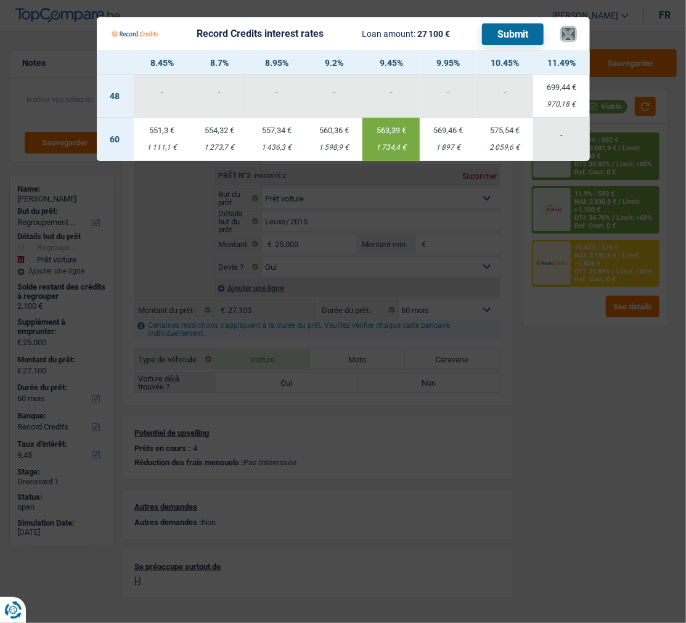
click at [571, 28] on button "×" at bounding box center [568, 34] width 13 height 12
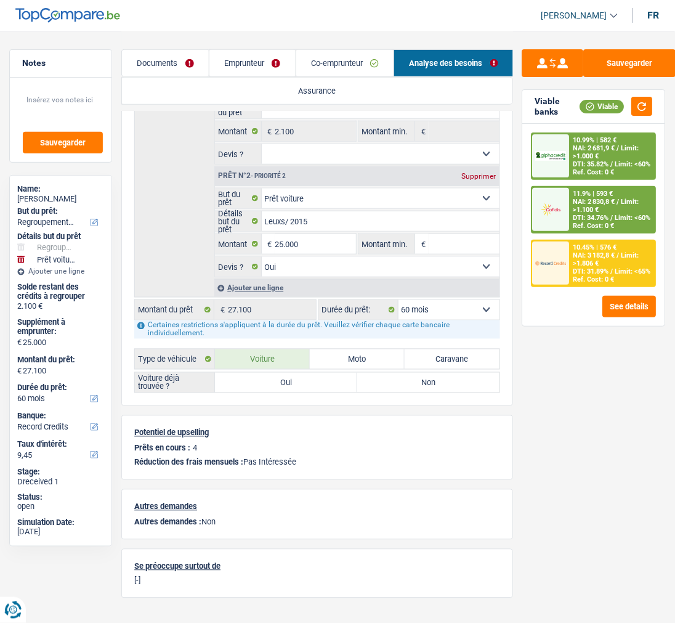
click at [469, 312] on select "12 mois 18 mois 24 mois 30 mois 36 mois 42 mois 48 mois 60 mois 72 mois 84 mois…" at bounding box center [449, 310] width 101 height 20
select select "84"
click at [399, 300] on select "12 mois 18 mois 24 mois 30 mois 36 mois 42 mois 48 mois 60 mois 72 mois 84 mois…" at bounding box center [449, 310] width 101 height 20
select select "84"
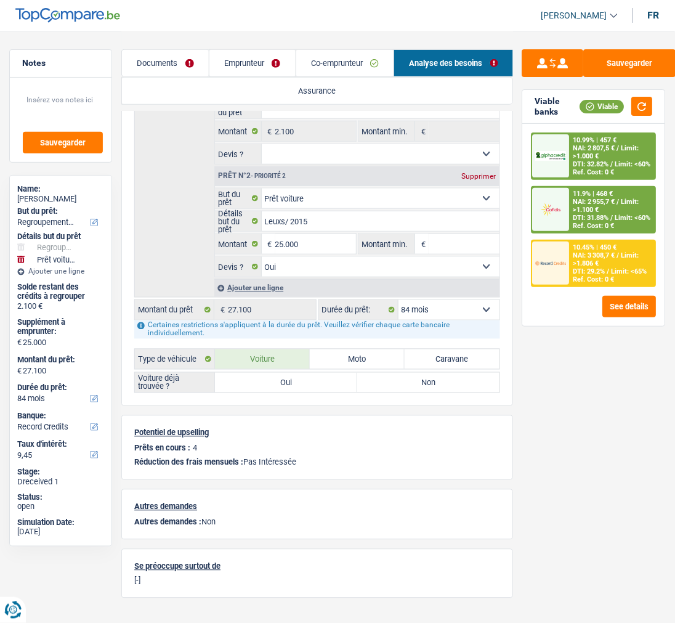
click at [578, 267] on span "DTI: 29.2%" at bounding box center [590, 271] width 32 height 8
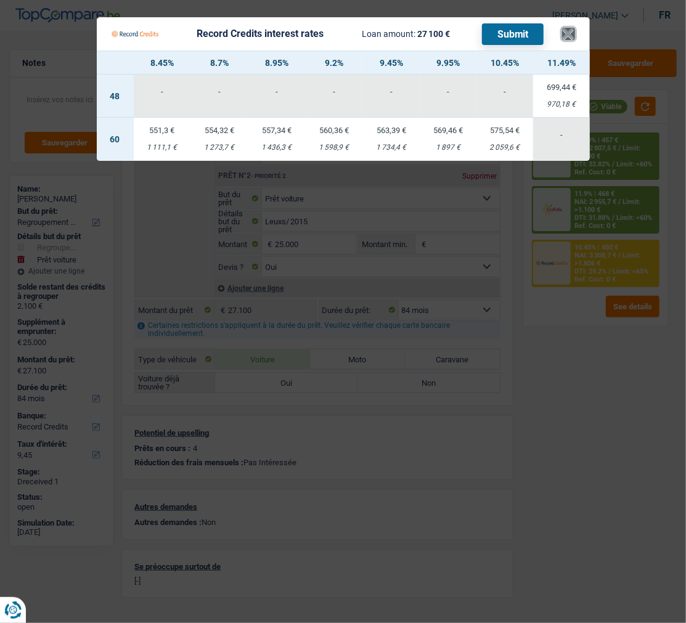
click at [575, 28] on button "×" at bounding box center [568, 34] width 13 height 12
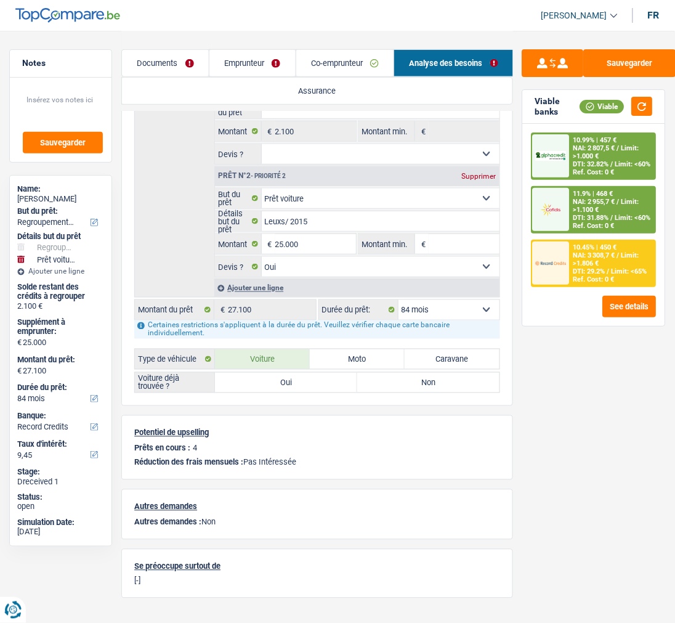
click at [452, 303] on select "12 mois 18 mois 24 mois 30 mois 36 mois 42 mois 48 mois 60 mois 72 mois 84 mois…" at bounding box center [449, 310] width 101 height 20
click at [399, 300] on select "12 mois 18 mois 24 mois 30 mois 36 mois 42 mois 48 mois 60 mois 72 mois 84 mois…" at bounding box center [449, 310] width 101 height 20
click at [585, 267] on span "DTI: 29.2%" at bounding box center [590, 271] width 32 height 8
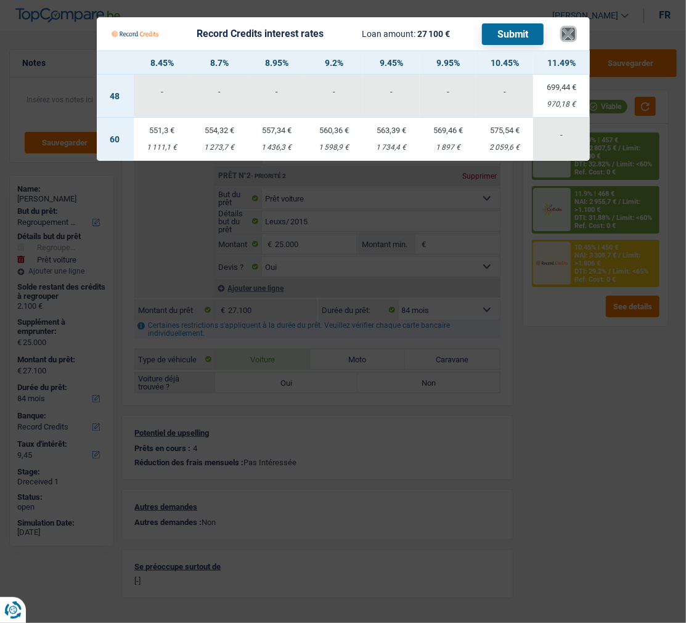
click at [575, 28] on button "×" at bounding box center [568, 34] width 13 height 12
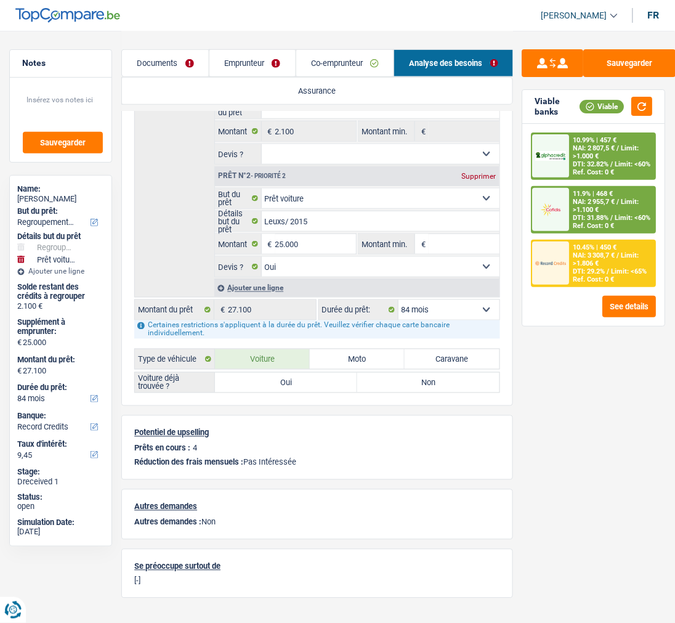
click at [475, 306] on select "12 mois 18 mois 24 mois 30 mois 36 mois 42 mois 48 mois 60 mois 72 mois 84 mois…" at bounding box center [449, 310] width 101 height 20
select select "96"
click at [399, 300] on select "12 mois 18 mois 24 mois 30 mois 36 mois 42 mois 48 mois 60 mois 72 mois 84 mois…" at bounding box center [449, 310] width 101 height 20
select select "96"
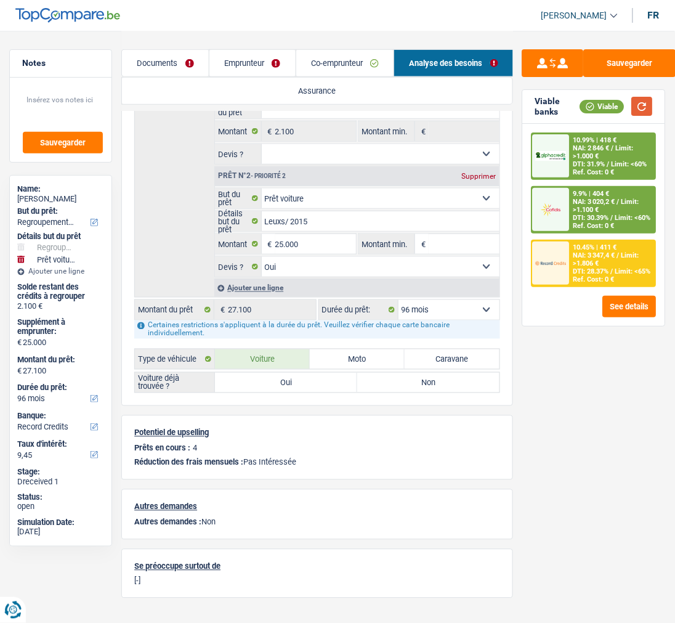
click at [628, 107] on button "button" at bounding box center [642, 106] width 21 height 19
click at [574, 267] on span "DTI: 28.37%" at bounding box center [592, 271] width 36 height 8
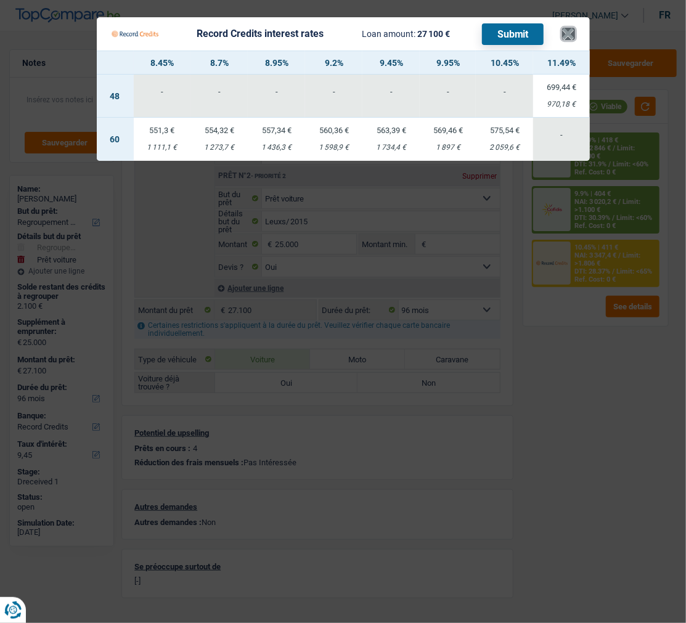
click at [574, 28] on button "×" at bounding box center [568, 34] width 13 height 12
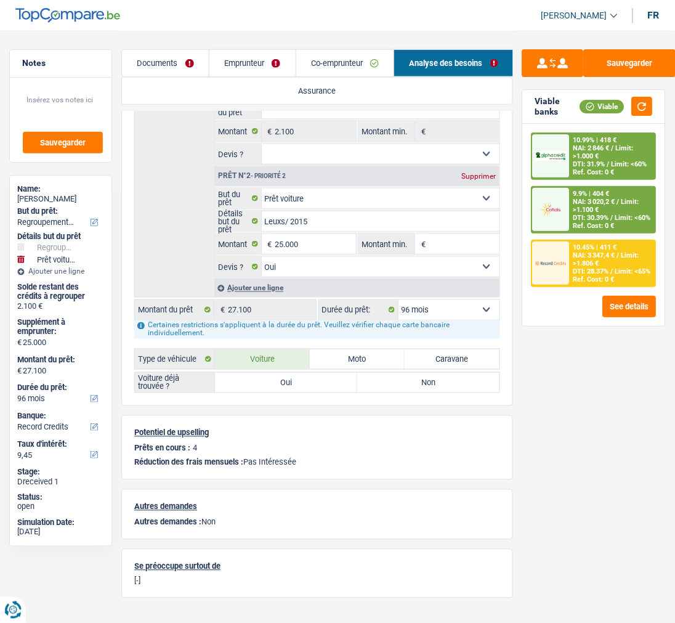
click at [429, 308] on select "12 mois 18 mois 24 mois 30 mois 36 mois 42 mois 48 mois 60 mois 72 mois 84 mois…" at bounding box center [449, 310] width 101 height 20
select select "120"
click at [399, 300] on select "12 mois 18 mois 24 mois 30 mois 36 mois 42 mois 48 mois 60 mois 72 mois 84 mois…" at bounding box center [449, 310] width 101 height 20
select select "120"
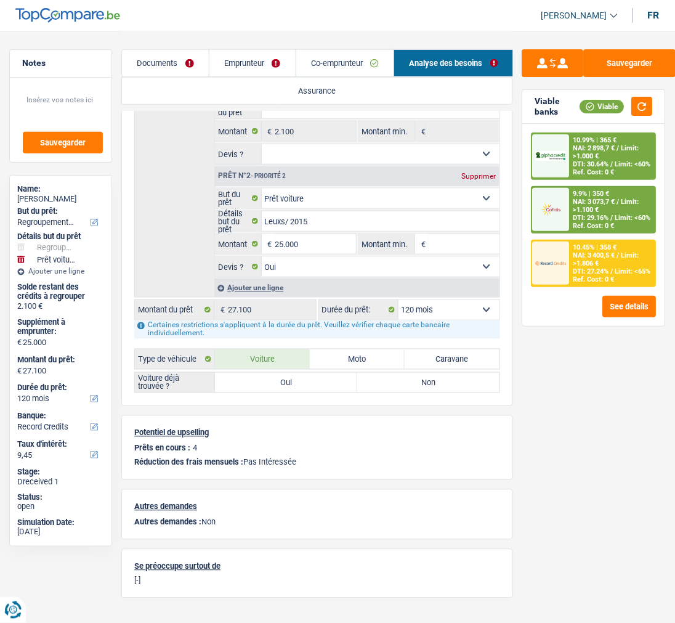
click at [581, 243] on div "10.45% | 358 €" at bounding box center [596, 247] width 44 height 8
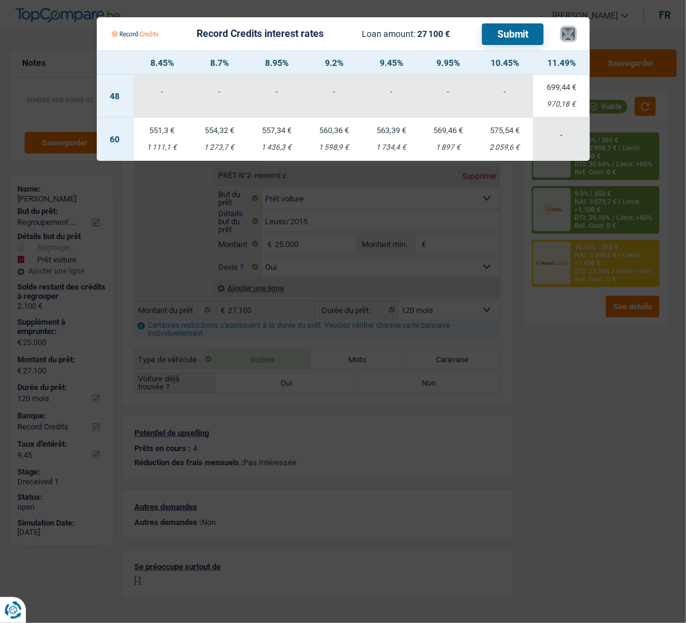
click at [575, 28] on button "×" at bounding box center [568, 34] width 13 height 12
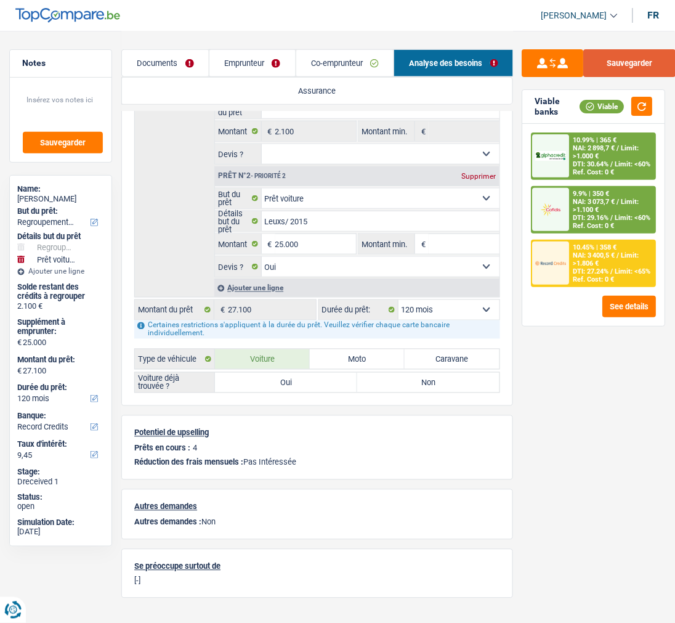
click at [621, 62] on button "Sauvegarder" at bounding box center [630, 63] width 92 height 28
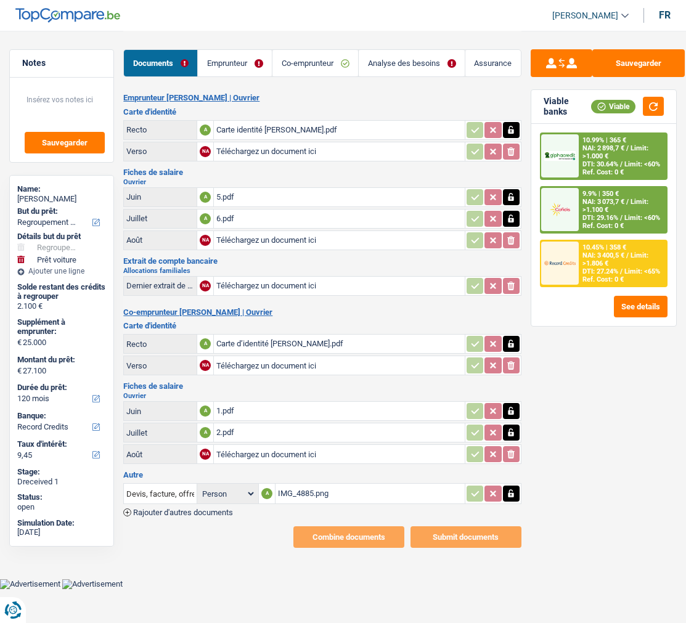
select select "refinancing"
select select "car"
select select "120"
select select "record credits"
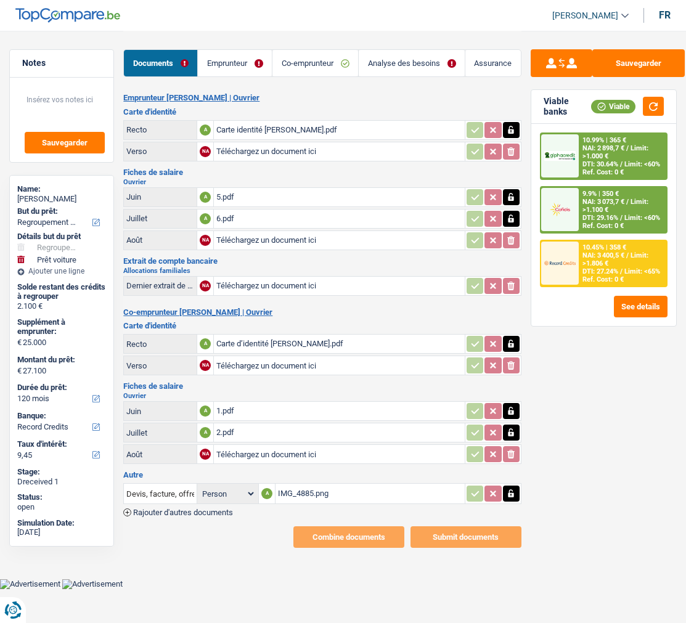
select select "120"
select select "84"
select select "refinancing"
select select "car"
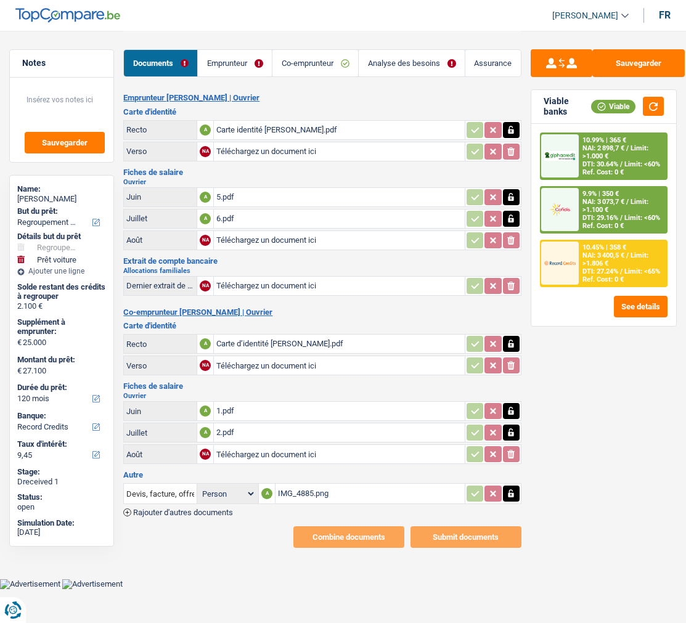
select select "yes"
select select "120"
click at [444, 56] on link "Analyse des besoins" at bounding box center [412, 63] width 106 height 26
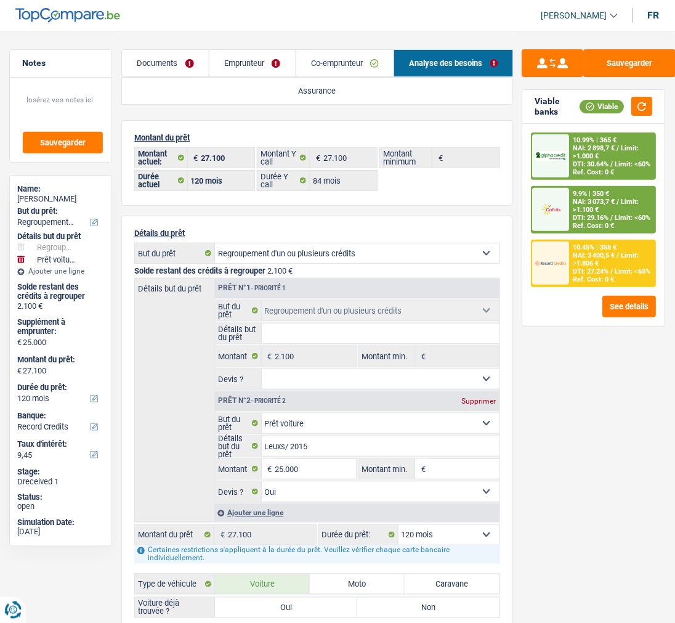
click at [582, 251] on span "NAI: 3 400,5 €" at bounding box center [595, 255] width 42 height 8
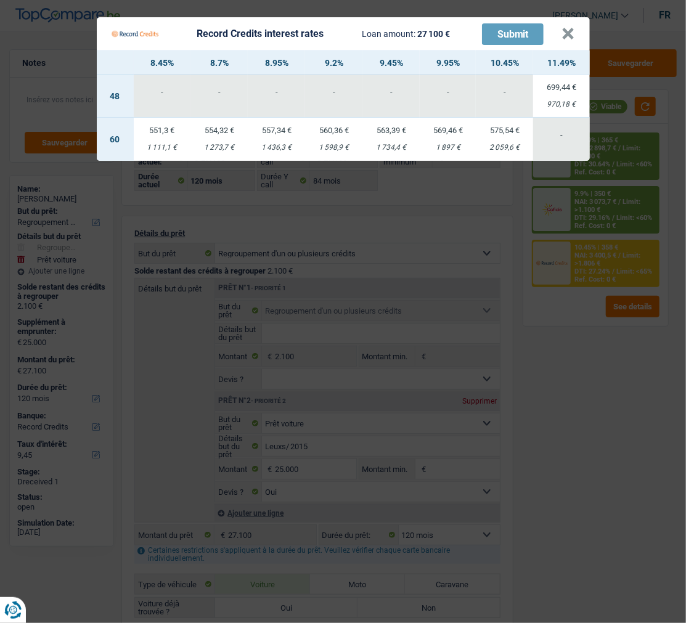
click at [390, 130] on td "563,39 € 1 734,4 €" at bounding box center [390, 139] width 57 height 43
select select "60"
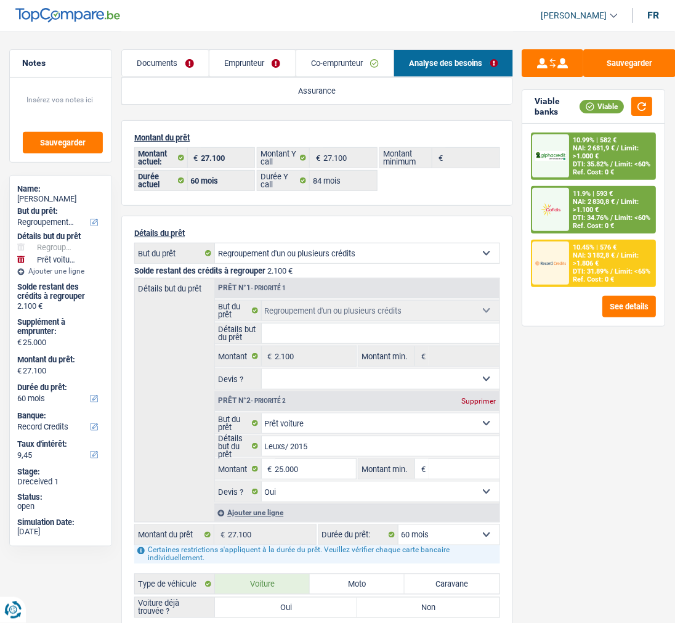
click at [616, 267] on span "Limit: <65%" at bounding box center [634, 271] width 36 height 8
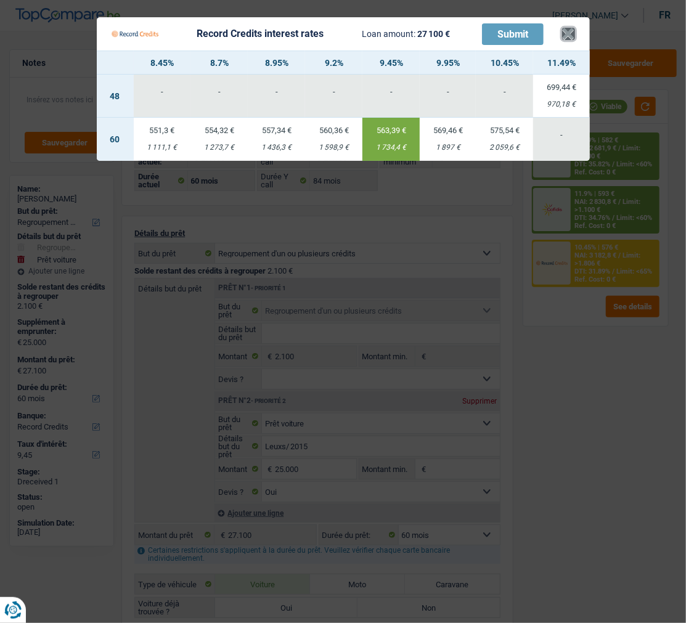
click at [569, 28] on button "×" at bounding box center [568, 34] width 13 height 12
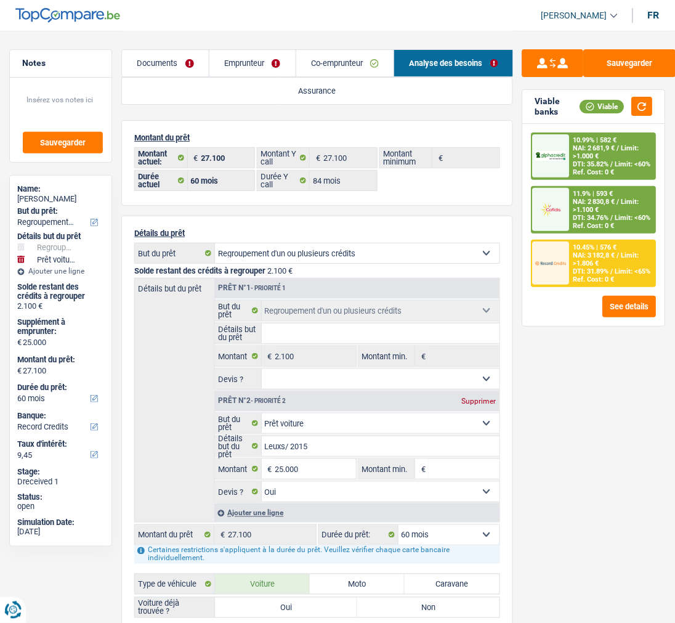
click at [598, 214] on span "DTI: 34.76%" at bounding box center [592, 218] width 36 height 8
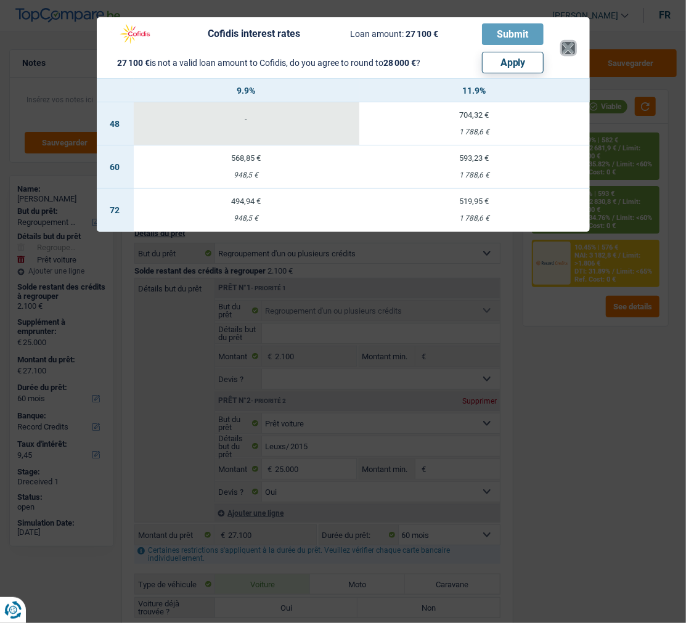
click at [566, 42] on button "×" at bounding box center [568, 48] width 13 height 12
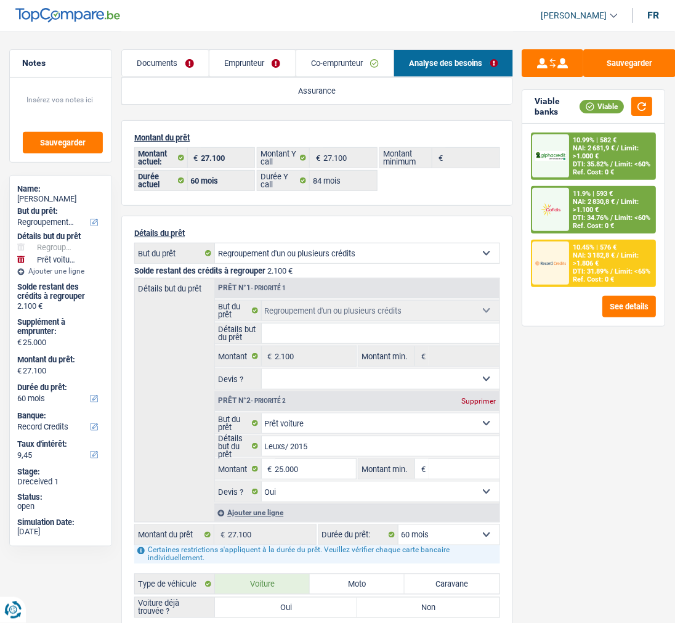
click at [594, 267] on span "DTI: 31.89%" at bounding box center [592, 271] width 36 height 8
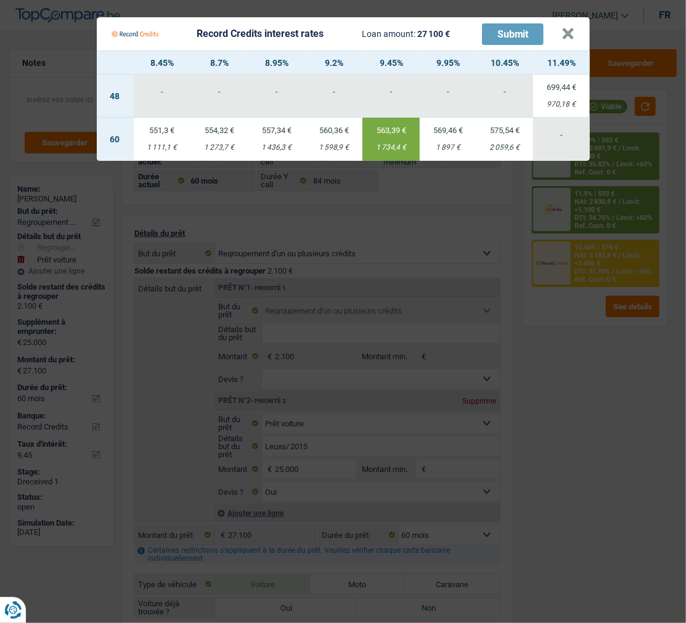
click at [456, 144] on div "1 897 €" at bounding box center [448, 148] width 56 height 8
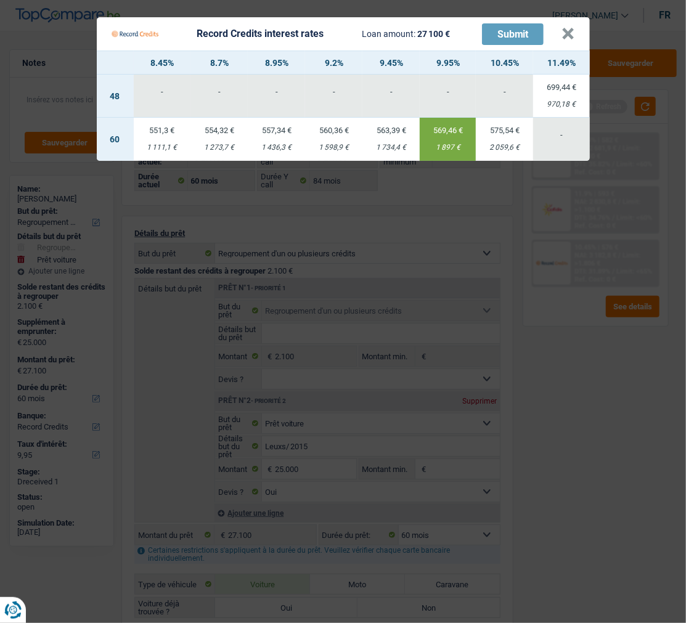
click at [402, 127] on div "563,39 €" at bounding box center [390, 130] width 57 height 8
type input "9,45"
click at [394, 144] on div "1 734,4 €" at bounding box center [390, 148] width 57 height 8
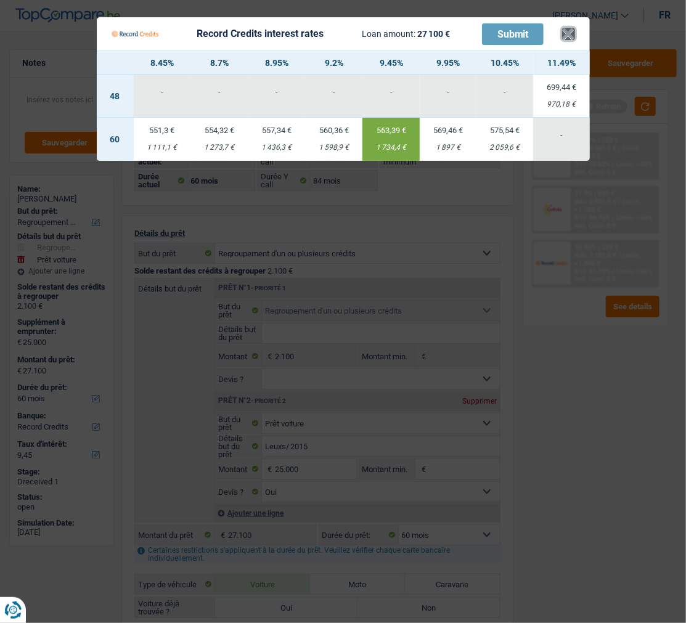
click at [569, 28] on button "×" at bounding box center [568, 34] width 13 height 12
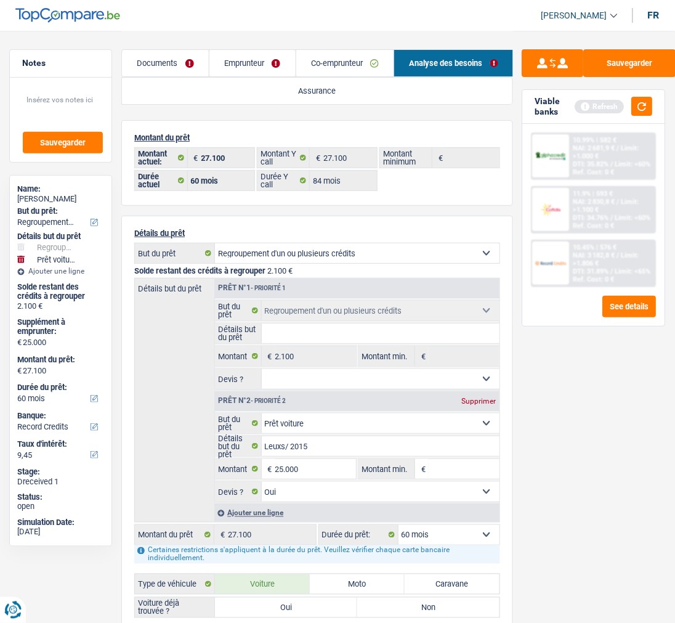
click at [277, 71] on link "Emprunteur" at bounding box center [252, 63] width 86 height 26
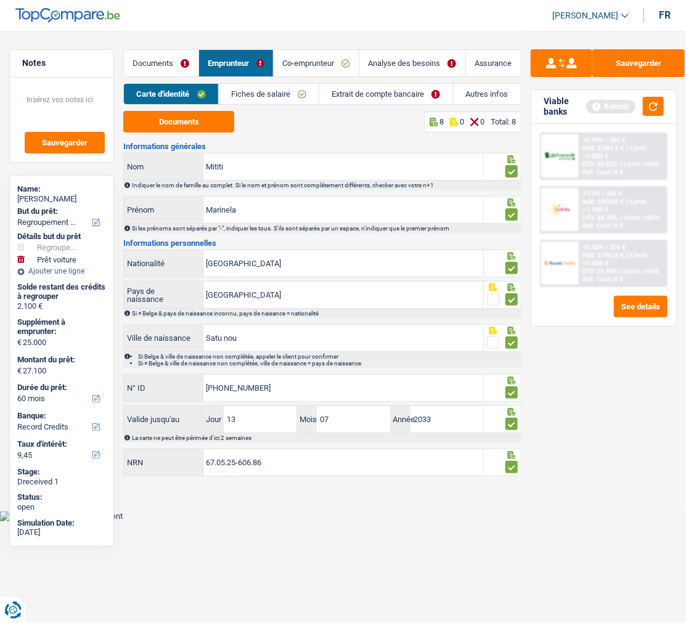
click at [394, 104] on link "Extrait de compte bancaire" at bounding box center [385, 94] width 133 height 20
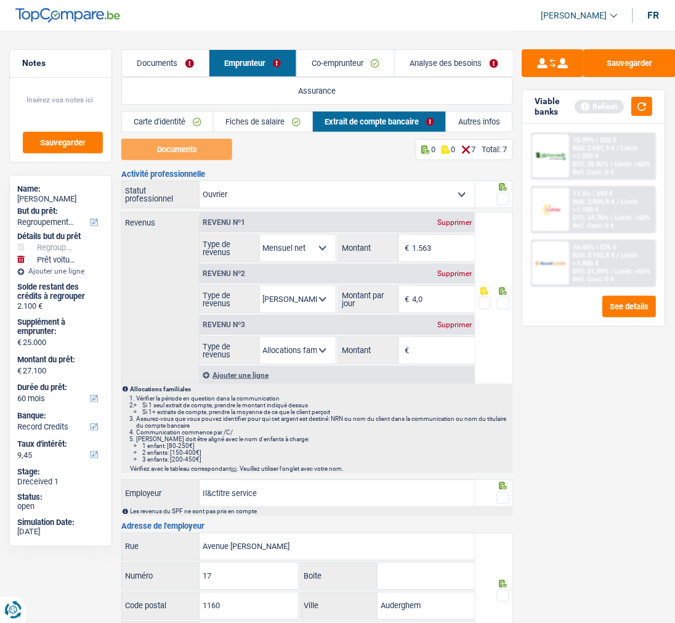
click at [459, 322] on div "Supprimer" at bounding box center [454, 324] width 41 height 7
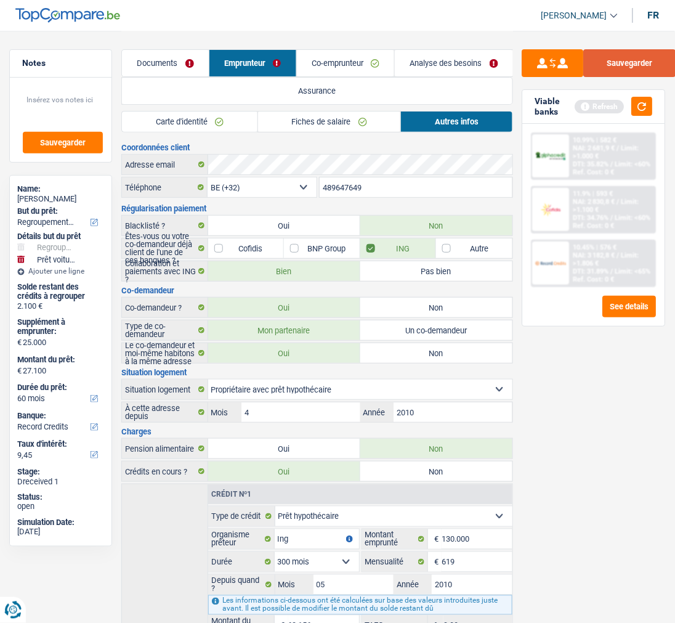
click at [633, 67] on button "Sauvegarder" at bounding box center [630, 63] width 92 height 28
click at [415, 57] on link "Analyse des besoins" at bounding box center [454, 63] width 118 height 26
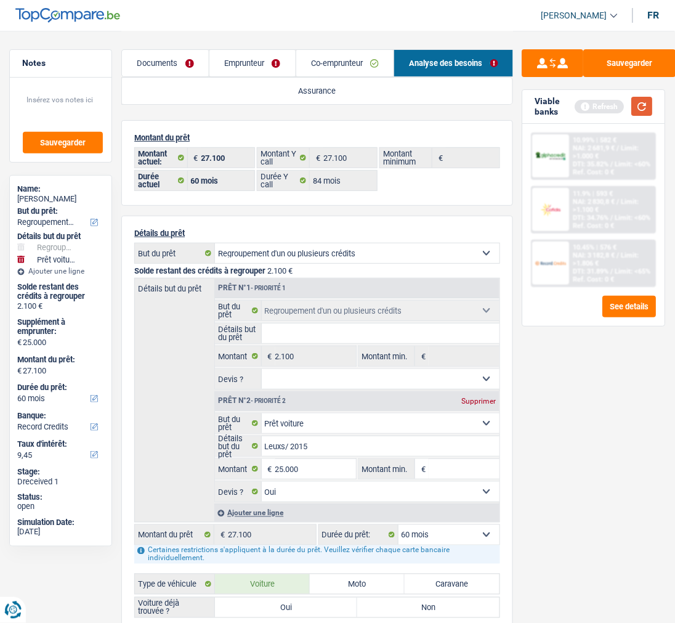
click at [644, 102] on button "button" at bounding box center [642, 106] width 21 height 19
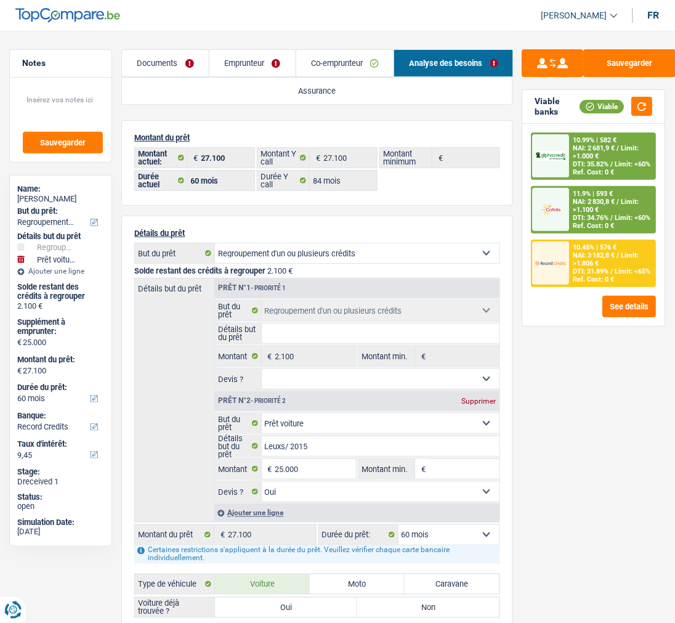
click at [486, 530] on select "12 mois 18 mois 24 mois 30 mois 36 mois 42 mois 48 mois 60 mois 72 mois 84 mois…" at bounding box center [449, 535] width 101 height 20
select select "120"
click at [399, 525] on select "12 mois 18 mois 24 mois 30 mois 36 mois 42 mois 48 mois 60 mois 72 mois 84 mois…" at bounding box center [449, 535] width 101 height 20
select select "120"
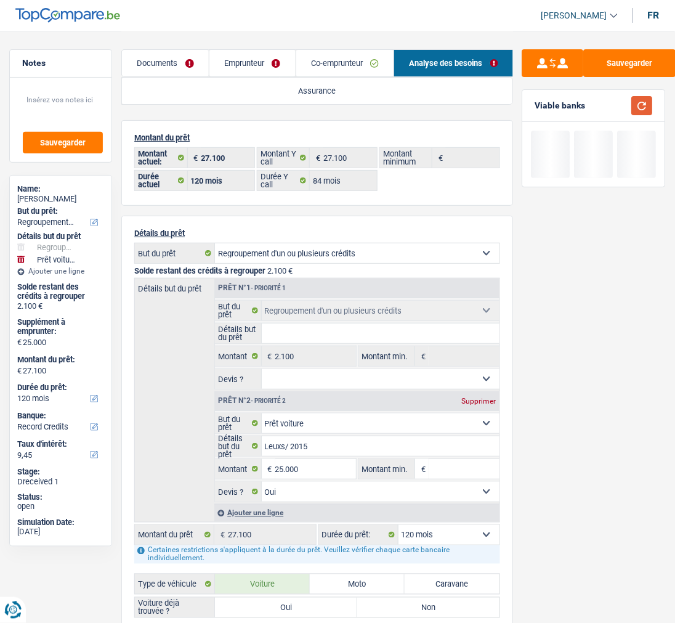
click at [643, 102] on button "button" at bounding box center [642, 105] width 21 height 19
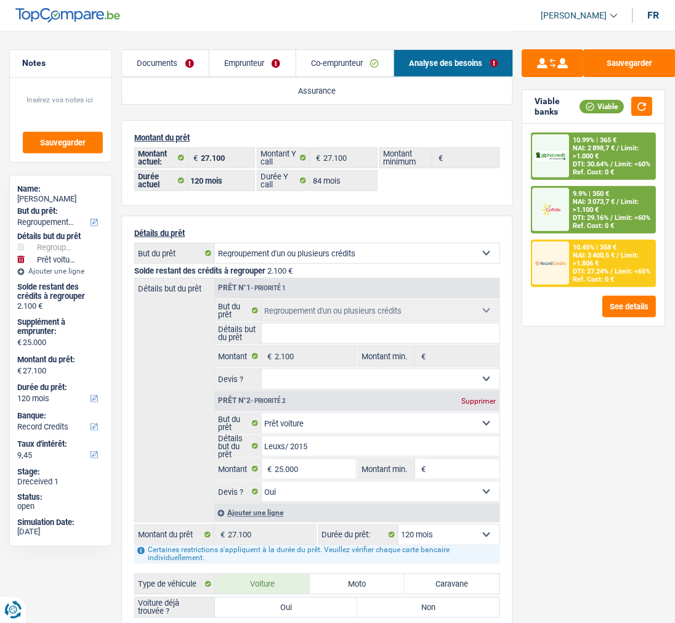
click at [591, 275] on div "Ref. Cost: 0 €" at bounding box center [594, 279] width 41 height 8
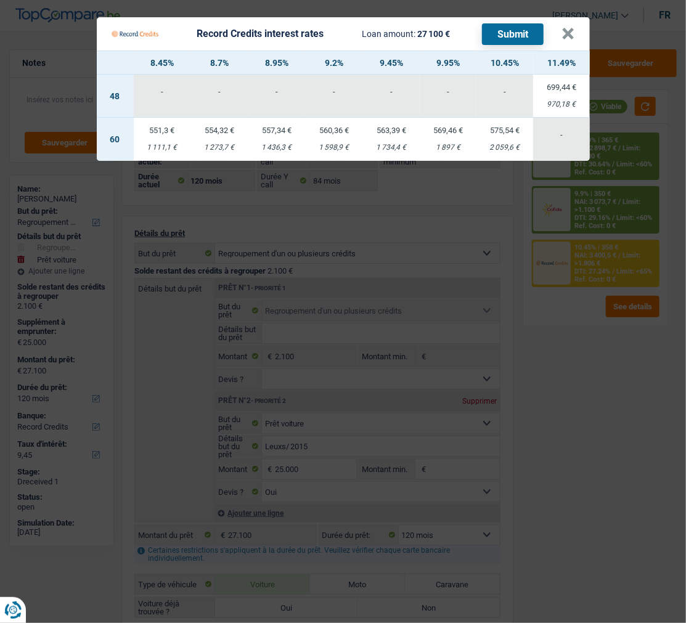
click at [440, 131] on td "569,46 € 1 897 €" at bounding box center [448, 139] width 56 height 43
select select "60"
type input "9,95"
select select "60"
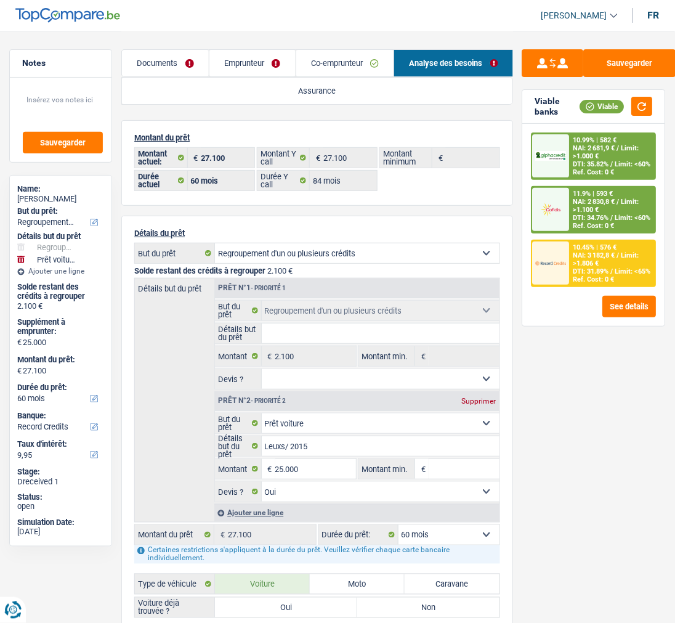
click at [622, 268] on div "10.45% | 576 € NAI: 3 182,8 € / Limit: >1.806 € DTI: 31.89% / Limit: <65% Ref. …" at bounding box center [613, 263] width 86 height 45
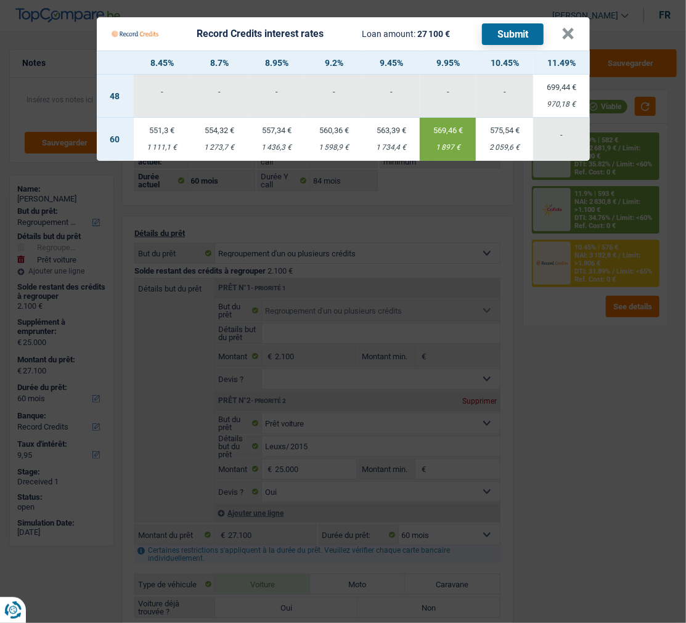
click at [526, 23] on button "Submit" at bounding box center [513, 34] width 62 height 22
click at [567, 28] on button "×" at bounding box center [568, 34] width 13 height 12
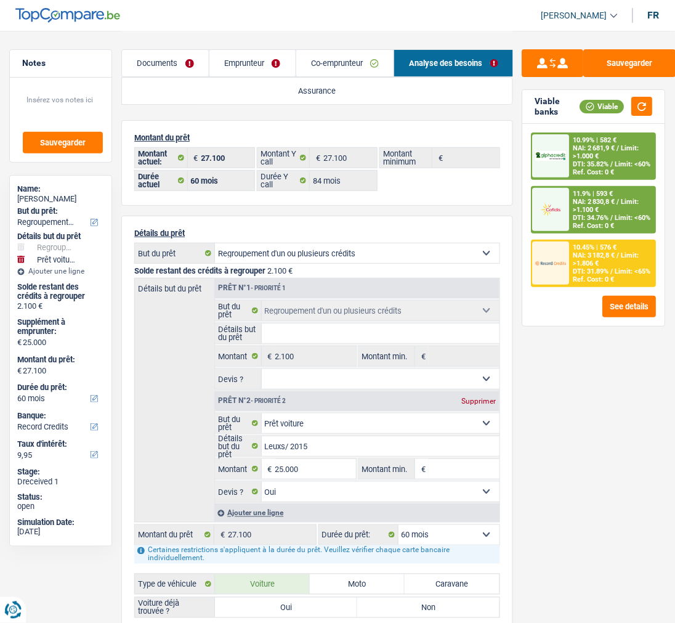
click at [612, 200] on span "Limit: >1.100 €" at bounding box center [607, 206] width 66 height 16
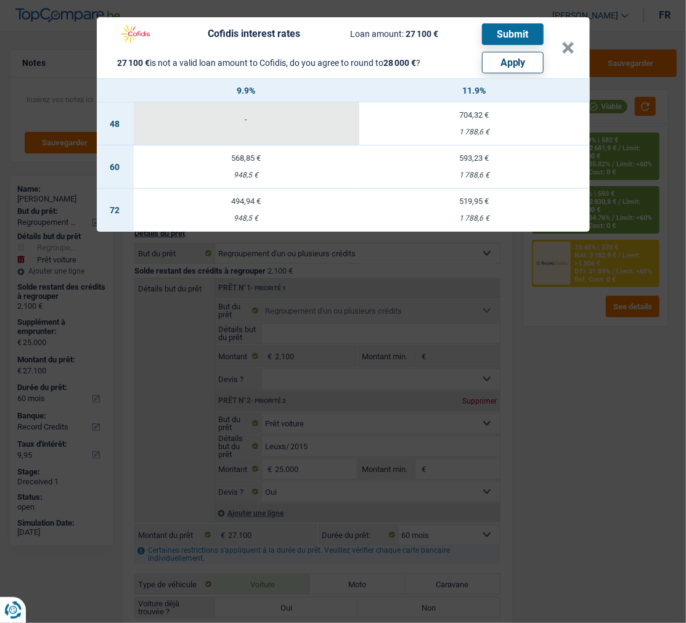
click at [518, 52] on button "Apply" at bounding box center [513, 63] width 62 height 22
type input "25.900"
type input "28.000"
select select "120"
type input "28.000"
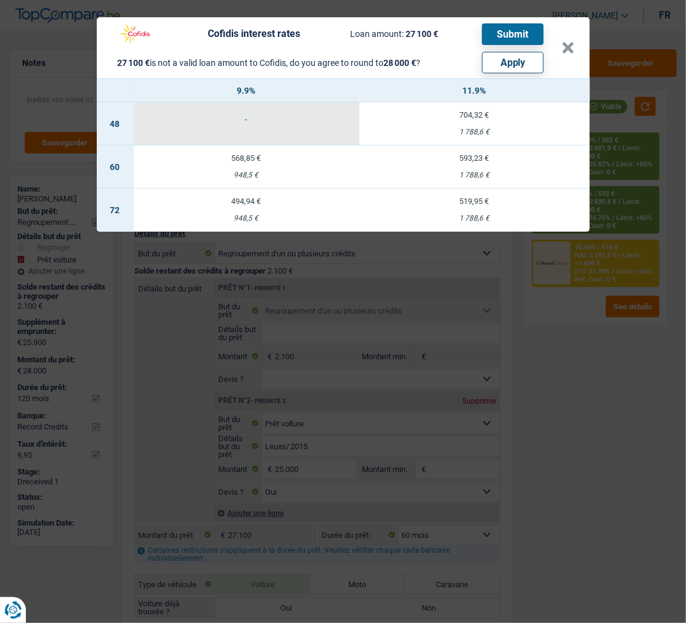
select select "120"
type input "28.000"
select select "120"
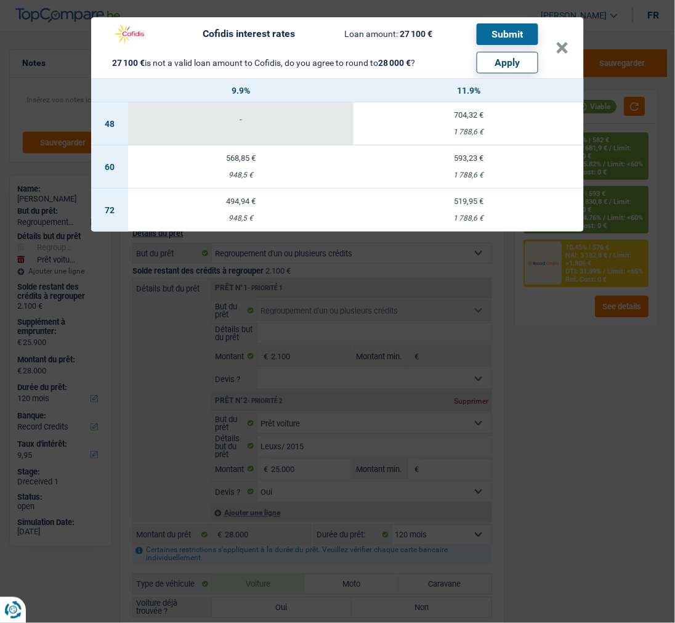
select select "other"
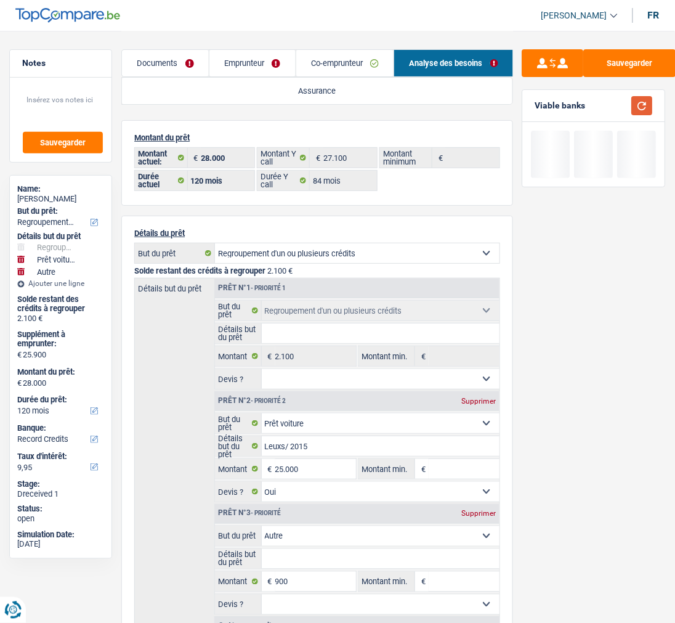
click at [645, 99] on button "button" at bounding box center [642, 105] width 21 height 19
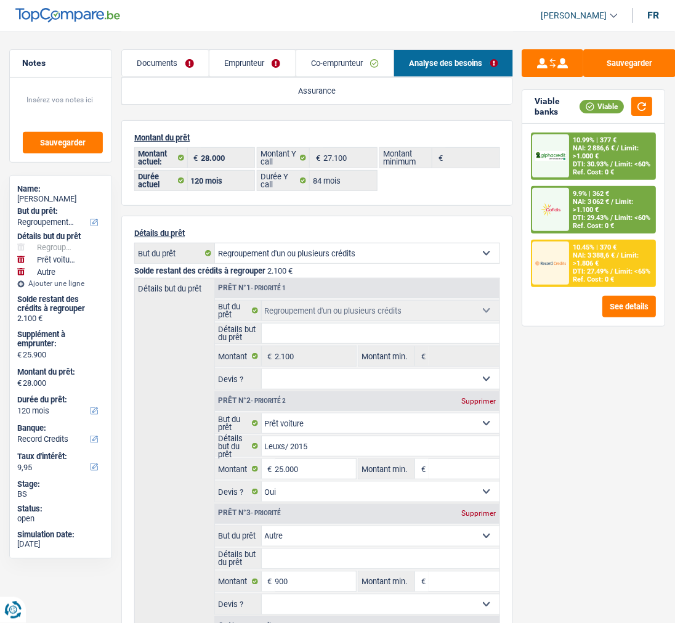
click at [600, 187] on div "9.9% | 362 € NAI: 3 062 € / Limit: >1.100 € DTI: 29.43% / Limit: <60% Ref. Cost…" at bounding box center [613, 209] width 86 height 45
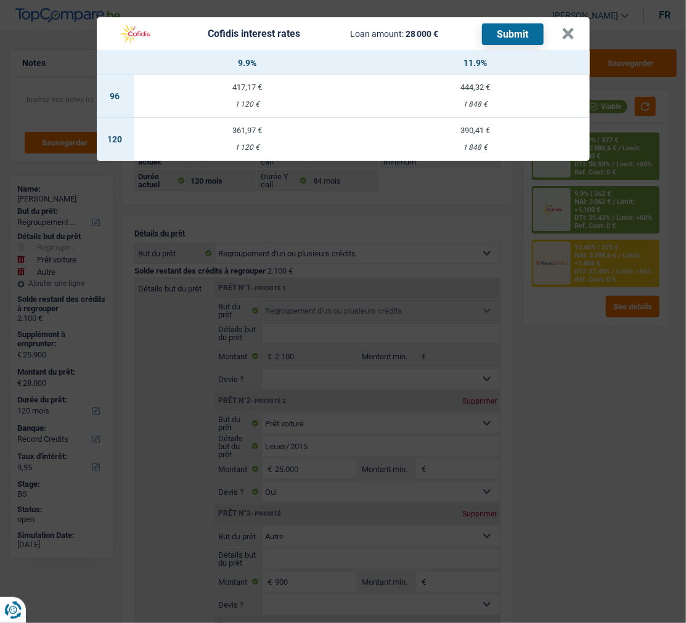
click at [244, 126] on div "361,97 €" at bounding box center [248, 130] width 228 height 8
select select "cofidis"
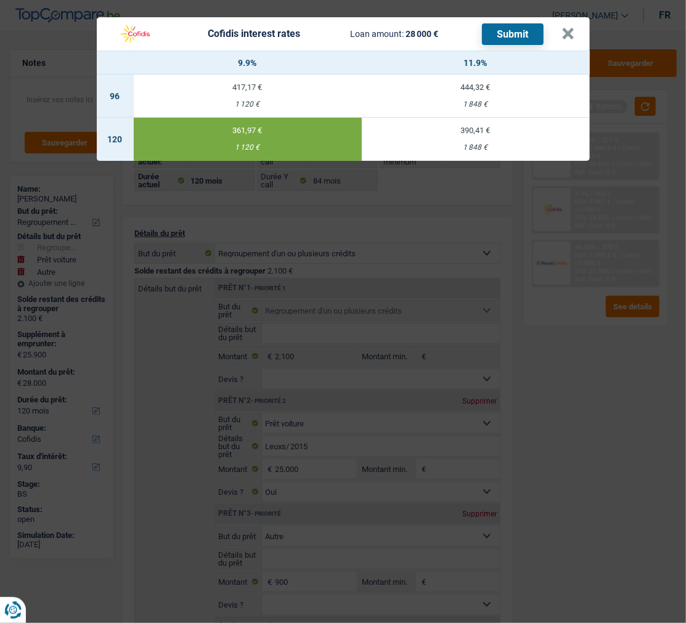
click at [500, 126] on div "390,41 €" at bounding box center [476, 130] width 228 height 8
type input "11,90"
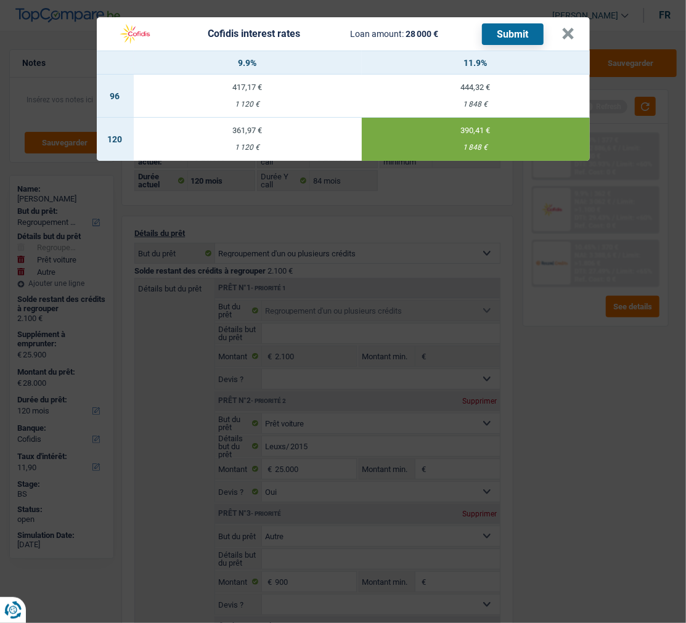
click at [527, 27] on button "Submit" at bounding box center [513, 34] width 62 height 22
click at [575, 29] on button "×" at bounding box center [568, 34] width 13 height 12
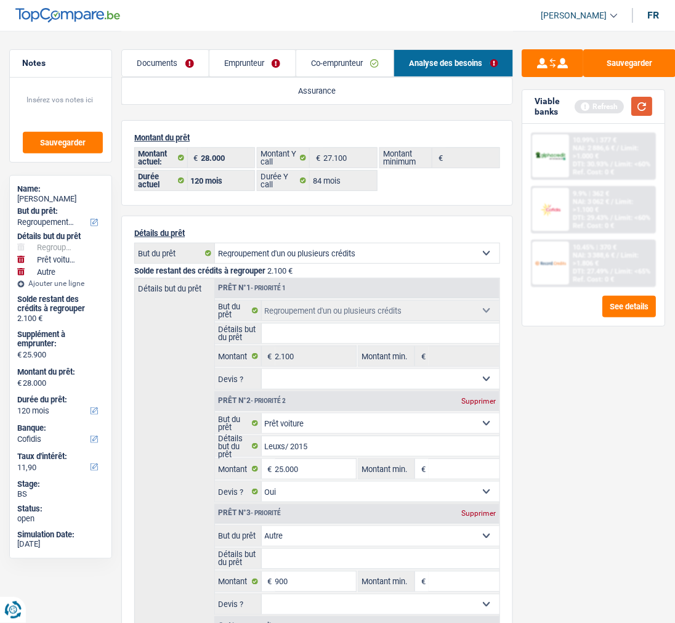
click at [646, 110] on button "button" at bounding box center [642, 106] width 21 height 19
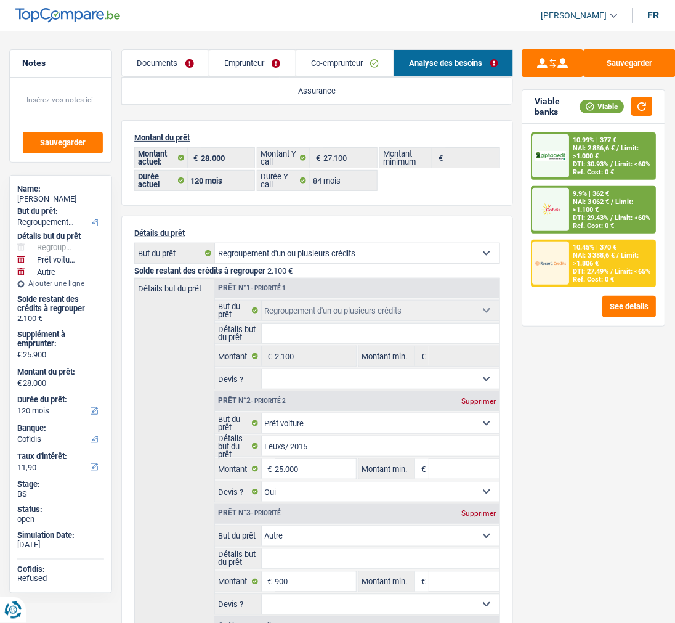
click at [619, 154] on div "10.99% | 377 € NAI: 2 886,6 € / Limit: >1.000 € DTI: 30.93% / Limit: <60% Ref. …" at bounding box center [613, 156] width 86 height 45
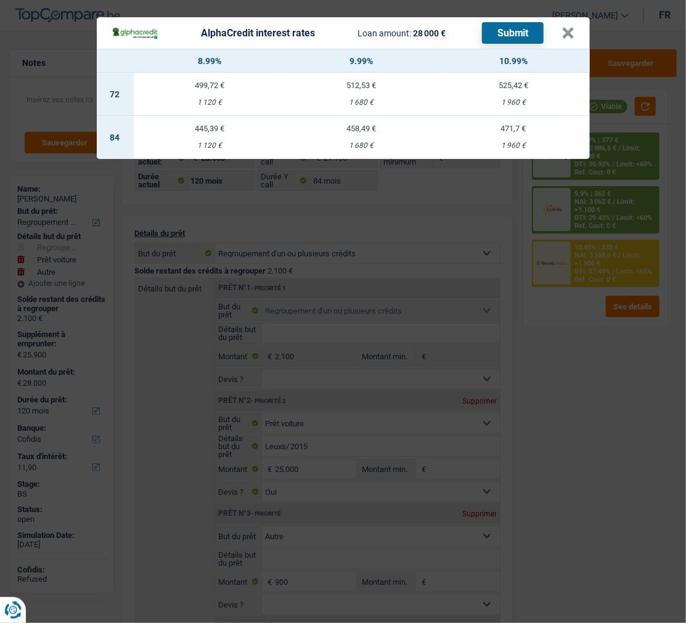
click at [386, 132] on td "458,49 € 1 680 €" at bounding box center [361, 137] width 152 height 43
select select "84"
select select "alphacredit"
type input "9,99"
select select "84"
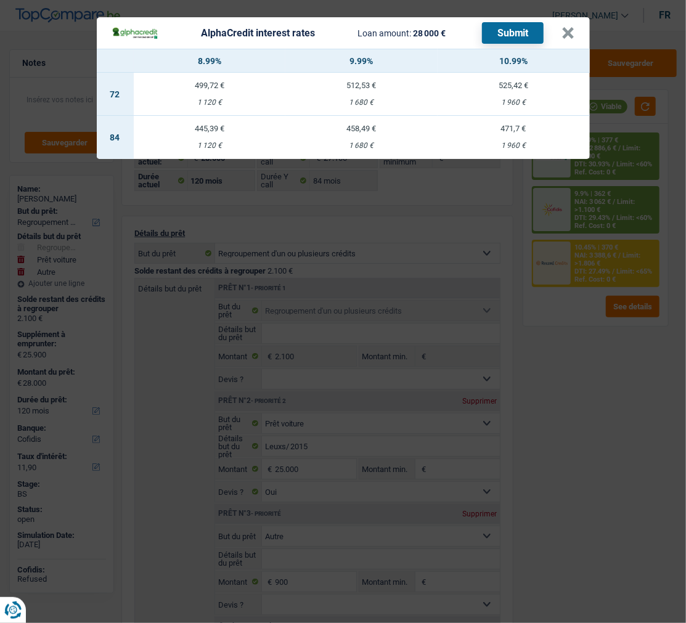
select select "84"
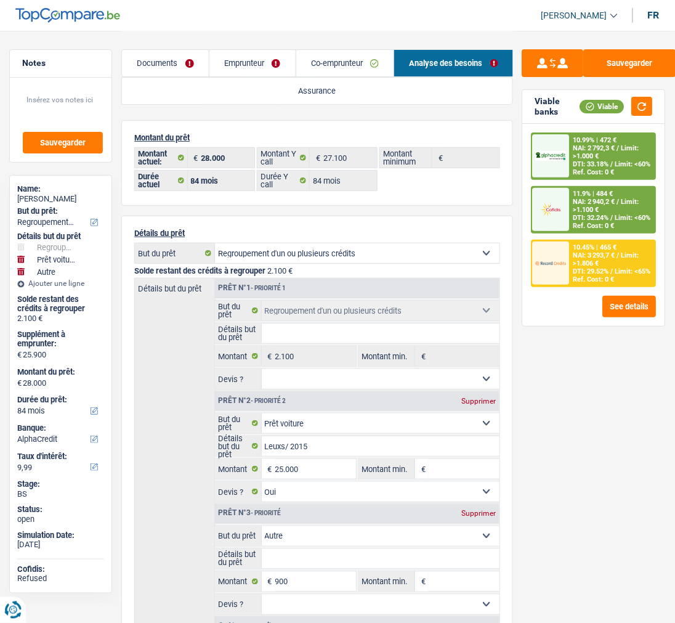
click at [617, 195] on div "11.9% | 484 € NAI: 2 940,2 € / Limit: >1.100 € DTI: 32.24% / Limit: <60% Ref. C…" at bounding box center [613, 209] width 86 height 45
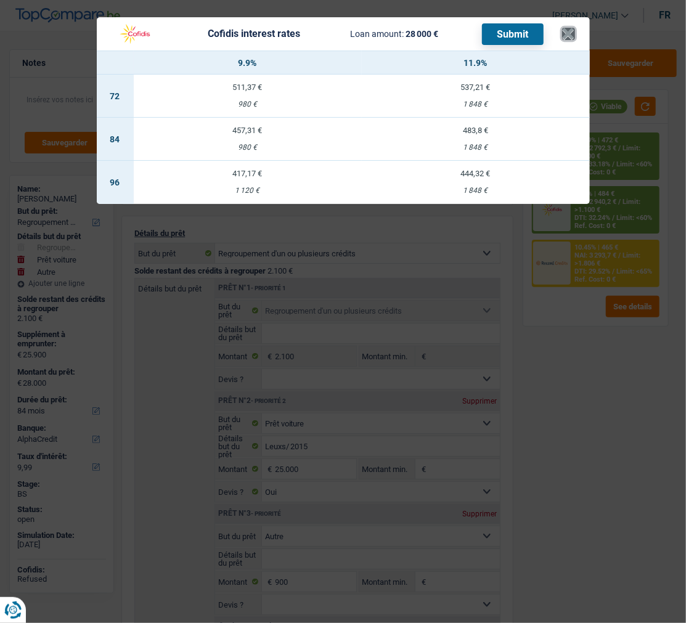
click at [575, 28] on button "×" at bounding box center [568, 34] width 13 height 12
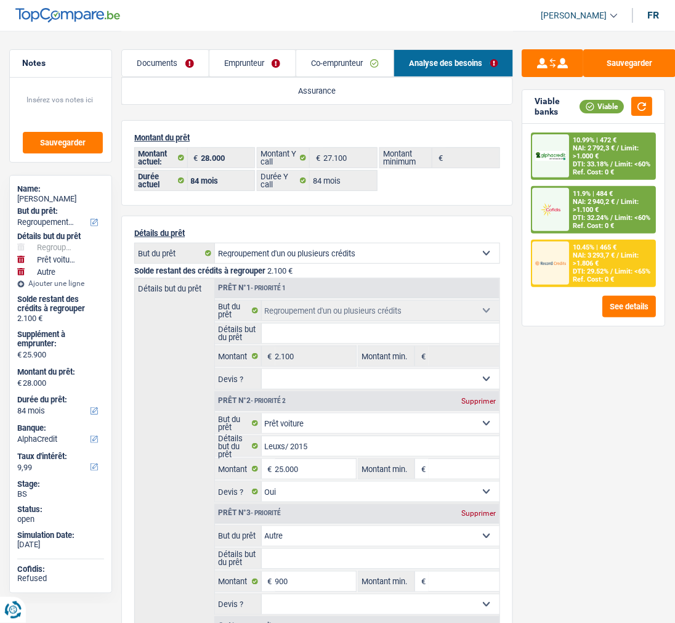
click at [599, 143] on div "10.99% | 472 €" at bounding box center [596, 140] width 44 height 8
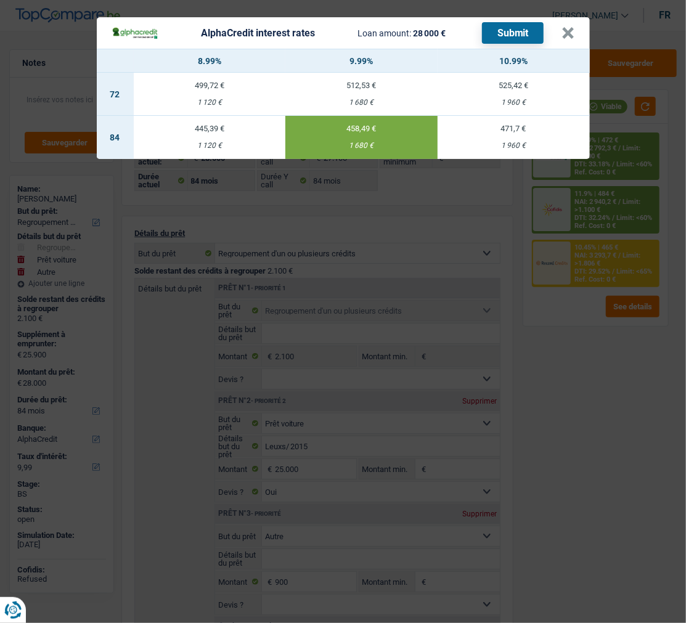
click at [512, 28] on button "Submit" at bounding box center [513, 33] width 62 height 22
click at [568, 29] on button "×" at bounding box center [568, 33] width 13 height 12
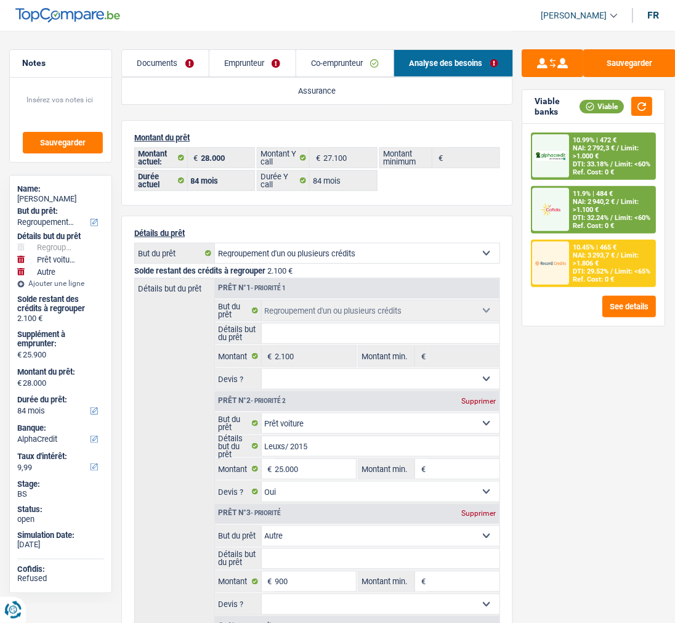
click at [477, 504] on div "Prêt n°3 - Priorité Supprimer" at bounding box center [357, 514] width 285 height 20
click at [478, 512] on div "Supprimer" at bounding box center [479, 513] width 41 height 7
type input "25.000"
type input "27.100"
select select "120"
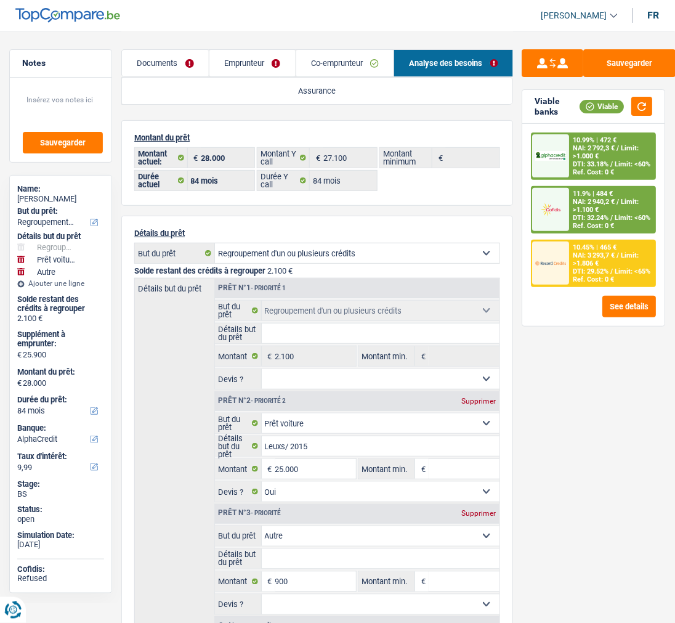
type input "27.100"
select select "120"
type input "27.100"
select select "120"
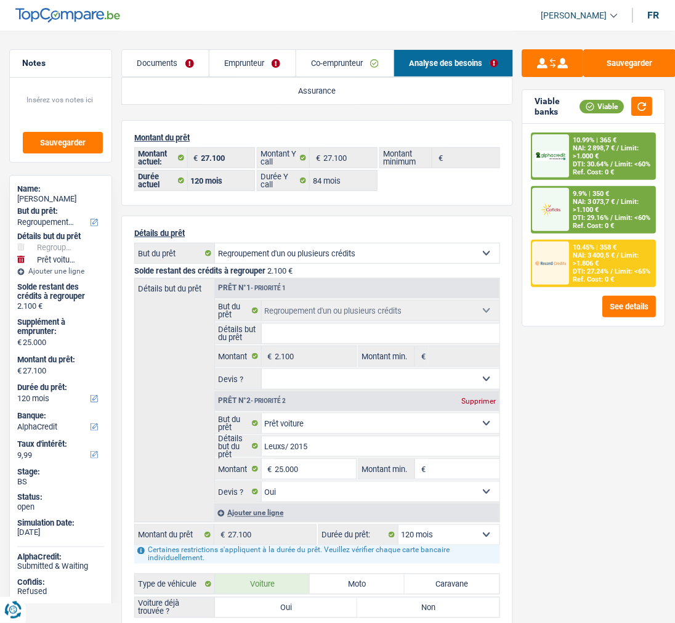
click at [624, 150] on span "Limit: >1.000 €" at bounding box center [607, 152] width 66 height 16
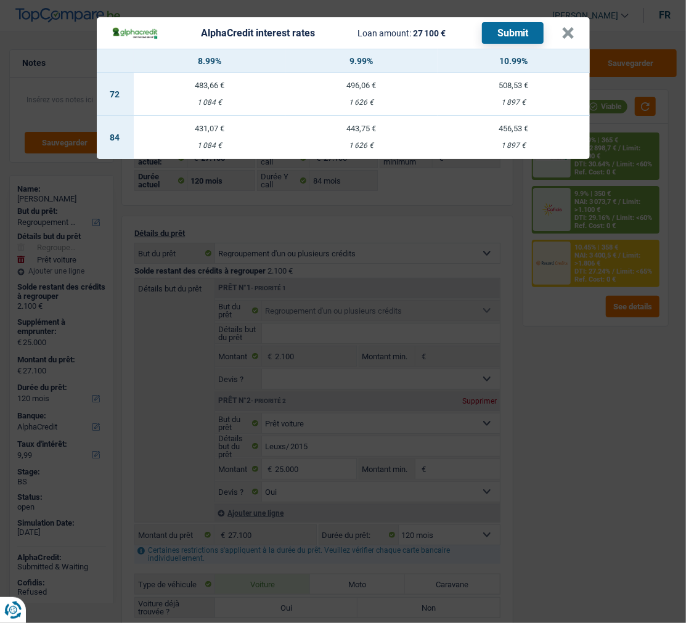
click at [359, 128] on td "443,75 € 1 626 €" at bounding box center [361, 137] width 152 height 43
select select "84"
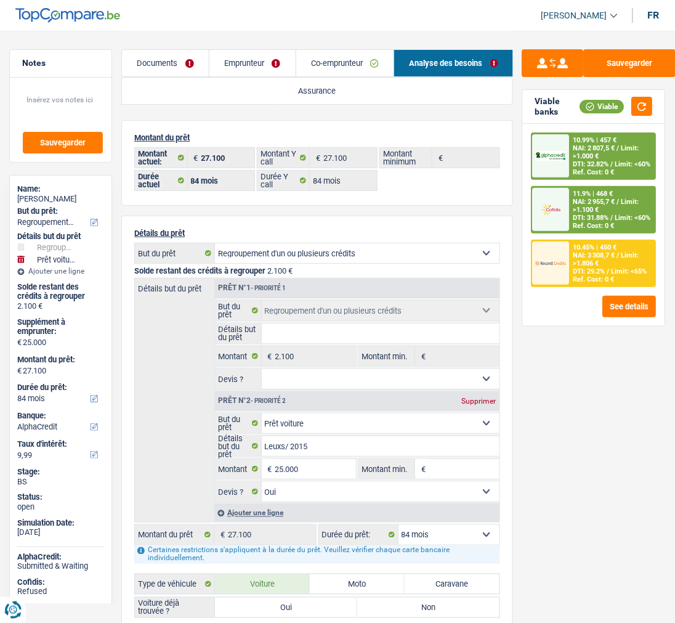
click at [611, 160] on span "/" at bounding box center [612, 164] width 2 height 8
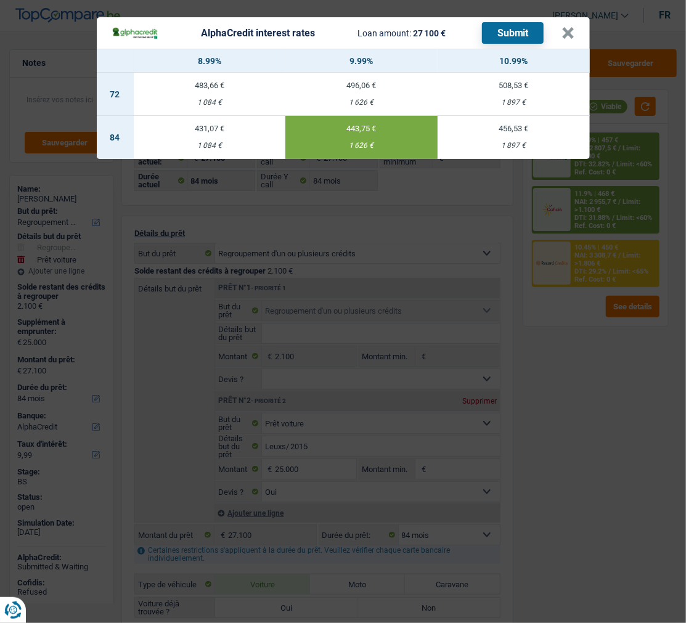
click at [530, 22] on button "Submit" at bounding box center [513, 33] width 62 height 22
click at [571, 27] on button "×" at bounding box center [568, 33] width 13 height 12
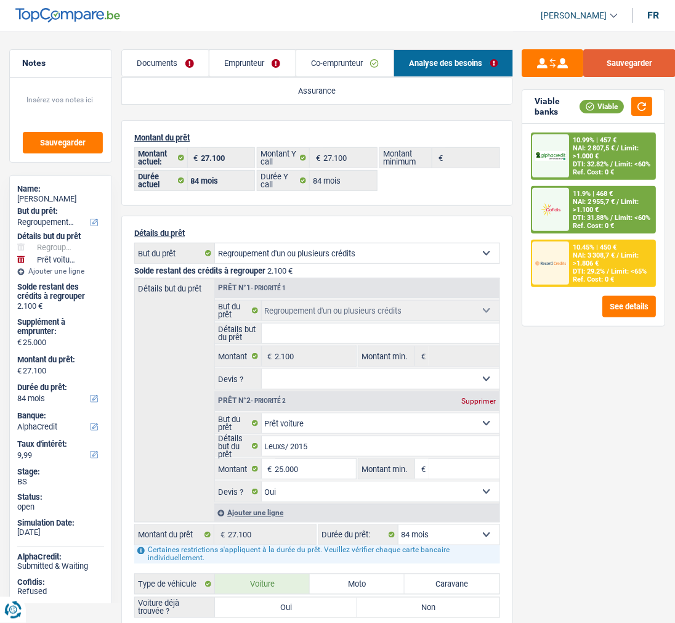
click at [620, 63] on button "Sauvegarder" at bounding box center [630, 63] width 92 height 28
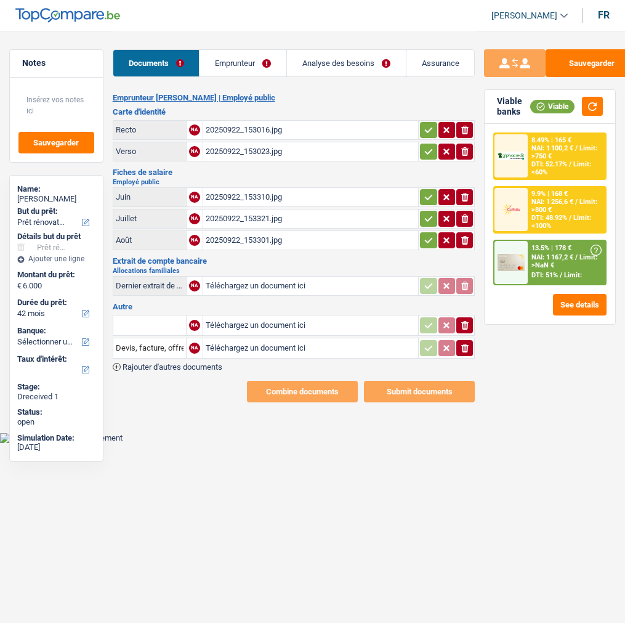
select select "renovation"
select select "42"
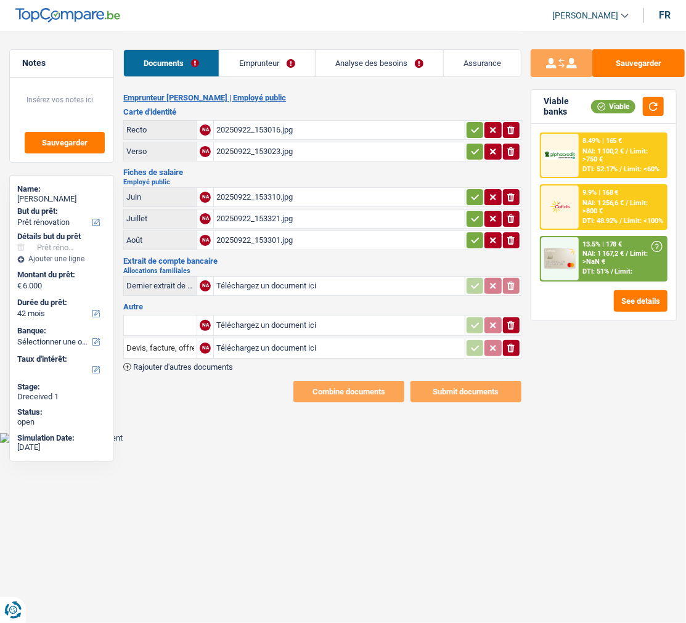
click at [471, 124] on icon "button" at bounding box center [475, 130] width 10 height 12
click at [466, 145] on button "button" at bounding box center [474, 152] width 17 height 16
click at [267, 51] on link "Emprunteur" at bounding box center [266, 63] width 95 height 26
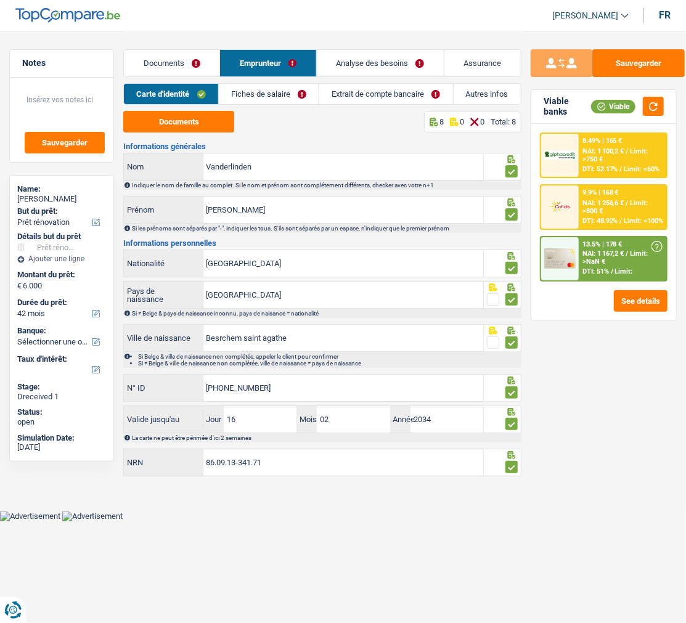
click at [276, 88] on link "Fiches de salaire" at bounding box center [269, 94] width 100 height 20
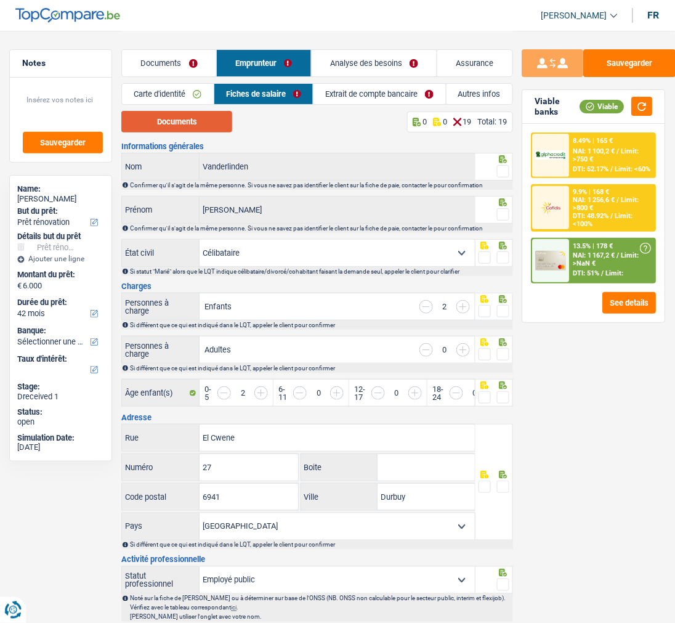
click at [205, 124] on button "Documents" at bounding box center [176, 122] width 111 height 22
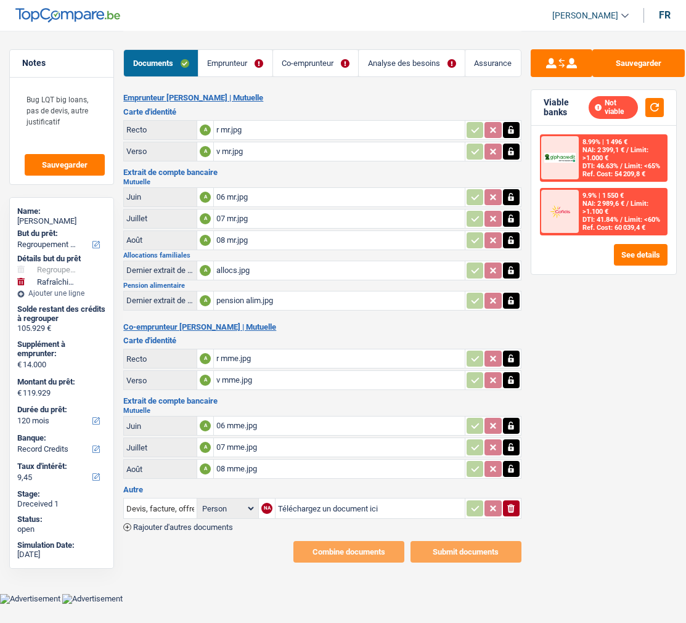
select select "refinancing"
select select "houseOrGarden"
select select "120"
select select "record credits"
